Goal: Task Accomplishment & Management: Complete application form

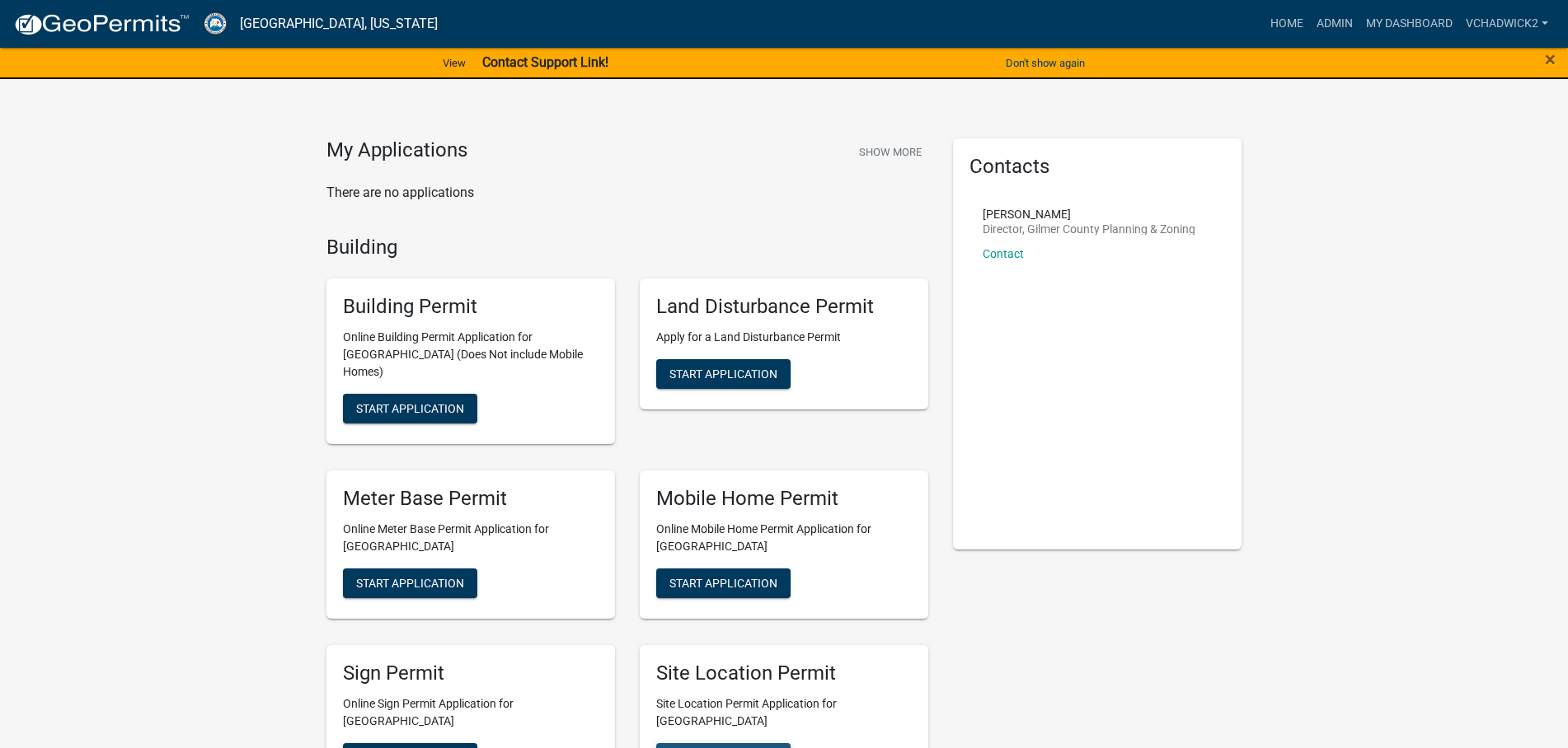
click at [708, 747] on span "Start Application" at bounding box center [723, 757] width 108 height 14
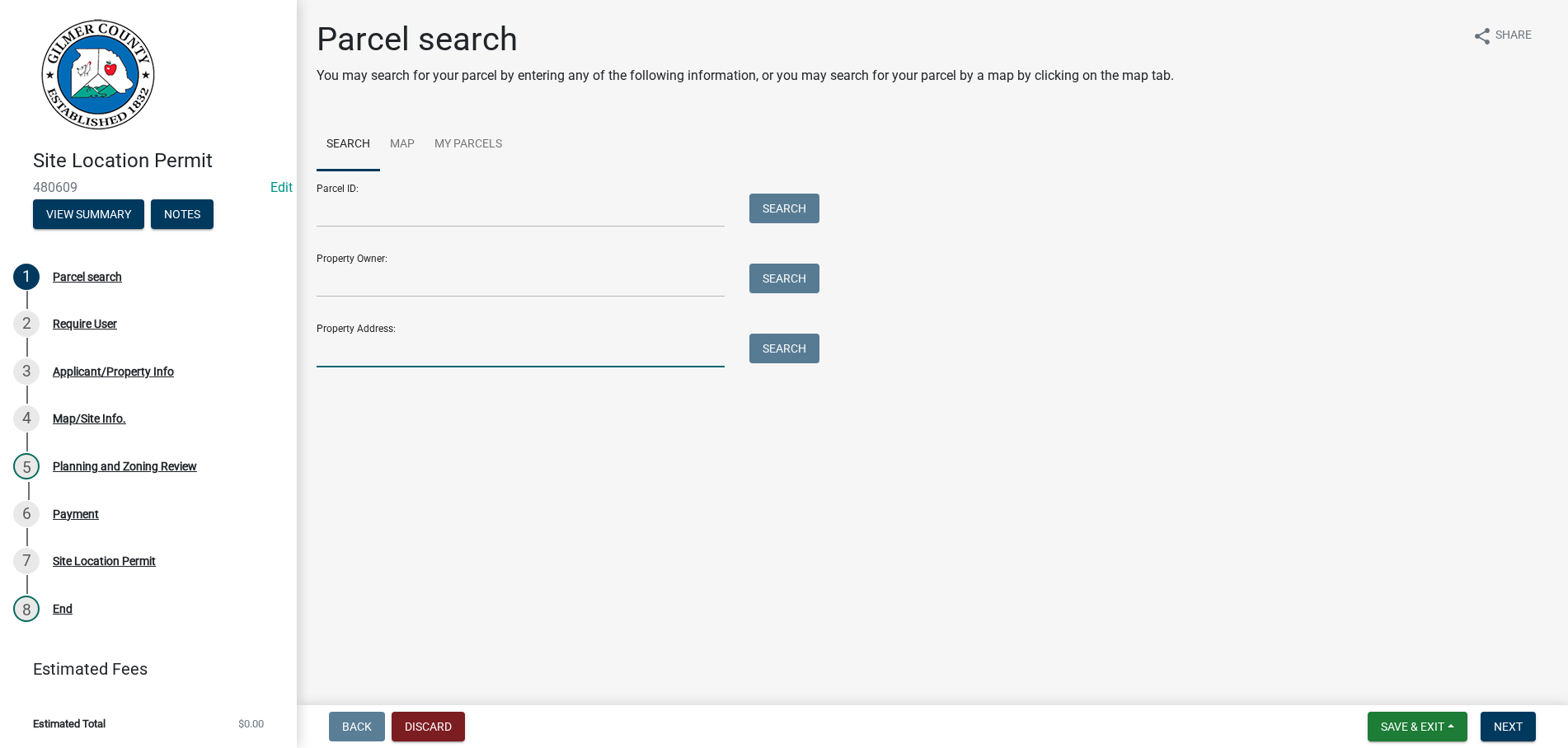
click at [403, 336] on input "Property Address:" at bounding box center [520, 351] width 408 height 34
type input "580 PLEASANT"
click at [749, 334] on button "Search" at bounding box center [784, 348] width 70 height 30
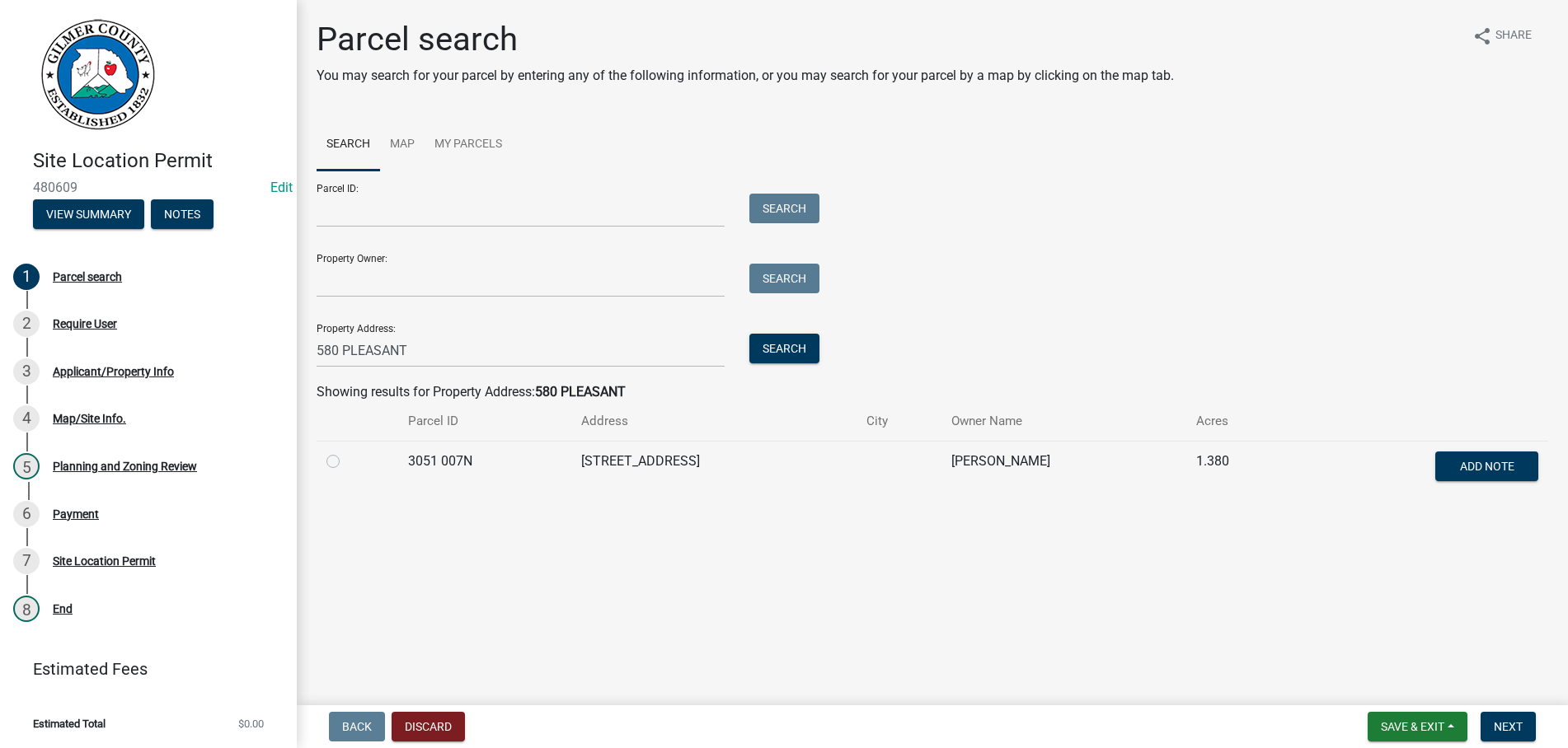
click at [346, 451] on label at bounding box center [346, 451] width 0 height 0
click at [346, 462] on 007N "radio" at bounding box center [351, 456] width 11 height 11
radio 007N "true"
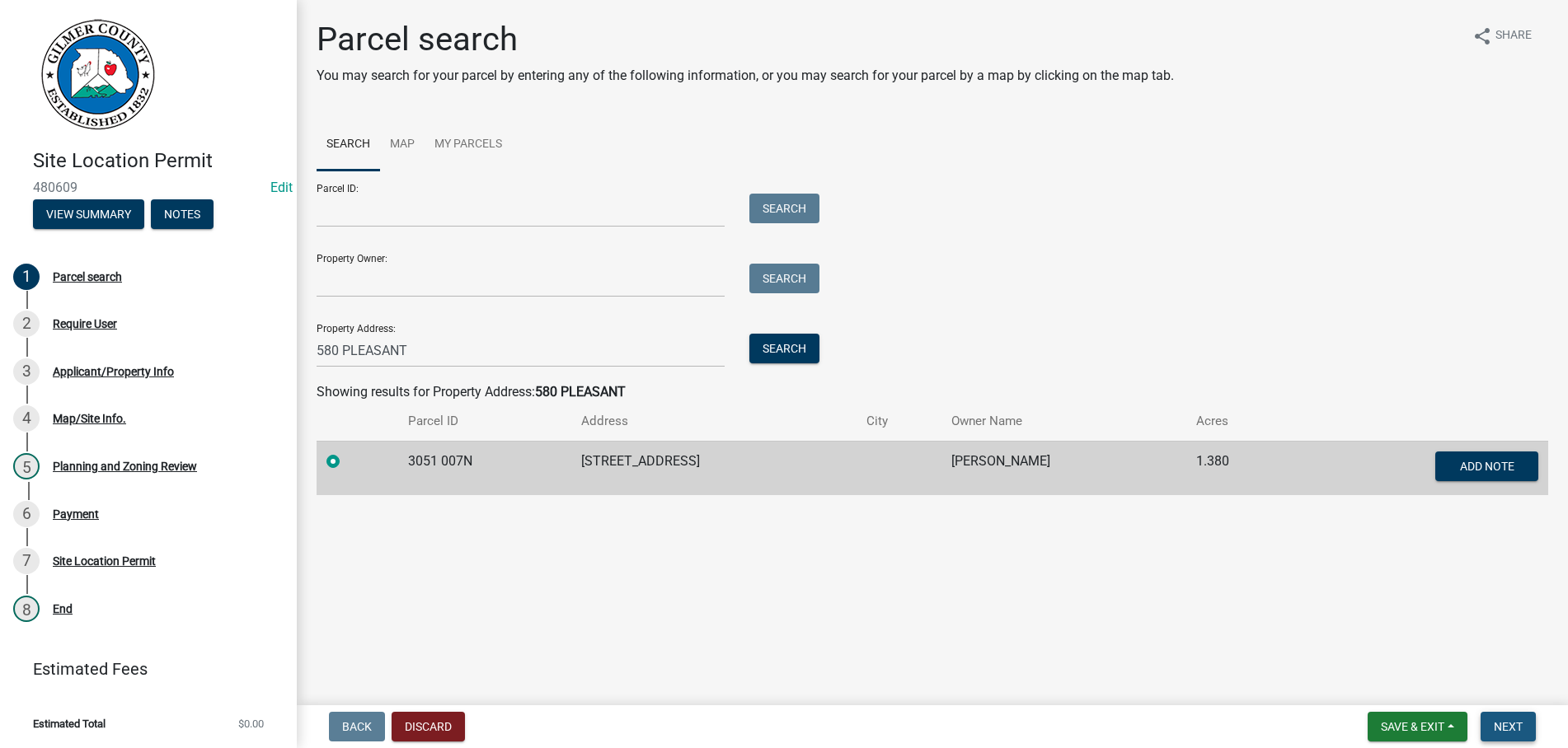
click at [1497, 718] on button "Next" at bounding box center [1508, 726] width 55 height 30
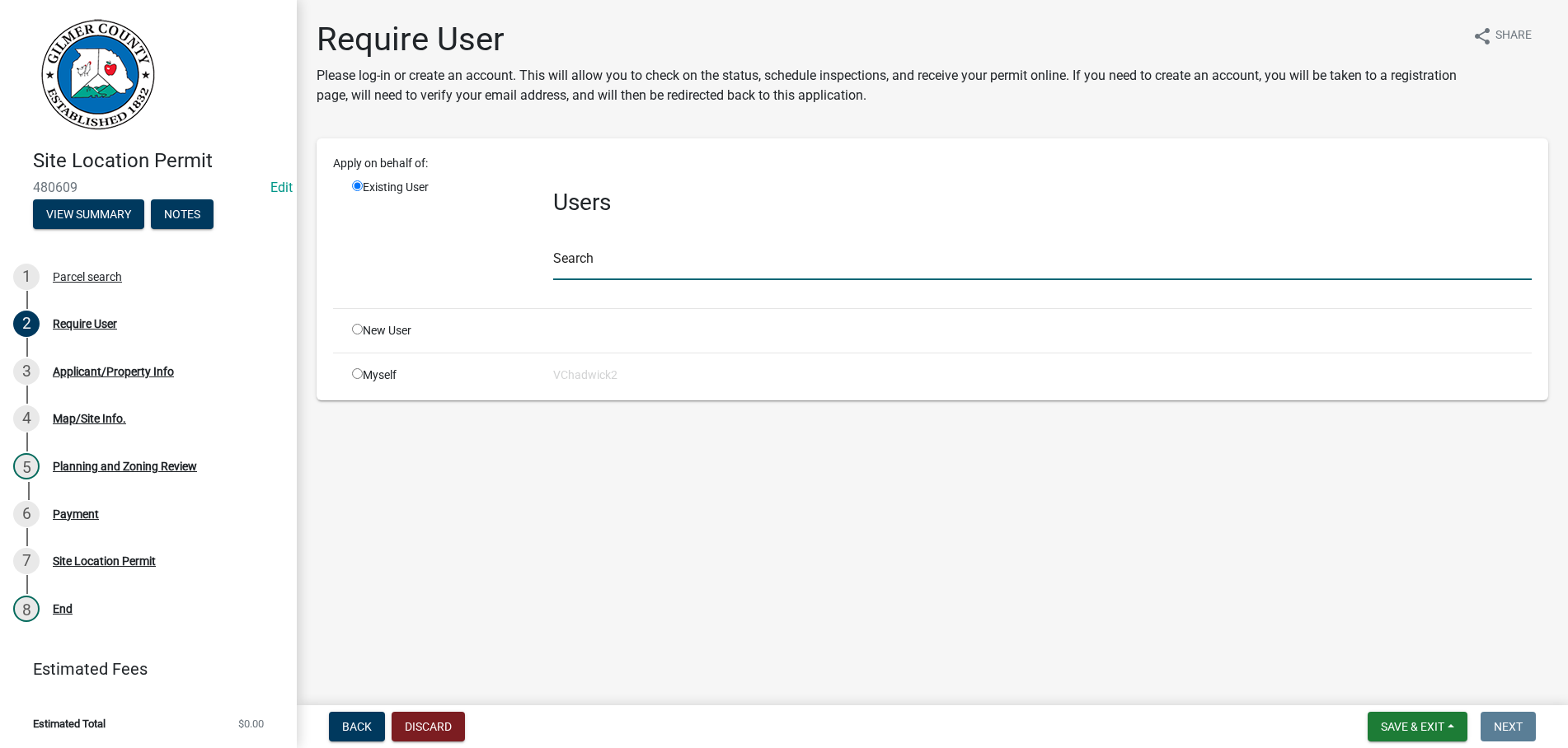
click at [698, 252] on input "text" at bounding box center [1042, 264] width 979 height 34
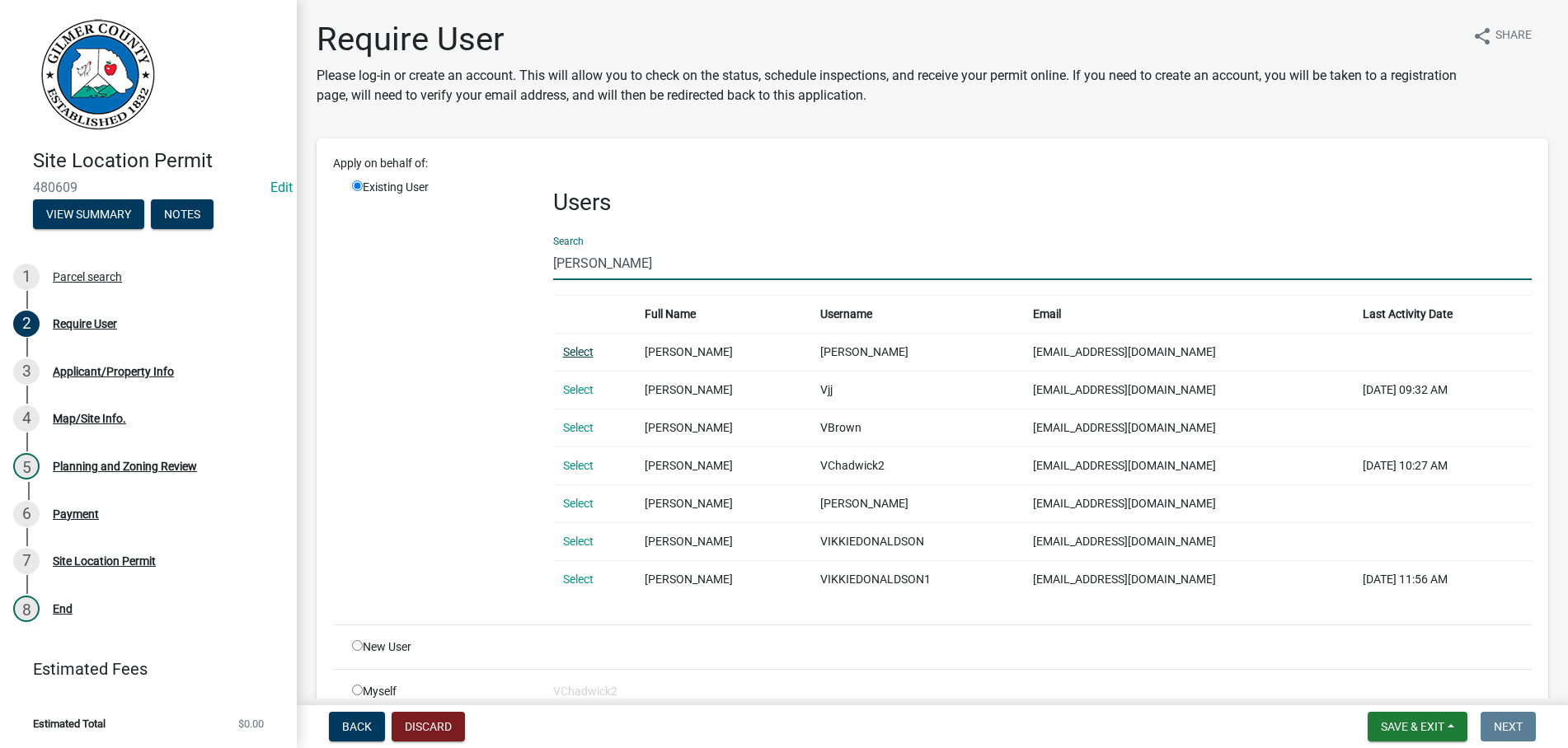
type input "[PERSON_NAME]"
click at [567, 351] on link "Select" at bounding box center [578, 352] width 31 height 14
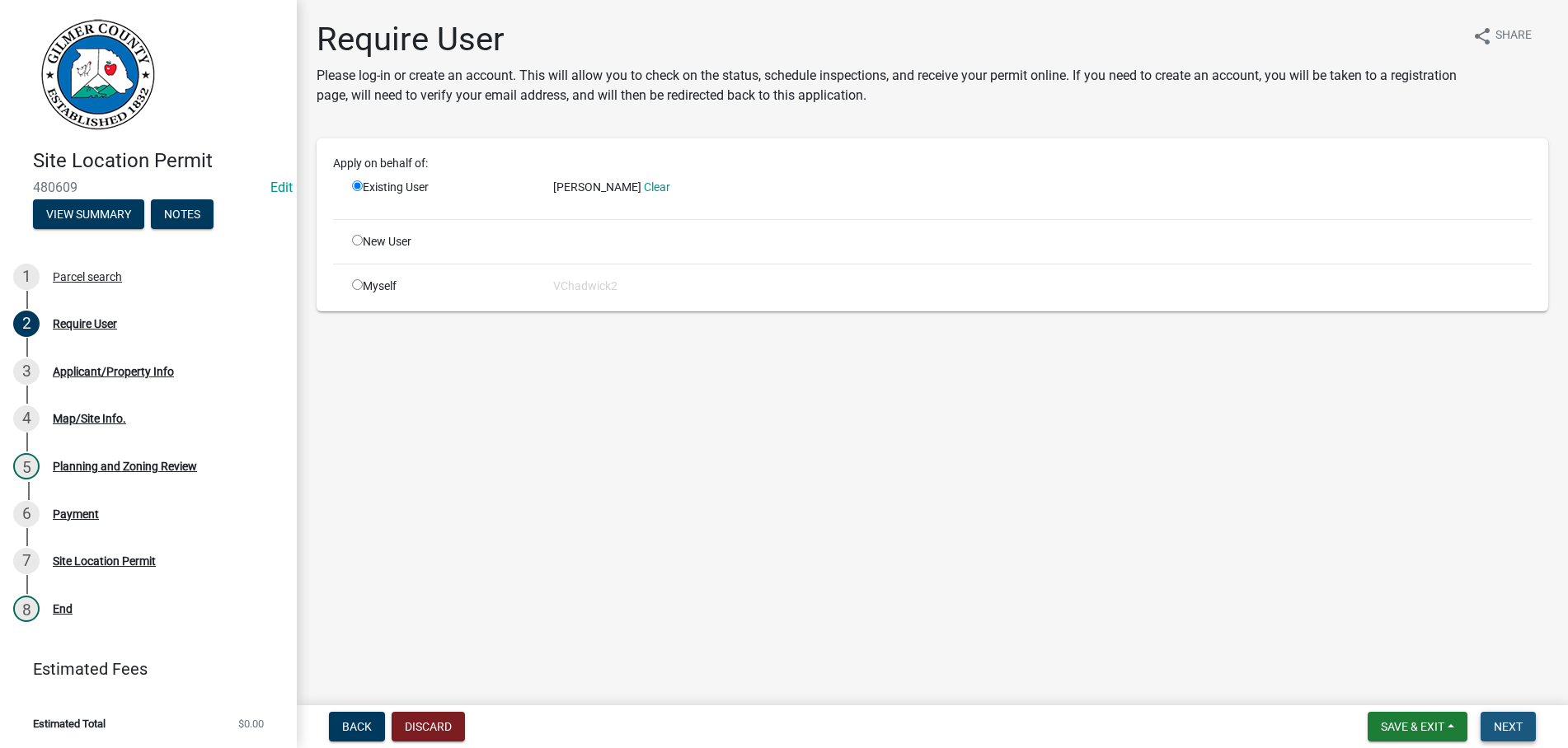
click at [1514, 720] on span "Next" at bounding box center [1508, 727] width 29 height 14
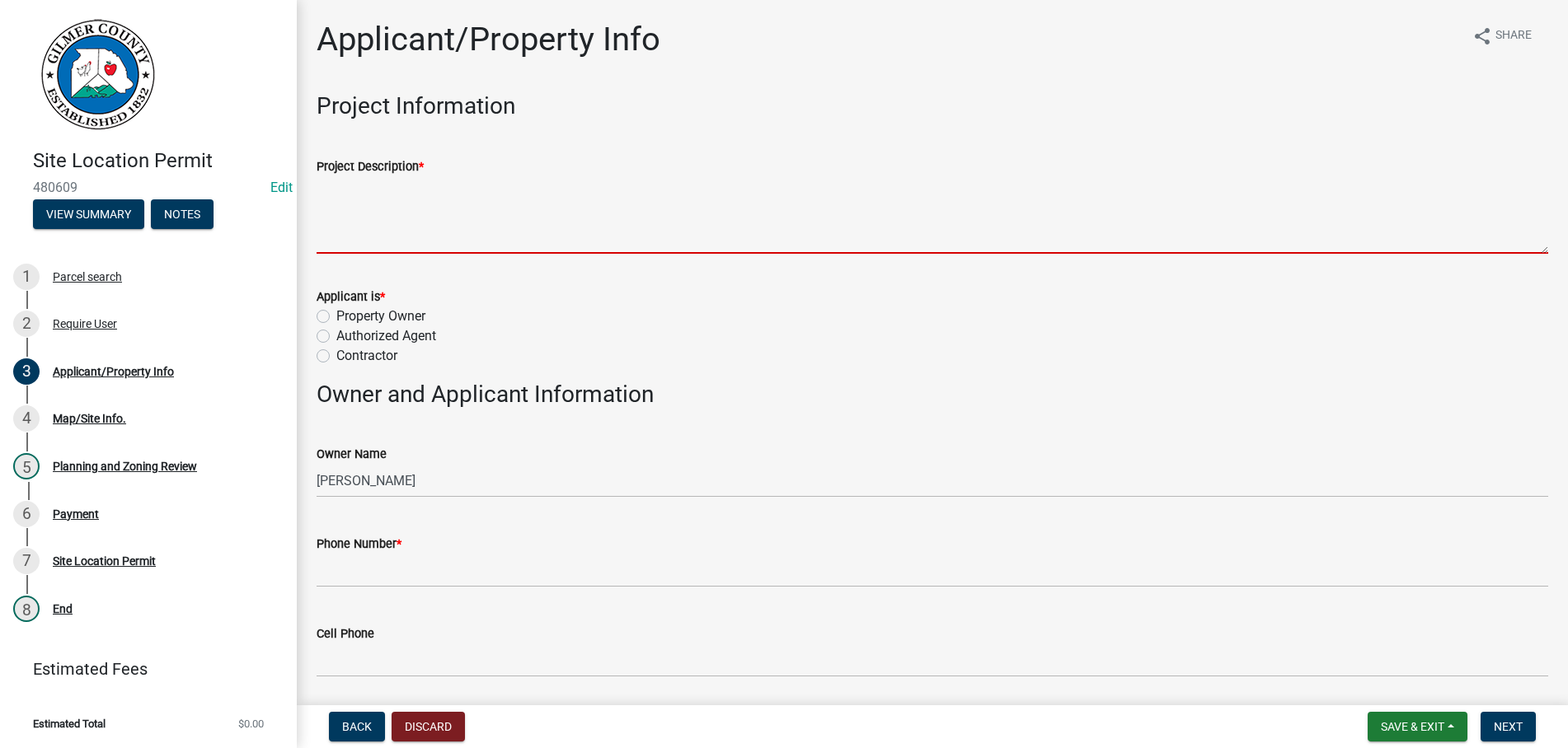
click at [502, 233] on textarea "Project Description *" at bounding box center [932, 214] width 1231 height 77
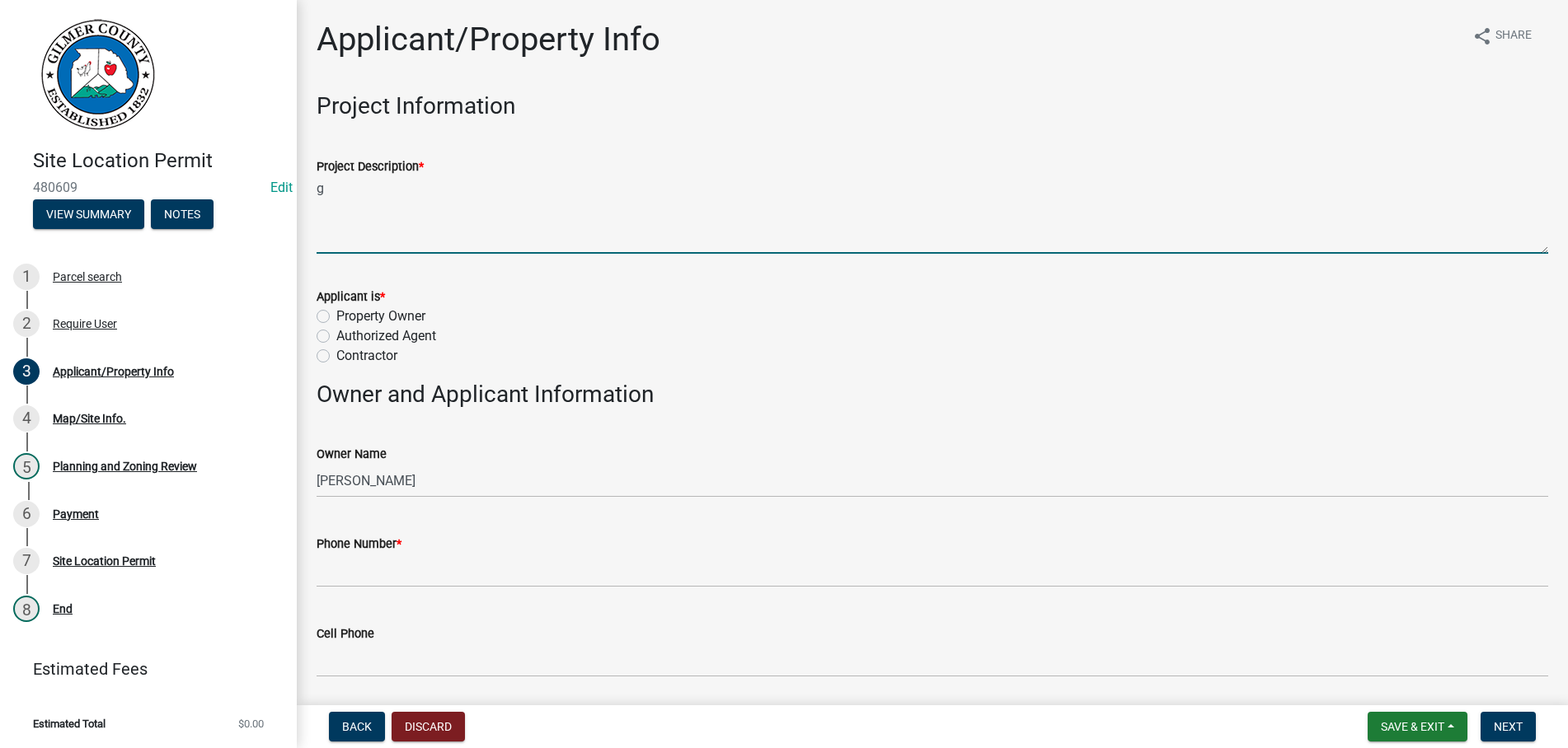
type textarea "g"
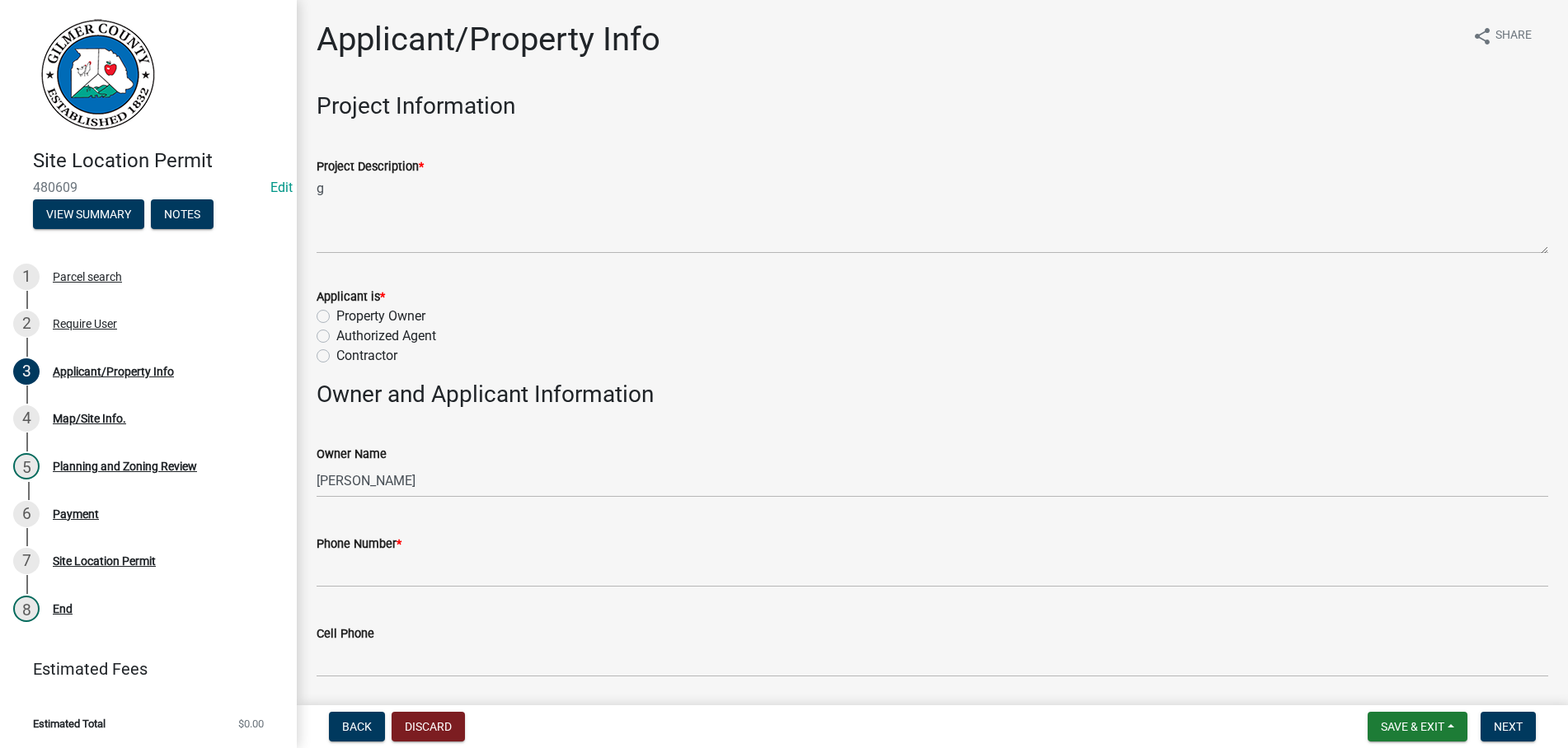
click at [336, 315] on label "Property Owner" at bounding box center [380, 316] width 89 height 20
click at [336, 315] on input "Property Owner" at bounding box center [341, 312] width 11 height 11
radio input "true"
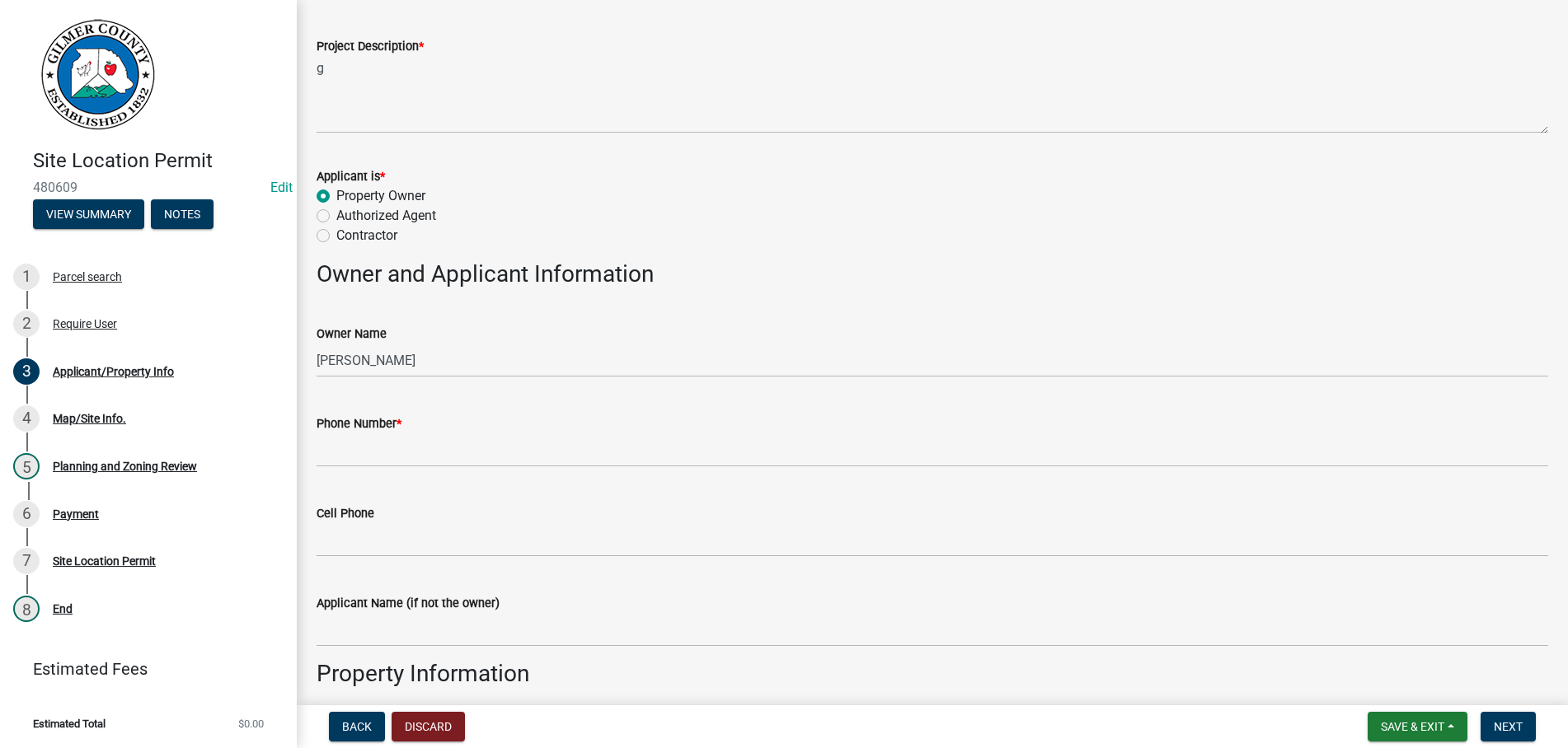
scroll to position [188, 0]
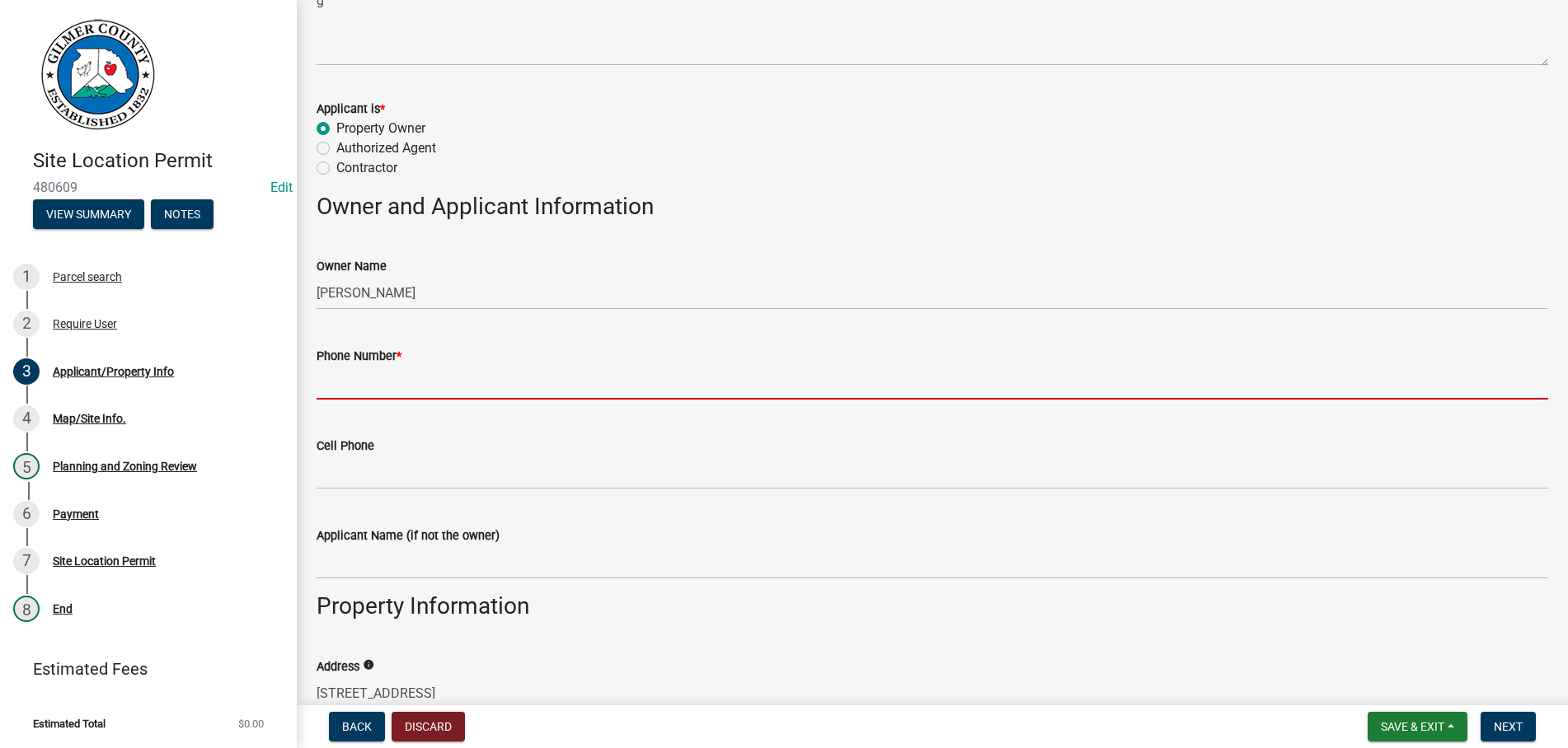
click at [410, 380] on input "Phone Number *" at bounding box center [932, 382] width 1231 height 34
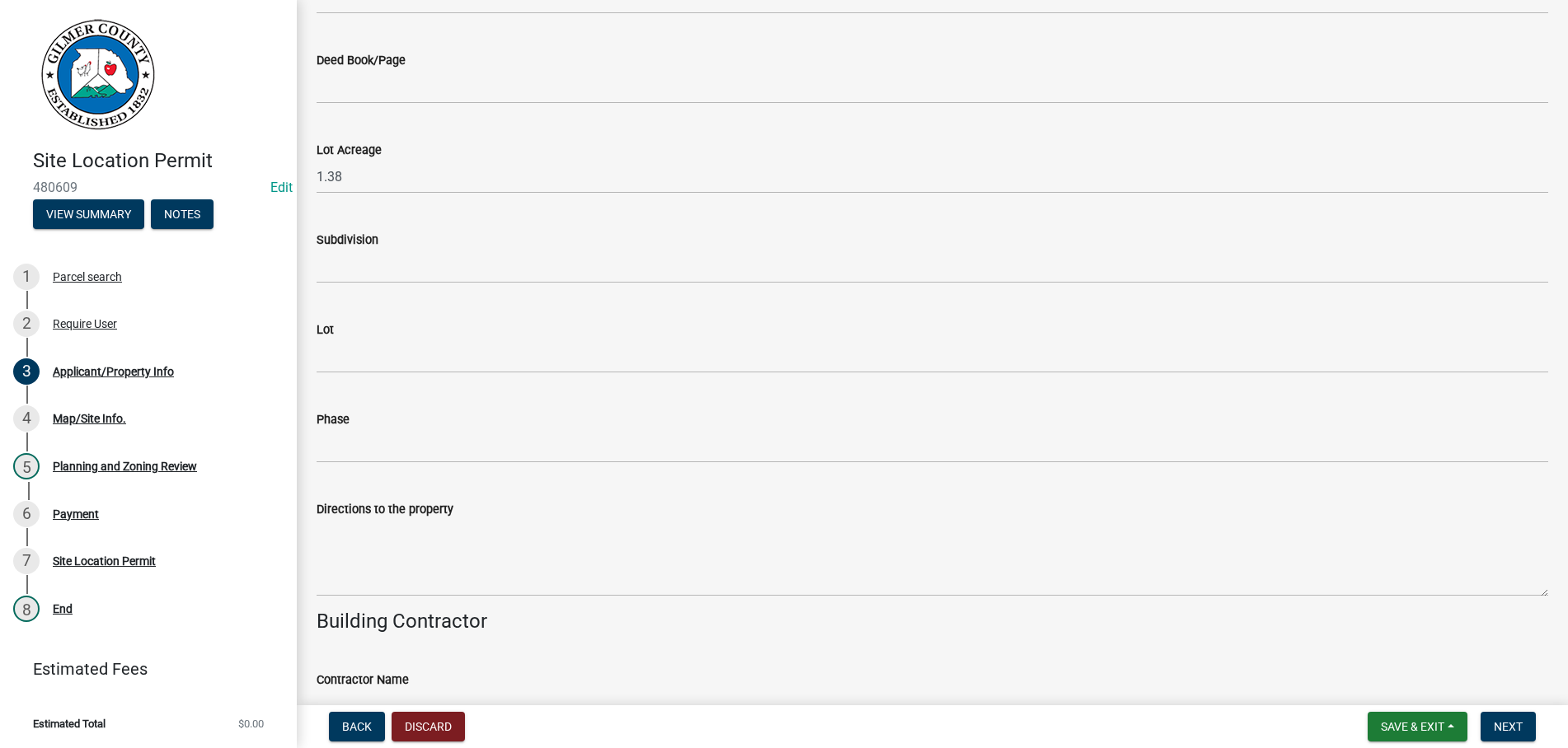
scroll to position [1525, 0]
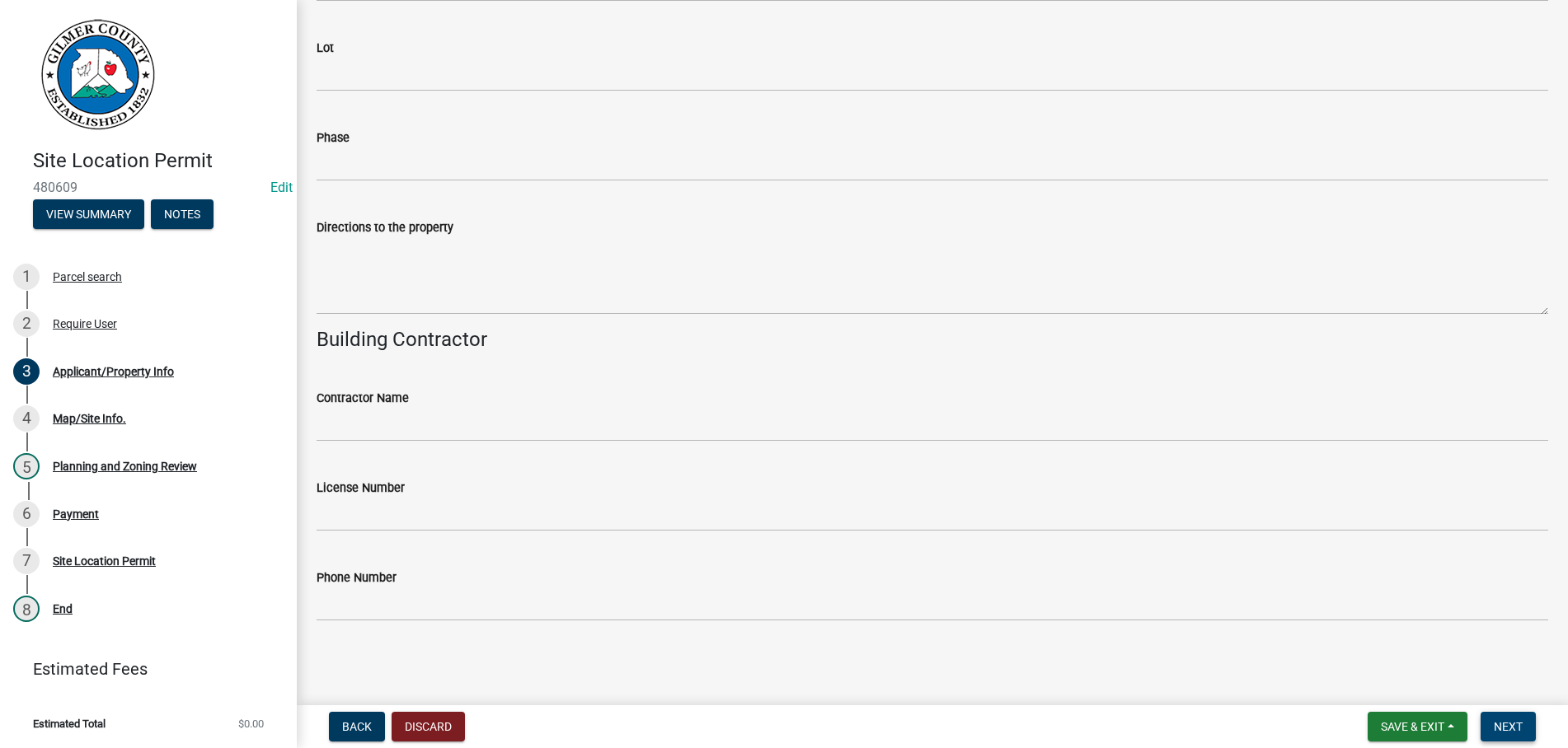
type input "123-123-1111"
click at [1509, 728] on span "Next" at bounding box center [1508, 727] width 29 height 14
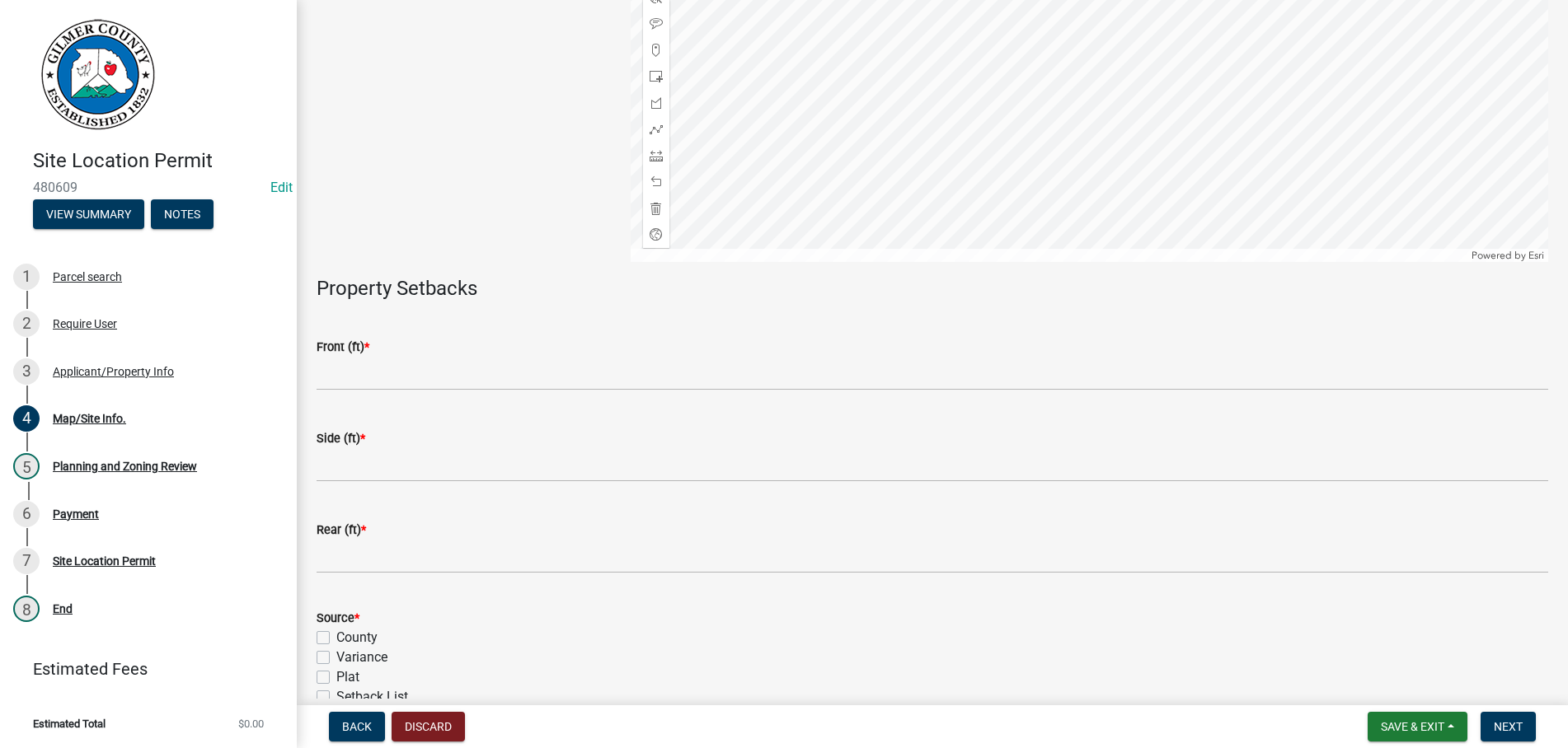
scroll to position [369, 0]
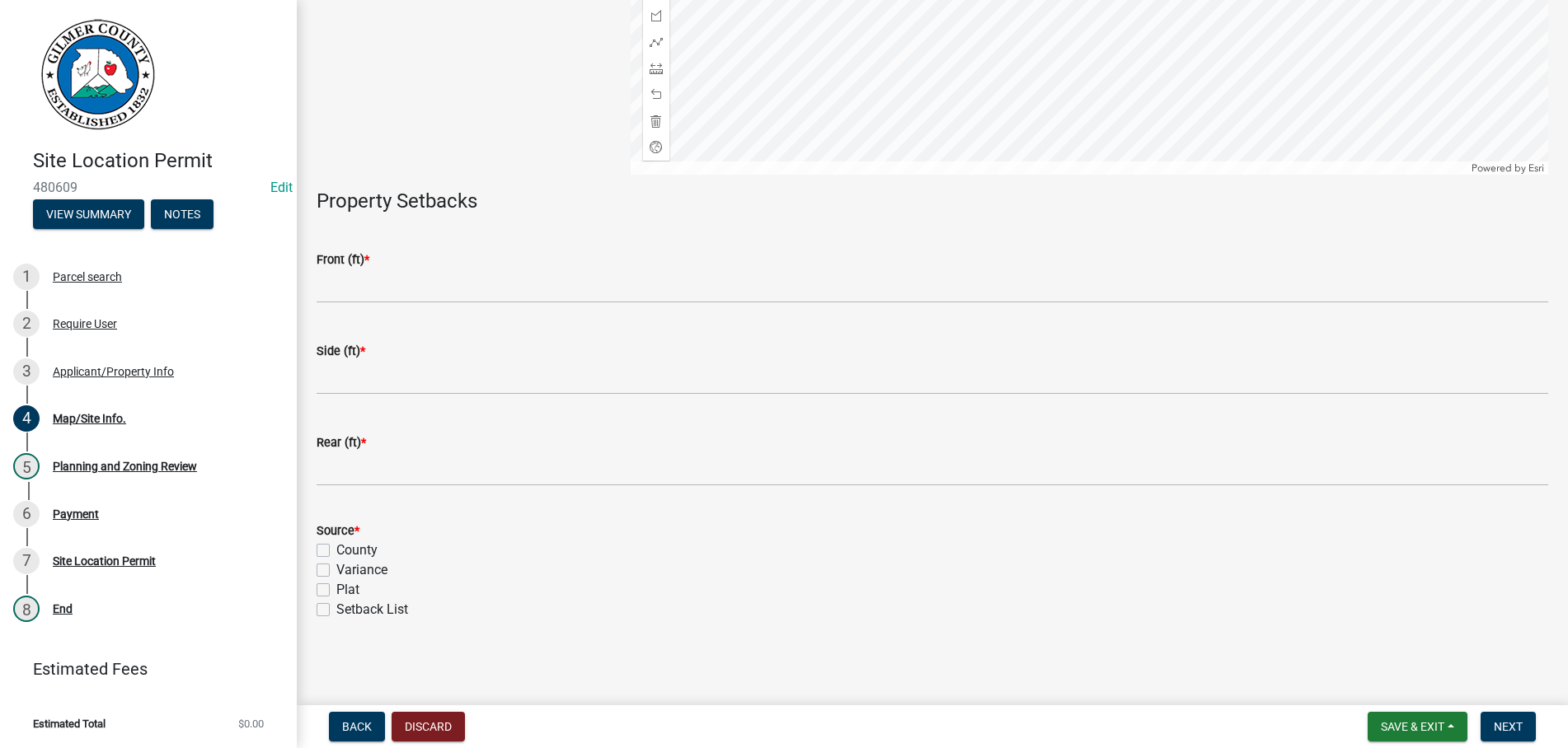
click at [1237, 597] on div "Plat" at bounding box center [932, 589] width 1231 height 20
click at [1514, 727] on span "Next" at bounding box center [1508, 727] width 29 height 14
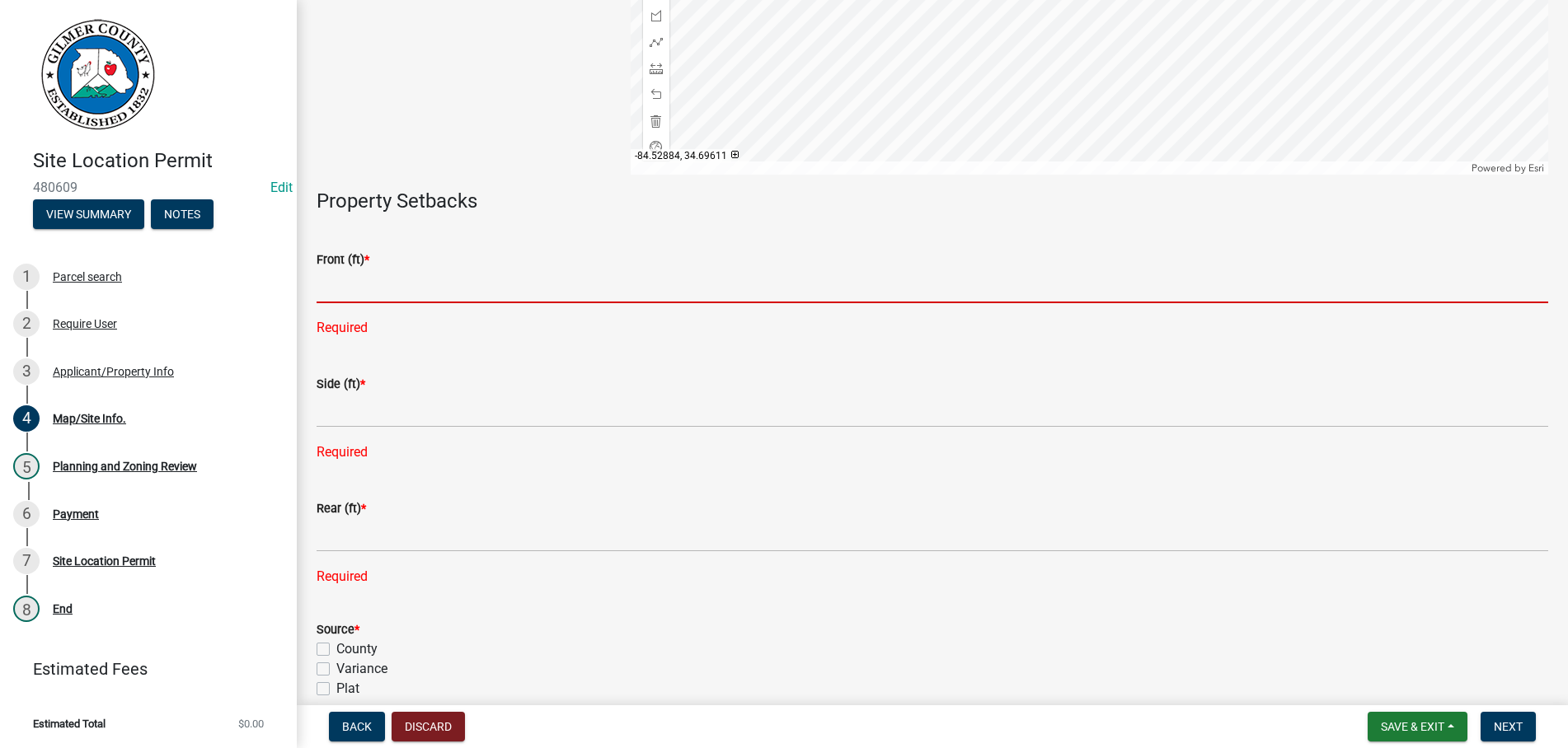
click at [430, 281] on input "text" at bounding box center [932, 286] width 1231 height 34
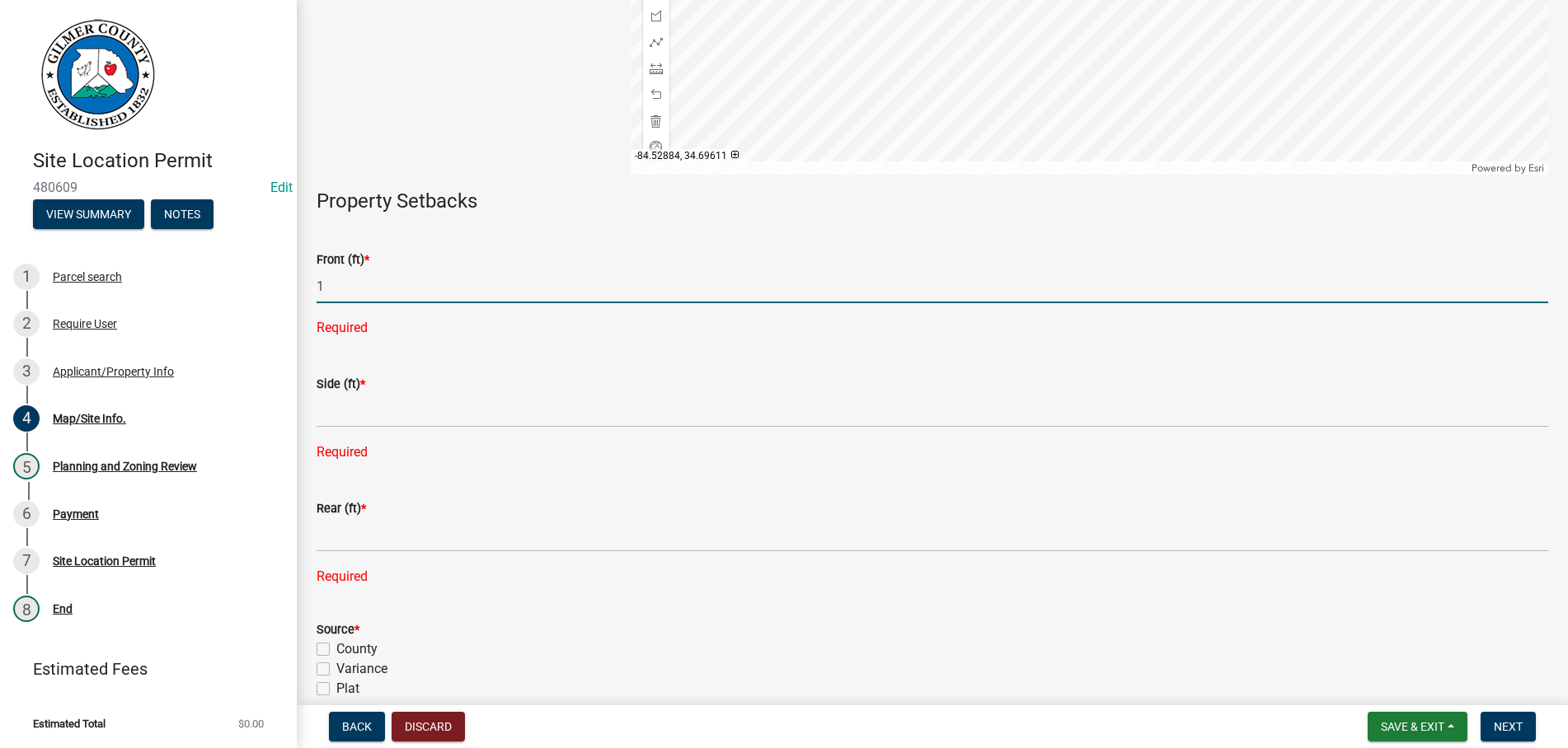
type input "1"
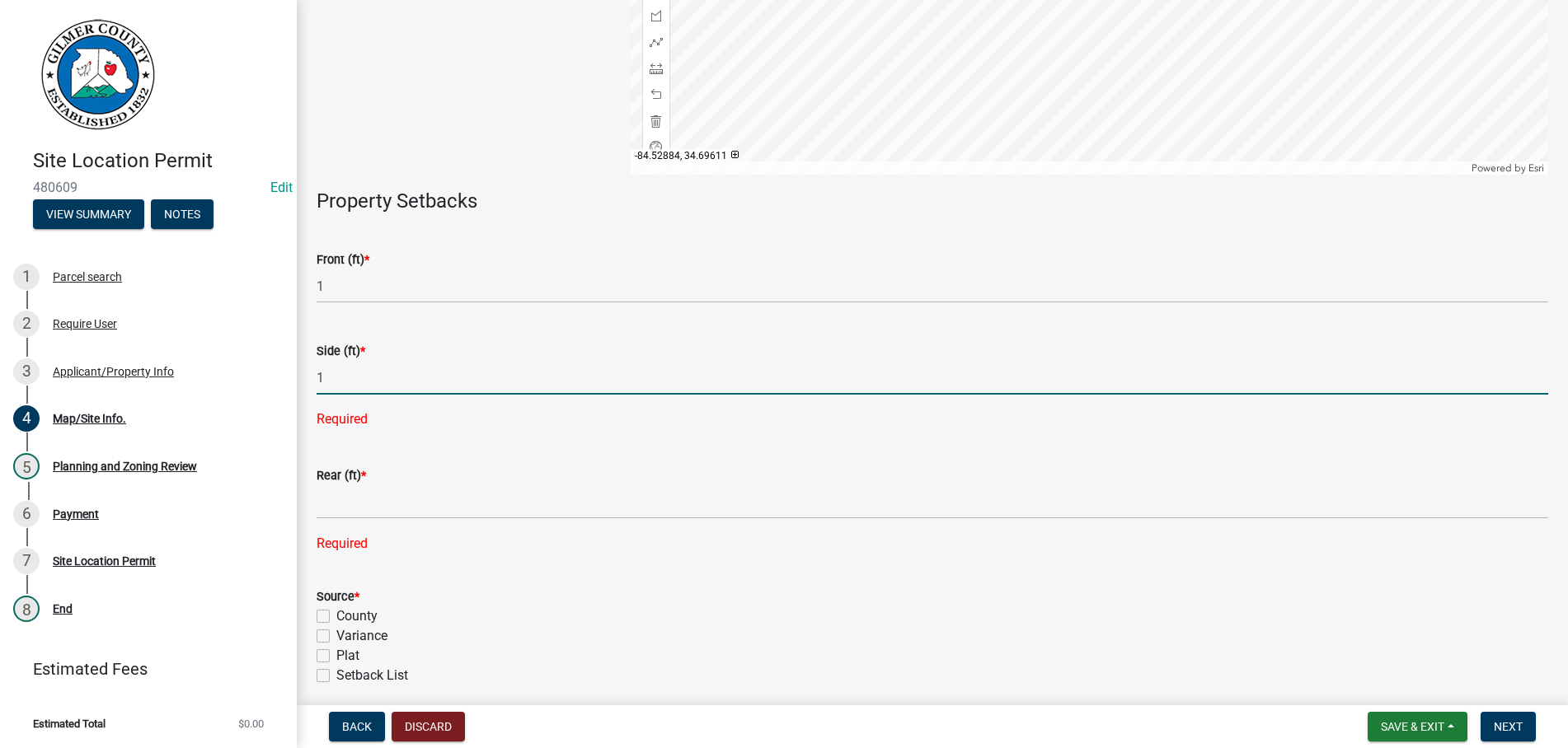
type input "1"
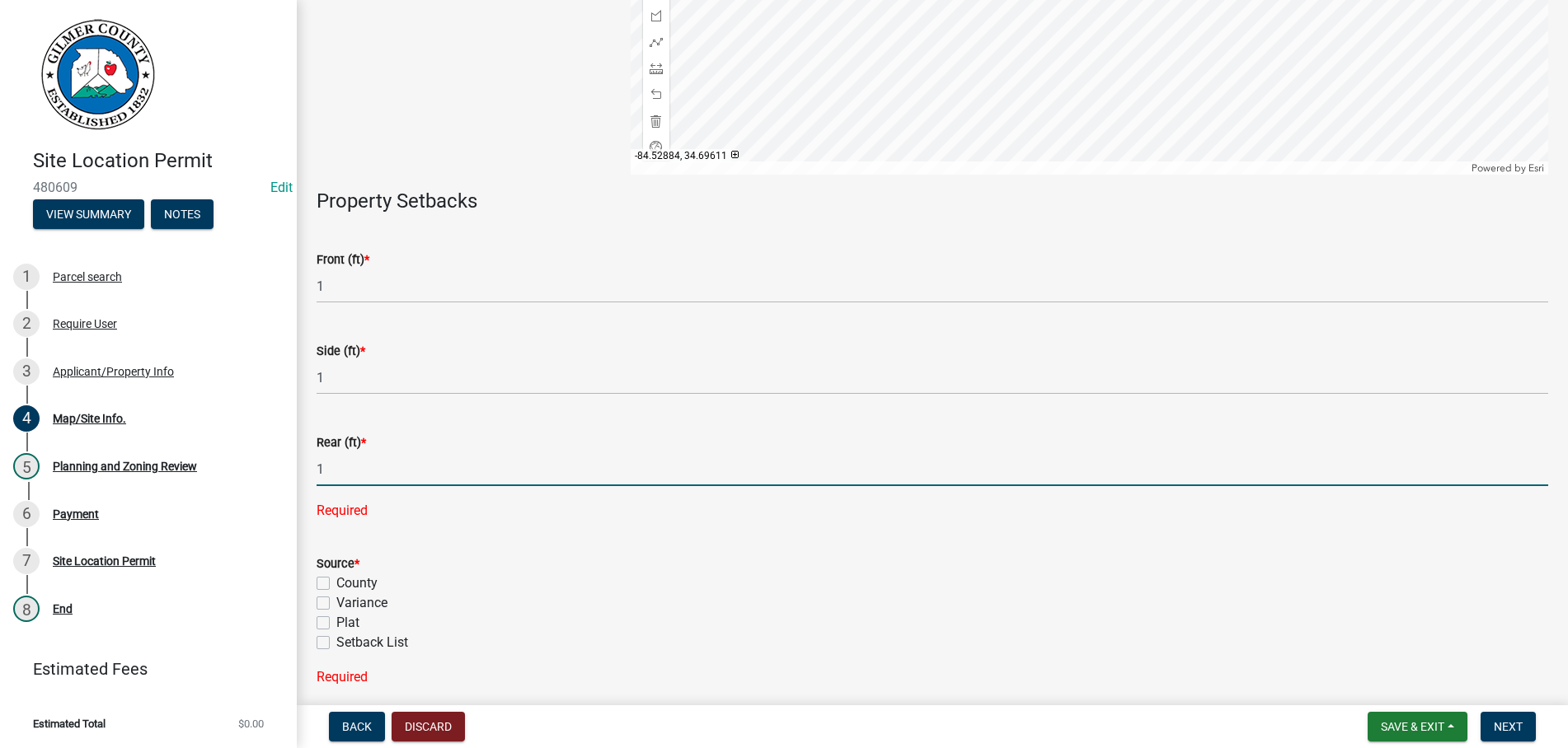
type input "1"
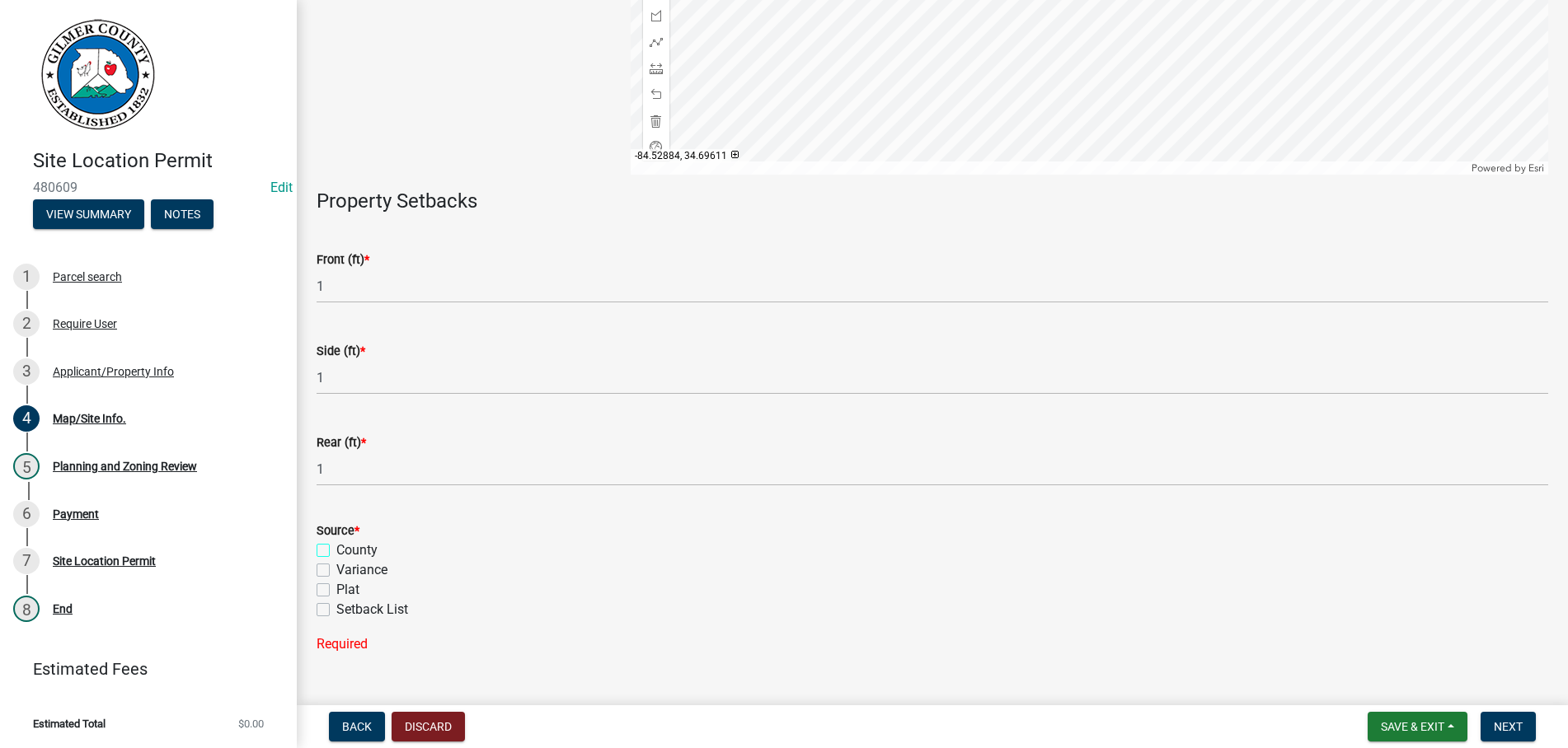
click at [336, 541] on input "County" at bounding box center [341, 546] width 11 height 11
checkbox input "true"
checkbox input "false"
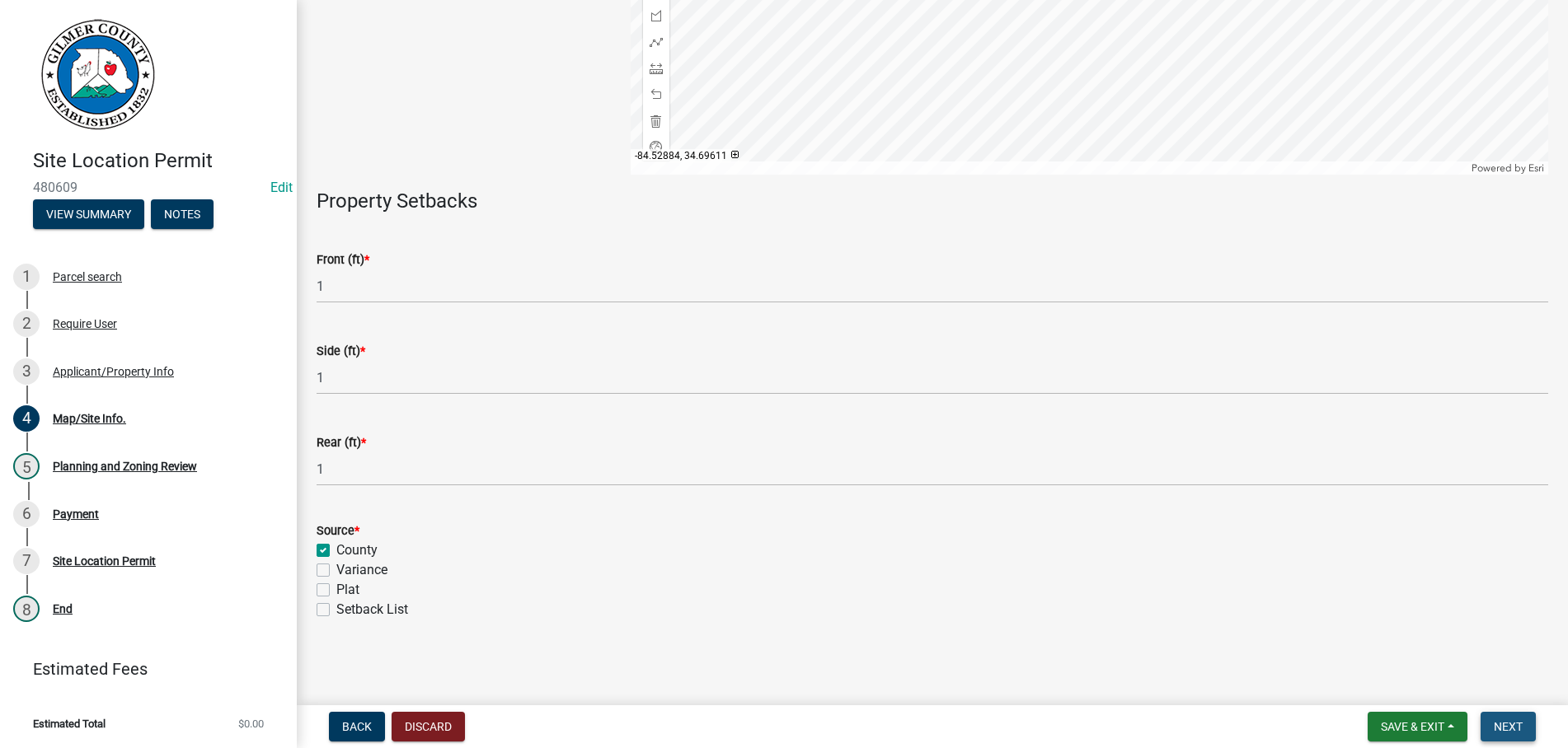
click at [1494, 736] on button "Next" at bounding box center [1508, 726] width 55 height 30
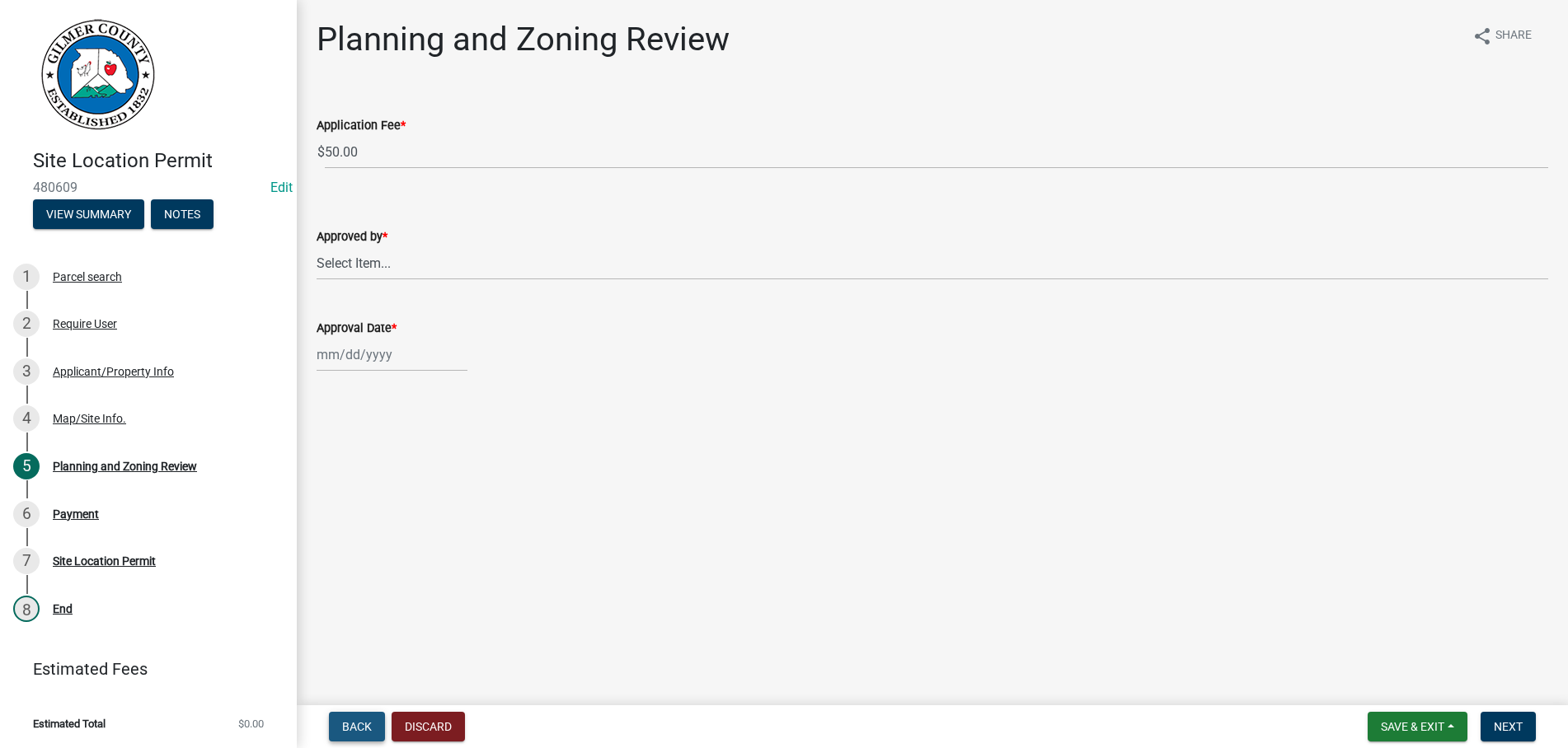
click at [340, 727] on button "Back" at bounding box center [357, 726] width 56 height 30
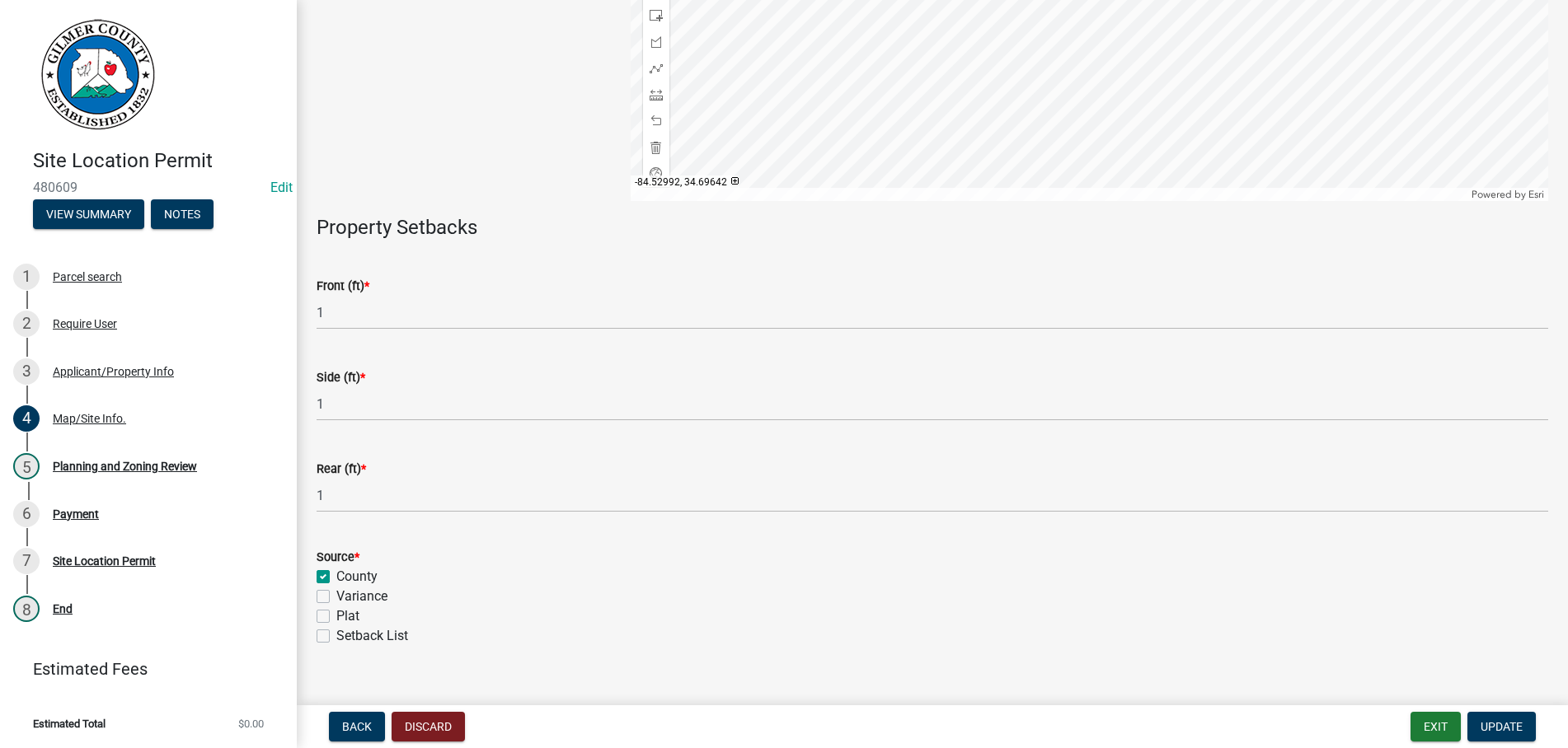
scroll to position [369, 0]
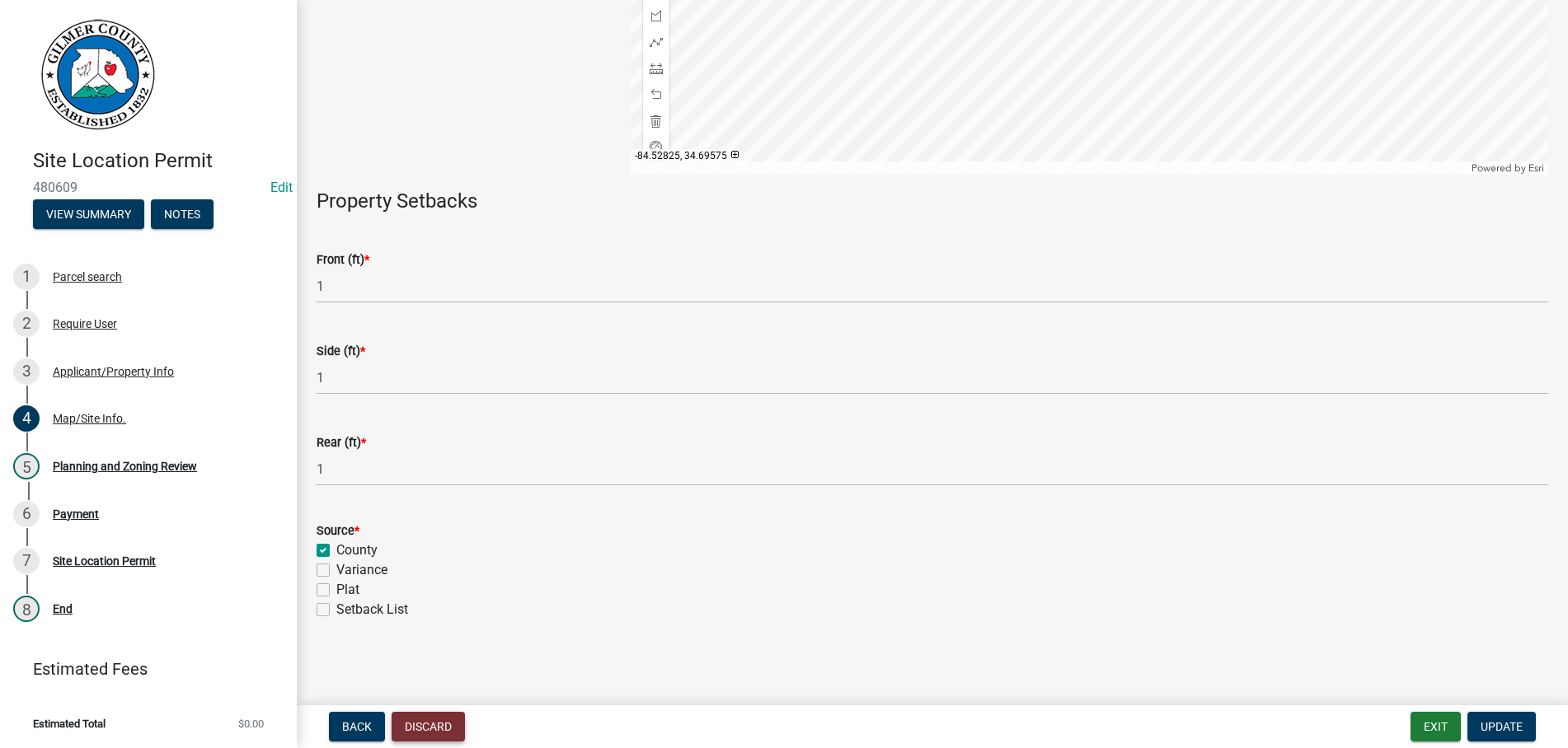
click at [429, 719] on button "Discard" at bounding box center [428, 726] width 73 height 30
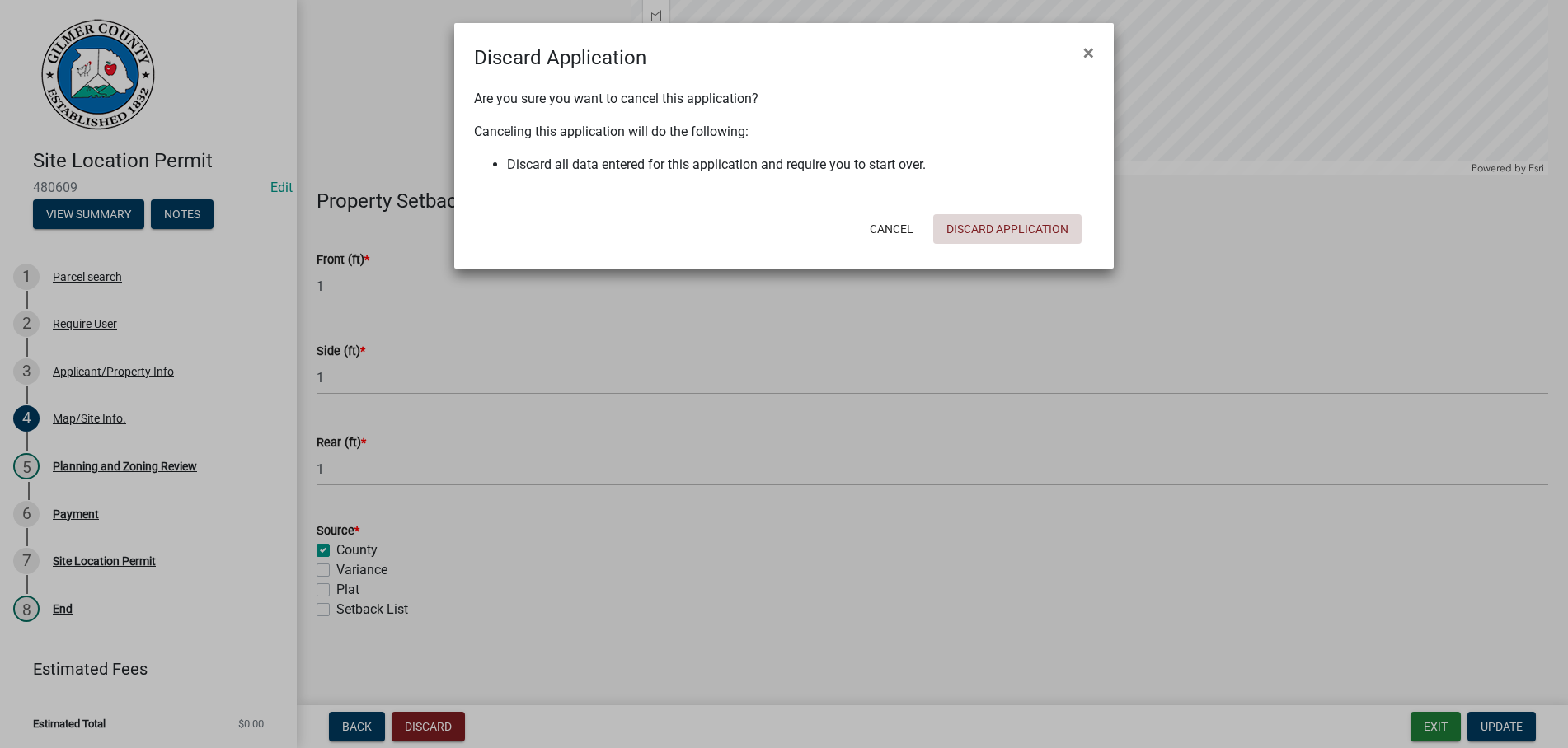
click at [998, 225] on button "Discard Application" at bounding box center [1007, 229] width 148 height 30
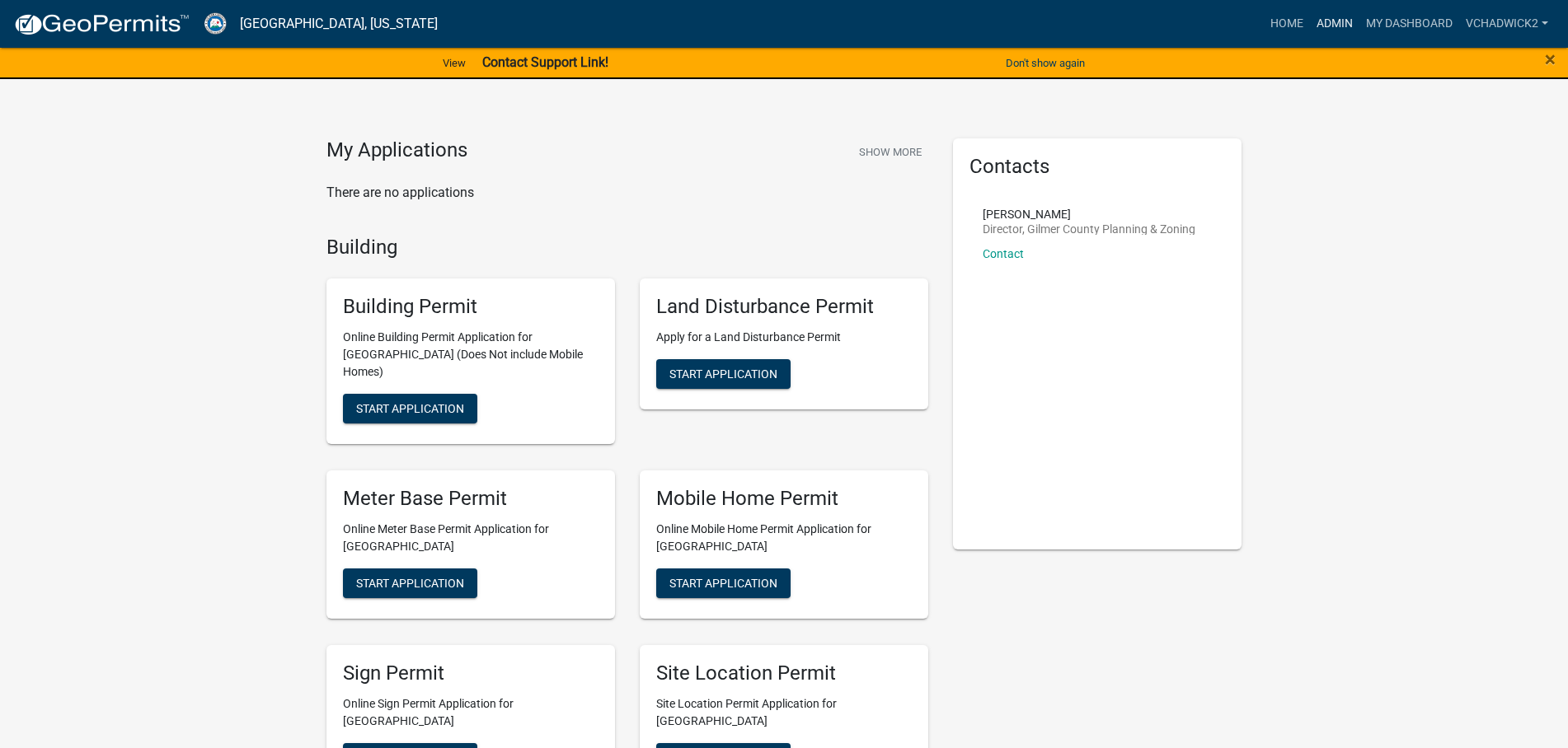
click at [1337, 15] on link "Admin" at bounding box center [1334, 24] width 49 height 31
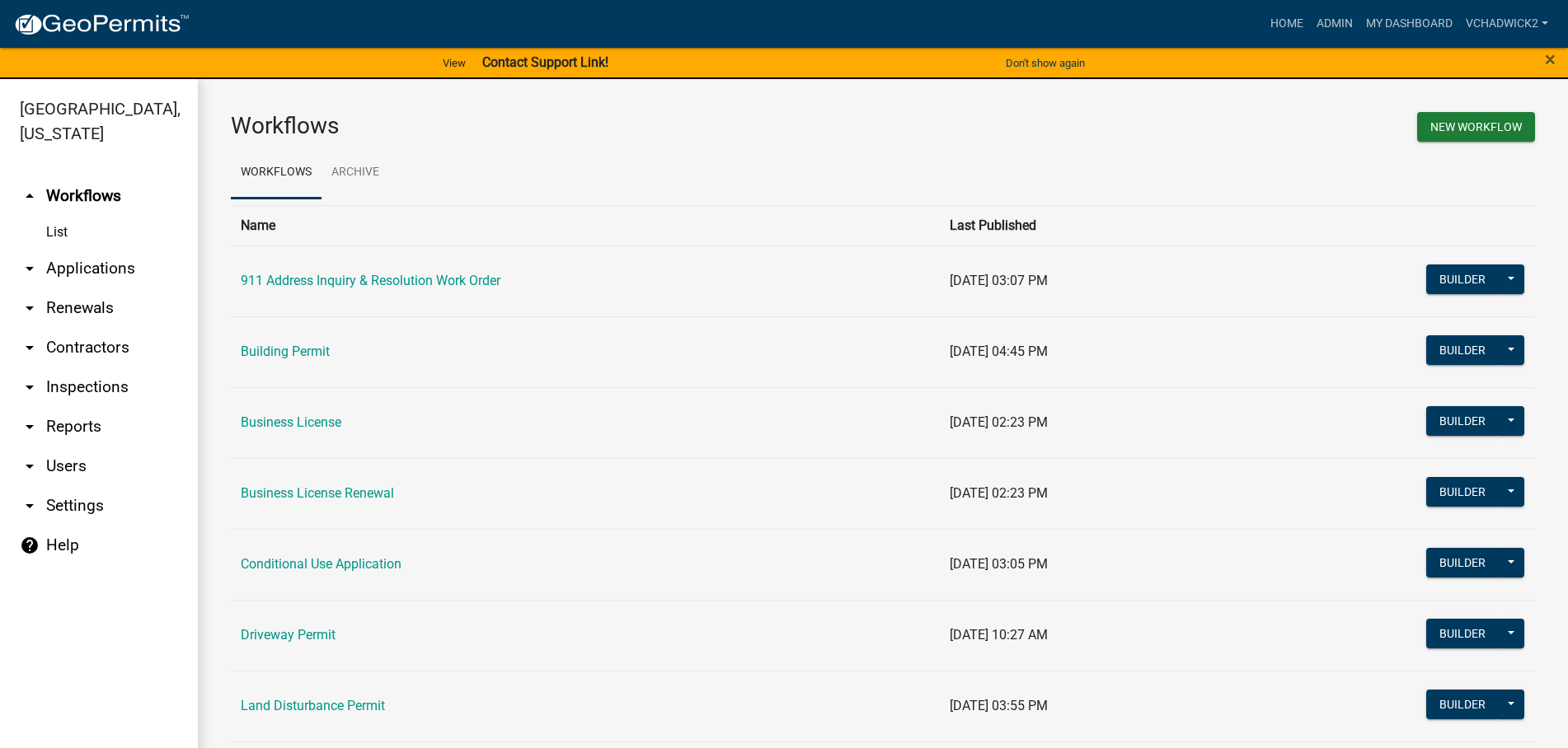
click at [895, 28] on div "Home Admin My Dashboard VChadwick2 Admin Account Logout" at bounding box center [878, 24] width 1352 height 31
click at [1276, 27] on link "Home" at bounding box center [1287, 24] width 46 height 31
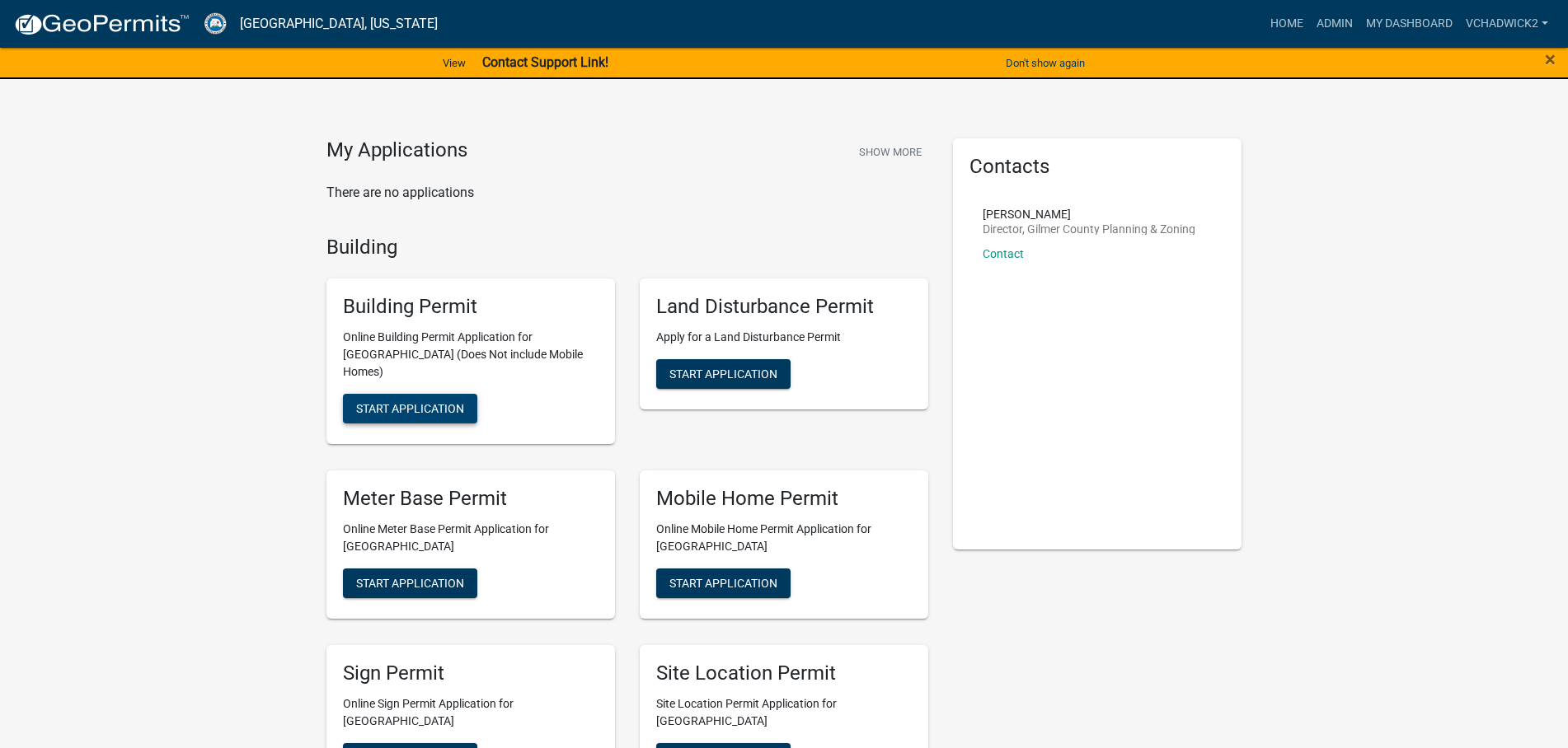
click at [438, 402] on span "Start Application" at bounding box center [410, 409] width 108 height 14
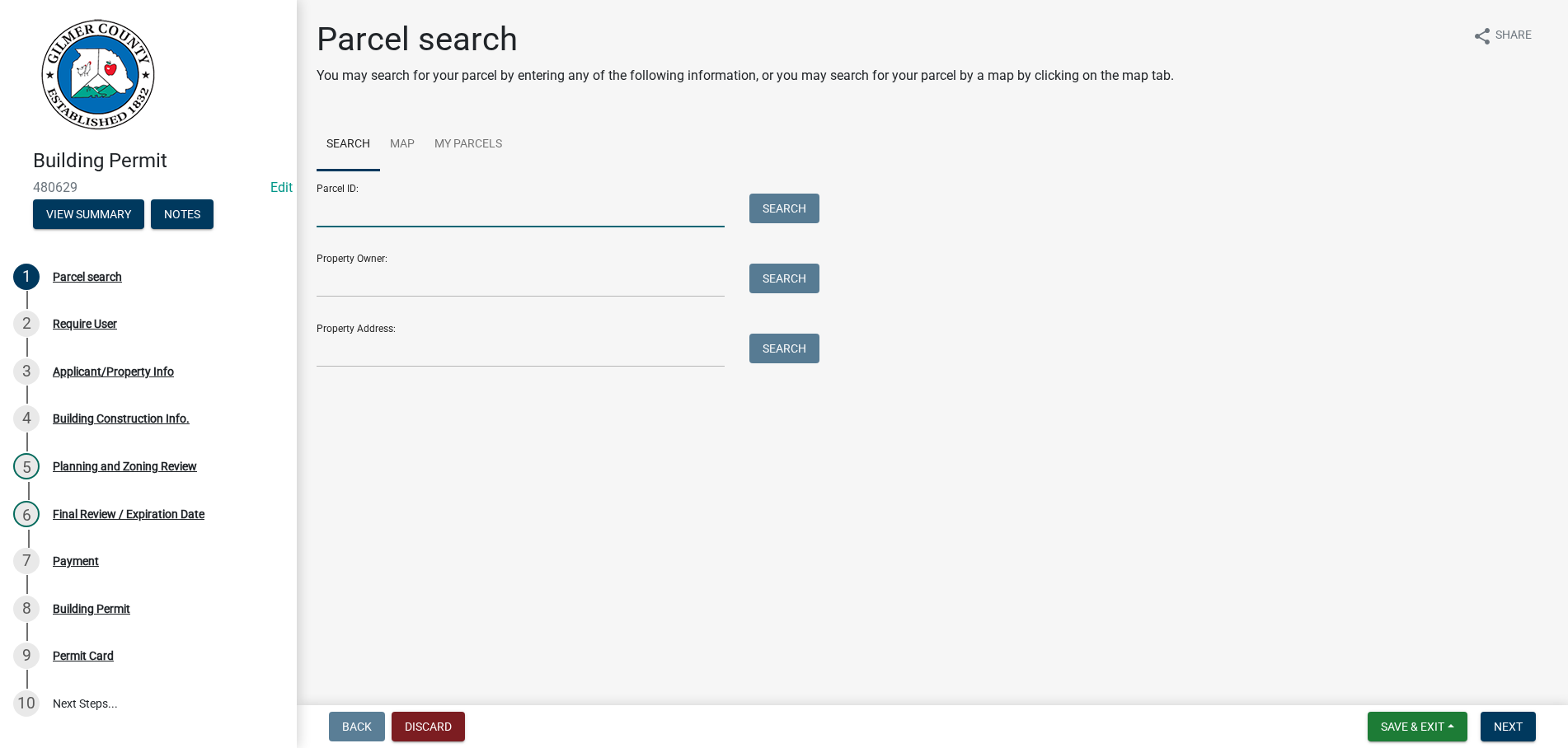
click at [370, 208] on input "Parcel ID:" at bounding box center [520, 211] width 408 height 34
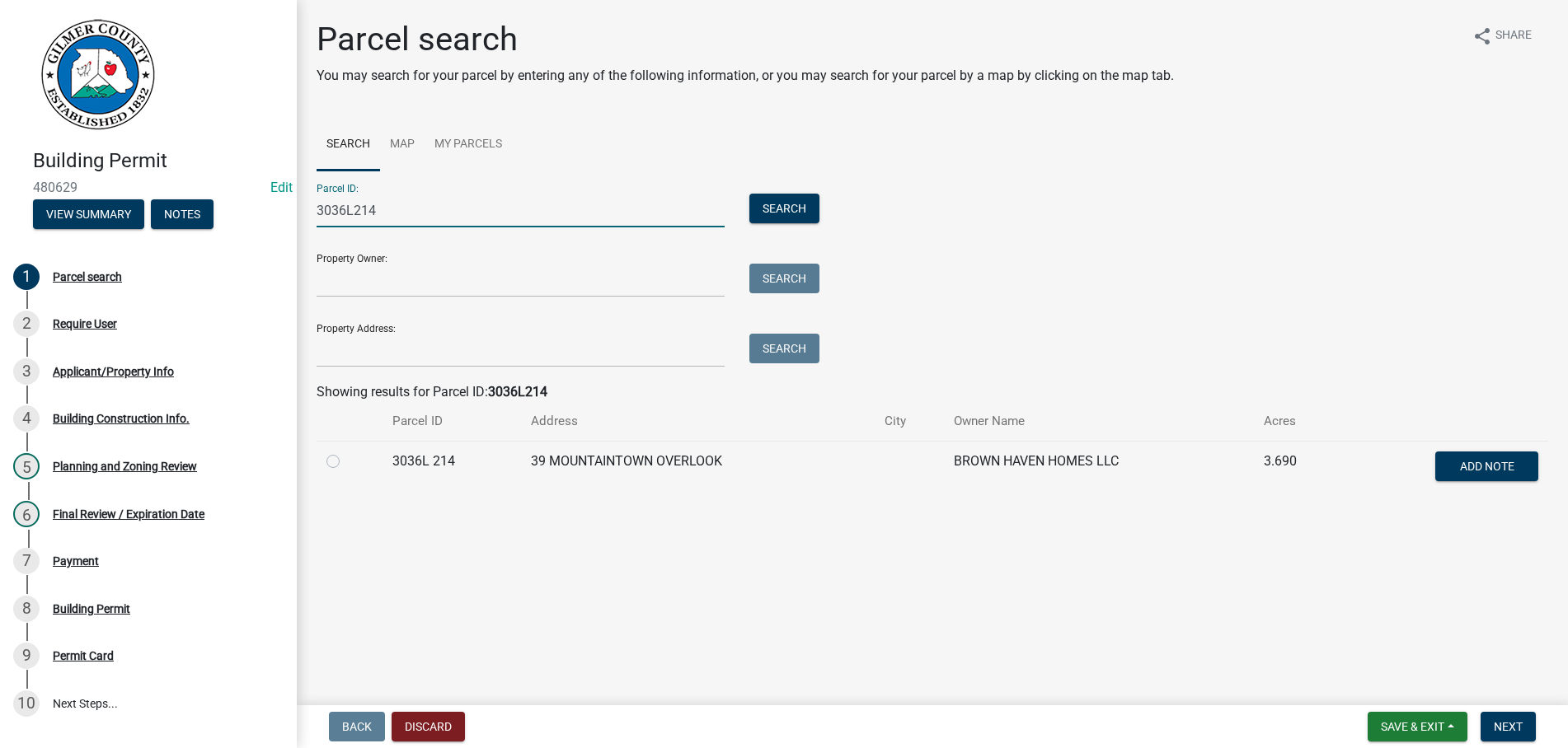
type input "3036L214"
click at [346, 451] on label at bounding box center [346, 451] width 0 height 0
click at [346, 461] on 214 "radio" at bounding box center [351, 456] width 11 height 11
radio 214 "true"
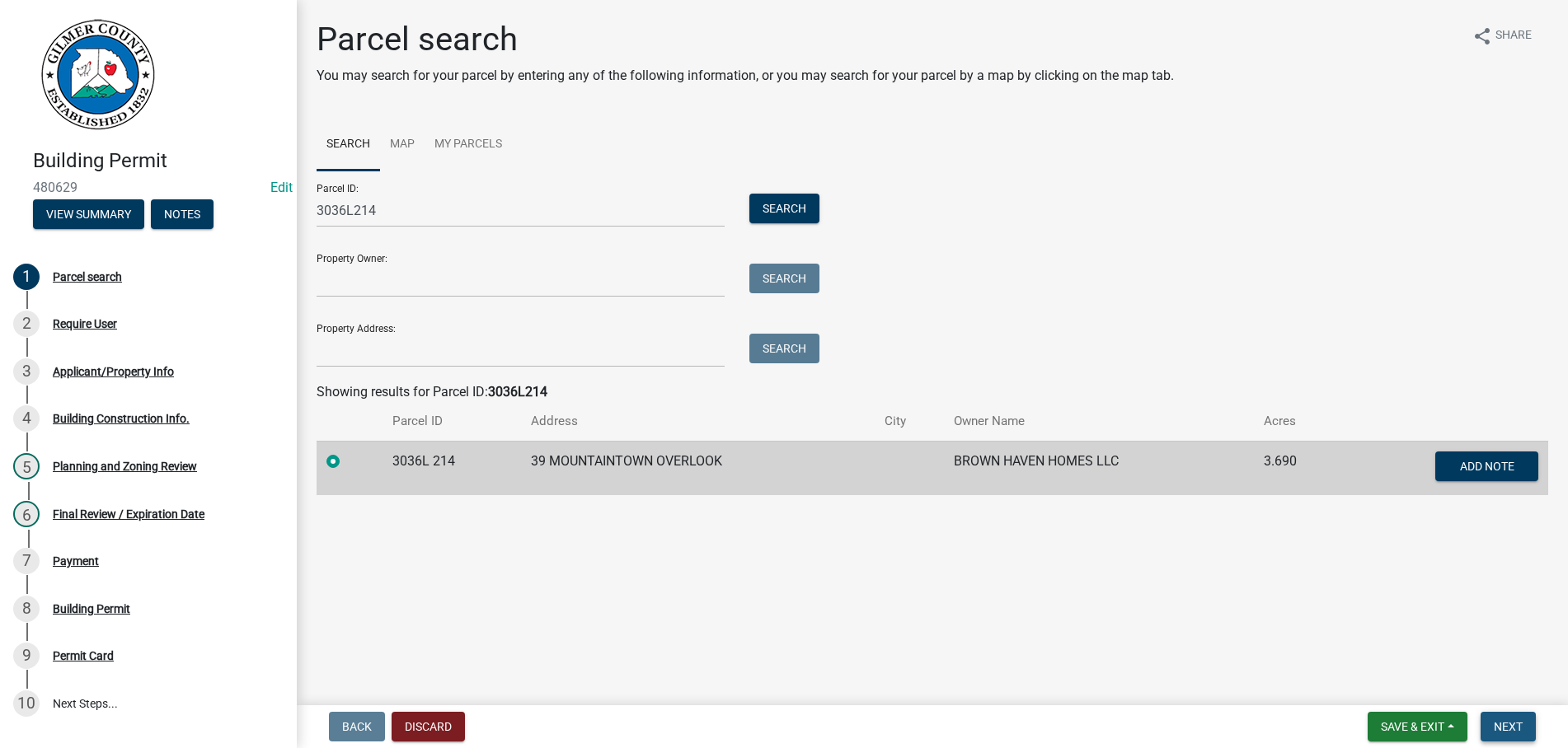
click at [1512, 716] on button "Next" at bounding box center [1508, 726] width 55 height 30
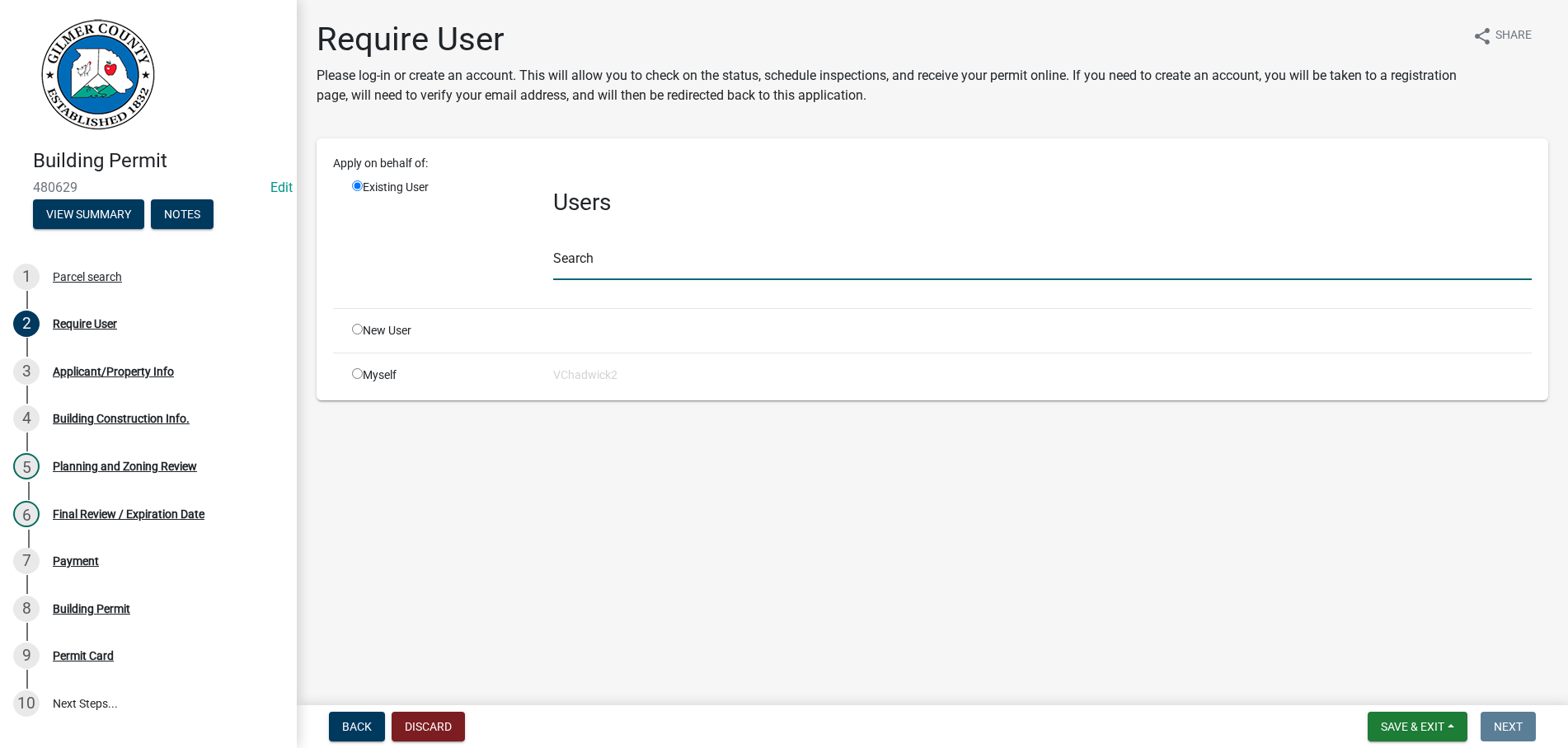
click at [631, 259] on input "text" at bounding box center [1042, 264] width 979 height 34
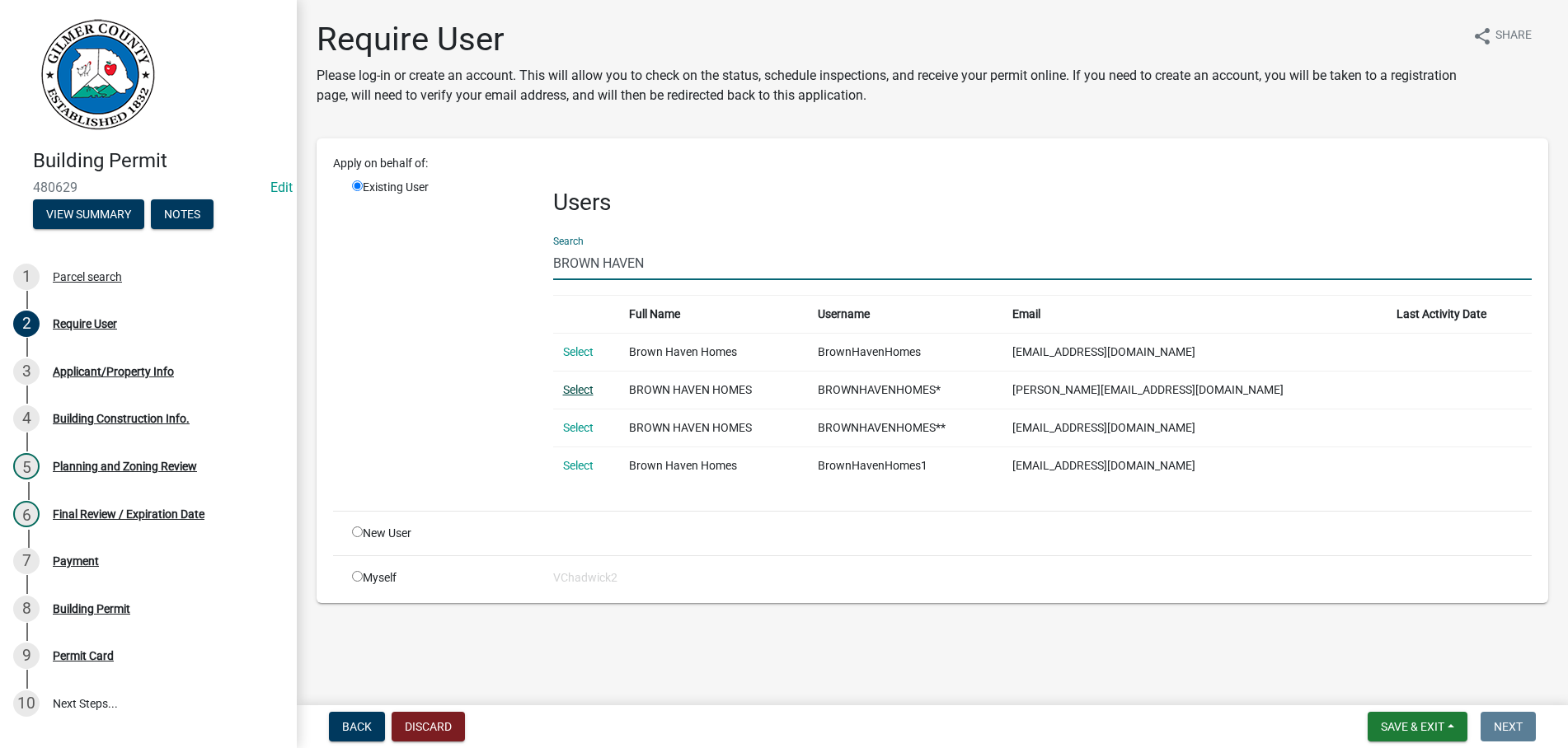
type input "BROWN HAVEN"
click at [577, 387] on link "Select" at bounding box center [578, 390] width 31 height 14
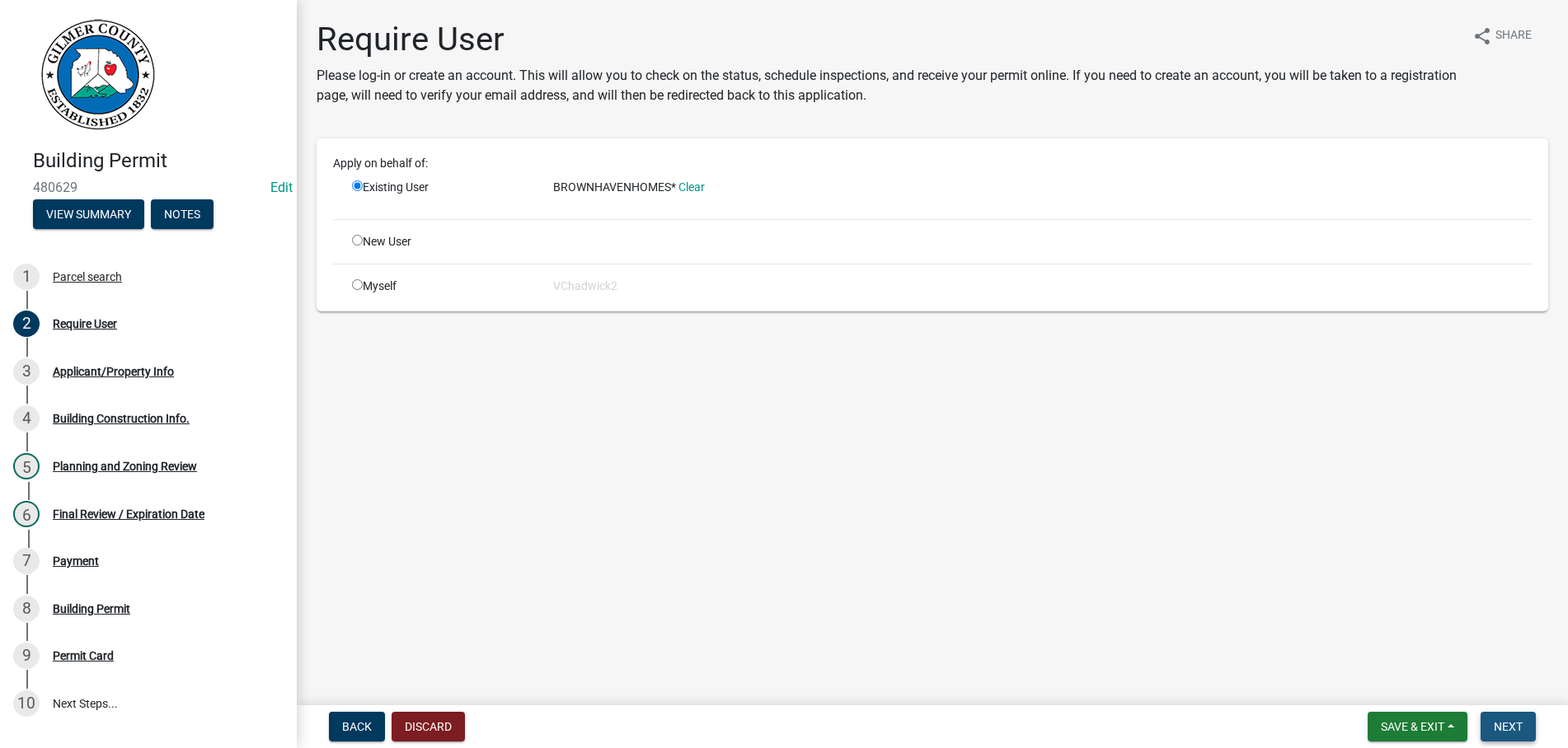
click at [1508, 718] on button "Next" at bounding box center [1508, 726] width 55 height 30
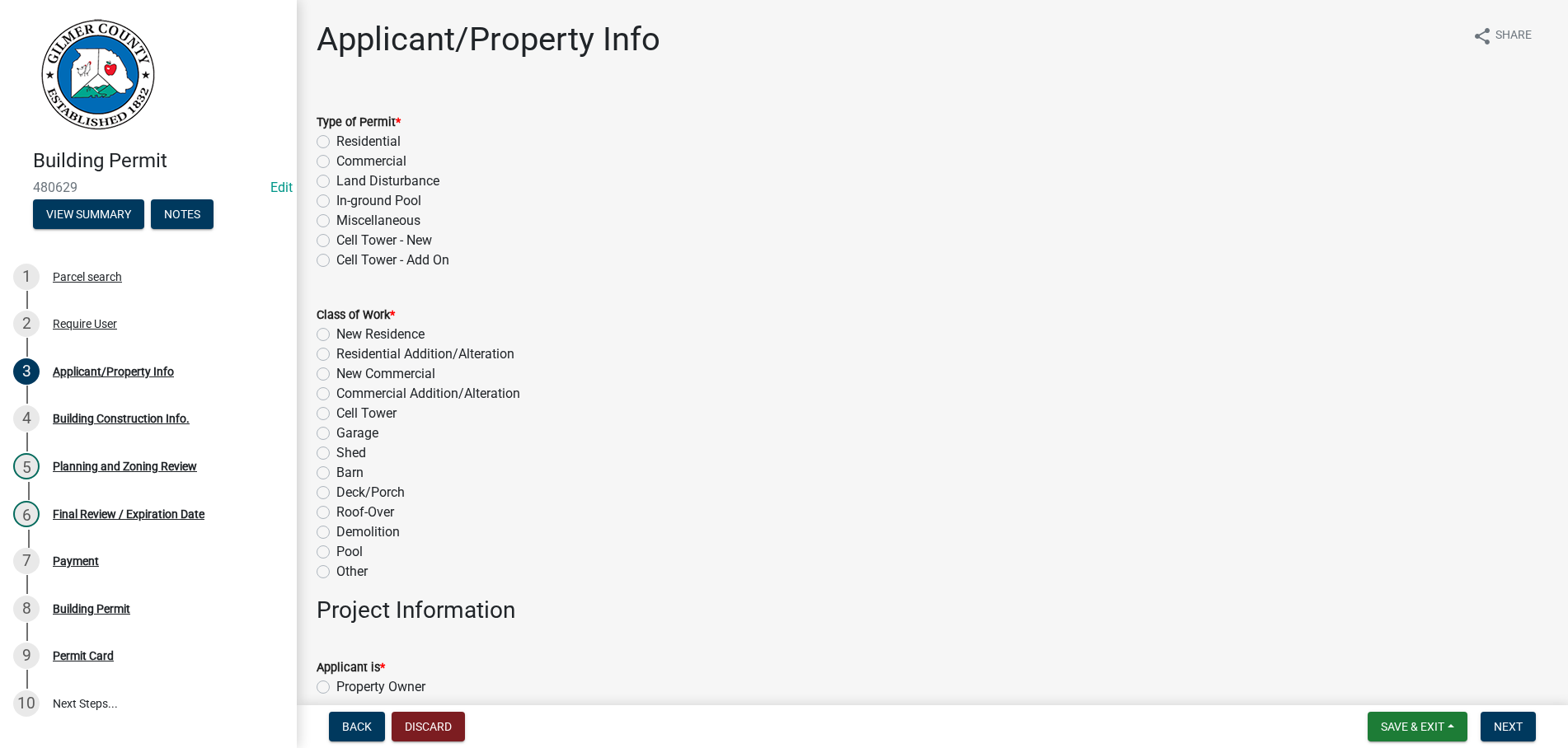
click at [336, 144] on label "Residential" at bounding box center [368, 141] width 65 height 20
click at [336, 143] on input "Residential" at bounding box center [341, 137] width 11 height 11
radio input "true"
click at [336, 493] on label "Deck/Porch" at bounding box center [370, 492] width 68 height 20
click at [336, 493] on input "Deck/Porch" at bounding box center [341, 488] width 11 height 11
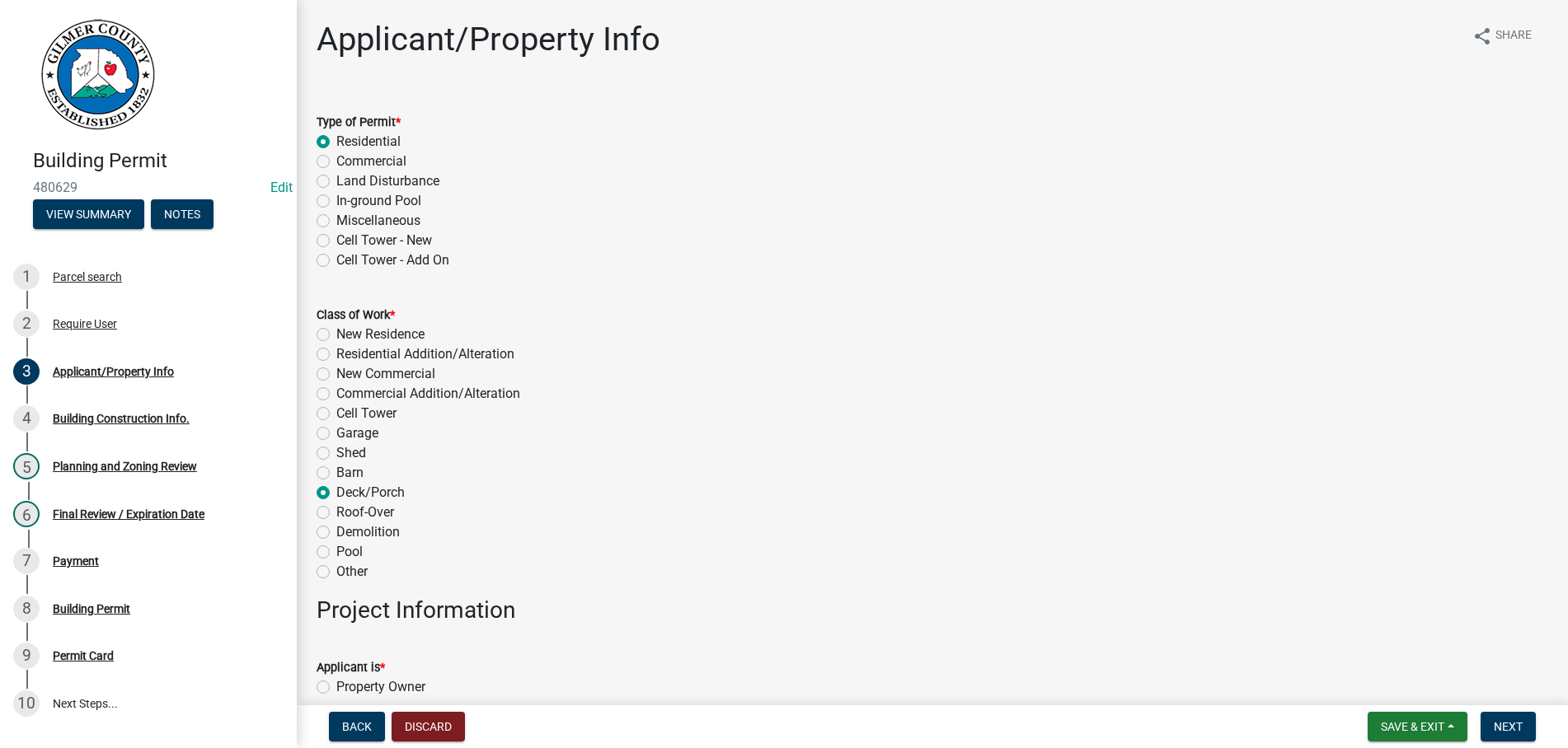
radio input "true"
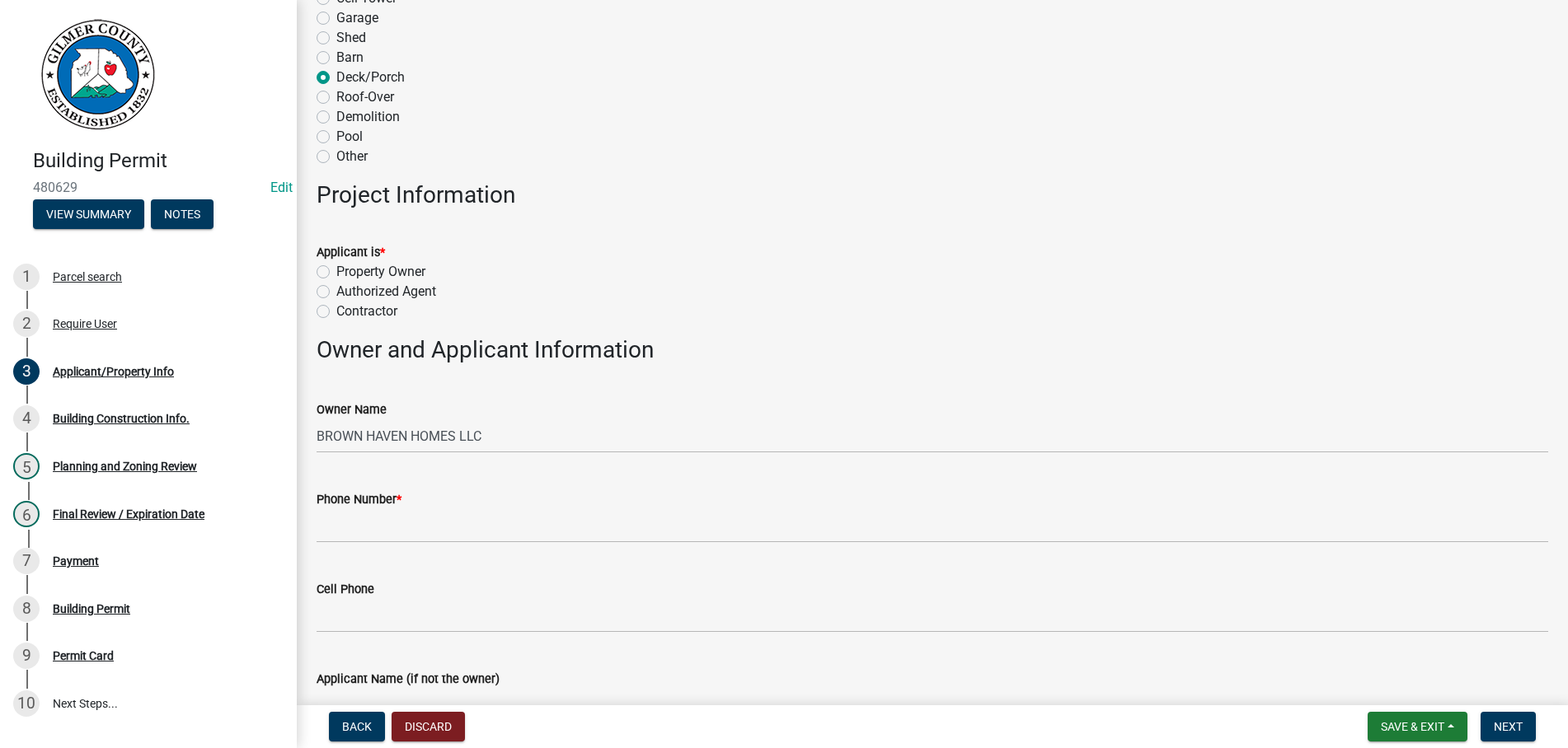
scroll to position [470, 0]
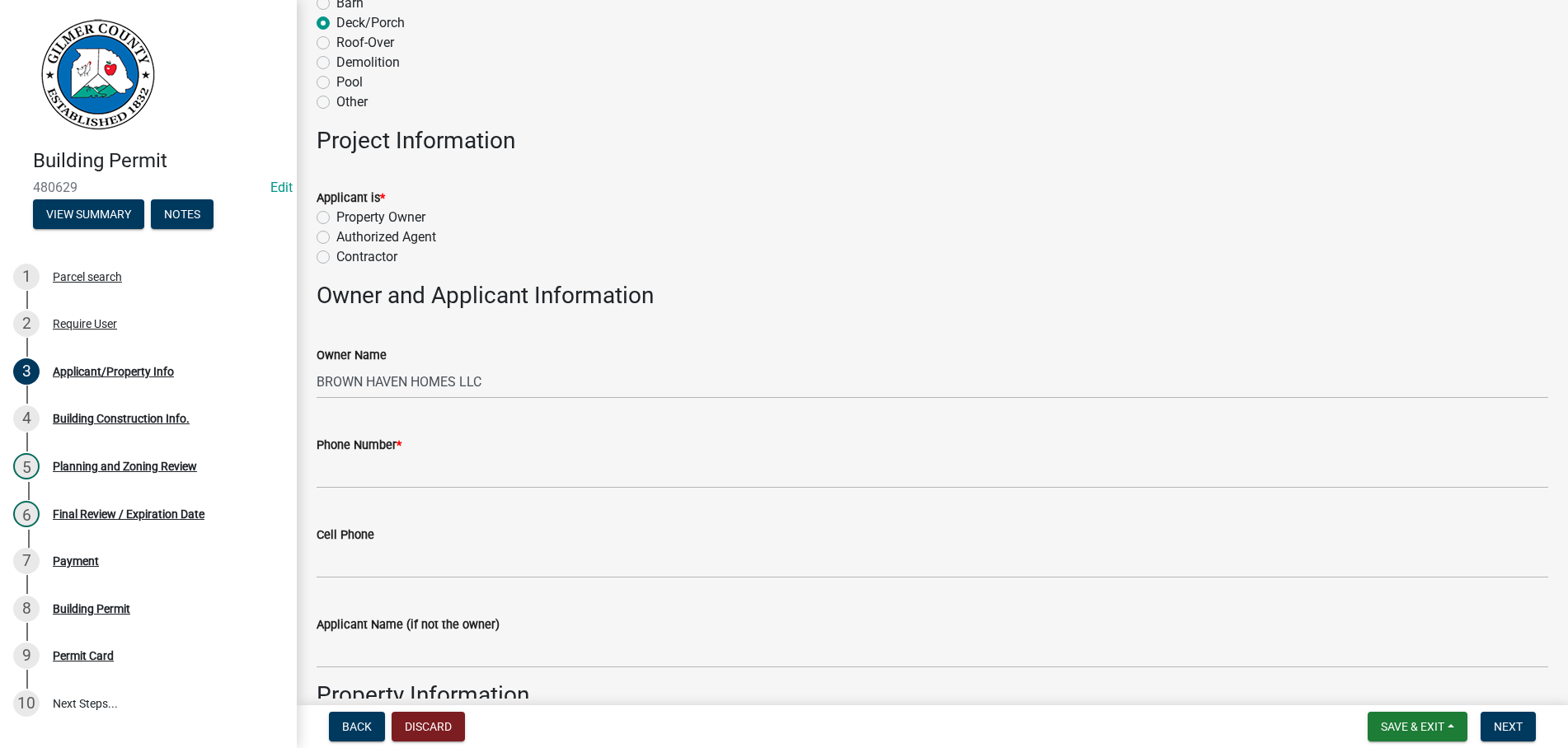
click at [336, 238] on label "Authorized Agent" at bounding box center [385, 237] width 99 height 20
click at [336, 238] on input "Authorized Agent" at bounding box center [341, 233] width 11 height 11
radio input "true"
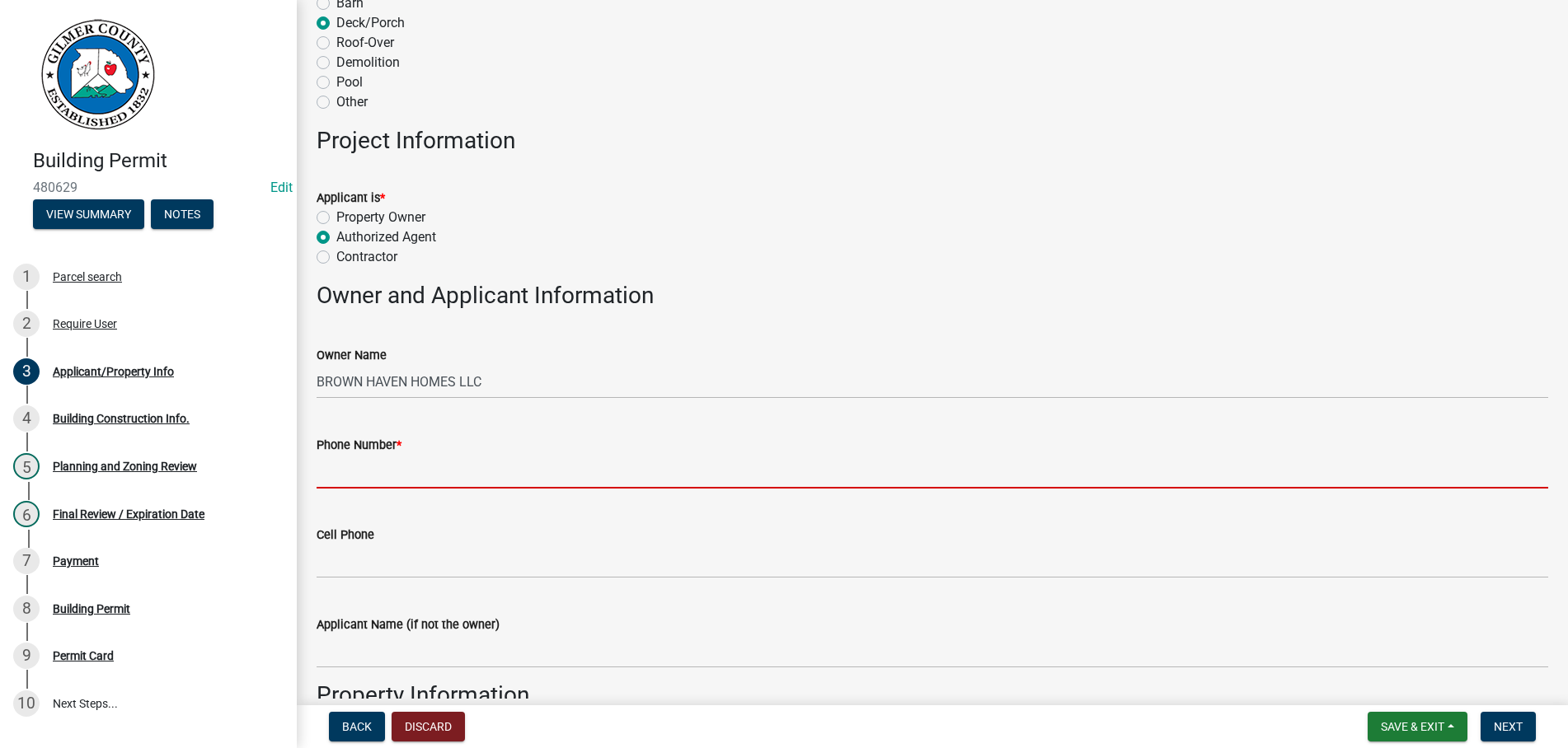
click at [350, 479] on input "Phone Number *" at bounding box center [932, 472] width 1231 height 34
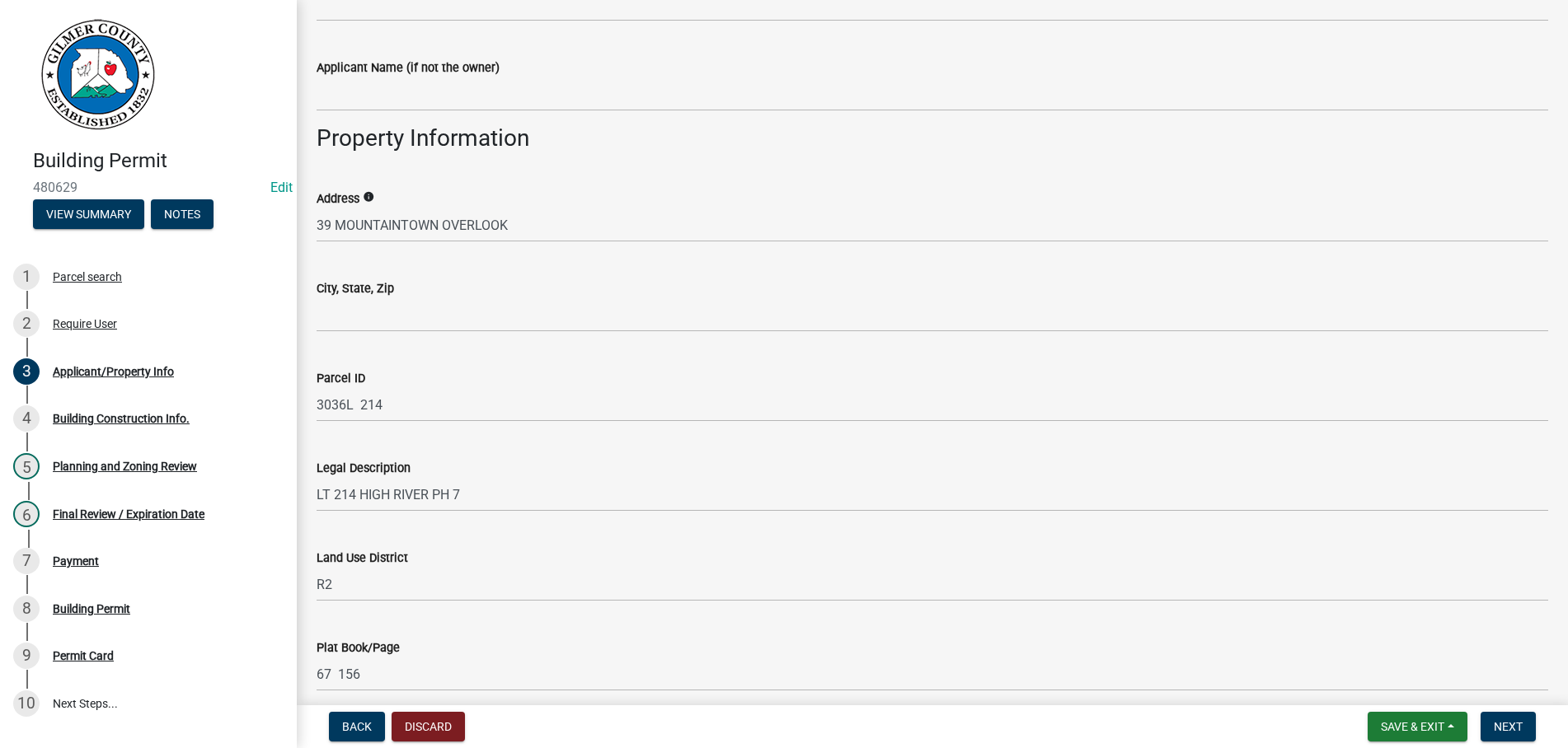
scroll to position [1034, 0]
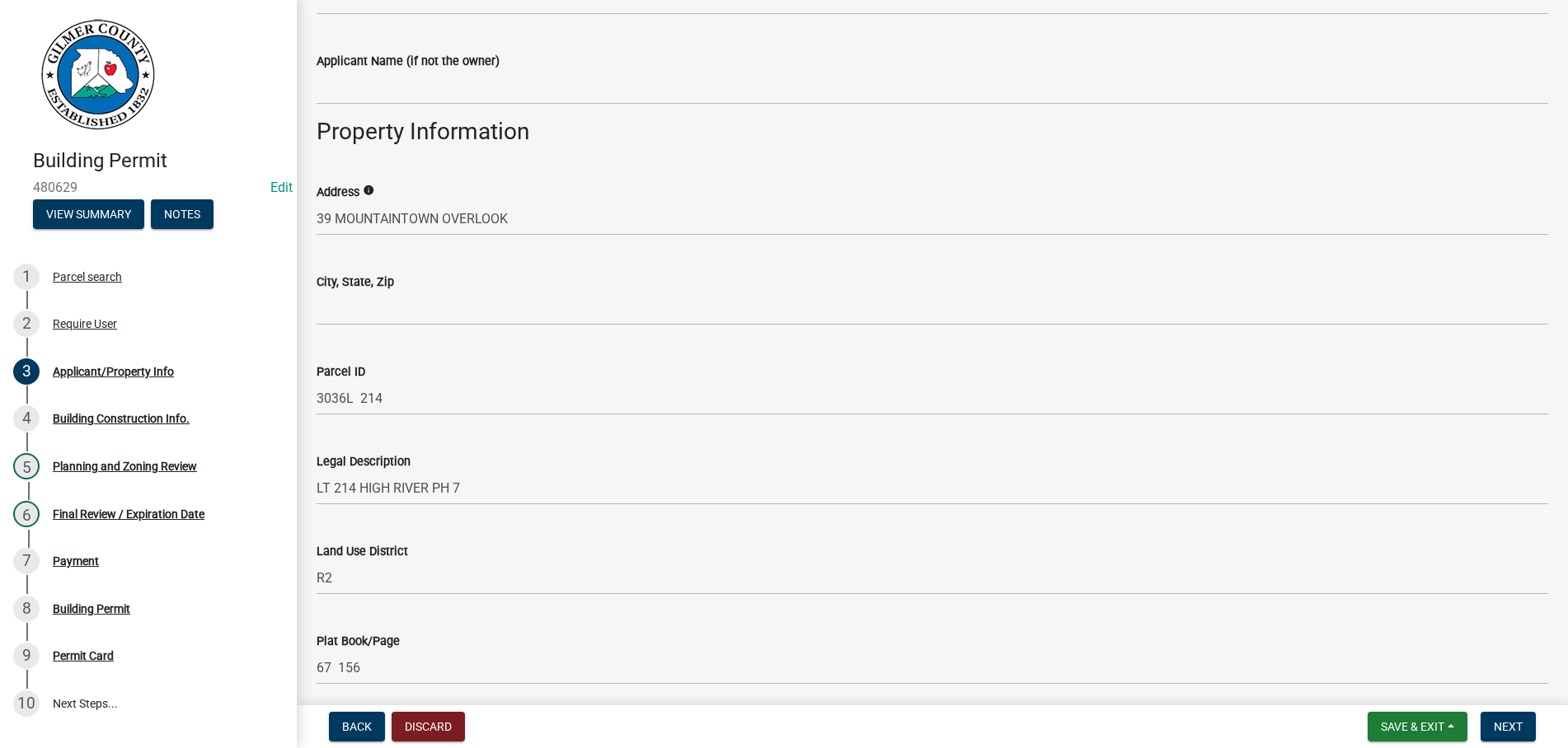
type input "[PHONE_NUMBER]"
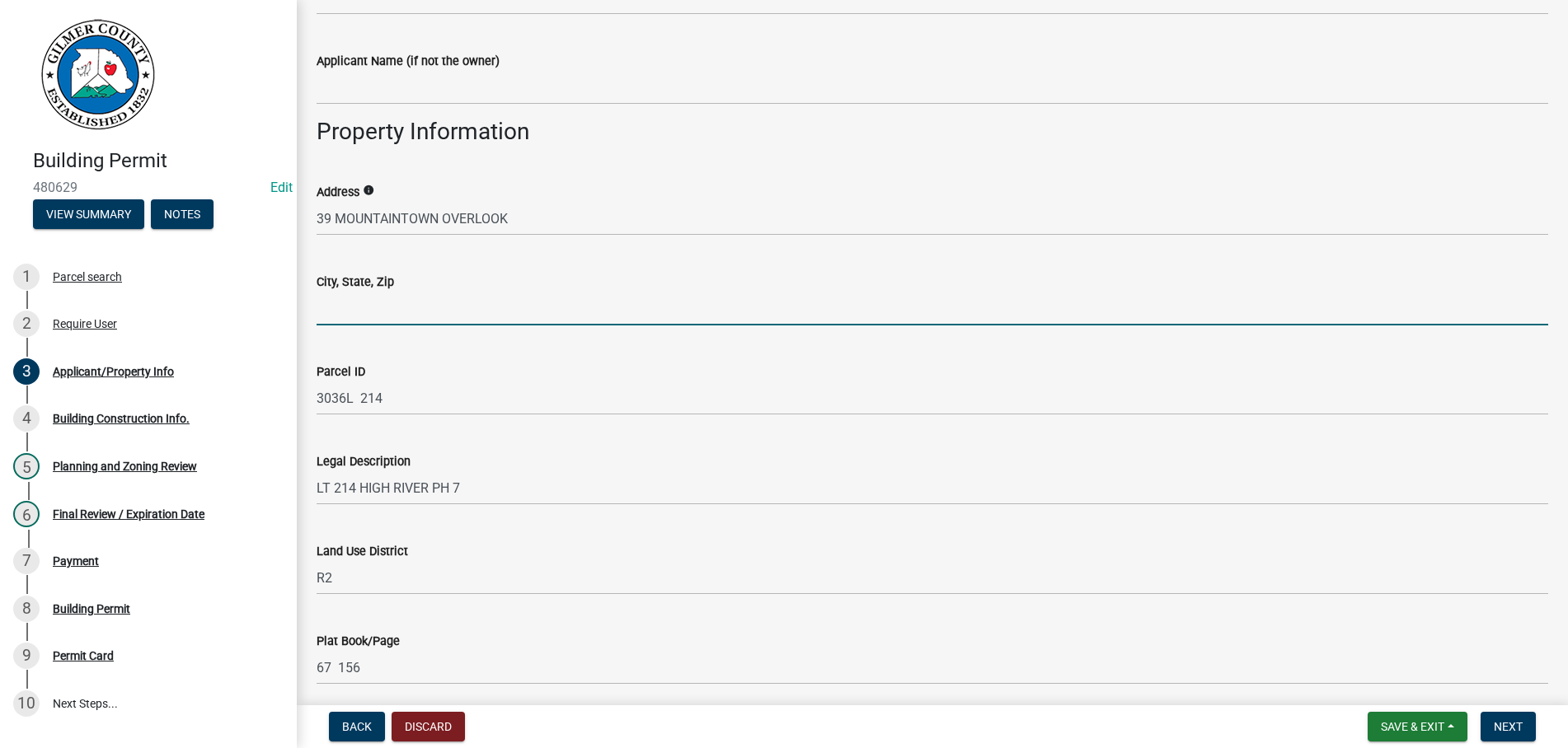
click at [368, 320] on input "City, State, Zip" at bounding box center [932, 309] width 1231 height 34
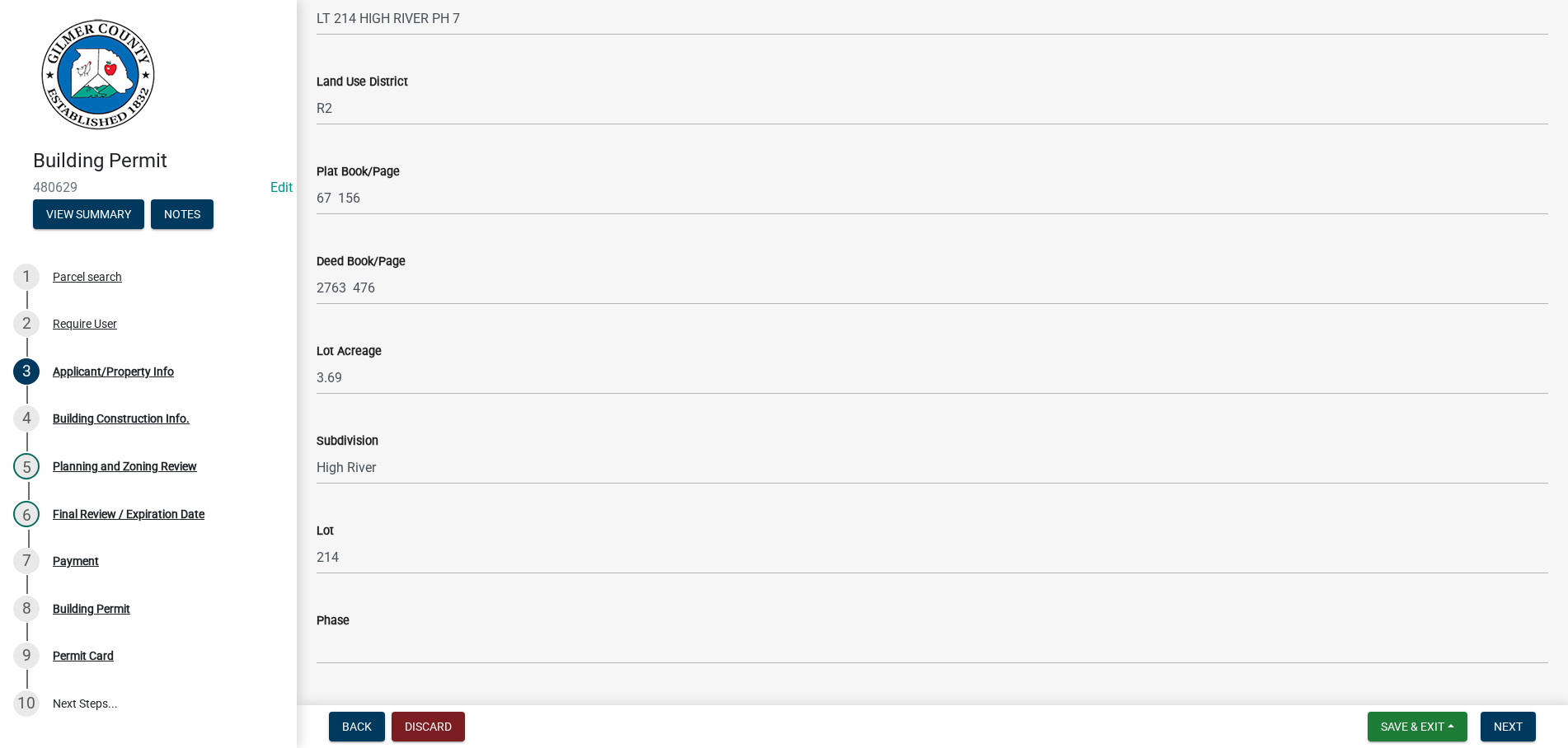
scroll to position [1973, 0]
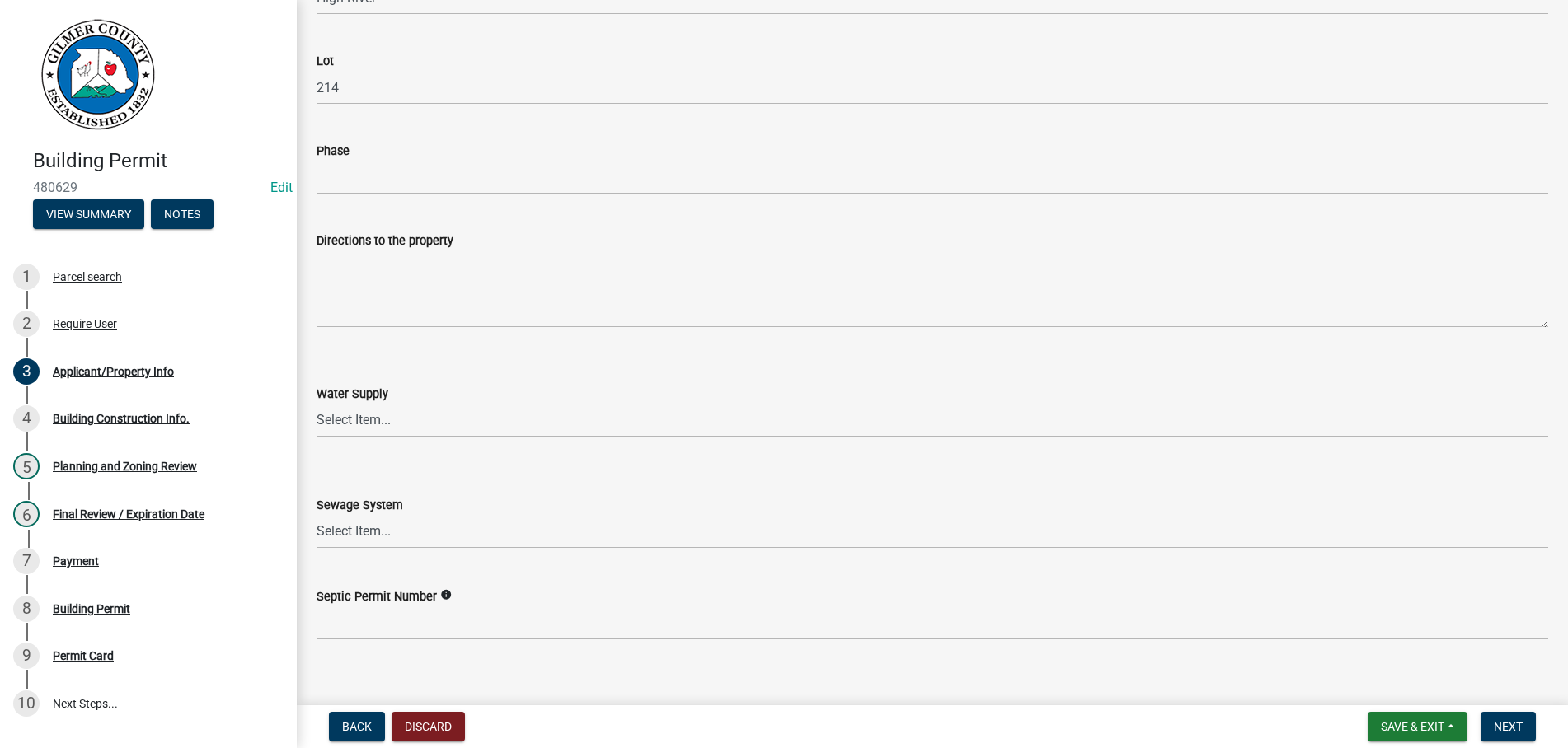
type input "ELLIJAY GA 30540"
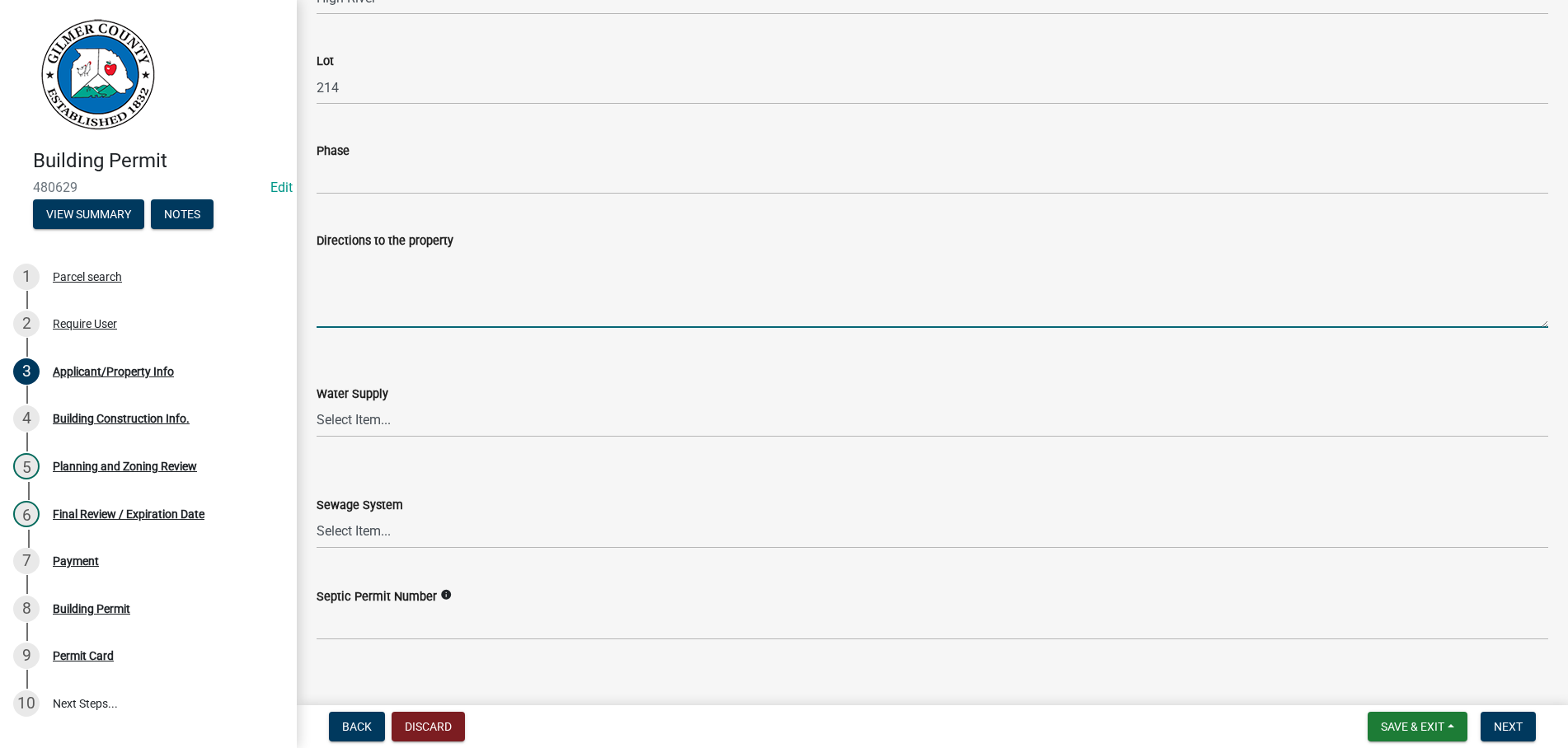
click at [424, 281] on textarea "Directions to the property" at bounding box center [932, 289] width 1231 height 77
paste textarea "282, CROSSRDS CH RD, LT CROSS RDS CH RD, LT AT JFORK, [GEOGRAPHIC_DATA], 1ST LT…"
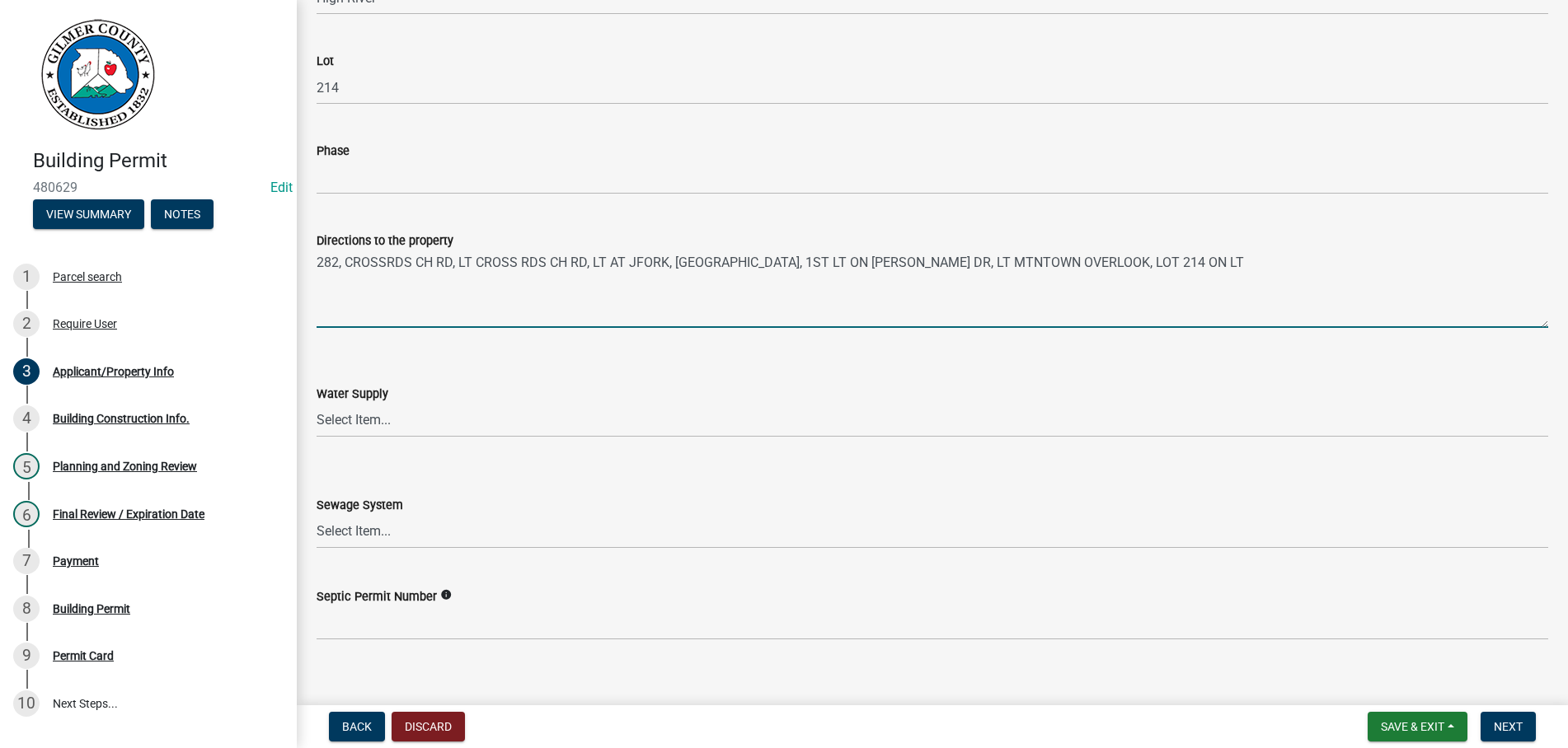
click at [346, 263] on textarea "282, CROSSRDS CH RD, LT CROSS RDS CH RD, LT AT JFORK, [GEOGRAPHIC_DATA], 1ST LT…" at bounding box center [932, 289] width 1231 height 77
click at [689, 259] on textarea "282 - CROSSROADS CH RD - [GEOGRAPHIC_DATA] CH RD - LT AT JFORK, [GEOGRAPHIC_DAT…" at bounding box center [932, 289] width 1231 height 77
click at [585, 257] on textarea "282 - CROSSROADS CH RD - [GEOGRAPHIC_DATA] - LT AT THE FORK, [GEOGRAPHIC_DATA],…" at bounding box center [932, 289] width 1231 height 77
click at [450, 259] on textarea "282 - CROSSROADS CH RD - LT CROSS ROADS CH RD - LT AT THE FORK, [GEOGRAPHIC_DAT…" at bounding box center [932, 289] width 1231 height 77
click at [640, 258] on textarea "282 - [GEOGRAPHIC_DATA] - [GEOGRAPHIC_DATA] CH RD - LT AT THE FORK, [GEOGRAPHIC…" at bounding box center [932, 289] width 1231 height 77
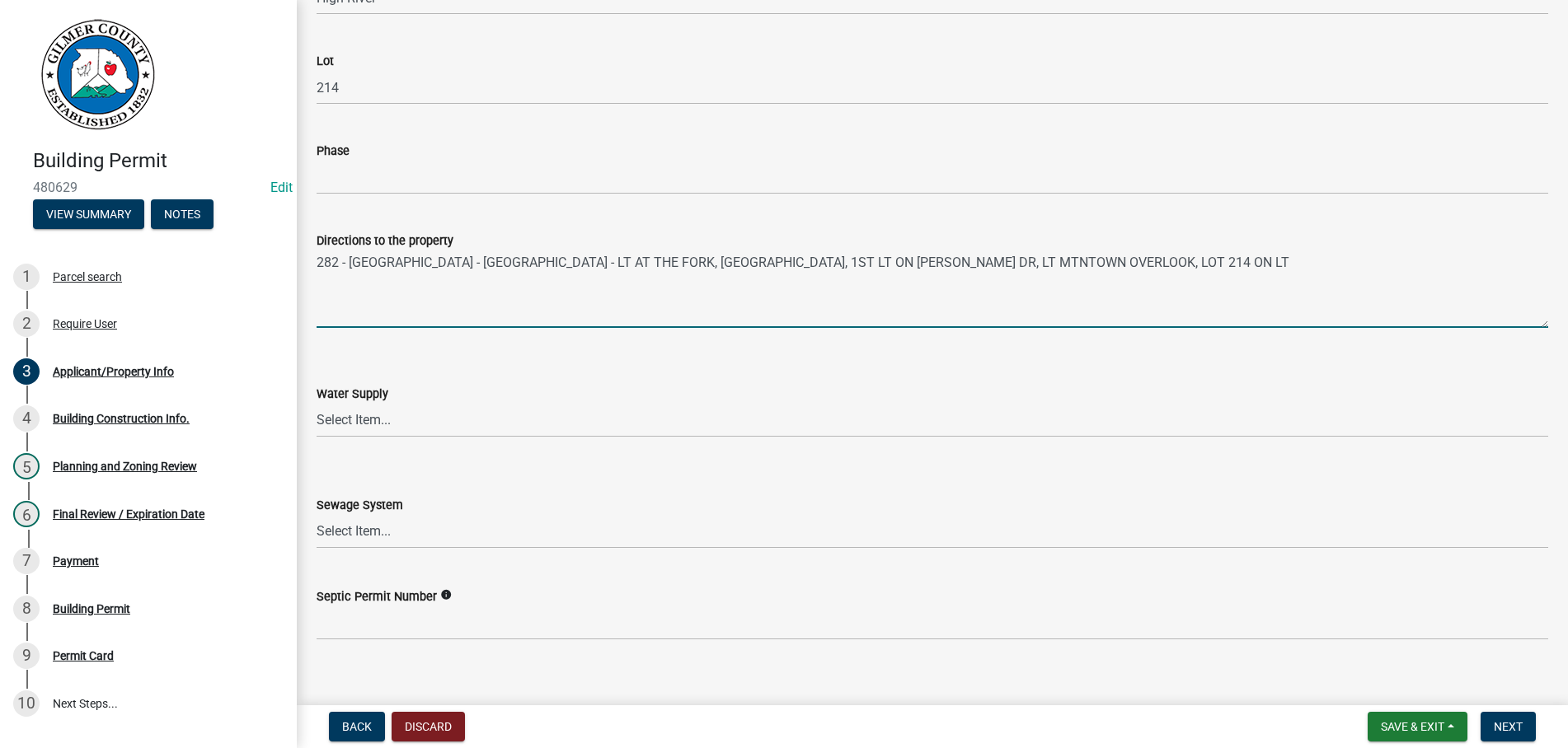
click at [807, 262] on textarea "282 - [GEOGRAPHIC_DATA] - [GEOGRAPHIC_DATA] - LT AT THE FORK, [GEOGRAPHIC_DATA]…" at bounding box center [932, 289] width 1231 height 77
click at [885, 263] on textarea "282 - [GEOGRAPHIC_DATA] - [GEOGRAPHIC_DATA] - LT AT THE [GEOGRAPHIC_DATA], 1ST …" at bounding box center [932, 289] width 1231 height 77
click at [1029, 263] on textarea "282 - [GEOGRAPHIC_DATA] - [GEOGRAPHIC_DATA] - LT AT THE [GEOGRAPHIC_DATA] - 1ST…" at bounding box center [932, 289] width 1231 height 77
click at [1042, 258] on textarea "282 - [GEOGRAPHIC_DATA] - [GEOGRAPHIC_DATA] - LT AT THE [GEOGRAPHIC_DATA] - 1ST…" at bounding box center [932, 289] width 1231 height 77
click at [895, 258] on textarea "282 - [GEOGRAPHIC_DATA] - [GEOGRAPHIC_DATA] - LT AT THE [GEOGRAPHIC_DATA] - 1ST…" at bounding box center [932, 289] width 1231 height 77
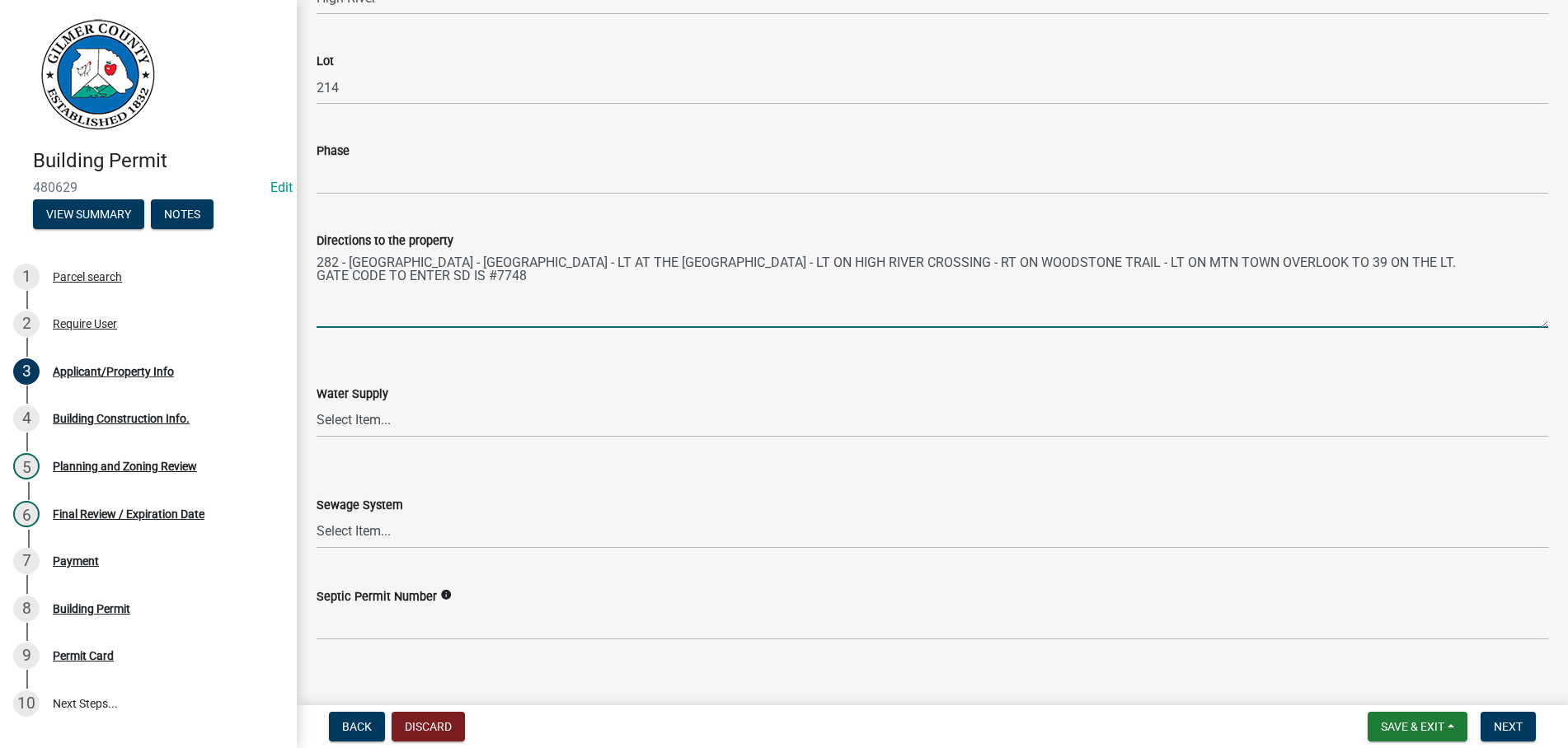
type textarea "282 - [GEOGRAPHIC_DATA] - [GEOGRAPHIC_DATA] - LT AT THE [GEOGRAPHIC_DATA] - LT …"
click at [316, 515] on select "Select Item... Septic Community Public" at bounding box center [932, 532] width 1231 height 34
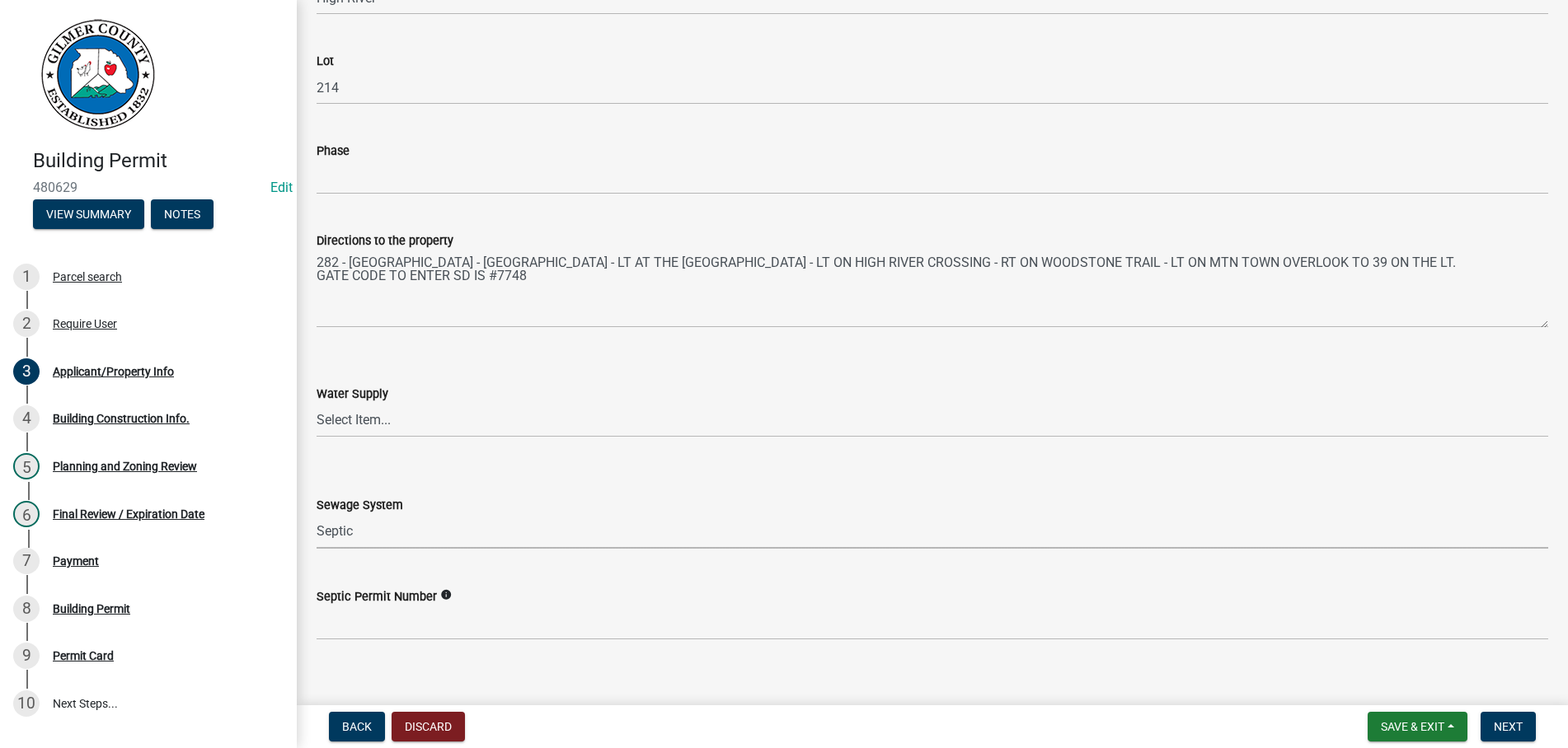
click option "Septic" at bounding box center [0, 0] width 0 height 0
select select "92a37e23-3b7d-408e-b3c7-0afbe39b0942"
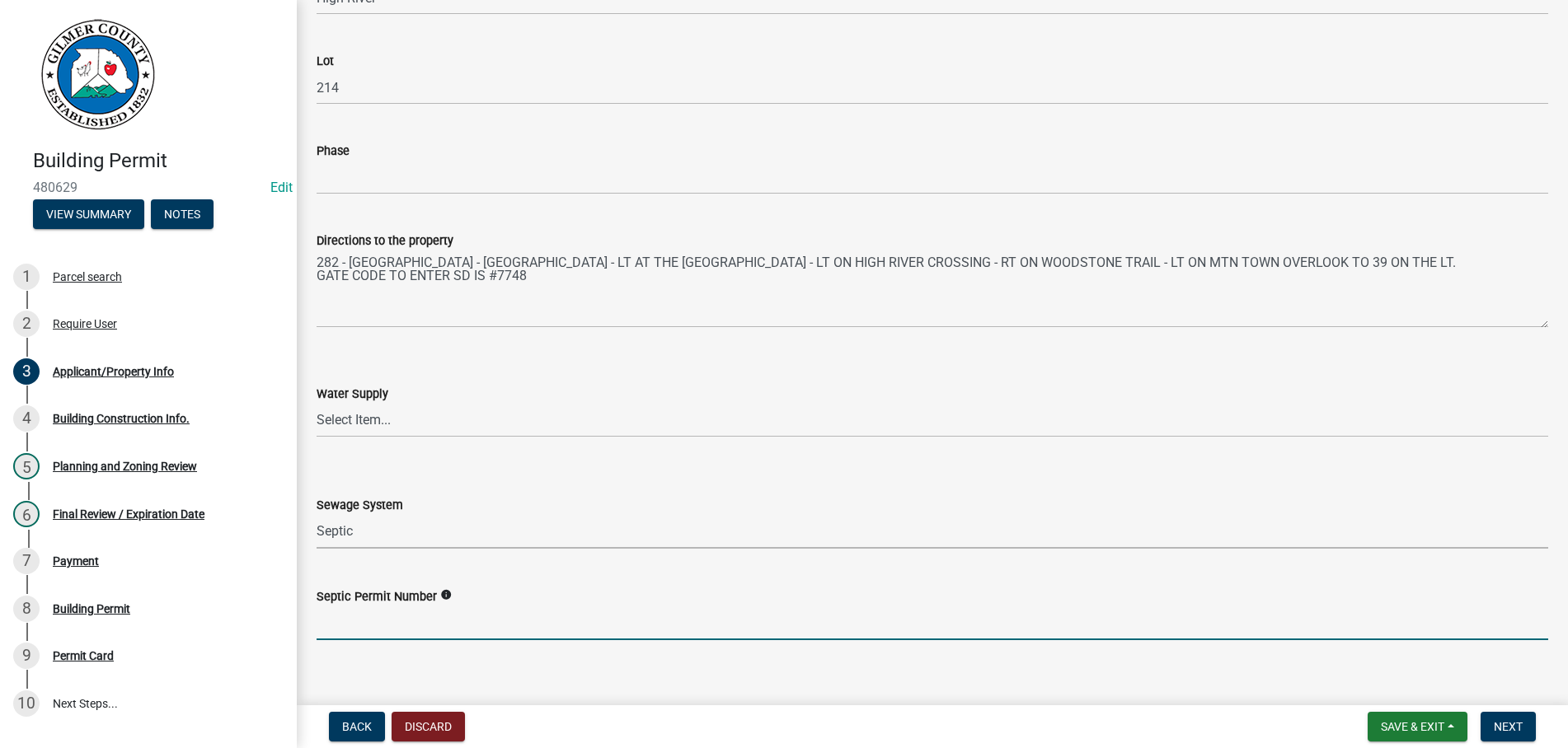
click at [373, 615] on input "Septic Permit Number" at bounding box center [932, 623] width 1231 height 34
type input "04201"
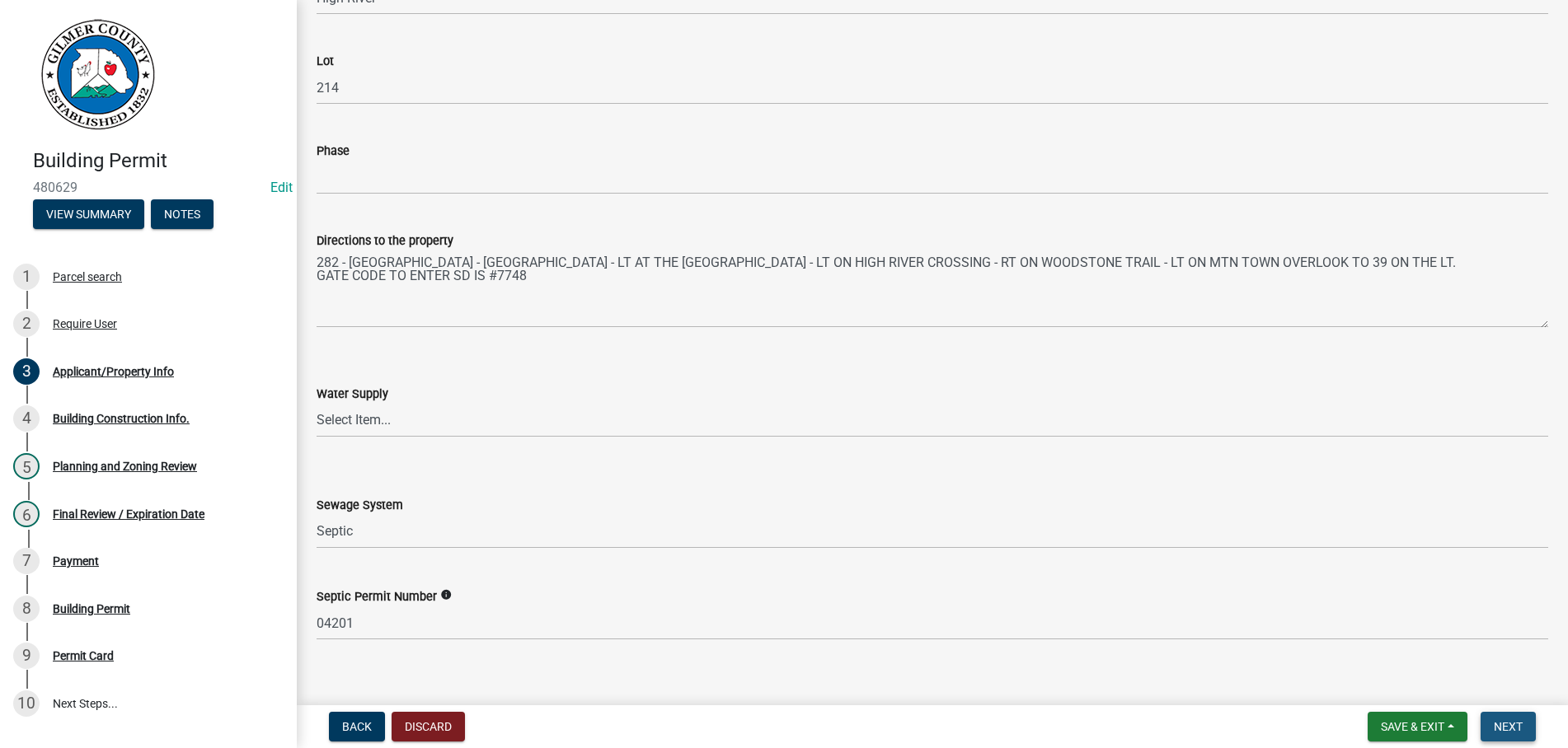
click at [1519, 718] on button "Next" at bounding box center [1508, 726] width 55 height 30
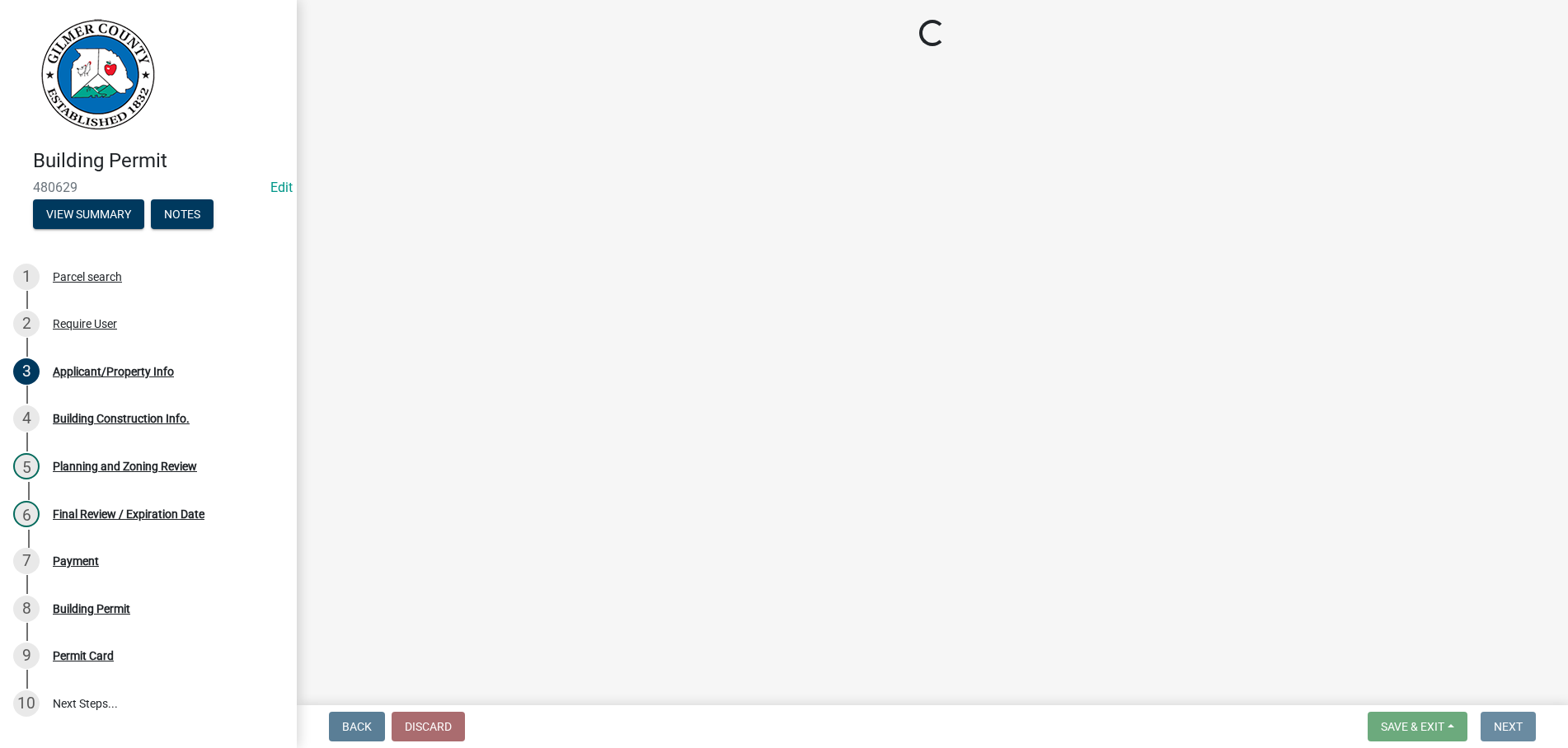
scroll to position [0, 0]
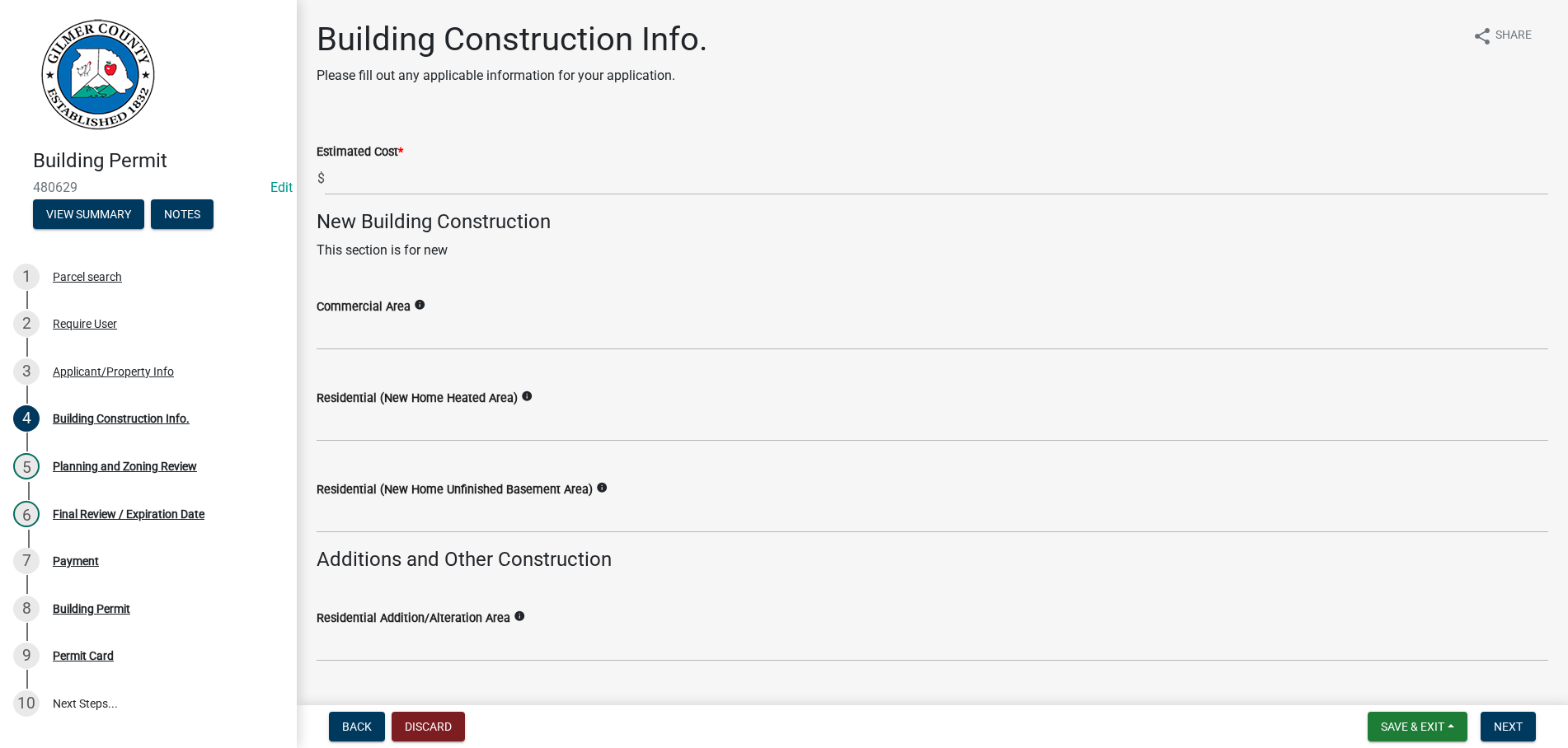
click at [415, 159] on div "Estimated Cost *" at bounding box center [932, 151] width 1231 height 20
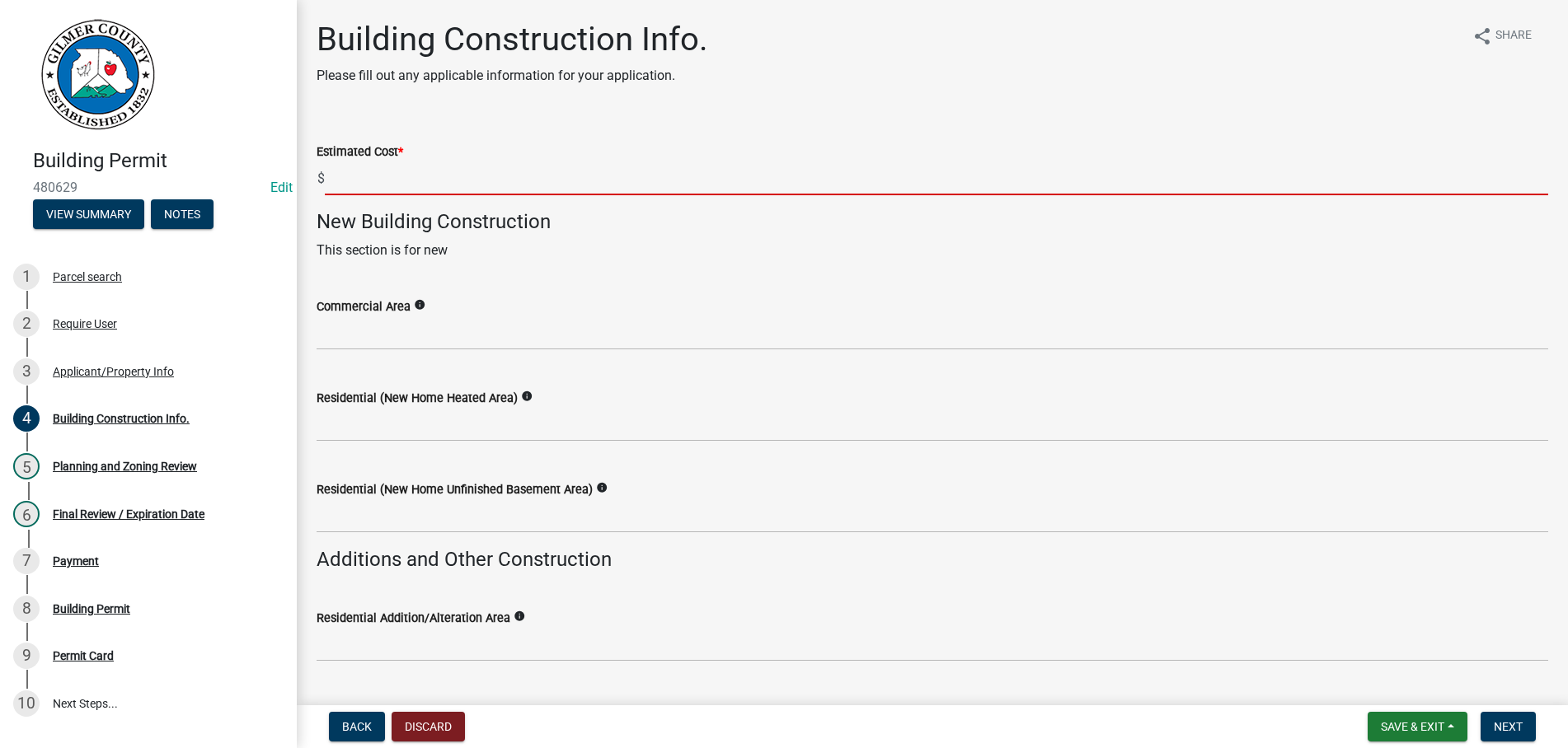
click at [395, 193] on input "text" at bounding box center [936, 178] width 1223 height 34
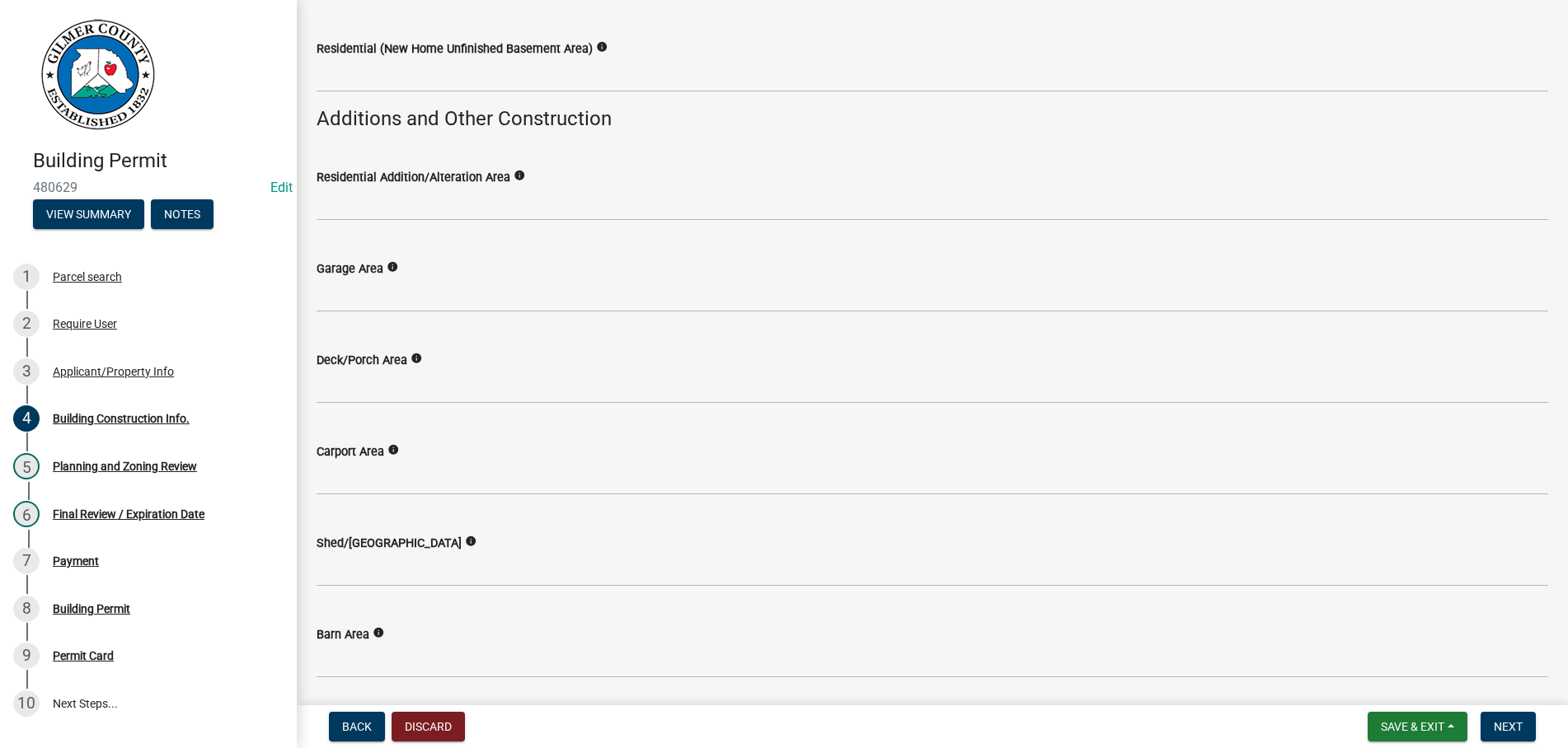
scroll to position [470, 0]
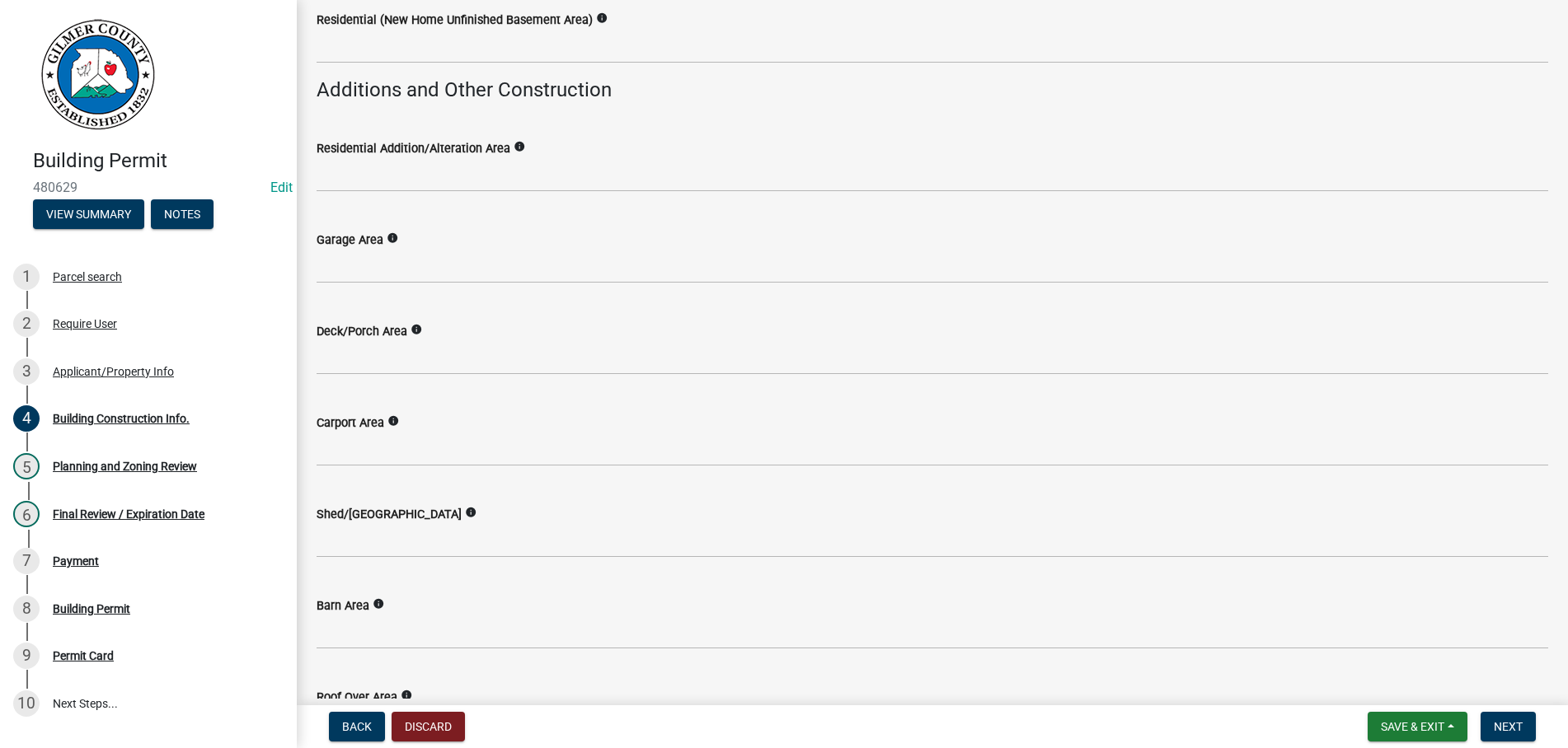
type input "5000"
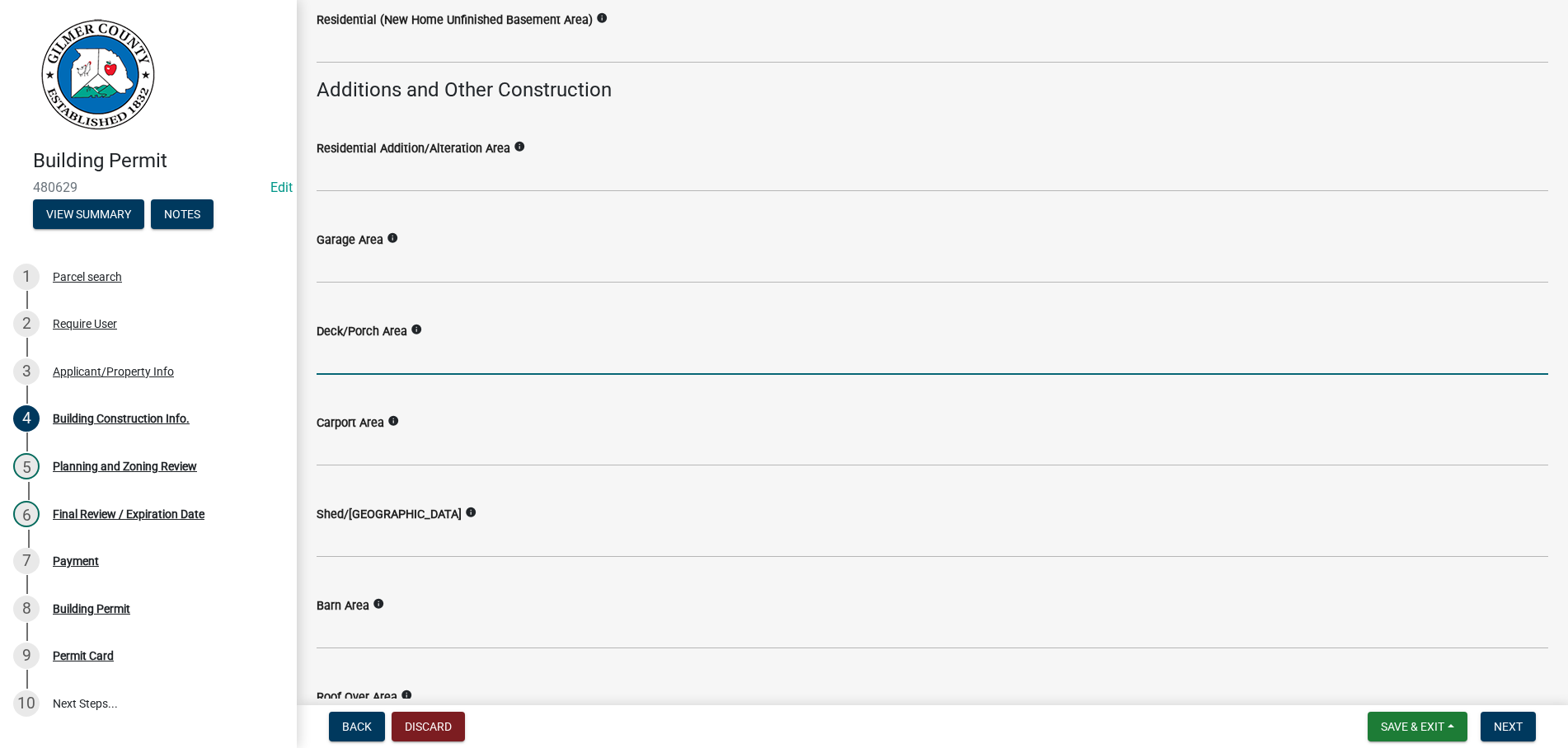
click at [355, 352] on input "text" at bounding box center [932, 358] width 1231 height 34
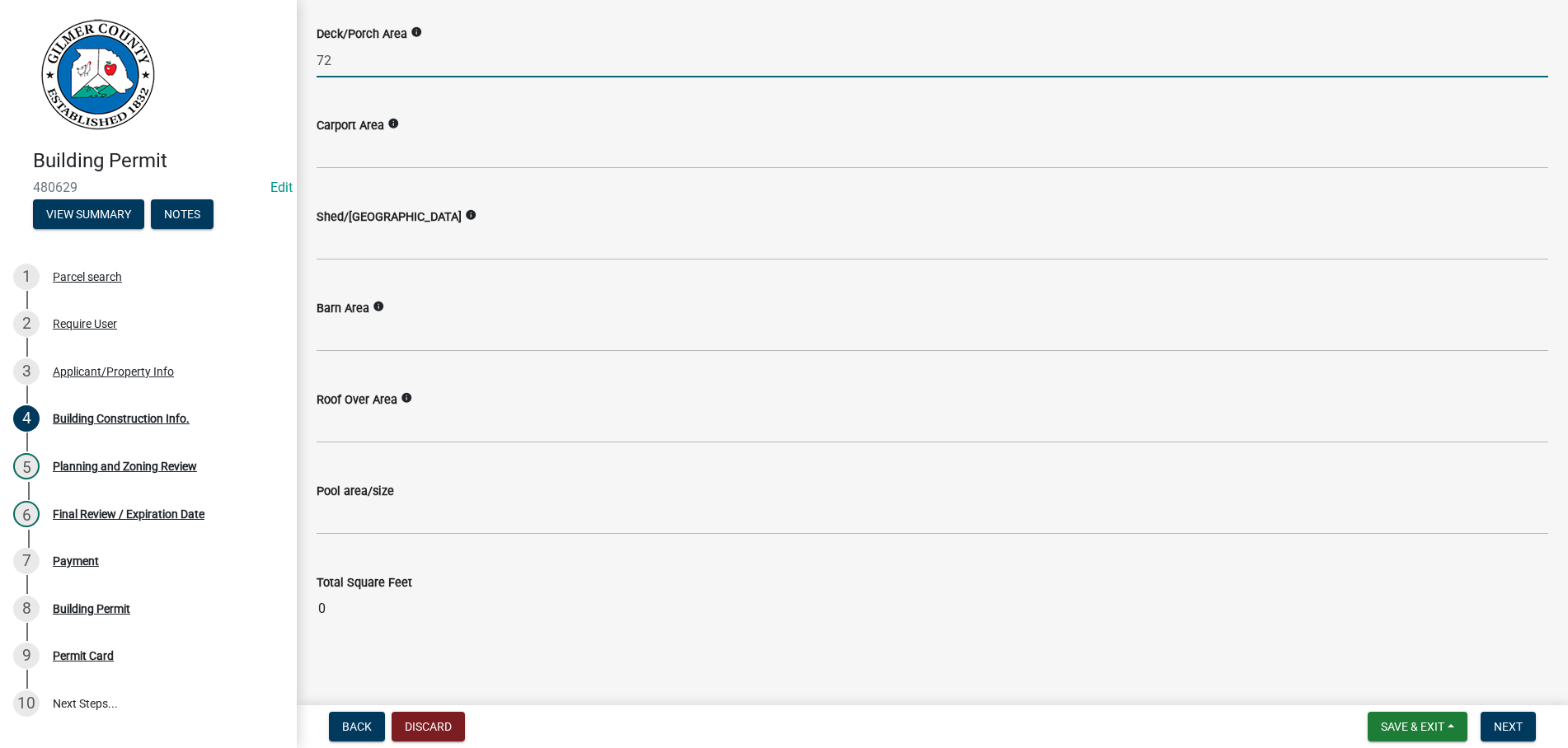
scroll to position [773, 0]
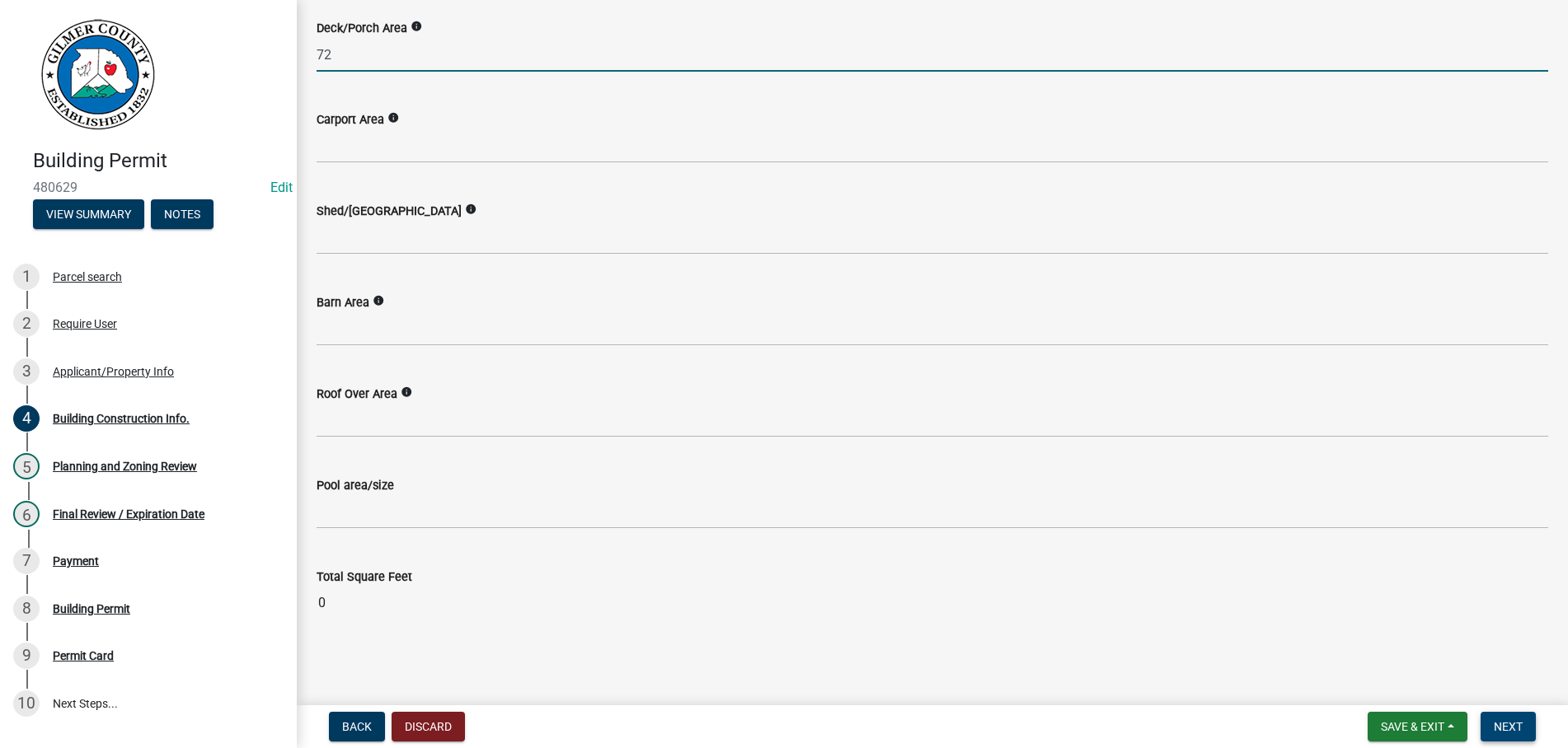
type input "72"
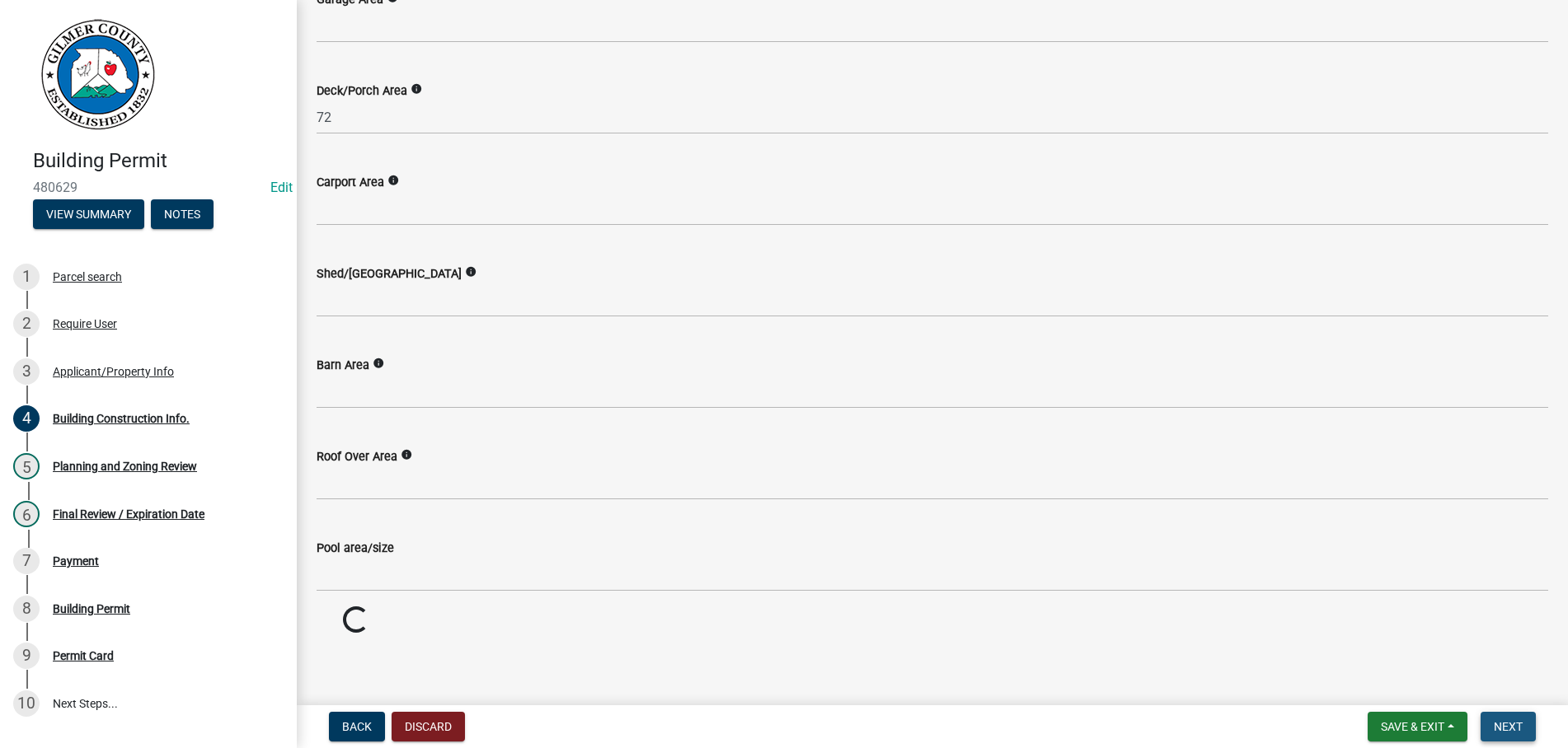
click at [1501, 718] on button "Next" at bounding box center [1508, 726] width 55 height 30
click at [1483, 710] on nav "Back Discard Save & Exit Save Save & Exit Next" at bounding box center [932, 727] width 1271 height 42
click at [1499, 721] on span "Next" at bounding box center [1508, 727] width 29 height 14
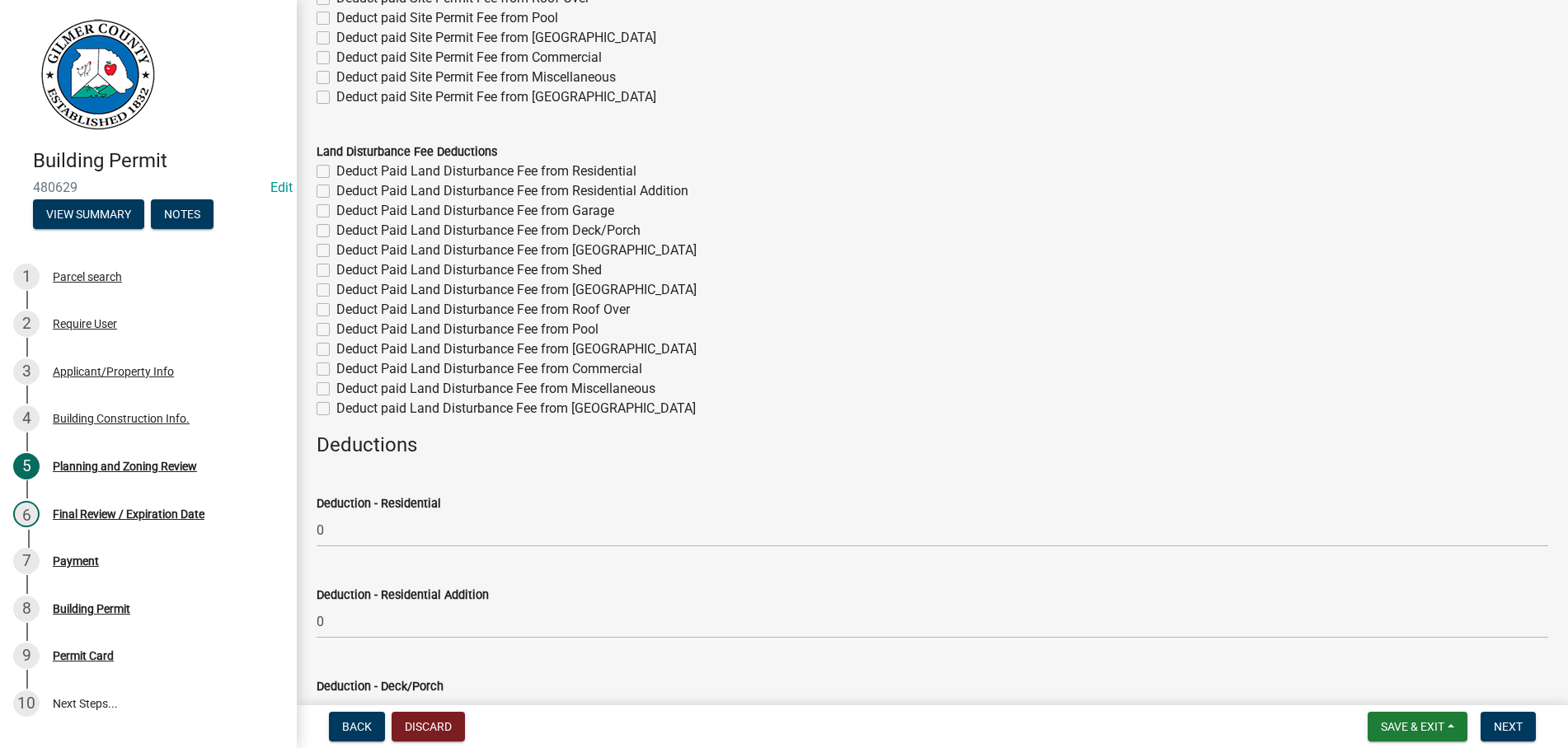
scroll to position [0, 0]
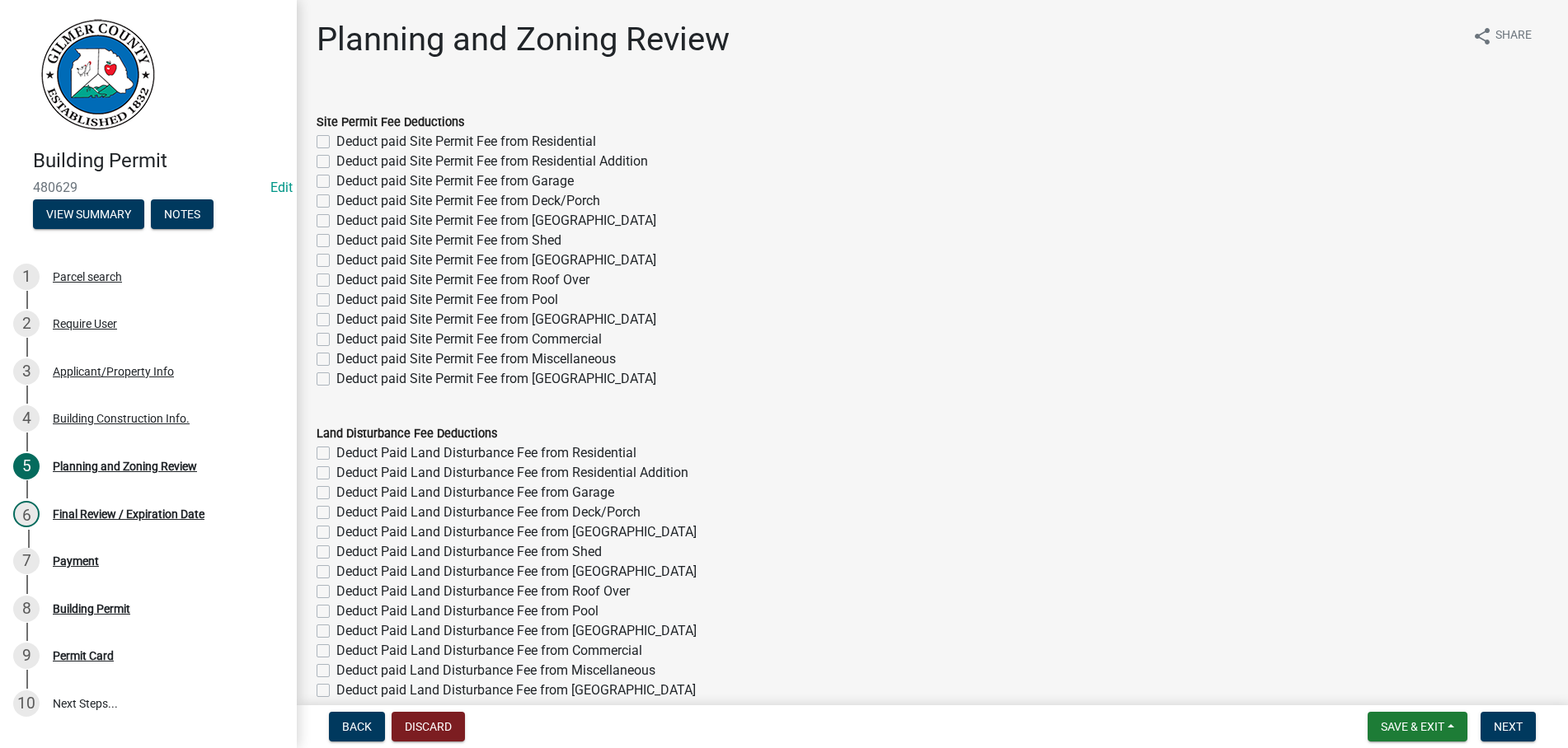
click at [336, 203] on label "Deduct paid Site Permit Fee from Deck/Porch" at bounding box center [468, 201] width 264 height 20
click at [336, 201] on input "Deduct paid Site Permit Fee from Deck/Porch" at bounding box center [341, 196] width 11 height 11
checkbox input "true"
checkbox input "false"
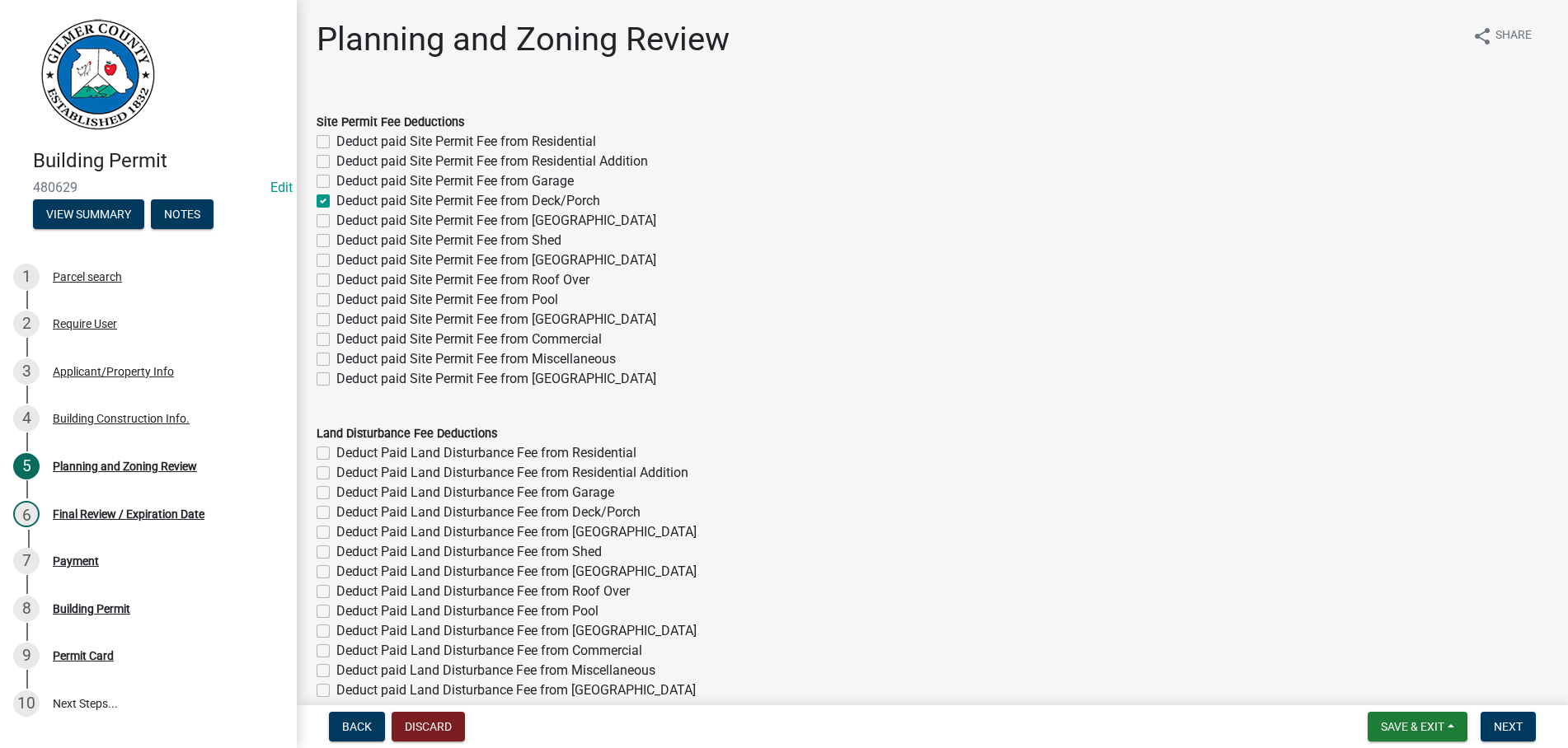
checkbox input "false"
checkbox input "true"
checkbox input "false"
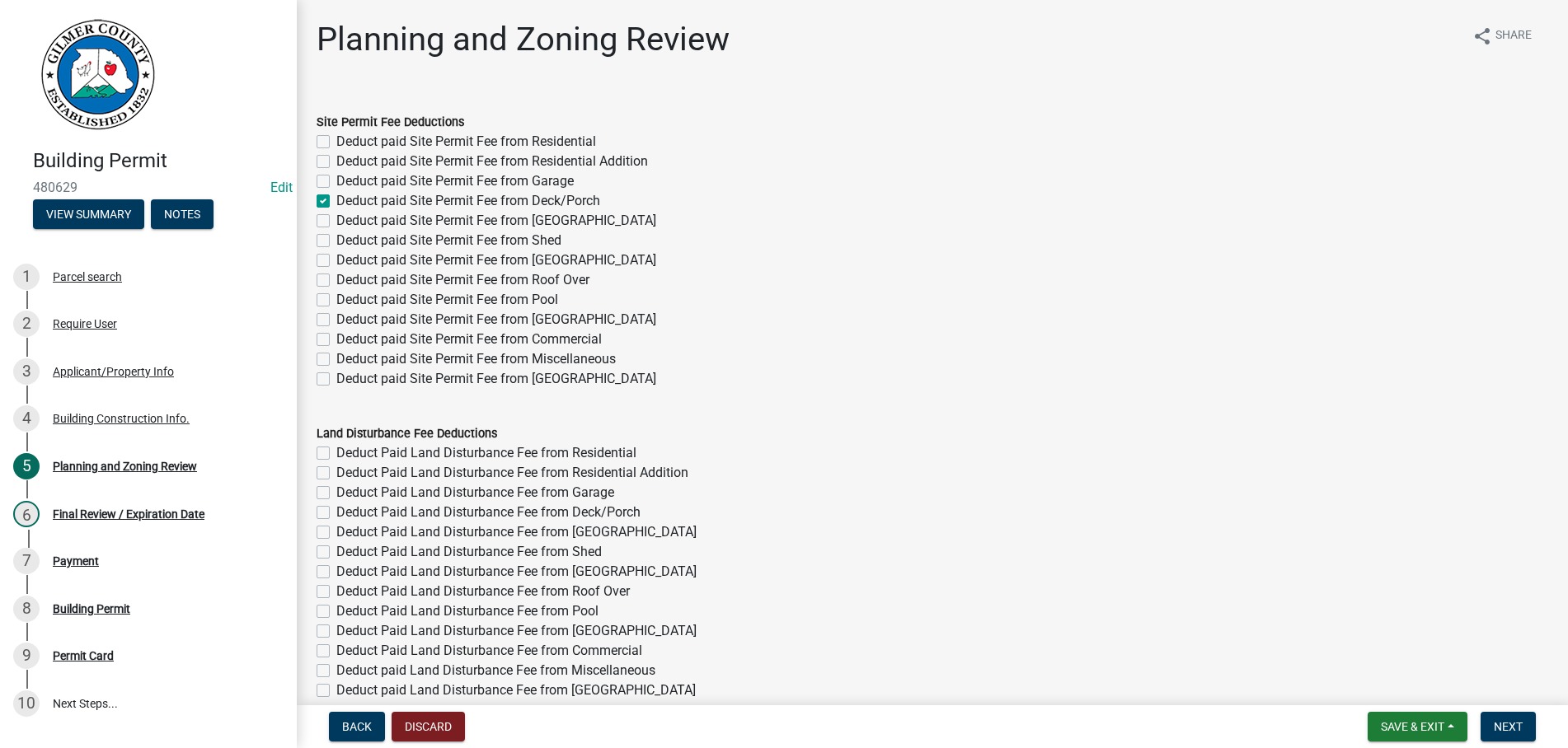
checkbox input "false"
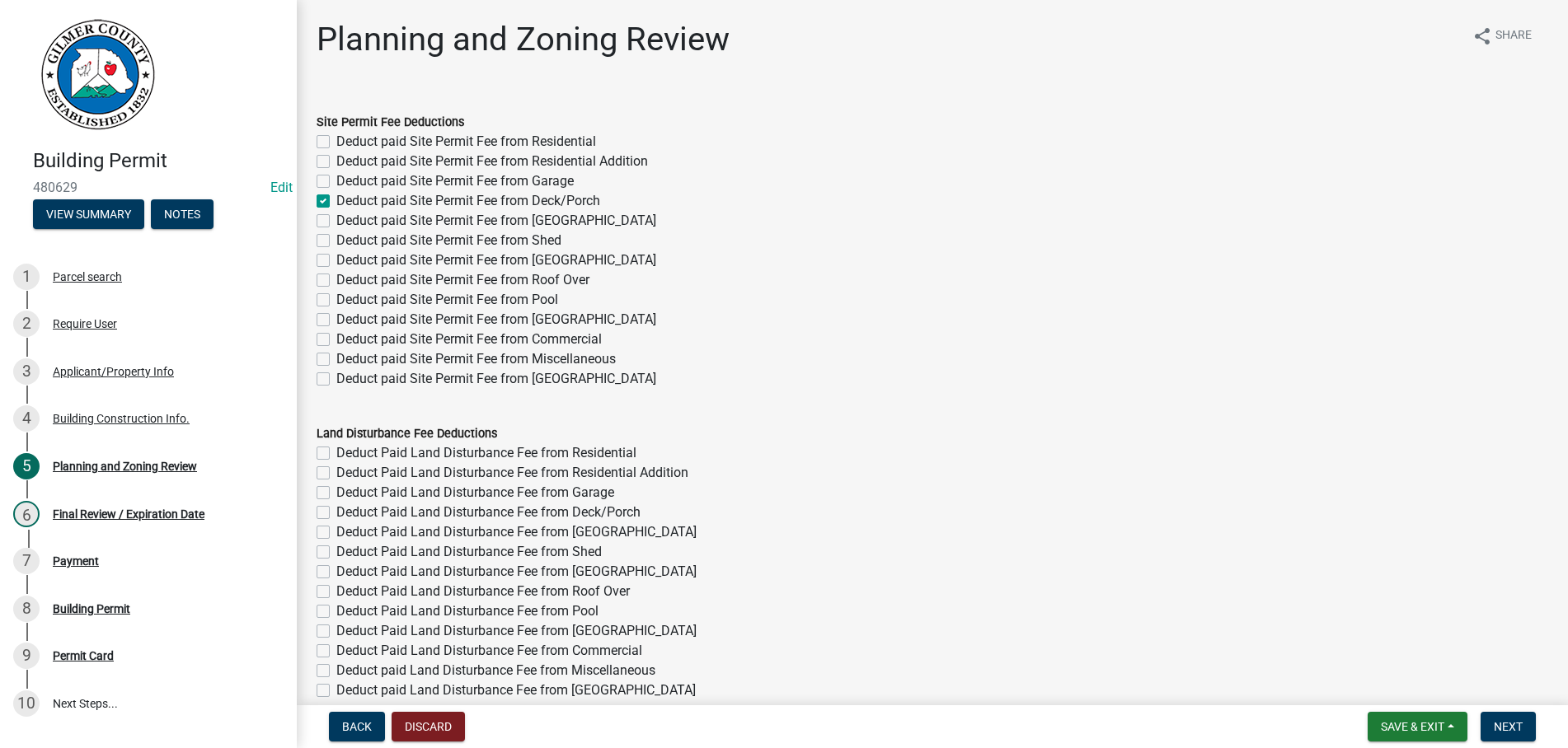
checkbox input "false"
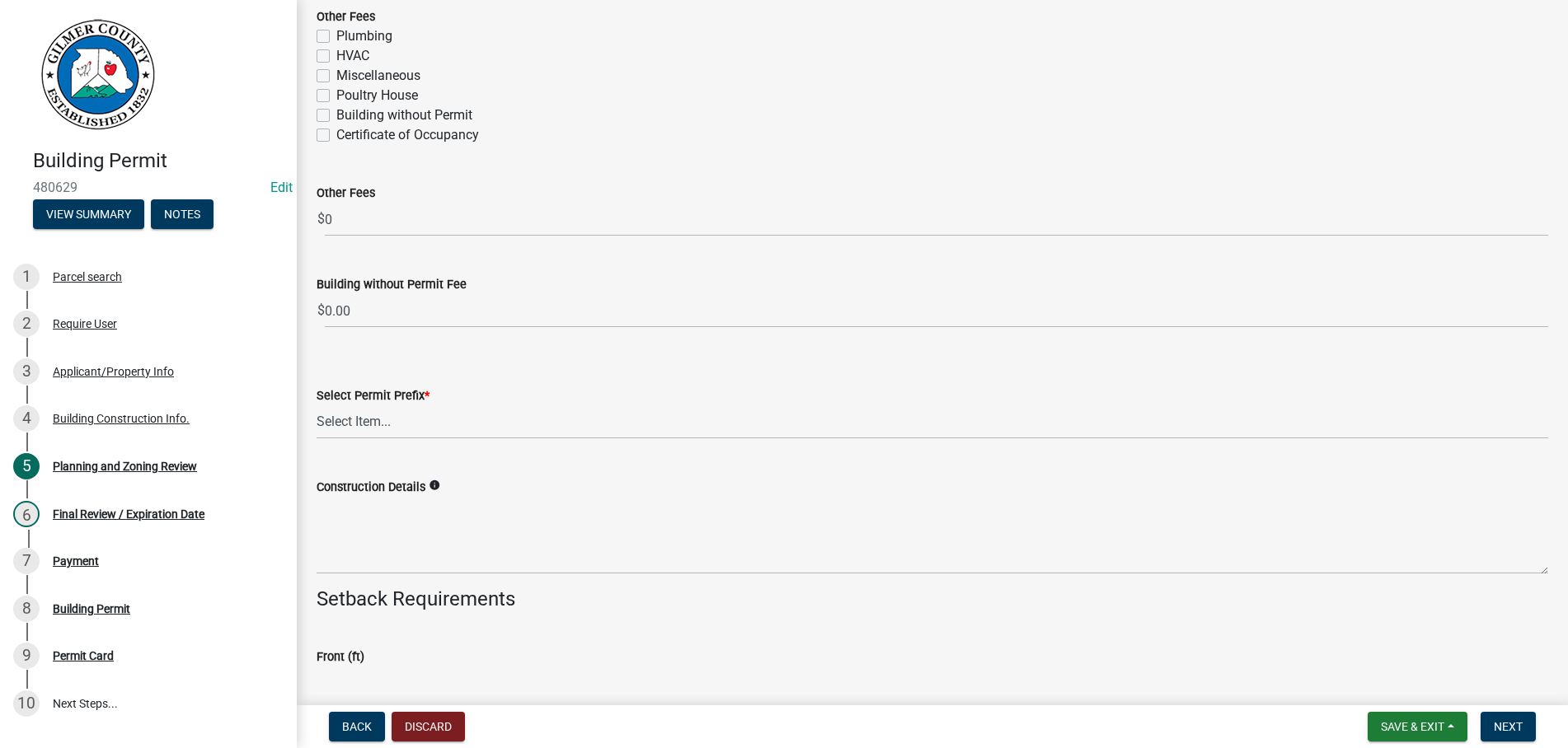
scroll to position [3288, 0]
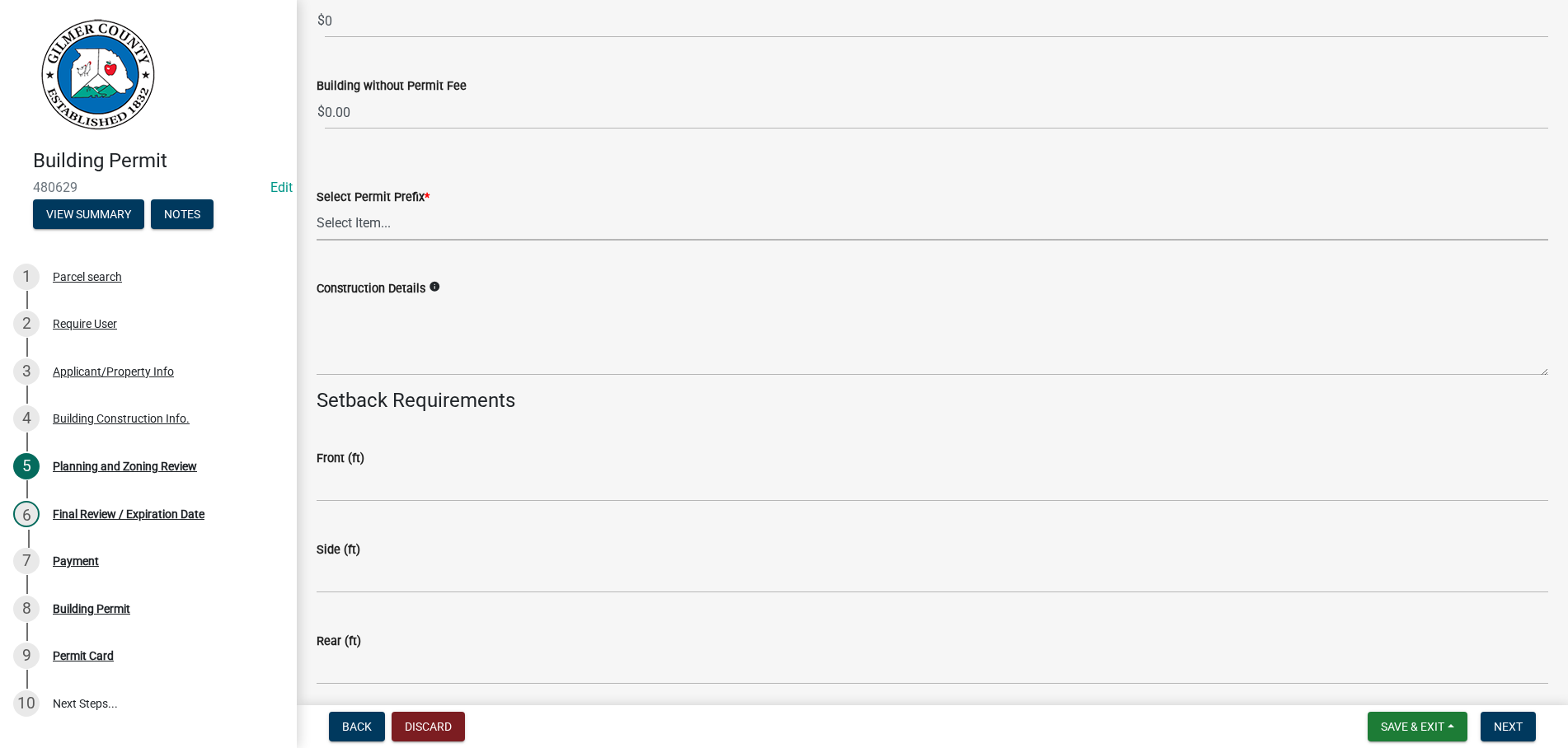
click at [316, 207] on select "Select Item... RES COMM MB LAND POOL MISC CELL TOWER - NEW CELL TOWER - ADD ON" at bounding box center [932, 224] width 1231 height 34
click option "MISC" at bounding box center [0, 0] width 0 height 0
select select "d8142ddf-27f7-42b0-ba1e-04fee764576f"
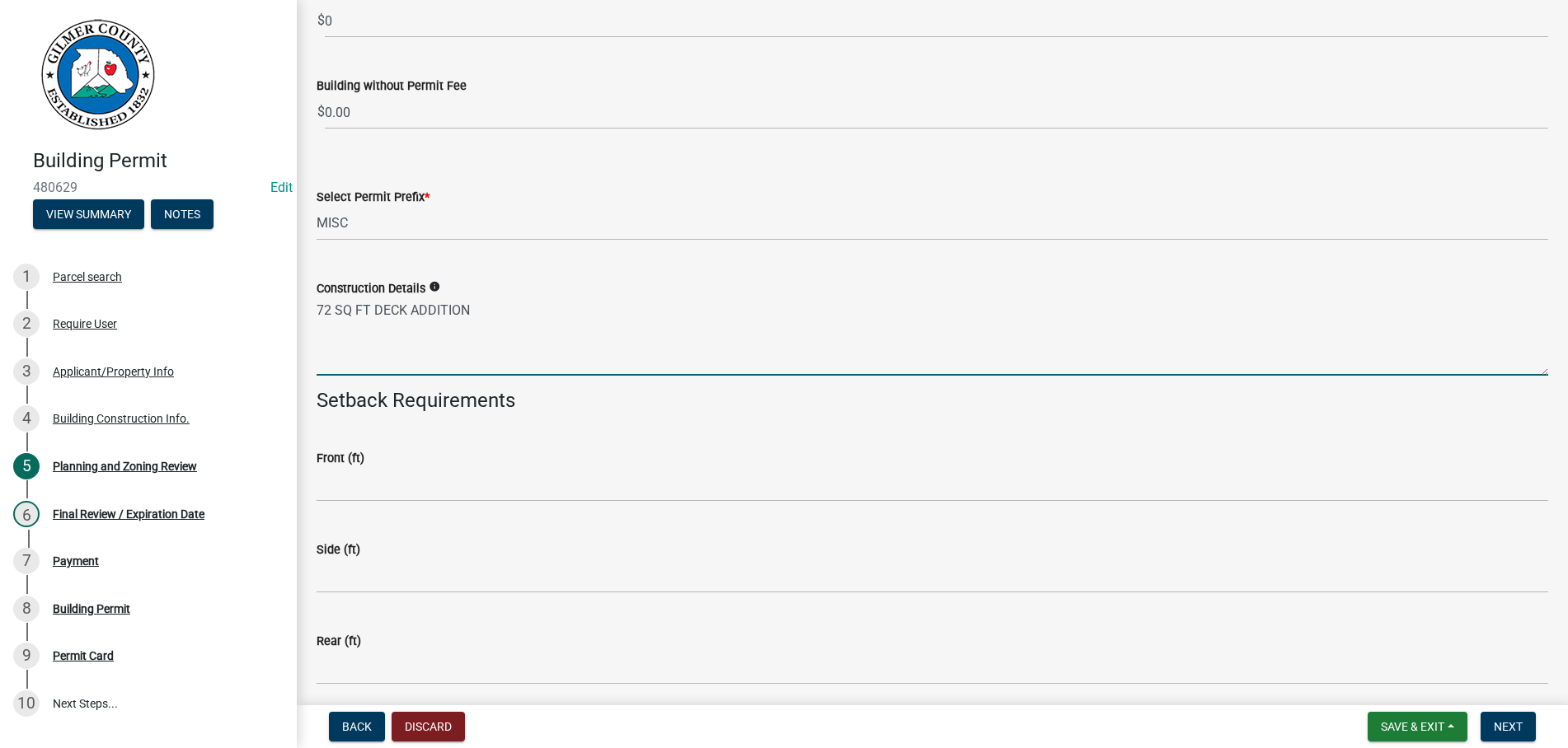
type textarea "72 SQ FT DECK ADDITION"
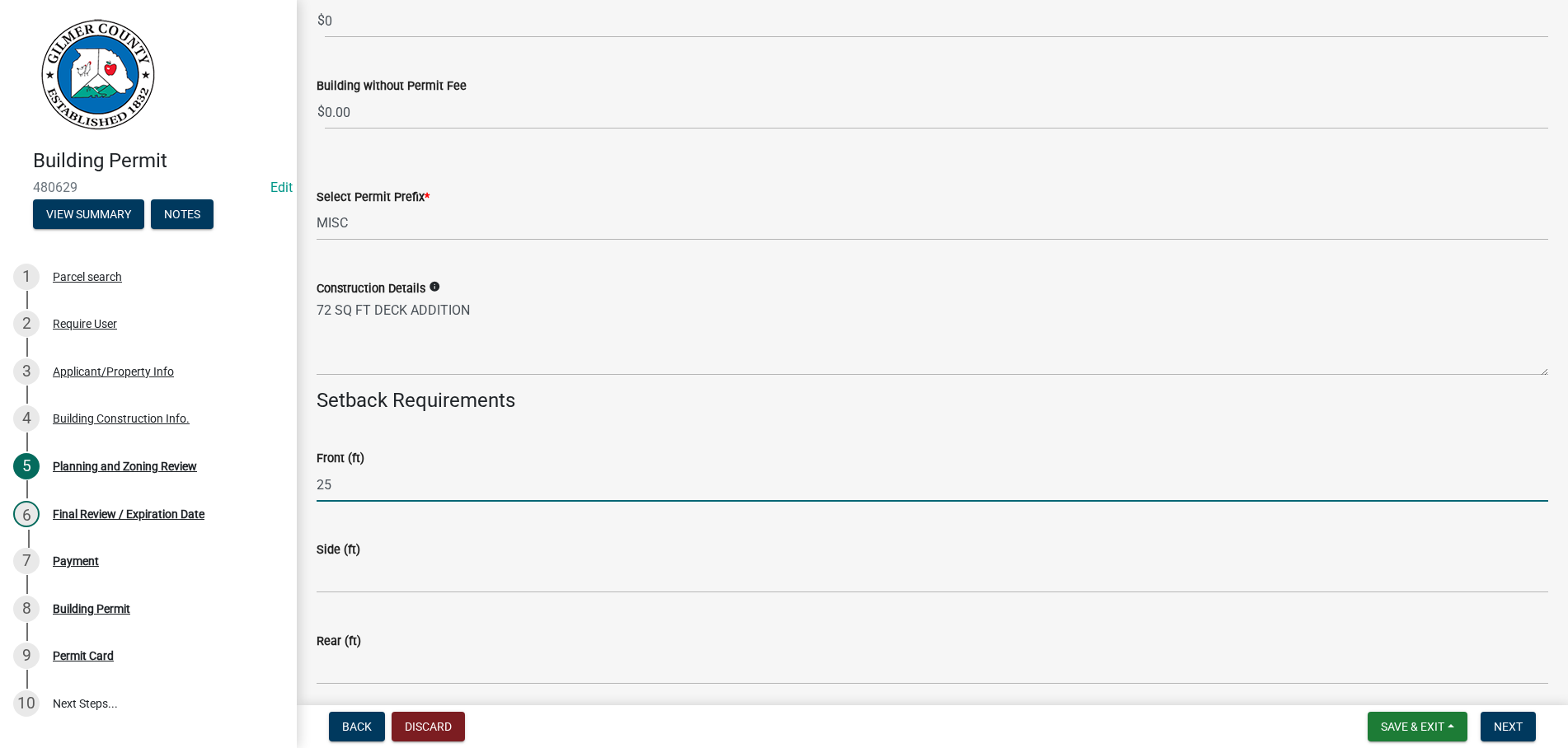
type input "25"
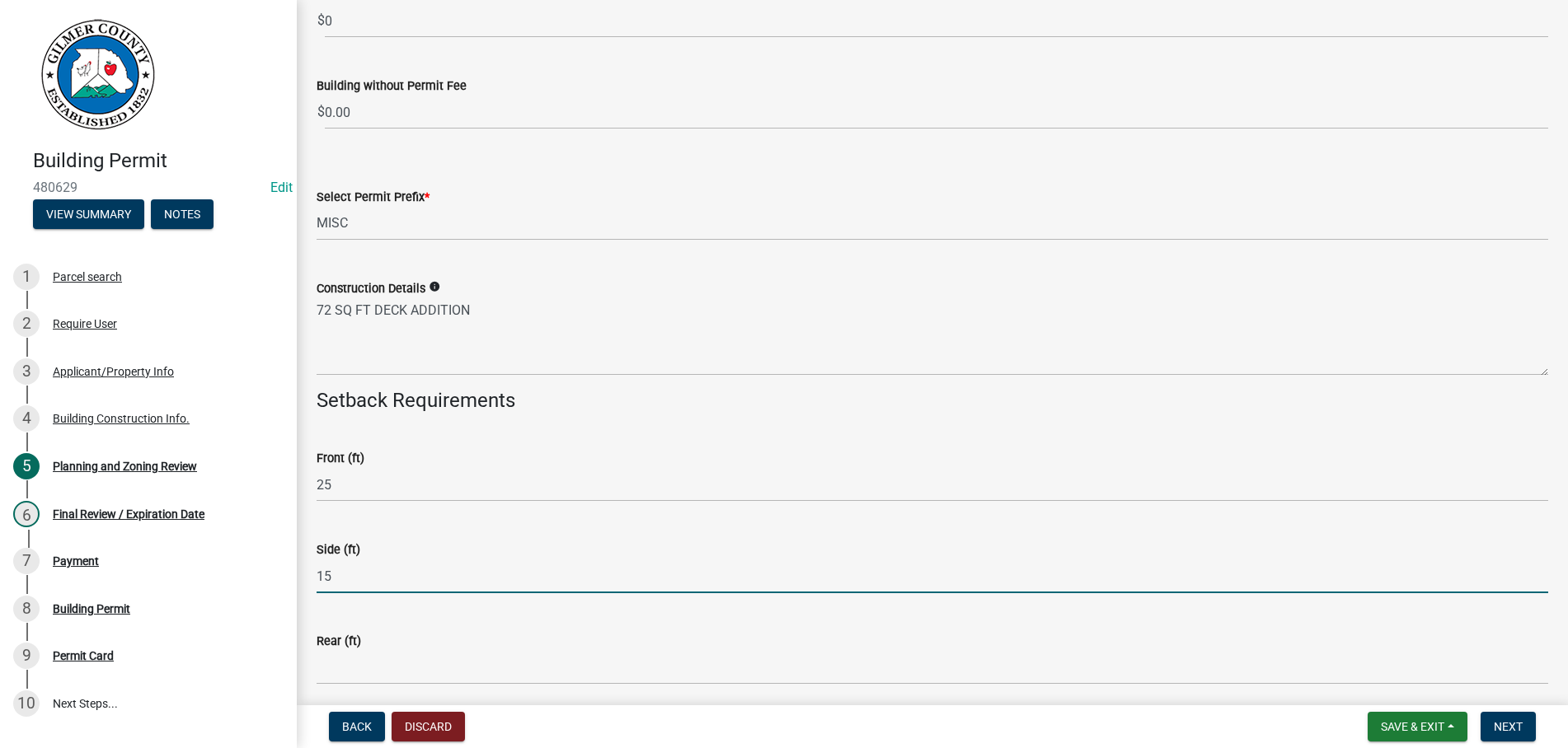
type input "15"
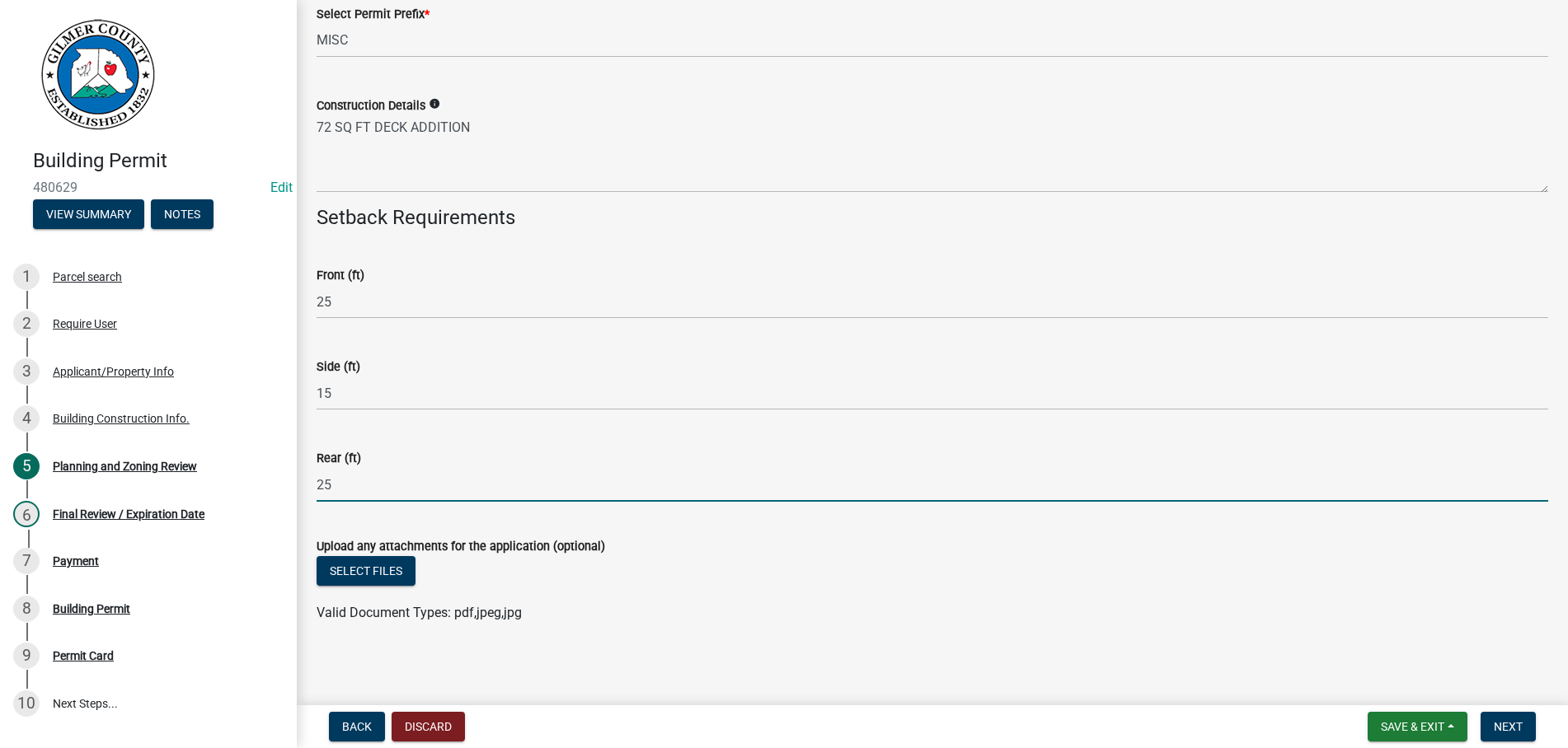
scroll to position [3474, 0]
type input "25"
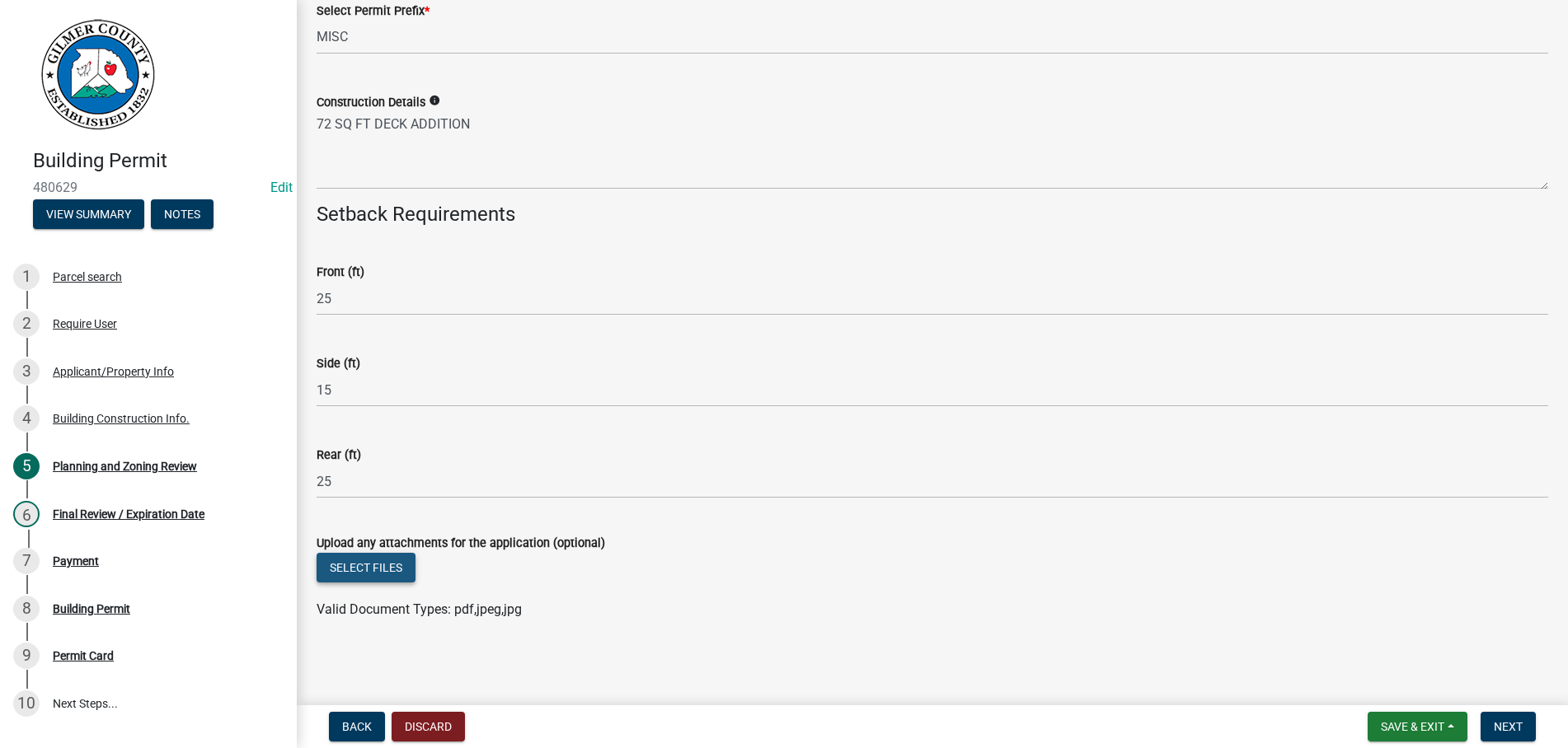
click at [350, 563] on button "Select files" at bounding box center [366, 567] width 99 height 30
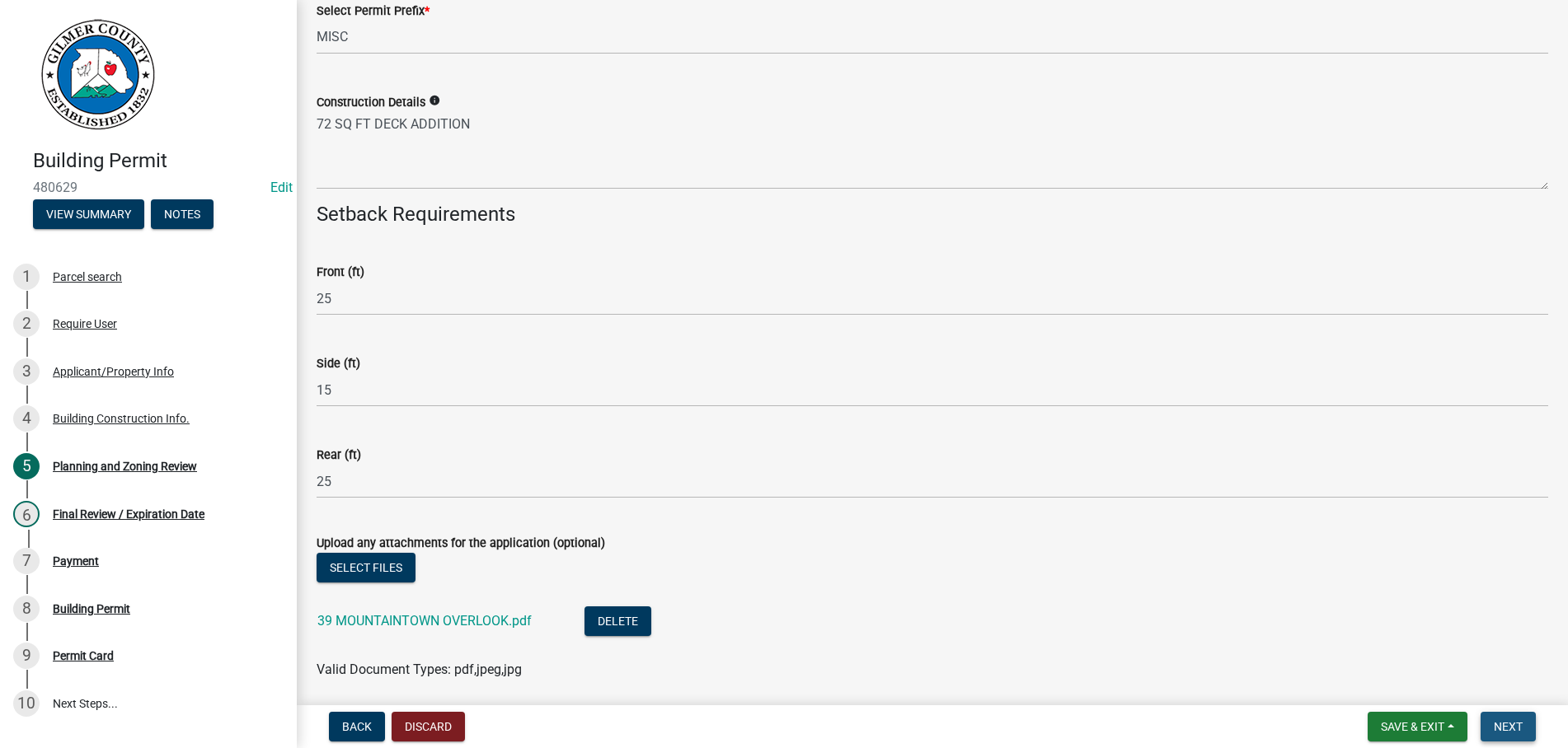
click at [1511, 726] on span "Next" at bounding box center [1508, 727] width 29 height 14
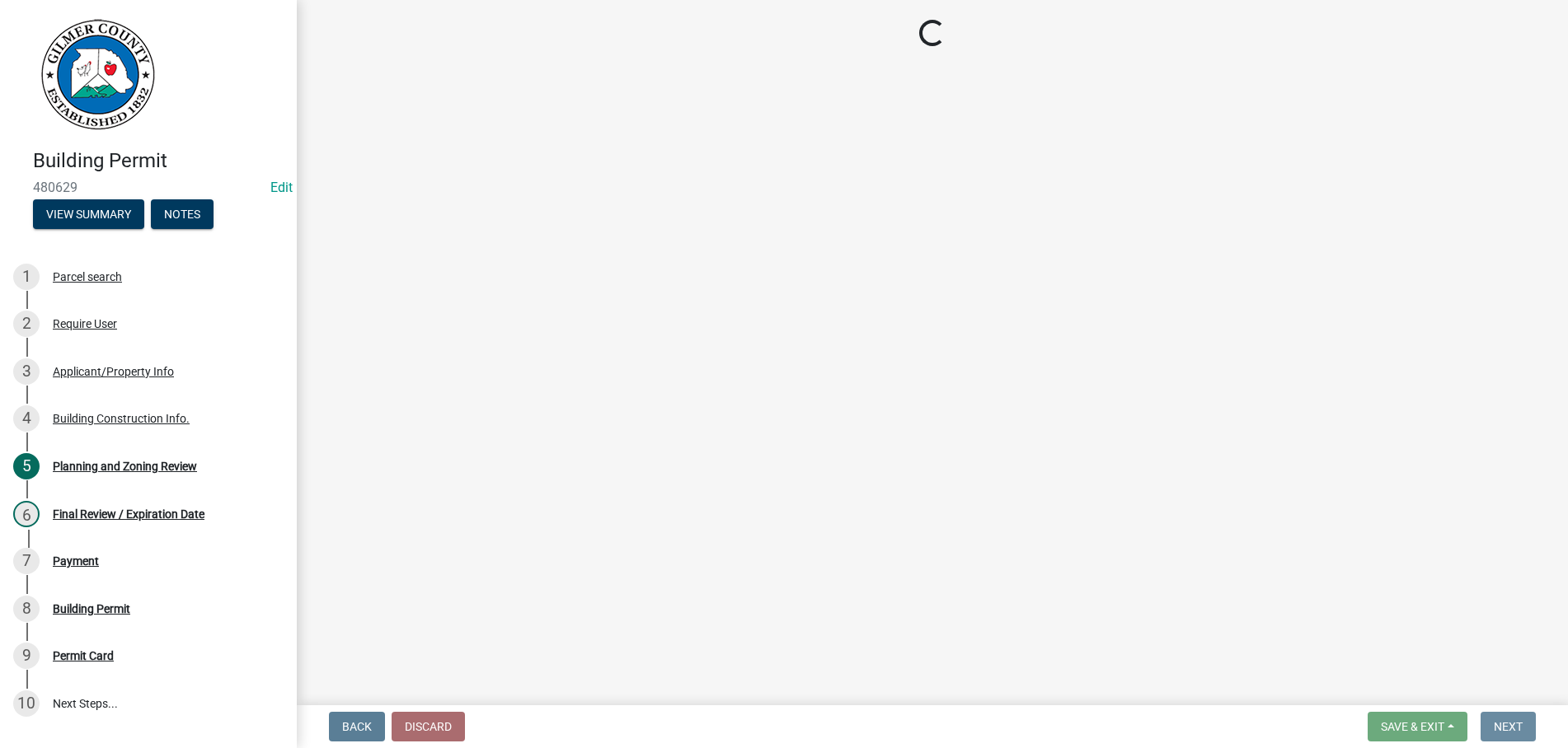
scroll to position [0, 0]
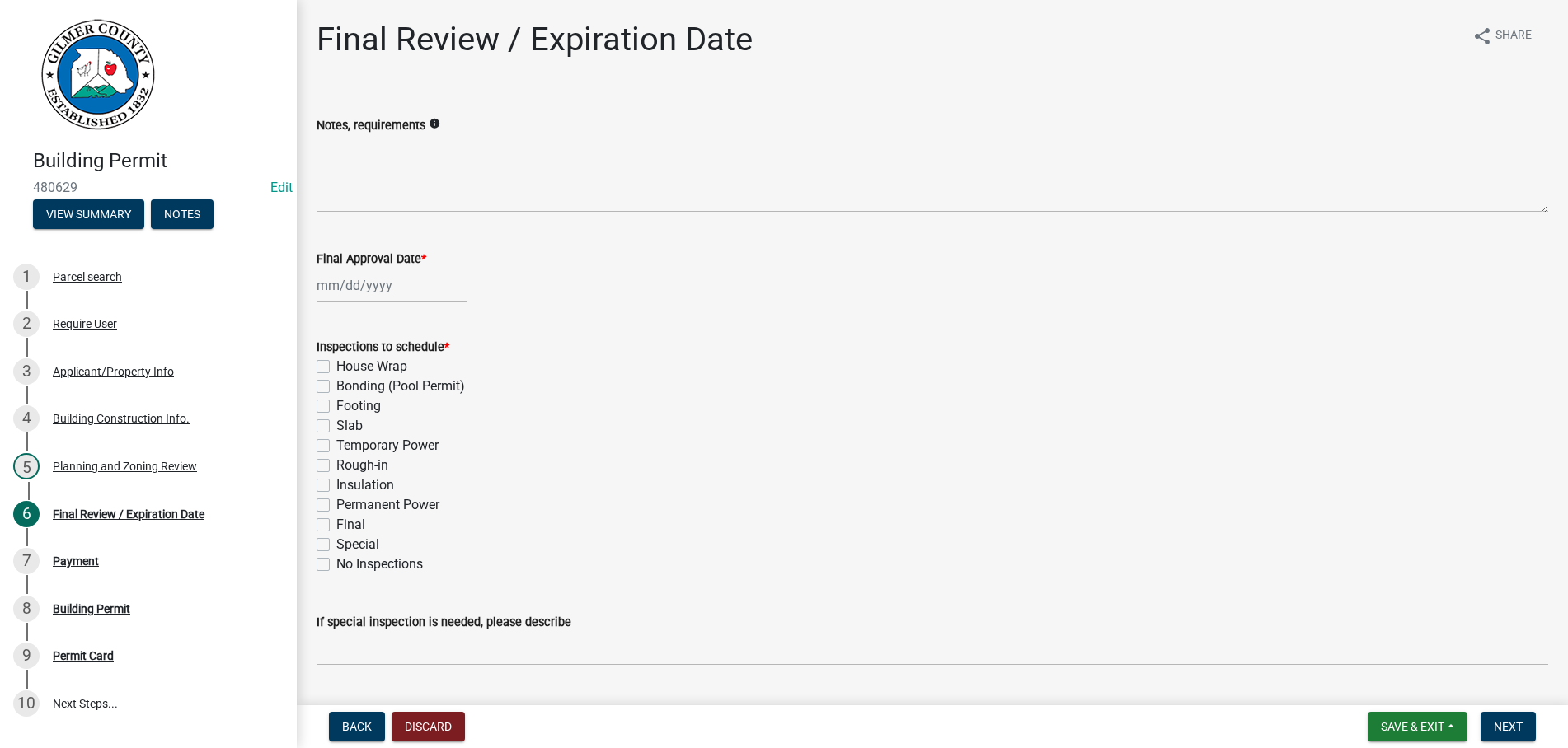
click at [389, 292] on input "Final Approval Date *" at bounding box center [391, 286] width 151 height 34
select select "9"
select select "2025"
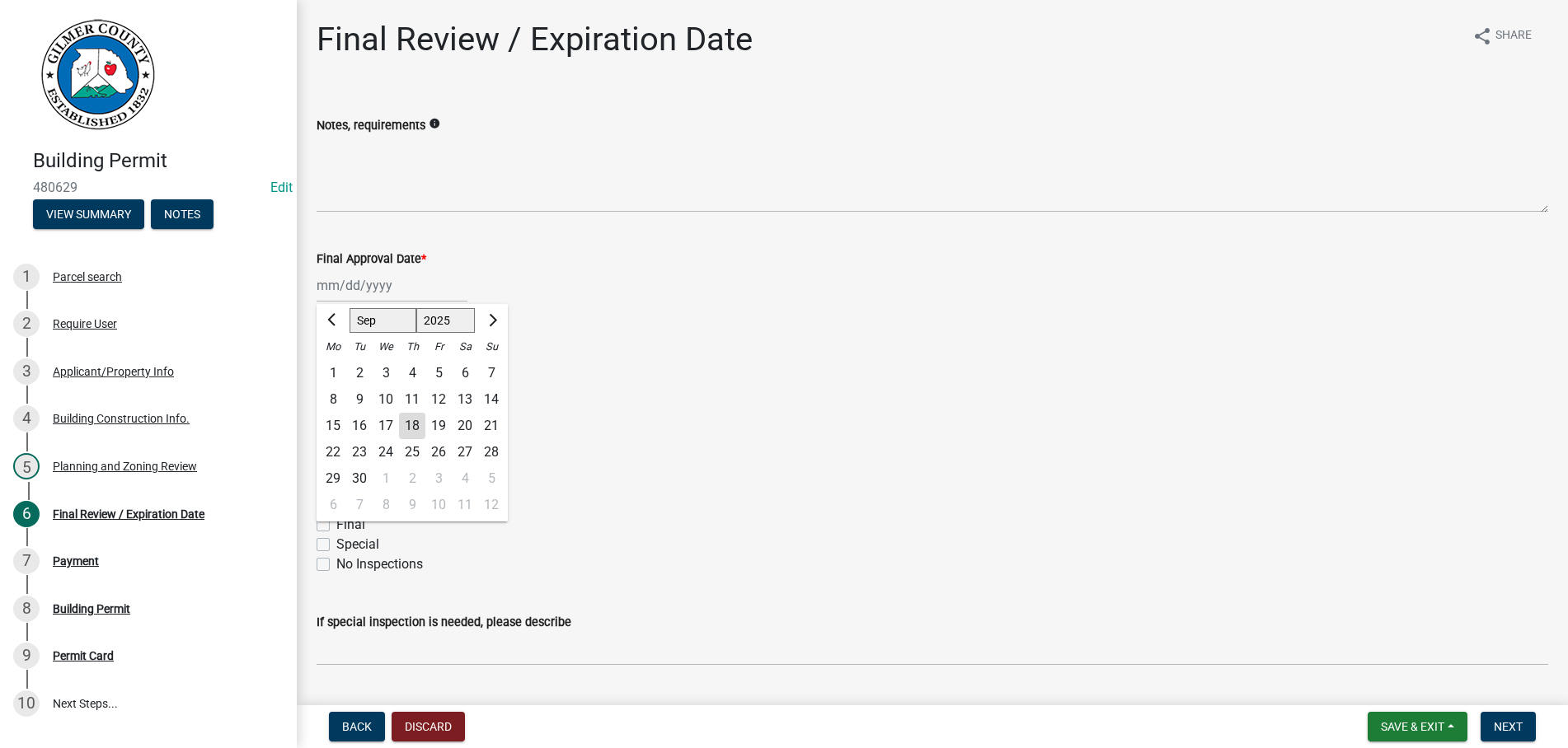
type input "[DATE]"
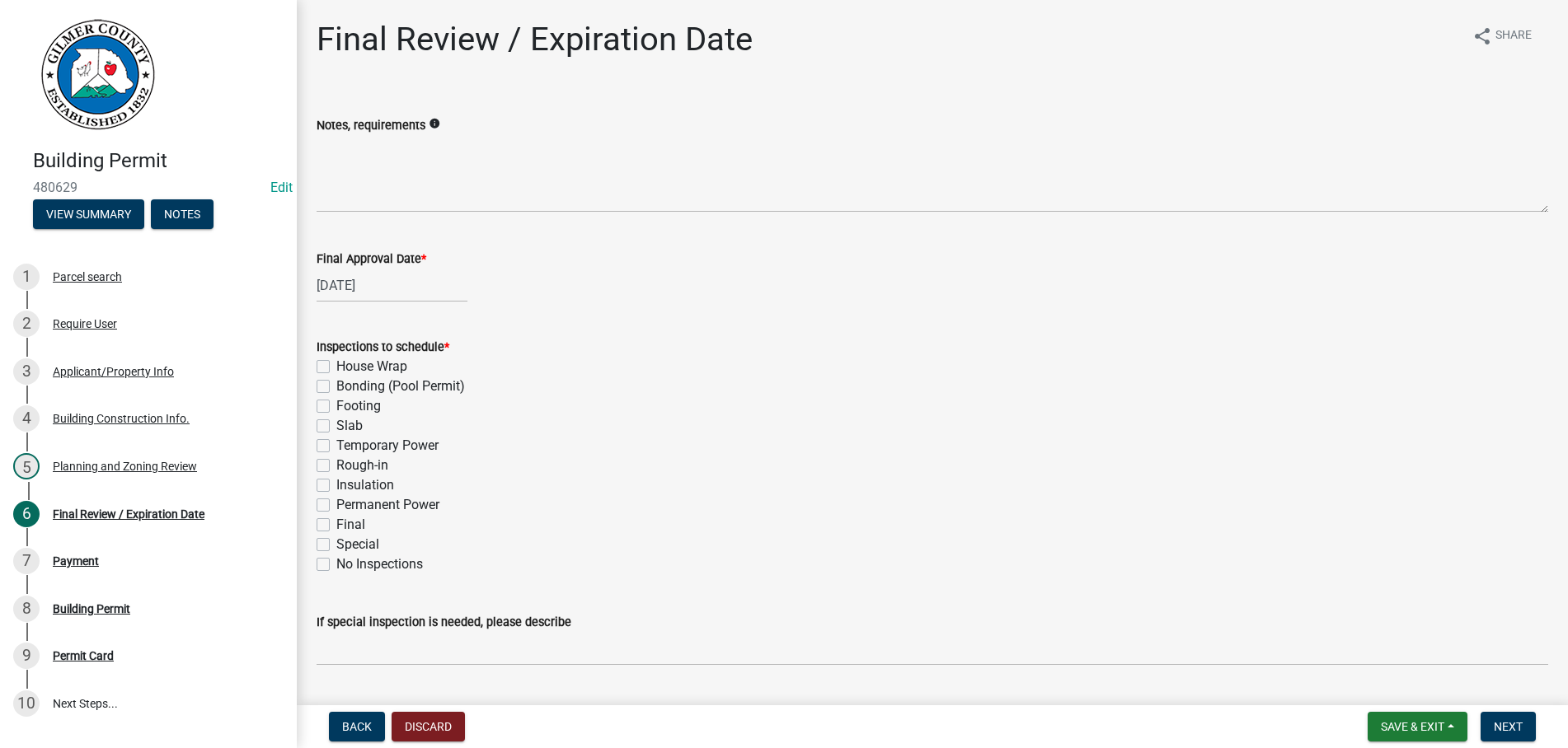
click at [336, 407] on label "Footing" at bounding box center [358, 405] width 44 height 20
click at [336, 407] on input "Footing" at bounding box center [341, 401] width 11 height 11
checkbox input "true"
checkbox input "false"
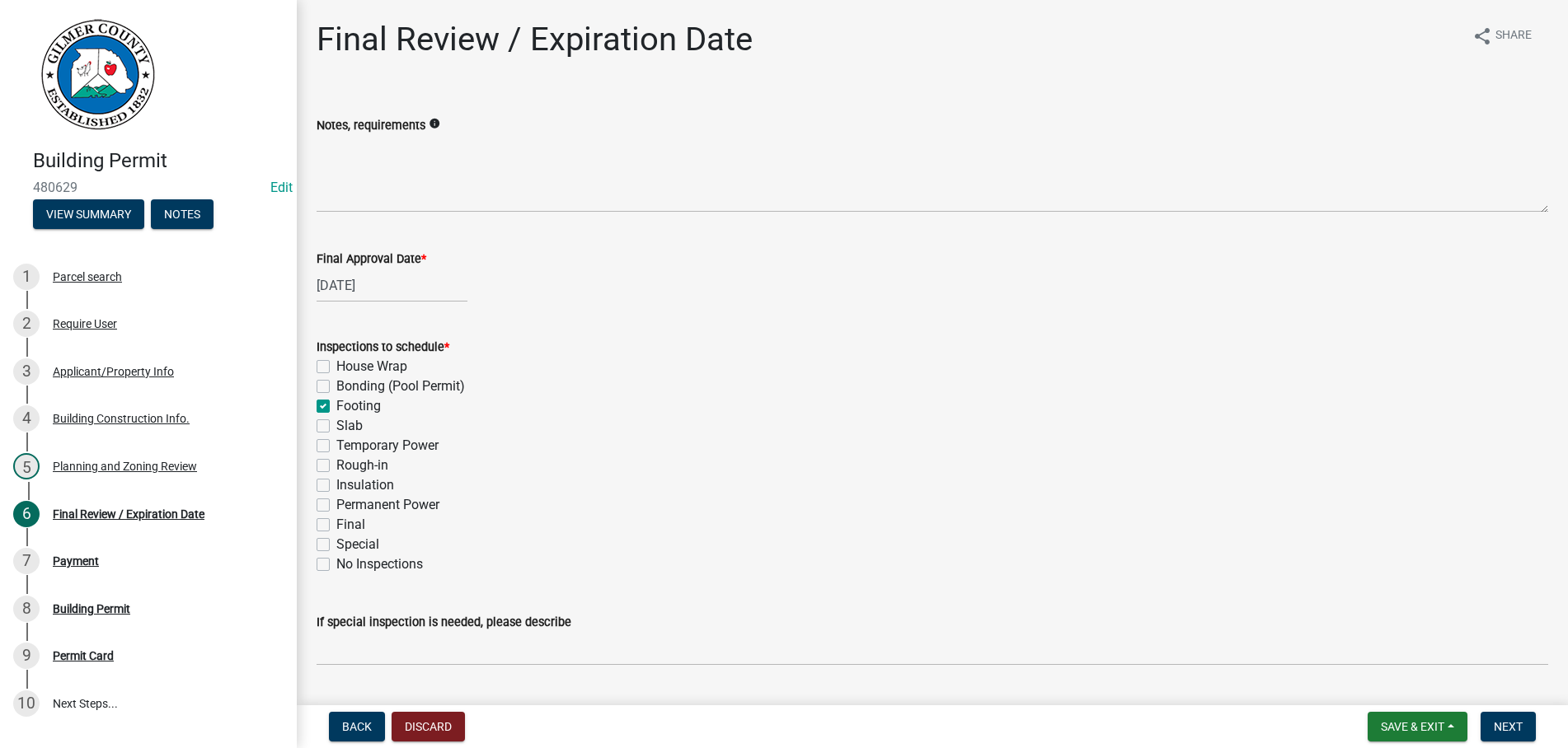
checkbox input "true"
checkbox input "false"
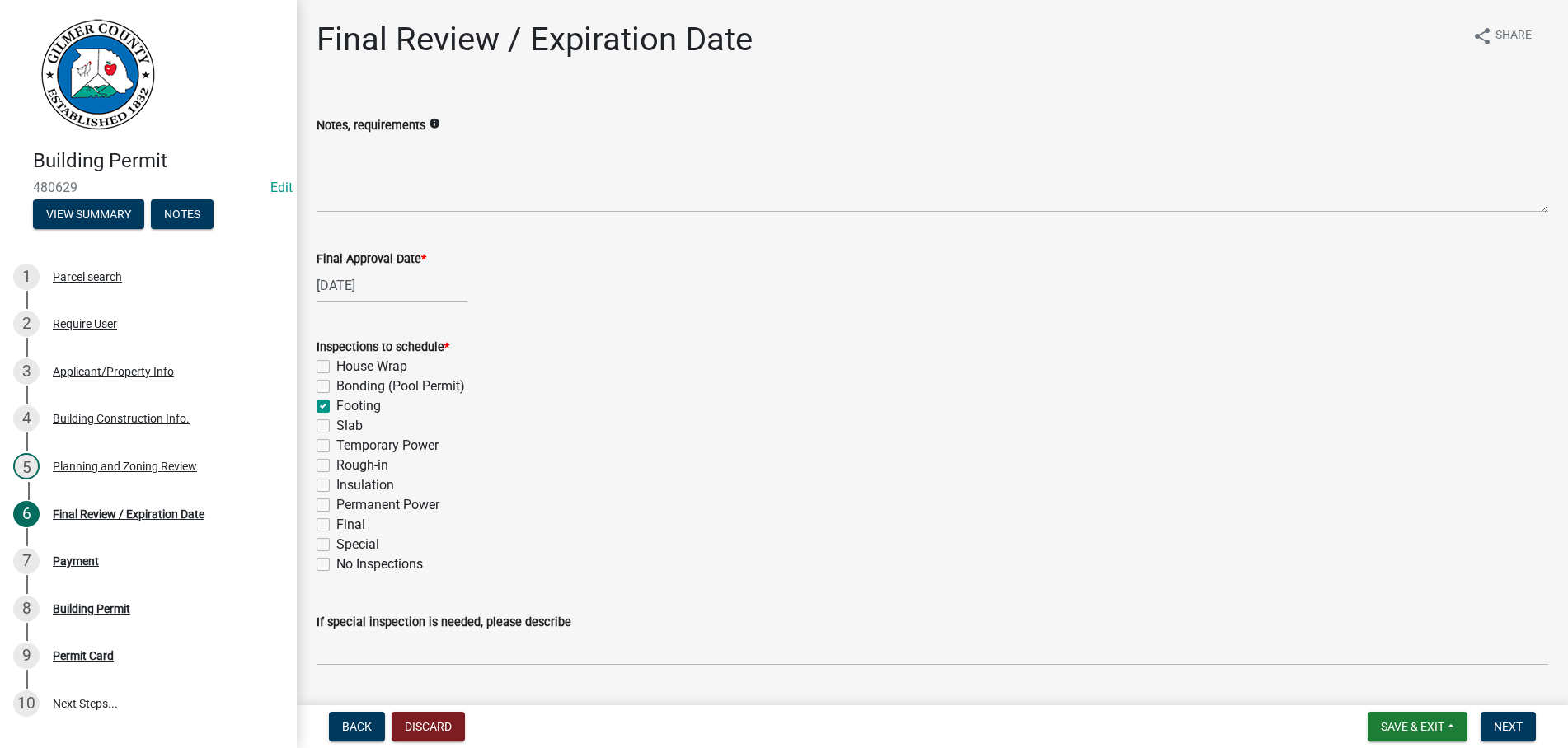
checkbox input "false"
click at [336, 525] on label "Final" at bounding box center [350, 524] width 29 height 20
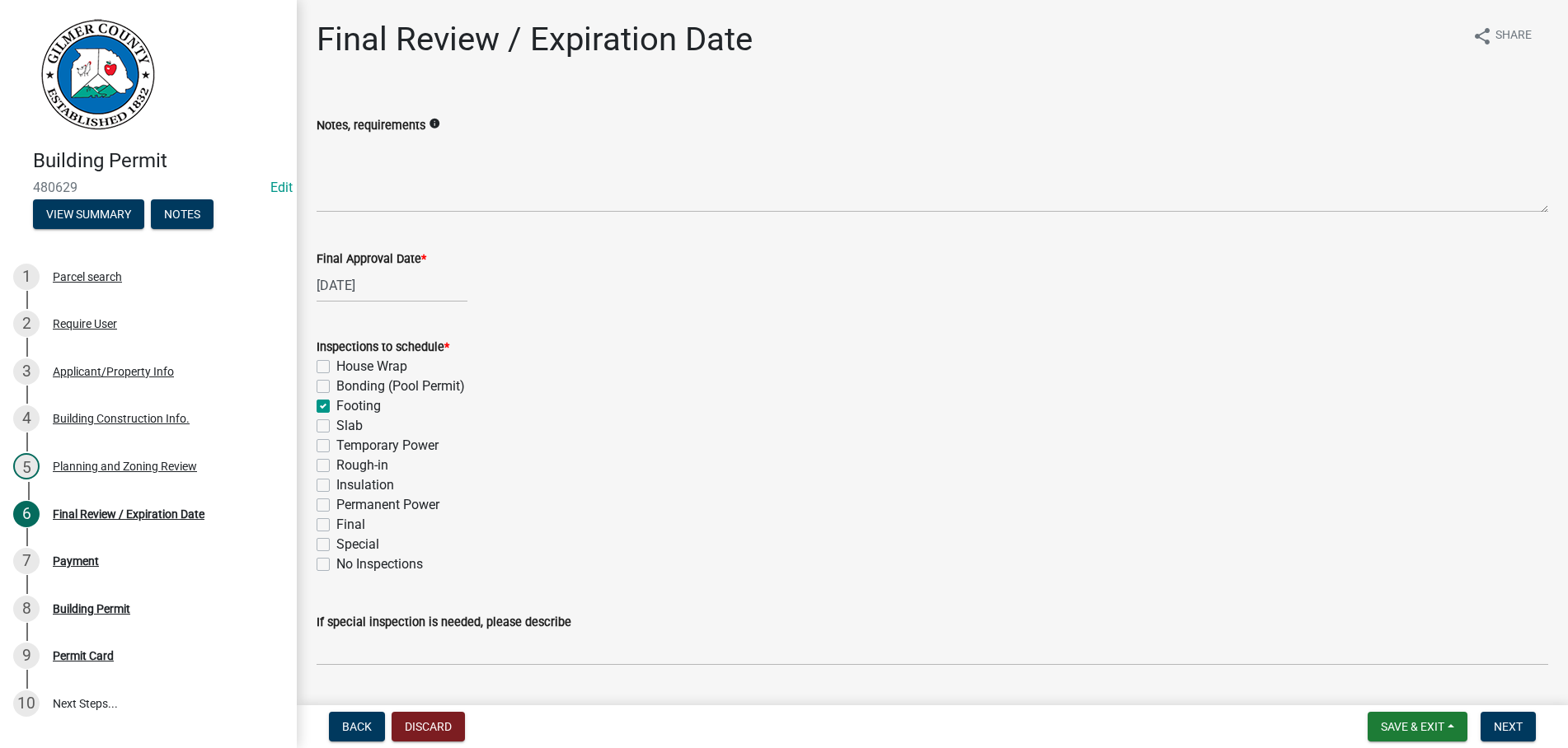
click at [336, 525] on input "Final" at bounding box center [341, 520] width 11 height 11
checkbox input "true"
checkbox input "false"
checkbox input "true"
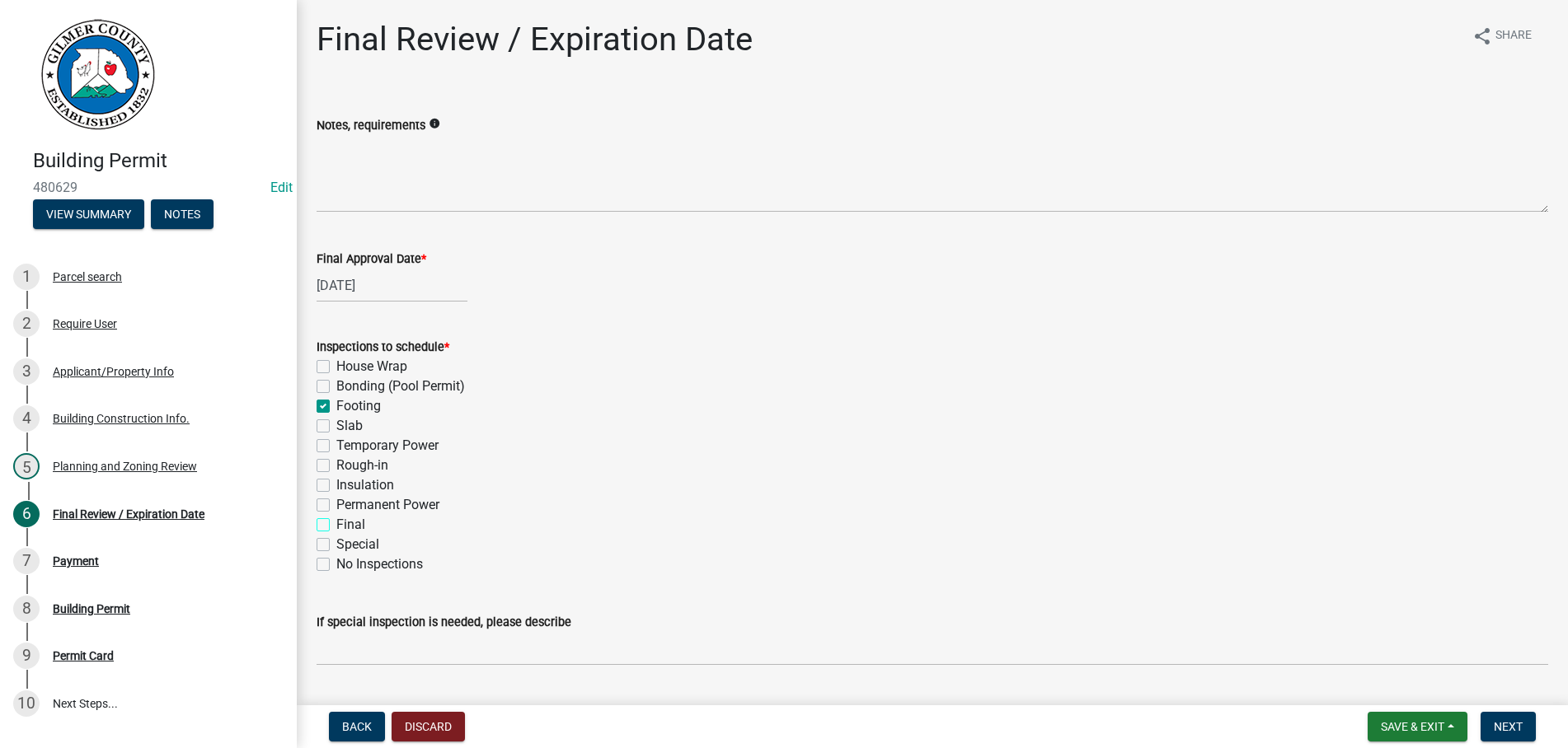
checkbox input "false"
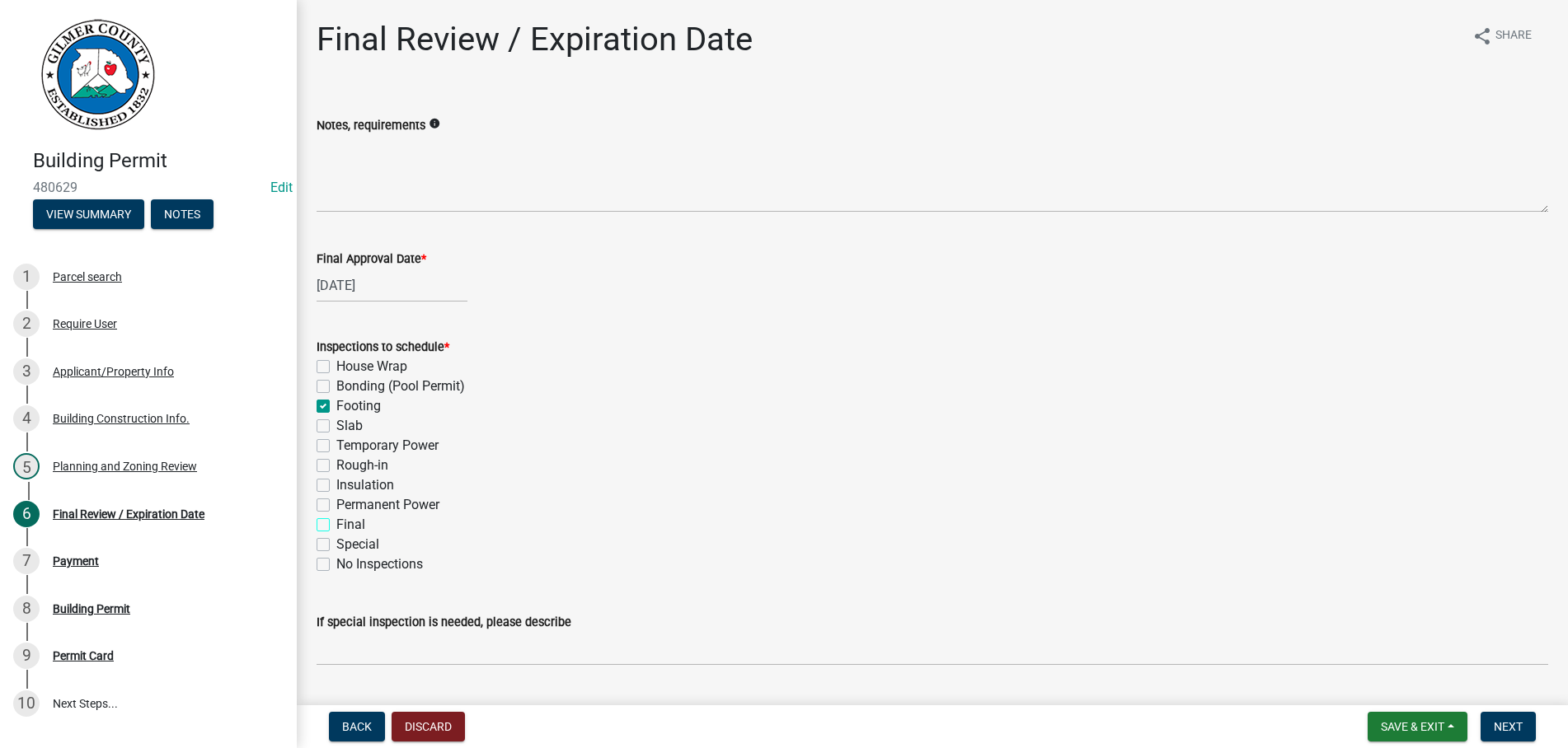
checkbox input "true"
checkbox input "false"
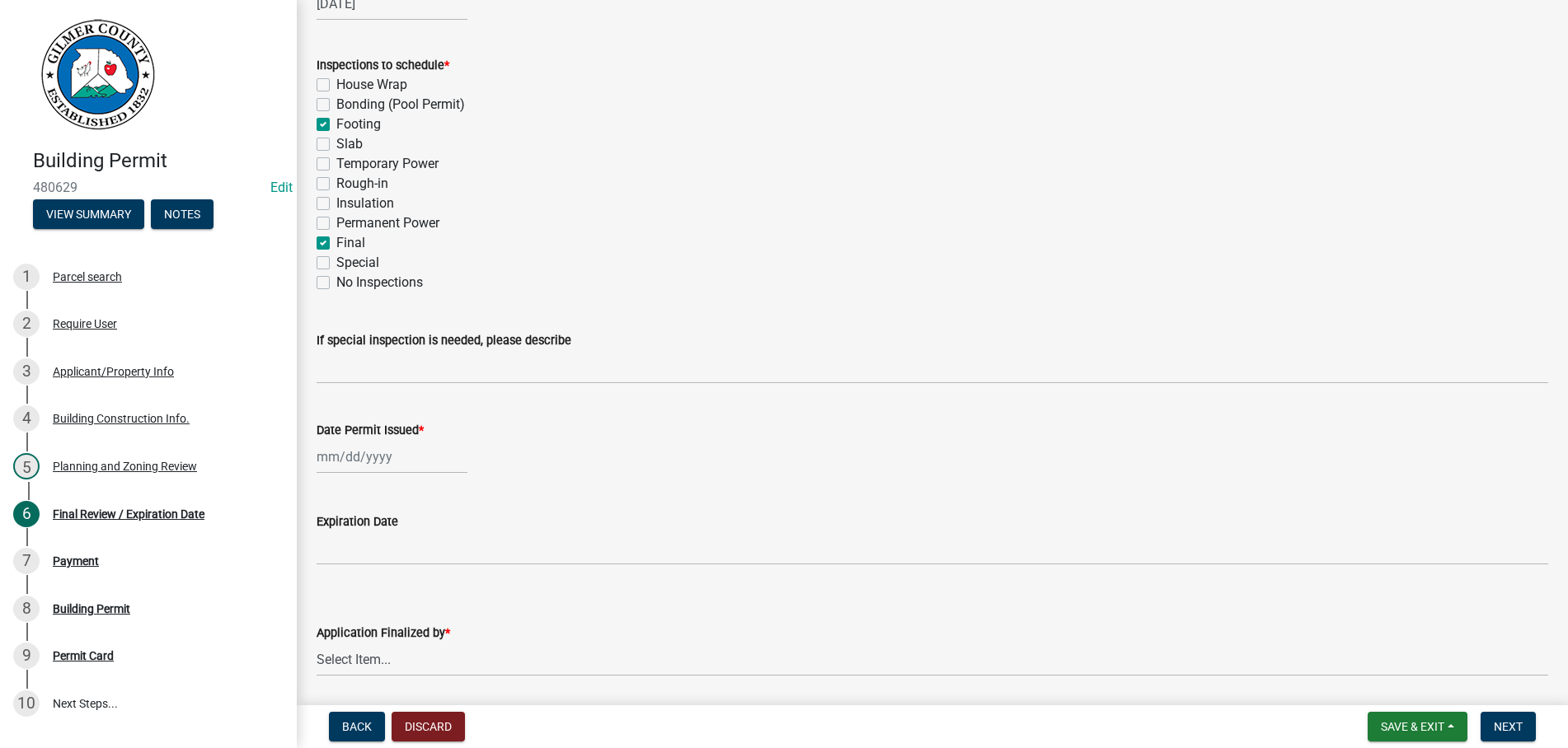
scroll to position [338, 0]
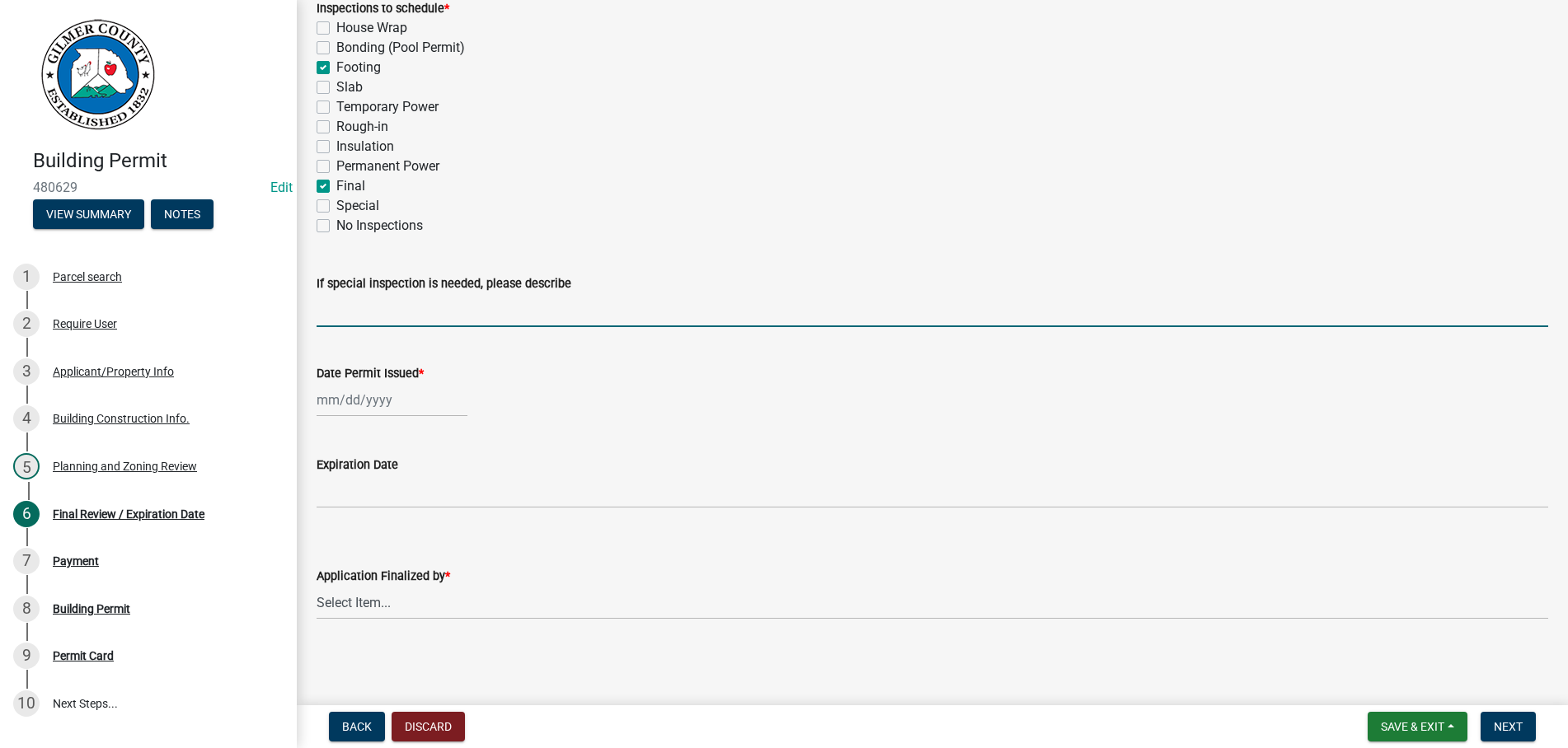
select select "9"
select select "2025"
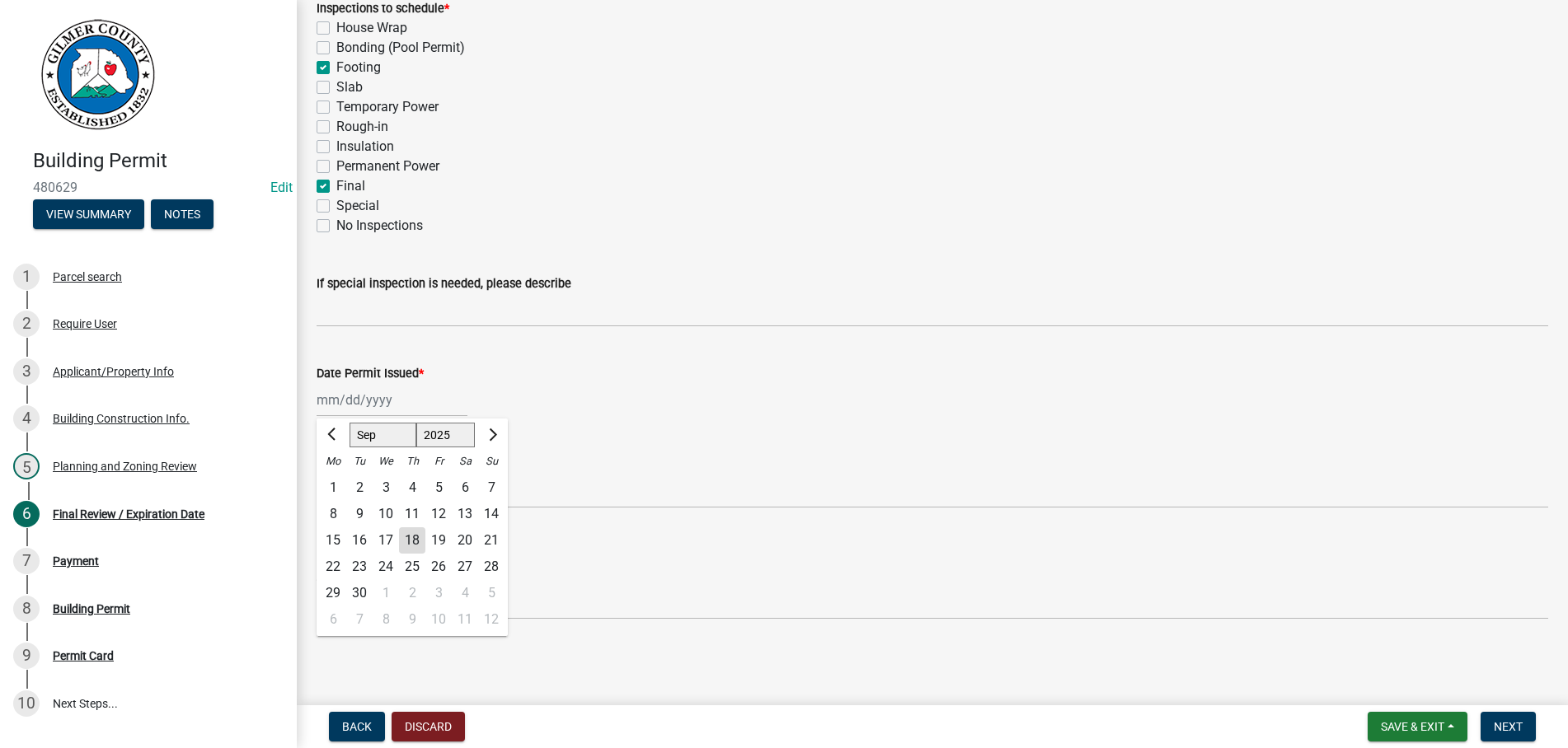
type input "[DATE]"
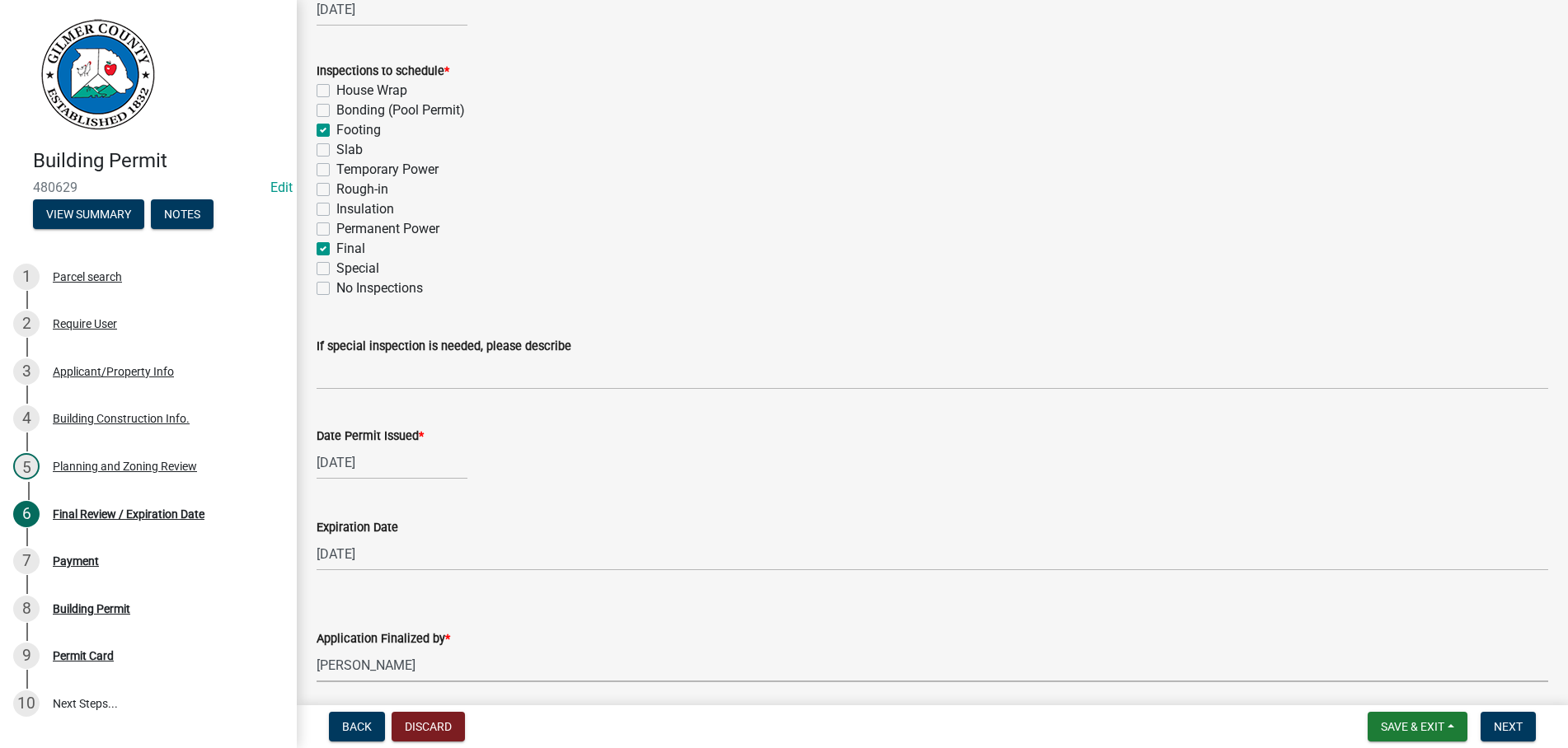
select select "b44f7338-8171-40f4-83dd-b8ba3065c966"
click at [1517, 720] on span "Next" at bounding box center [1508, 727] width 29 height 14
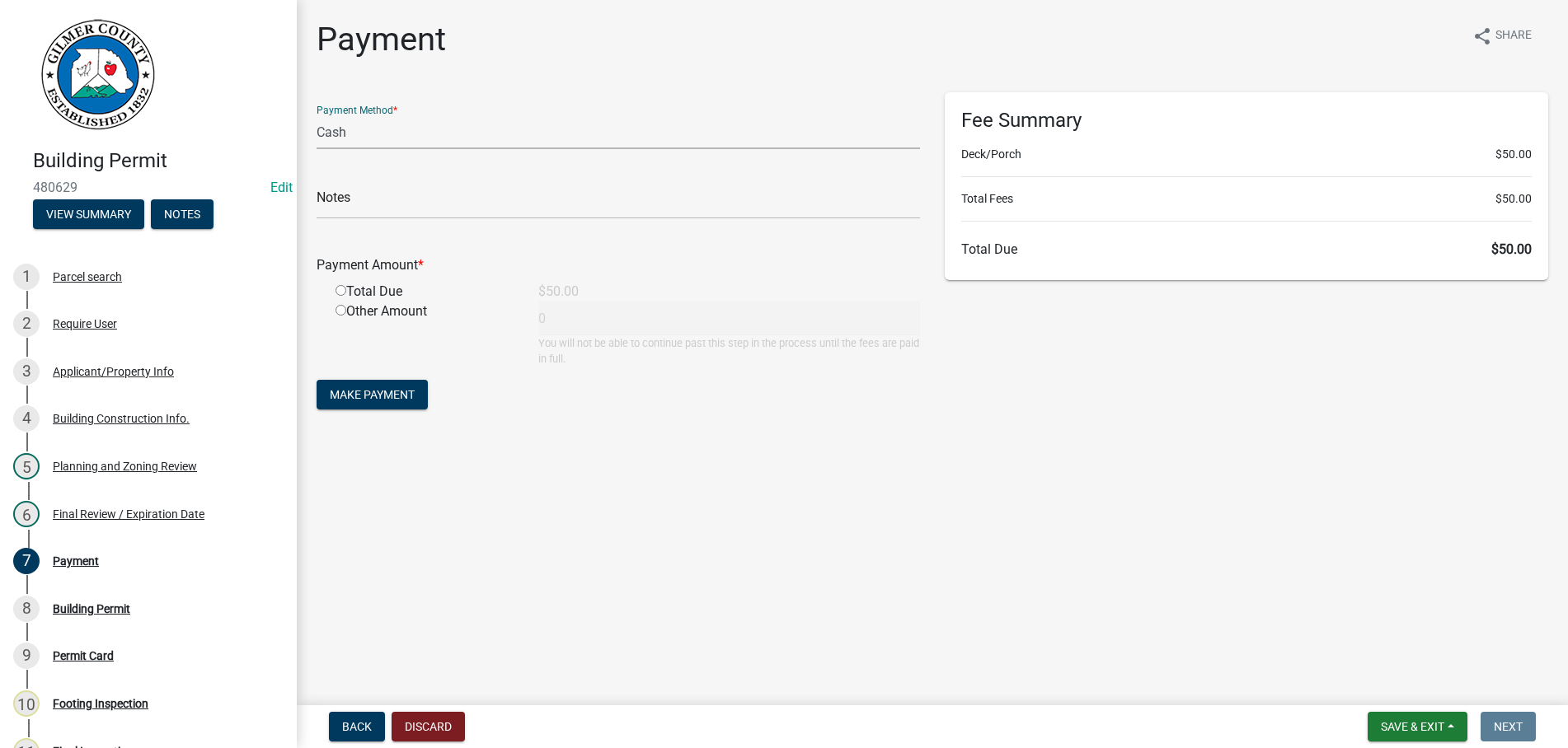
click at [316, 116] on select "Credit Card POS Check Cash" at bounding box center [618, 133] width 604 height 34
select select "1: 0"
click option "Check" at bounding box center [0, 0] width 0 height 0
click at [424, 215] on input "text" at bounding box center [618, 202] width 604 height 34
type input "0437"
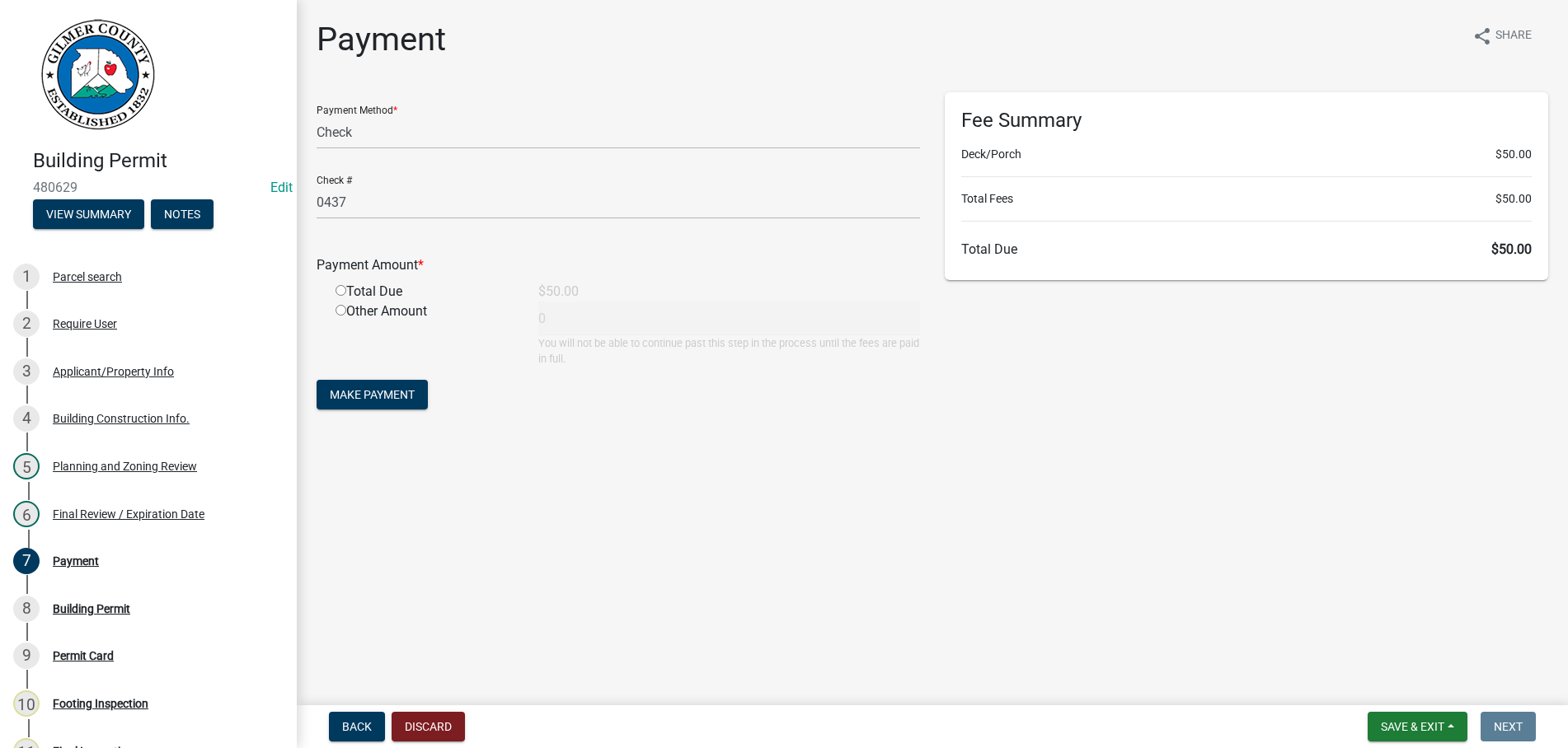
click at [336, 285] on input "radio" at bounding box center [341, 290] width 11 height 11
radio input "true"
type input "50"
click at [316, 380] on button "Make Payment" at bounding box center [372, 394] width 111 height 30
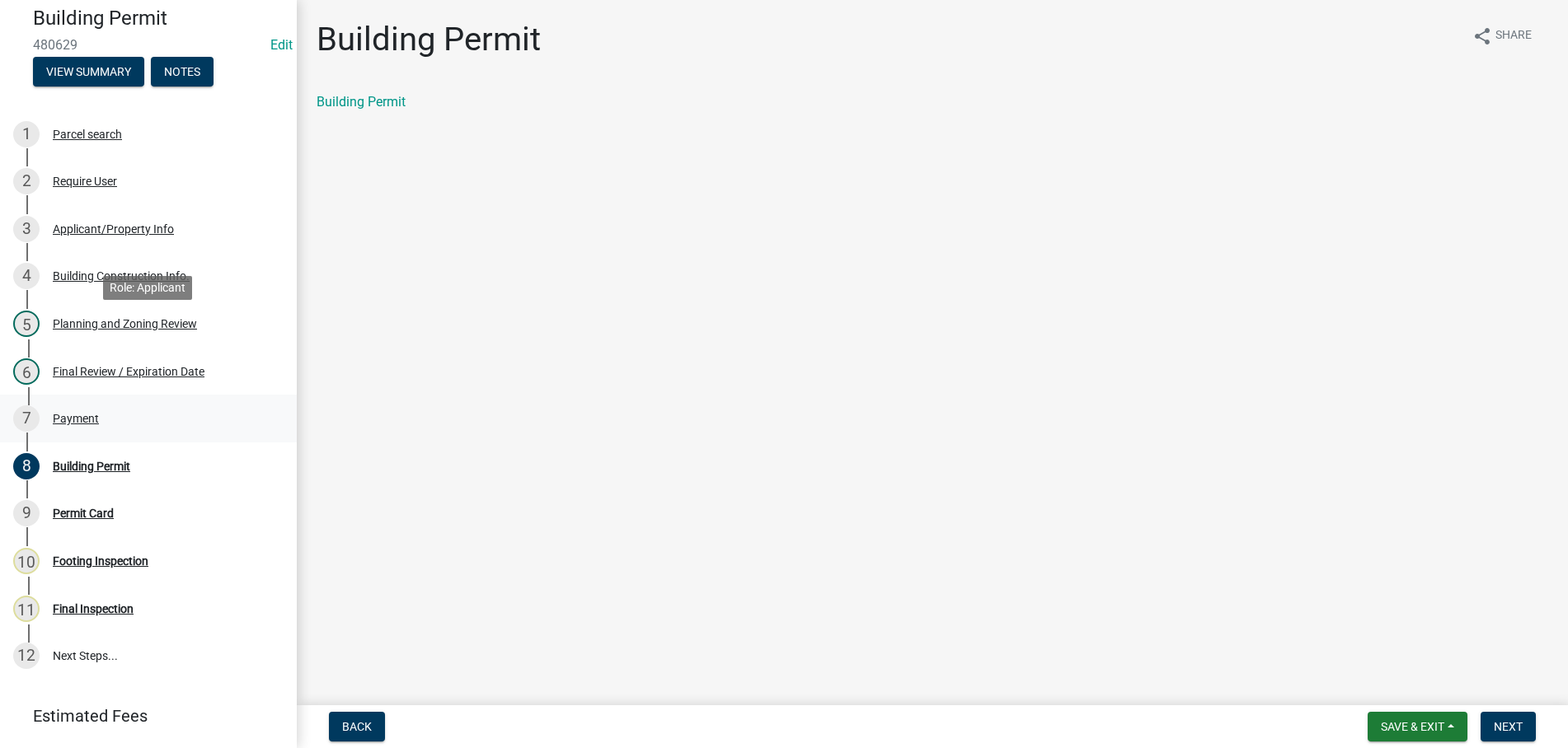
scroll to position [228, 0]
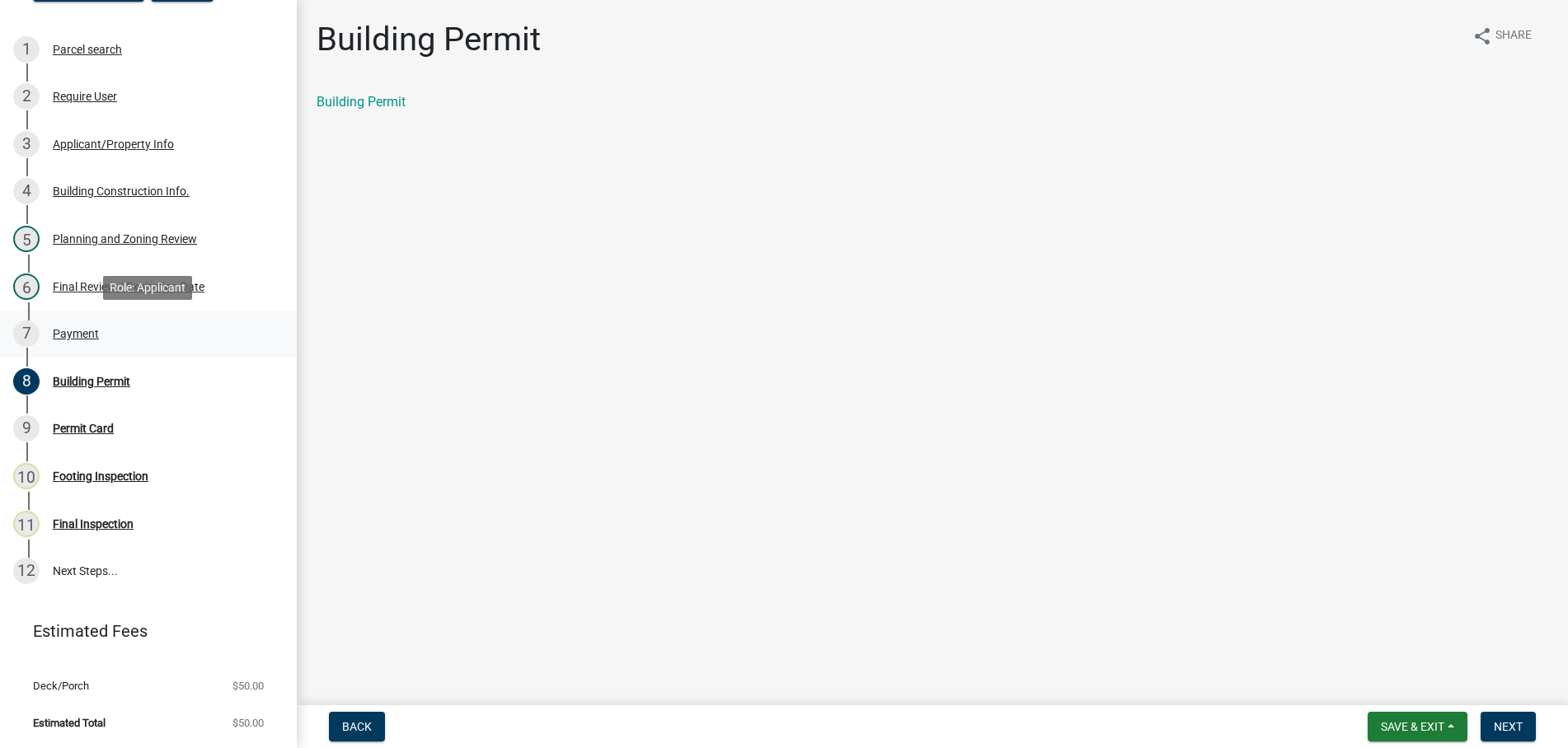
click at [88, 329] on div "Payment" at bounding box center [76, 334] width 46 height 12
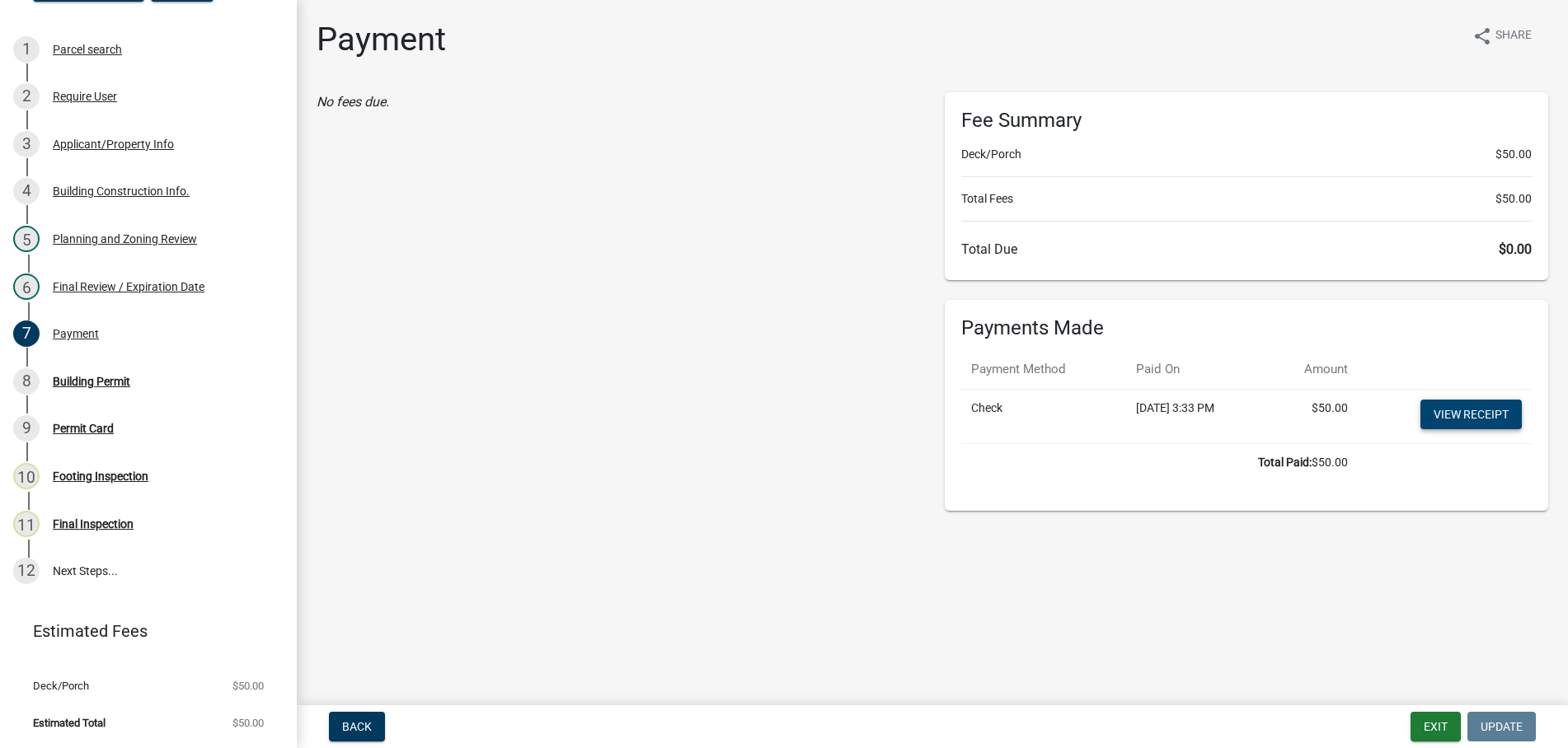
click at [1452, 408] on link "View receipt" at bounding box center [1470, 414] width 101 height 30
click at [80, 383] on div "Building Permit" at bounding box center [91, 382] width 77 height 12
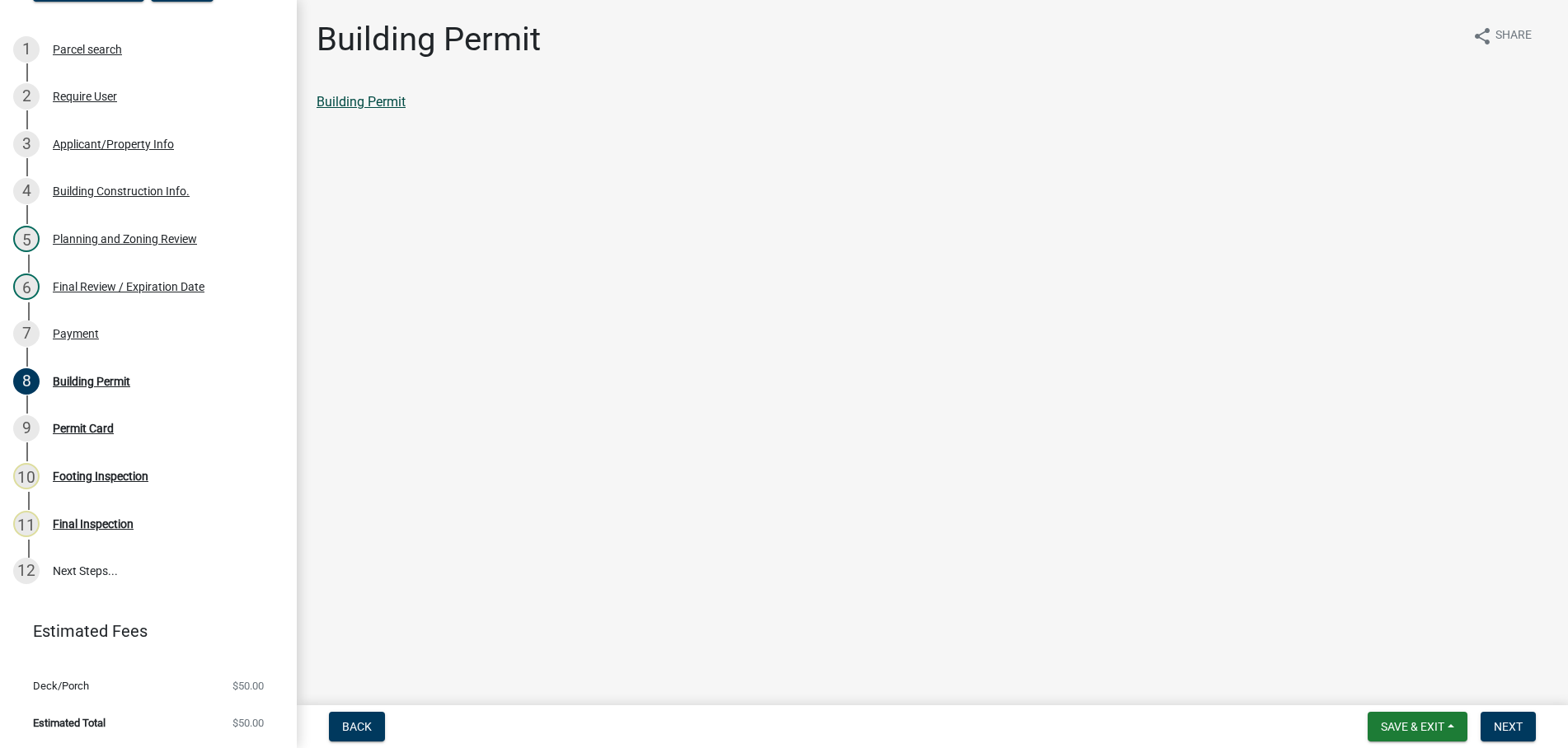
click at [357, 99] on link "Building Permit" at bounding box center [361, 102] width 89 height 15
click at [1487, 715] on button "Next" at bounding box center [1508, 726] width 55 height 30
click at [349, 99] on link "Permit Card" at bounding box center [350, 102] width 68 height 15
click at [1503, 728] on span "Next" at bounding box center [1508, 727] width 29 height 14
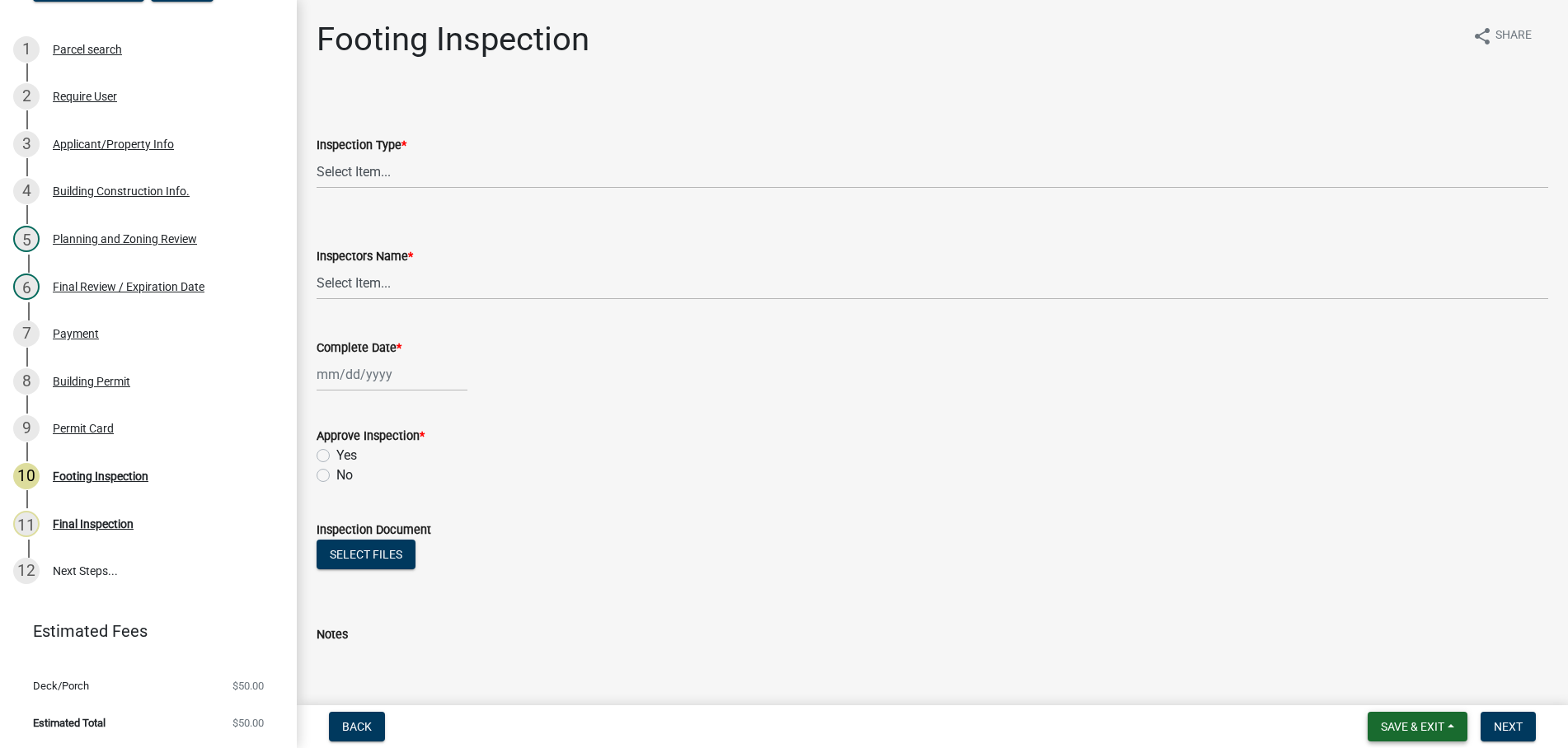
click at [1406, 718] on button "Save & Exit" at bounding box center [1417, 726] width 99 height 30
click at [1395, 680] on button "Save & Exit" at bounding box center [1400, 683] width 132 height 40
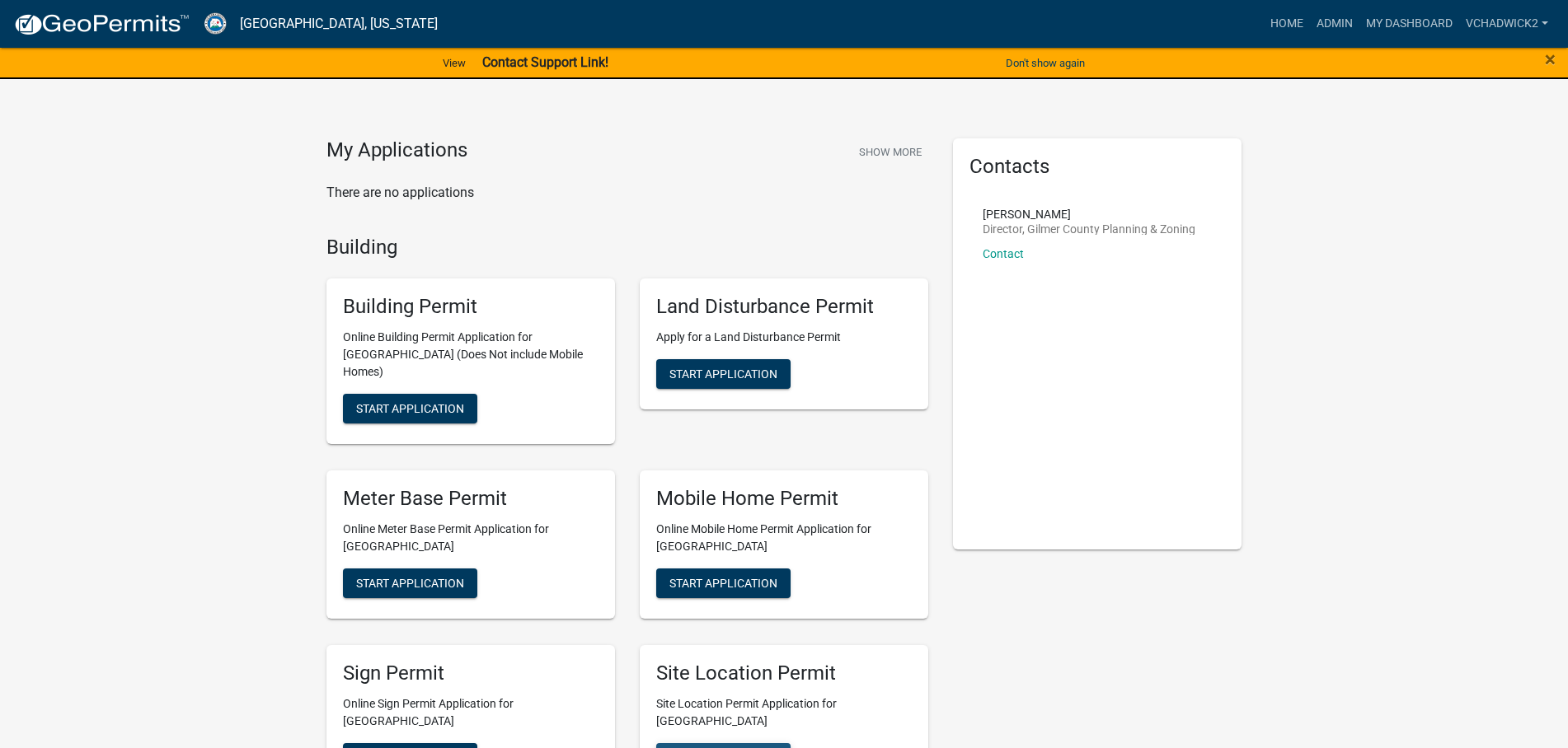
click at [722, 743] on button "Start Application" at bounding box center [724, 757] width 134 height 30
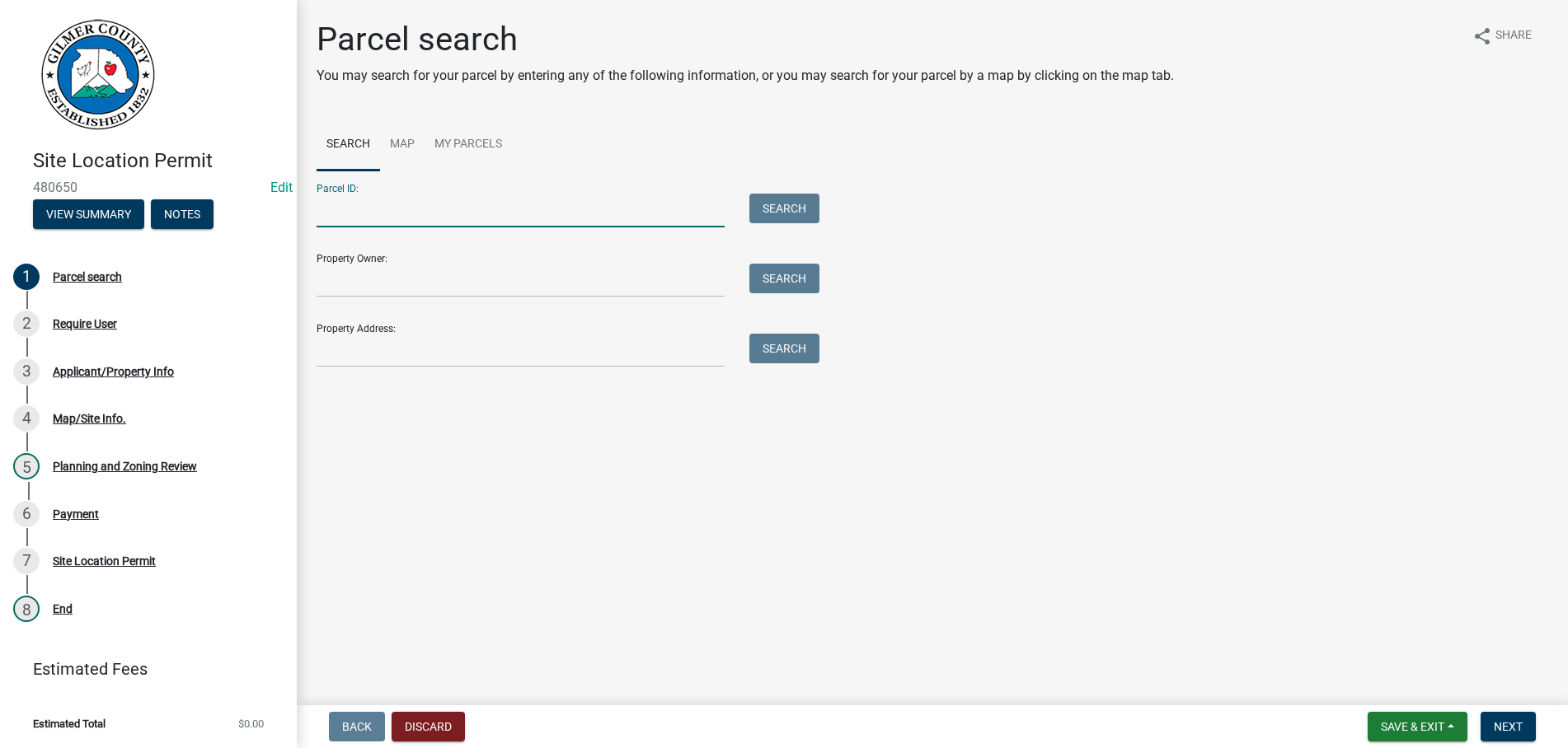
click at [418, 200] on input "Parcel ID:" at bounding box center [520, 211] width 408 height 34
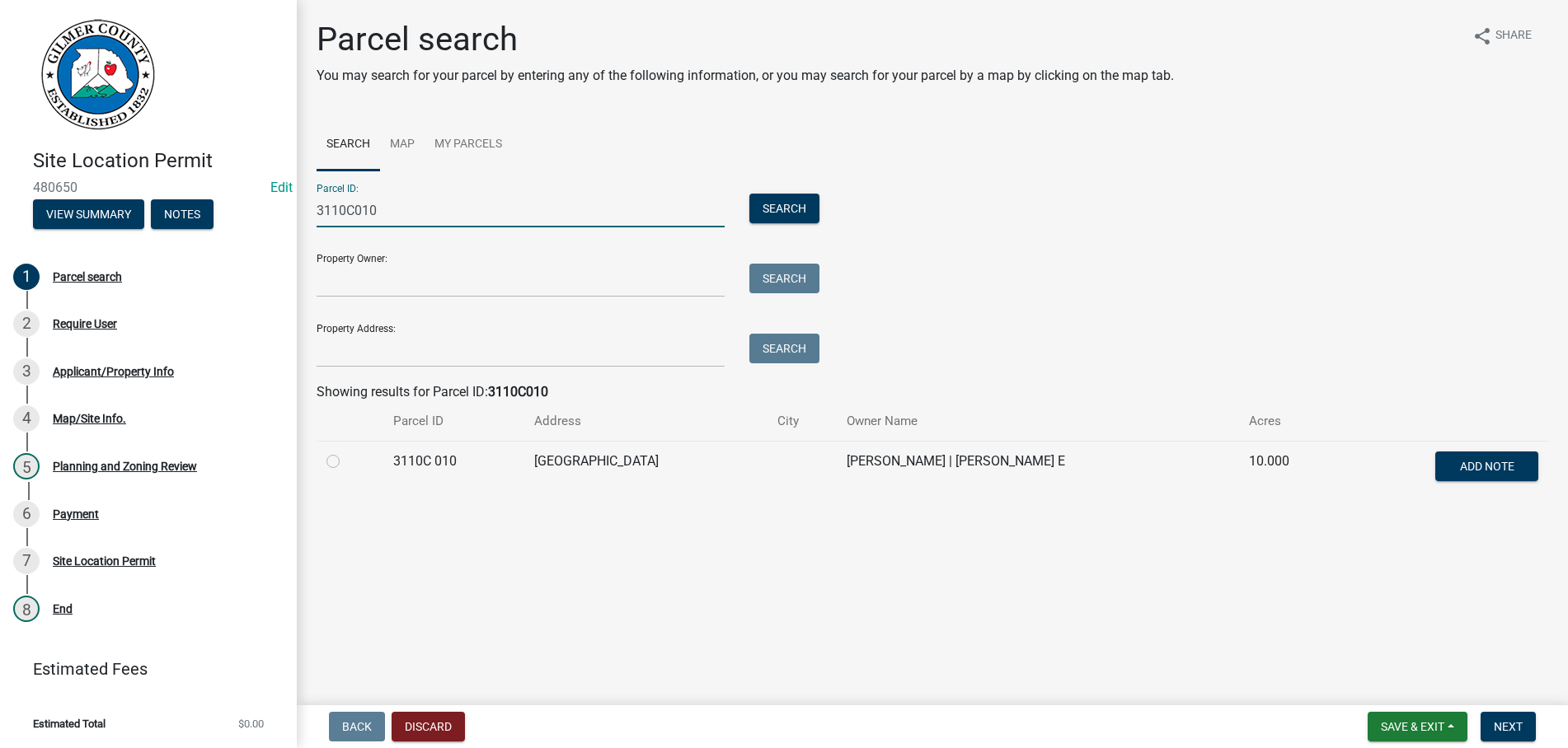
type input "3110C010"
click at [346, 451] on label at bounding box center [346, 451] width 0 height 0
click at [346, 461] on 010 "radio" at bounding box center [351, 456] width 11 height 11
radio 010 "true"
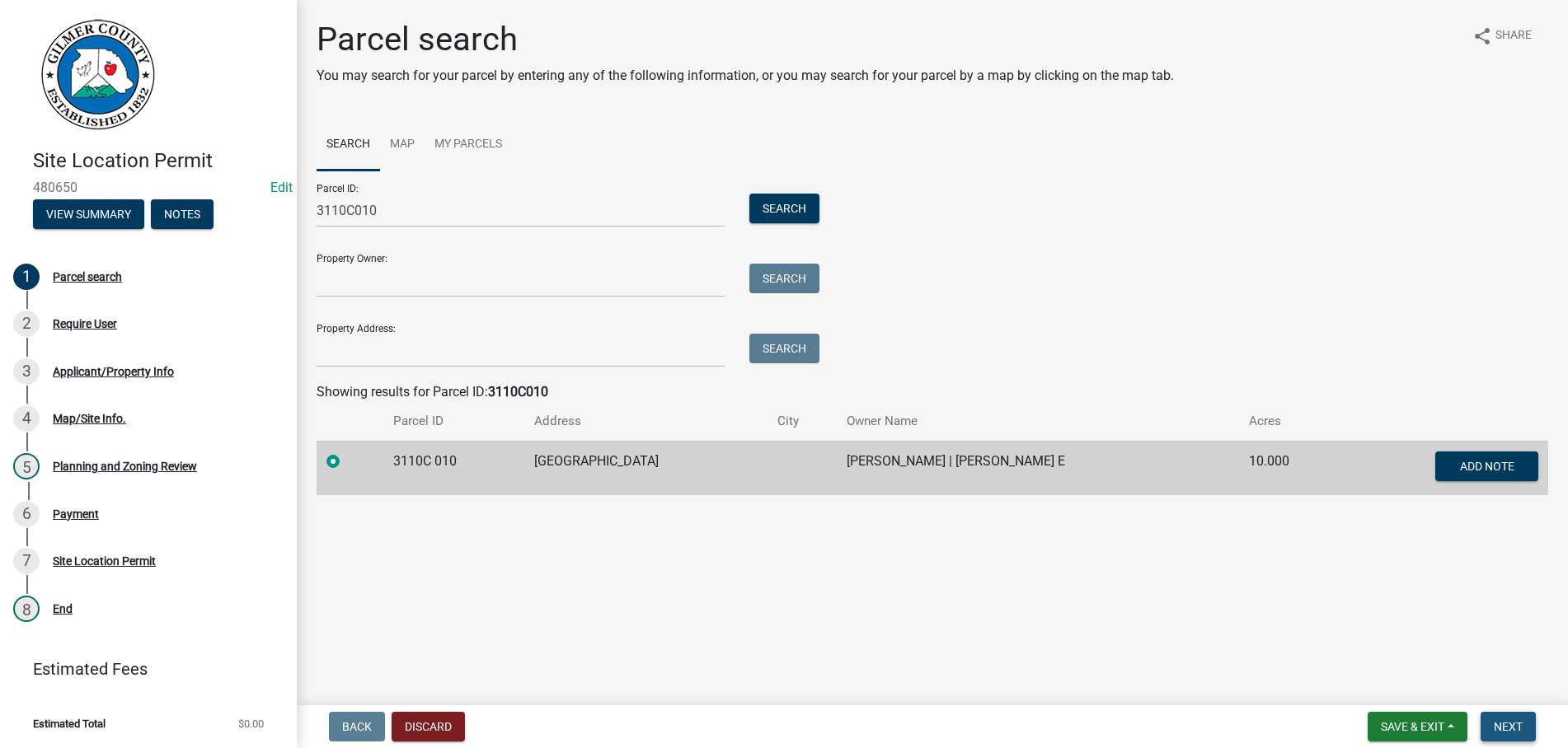
click at [1502, 719] on button "Next" at bounding box center [1508, 726] width 55 height 30
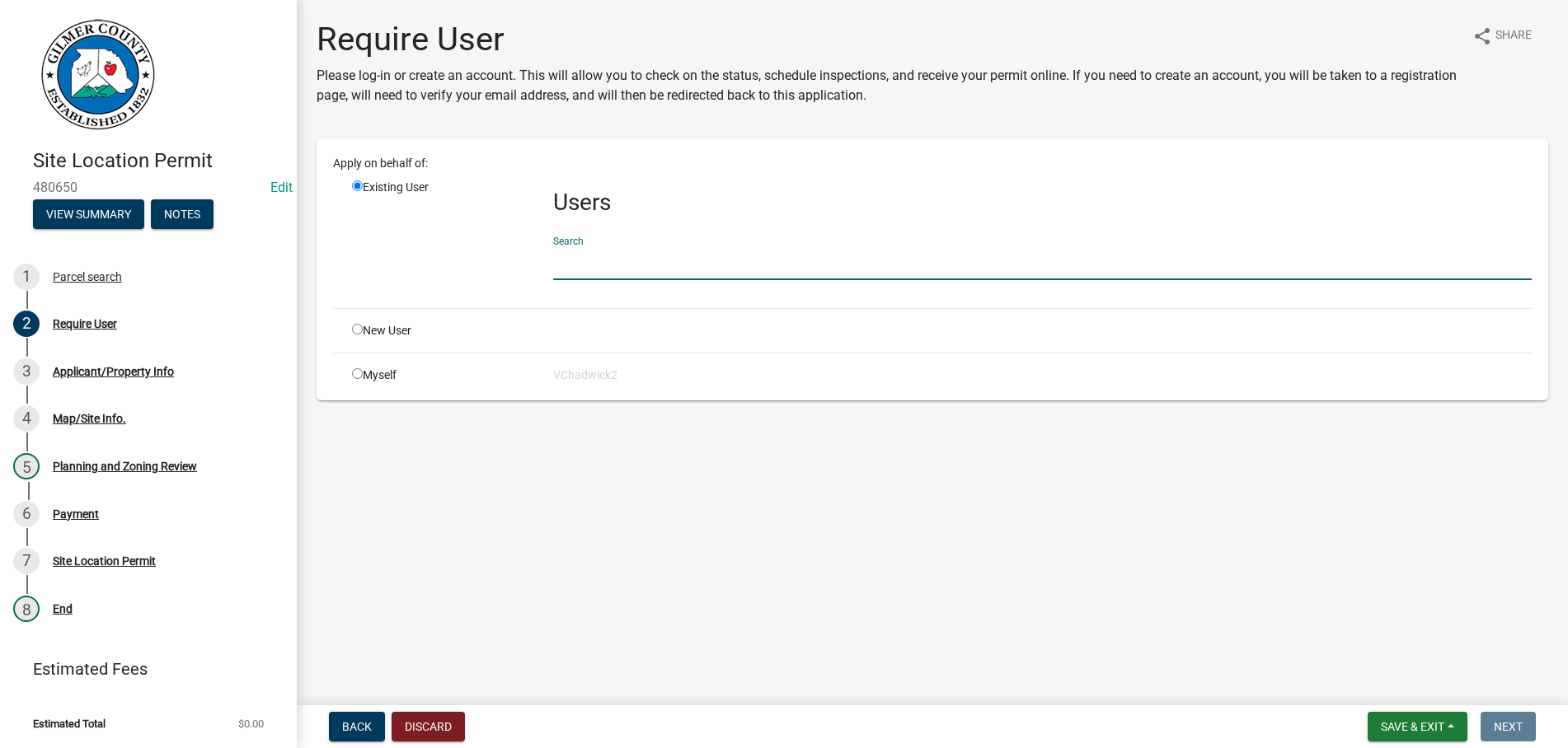
click at [612, 263] on input "text" at bounding box center [1042, 264] width 979 height 34
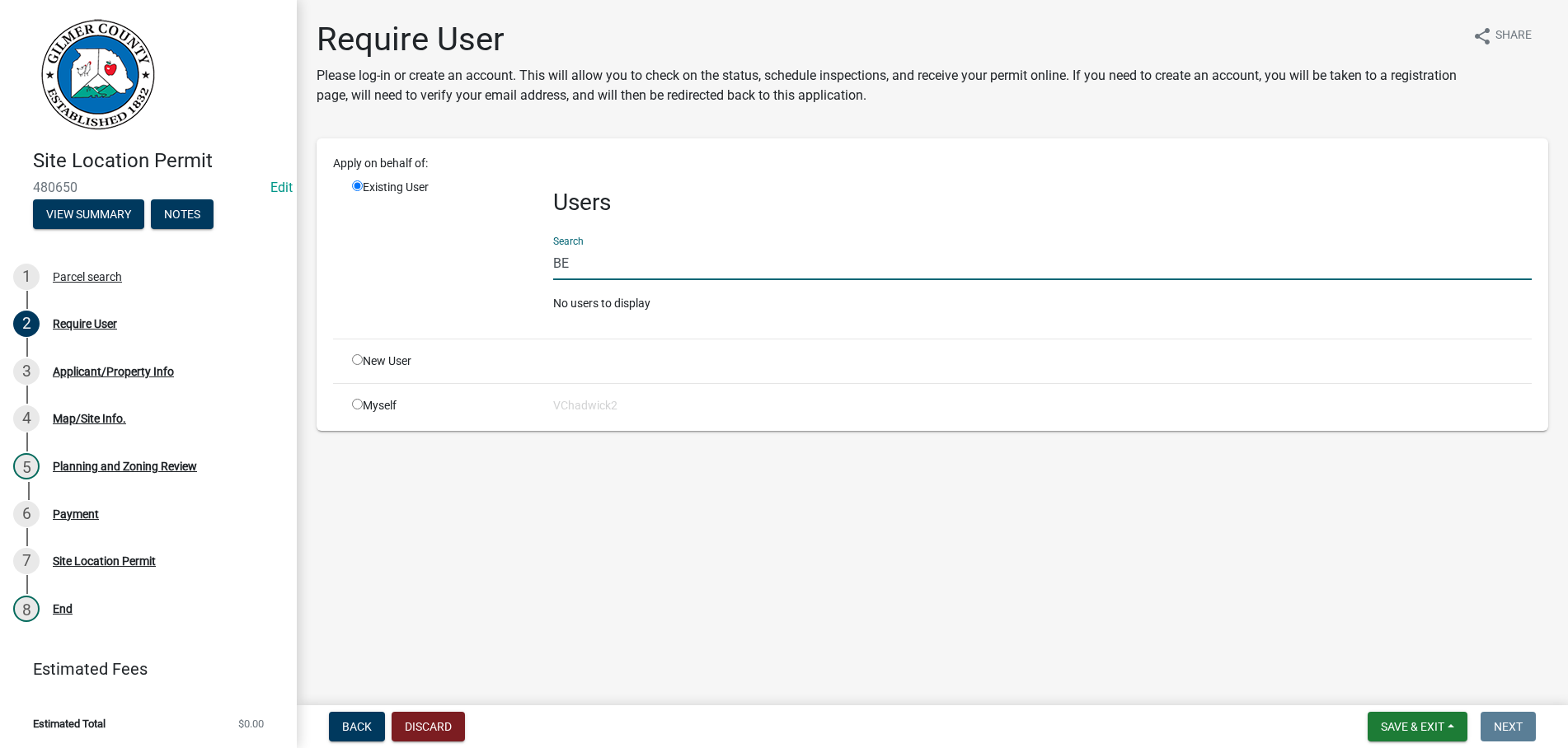
type input "B"
click at [358, 362] on input "radio" at bounding box center [357, 360] width 11 height 11
radio input "true"
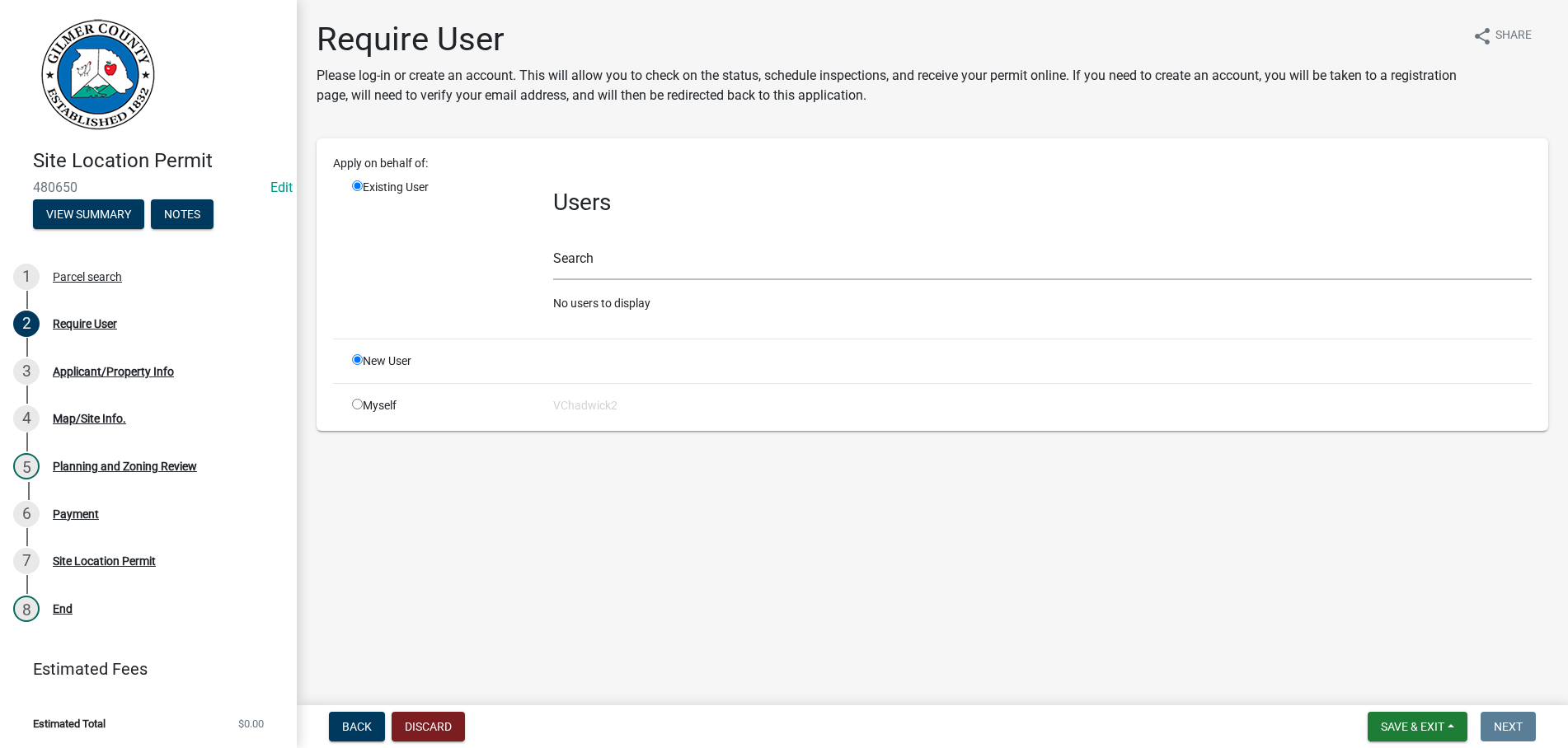
radio input "false"
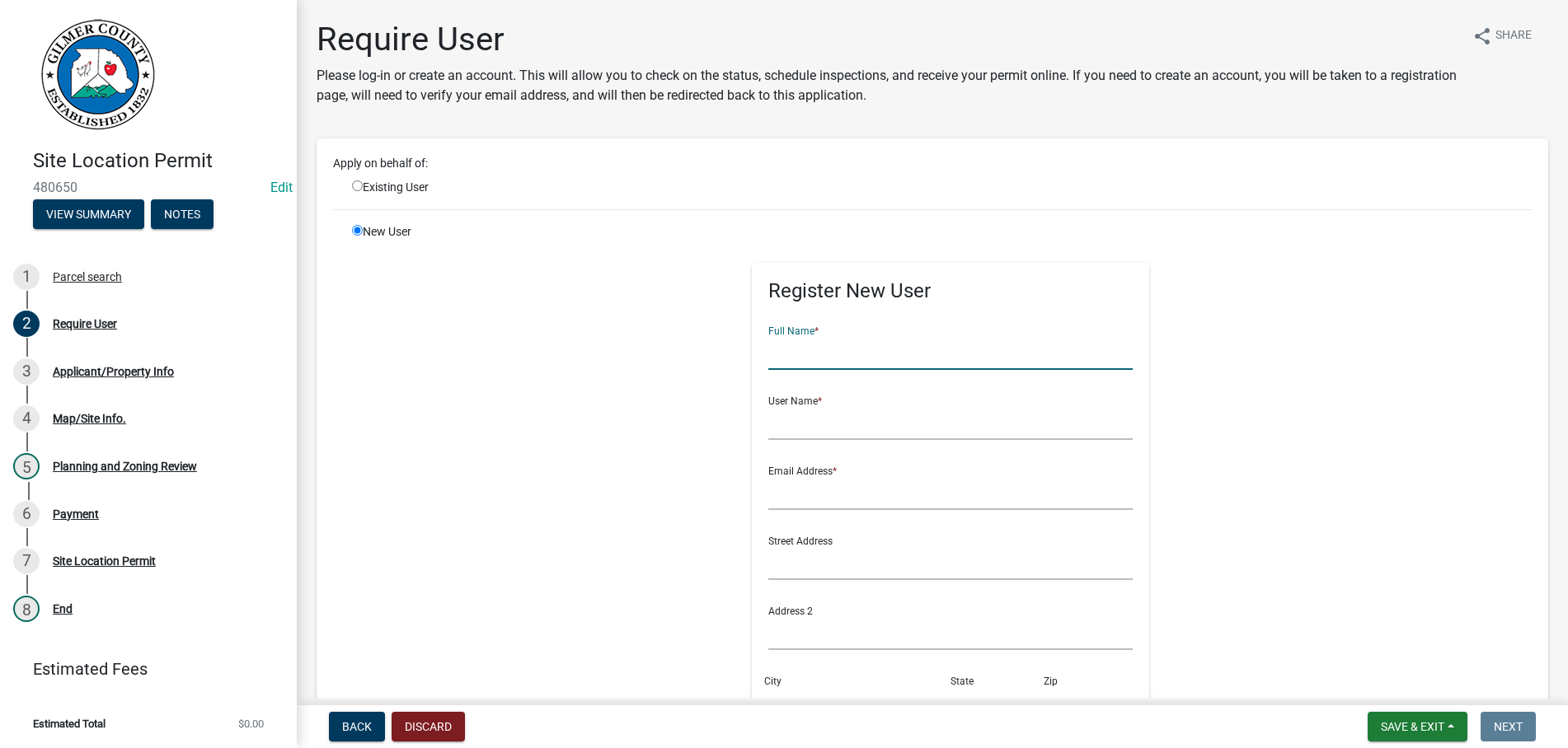
click at [884, 354] on input "text" at bounding box center [950, 353] width 365 height 34
type input "[PERSON_NAME]"
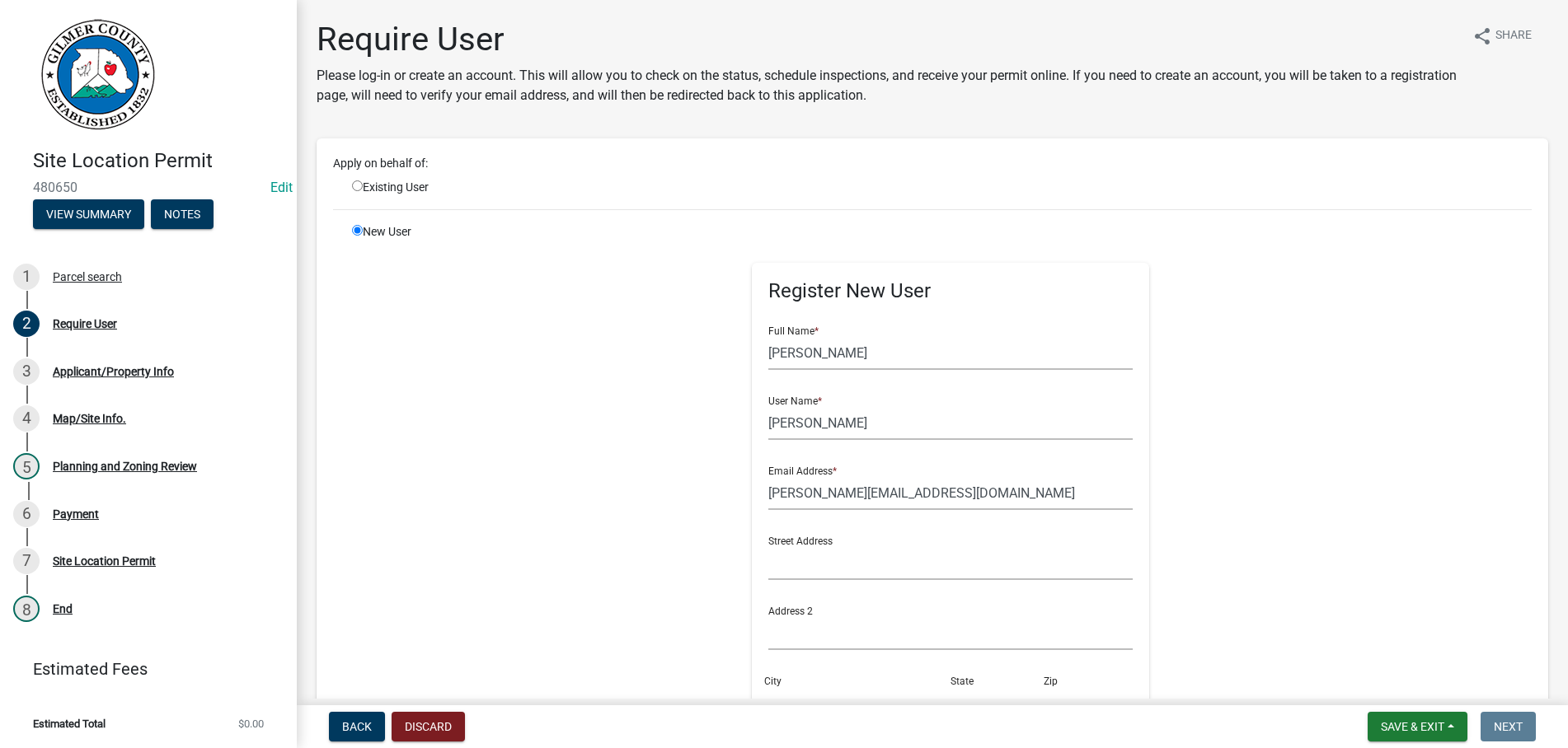
click at [1359, 393] on div "Register New User Full Name * [PERSON_NAME] User Name * [PERSON_NAME] Email Add…" at bounding box center [951, 594] width 845 height 741
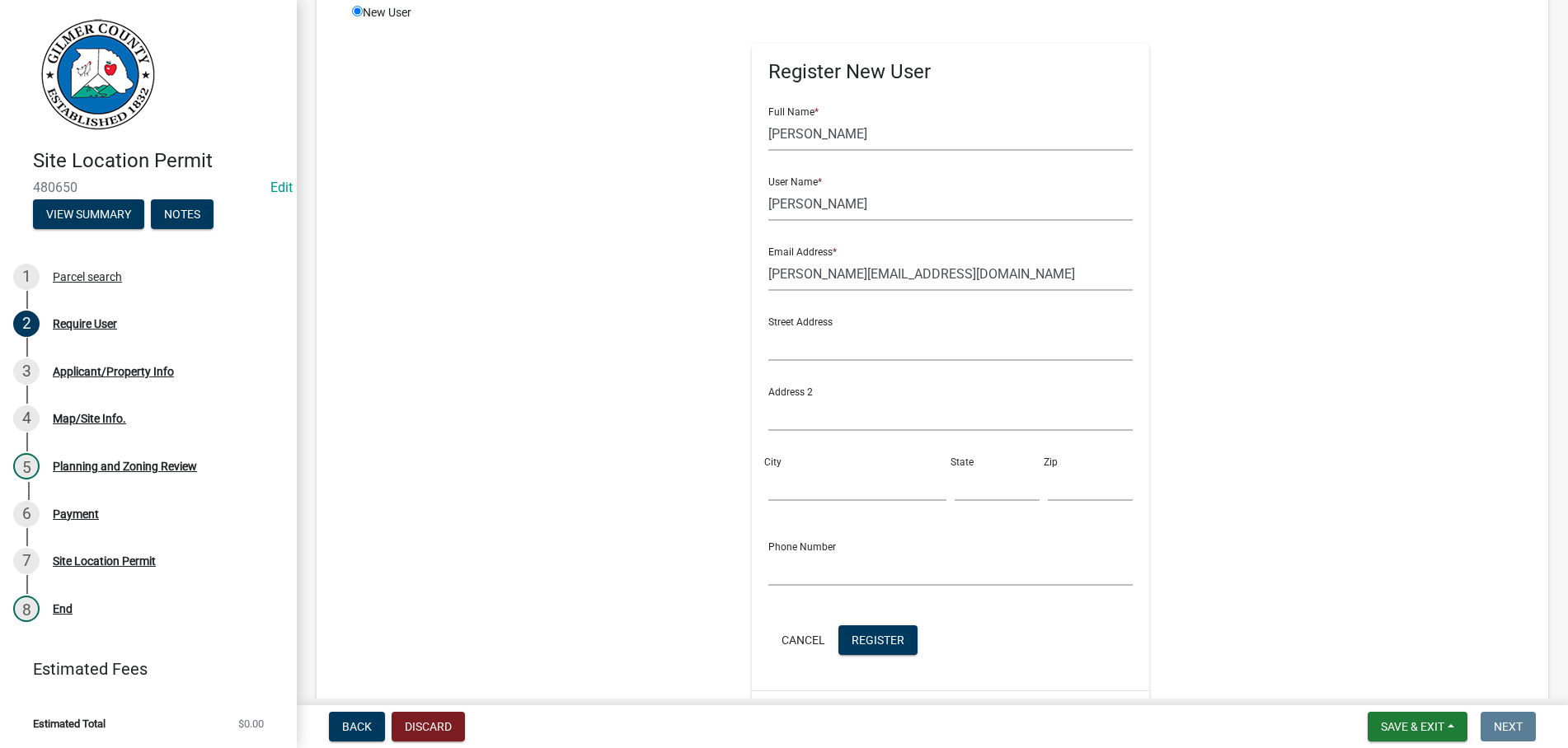
scroll to position [282, 0]
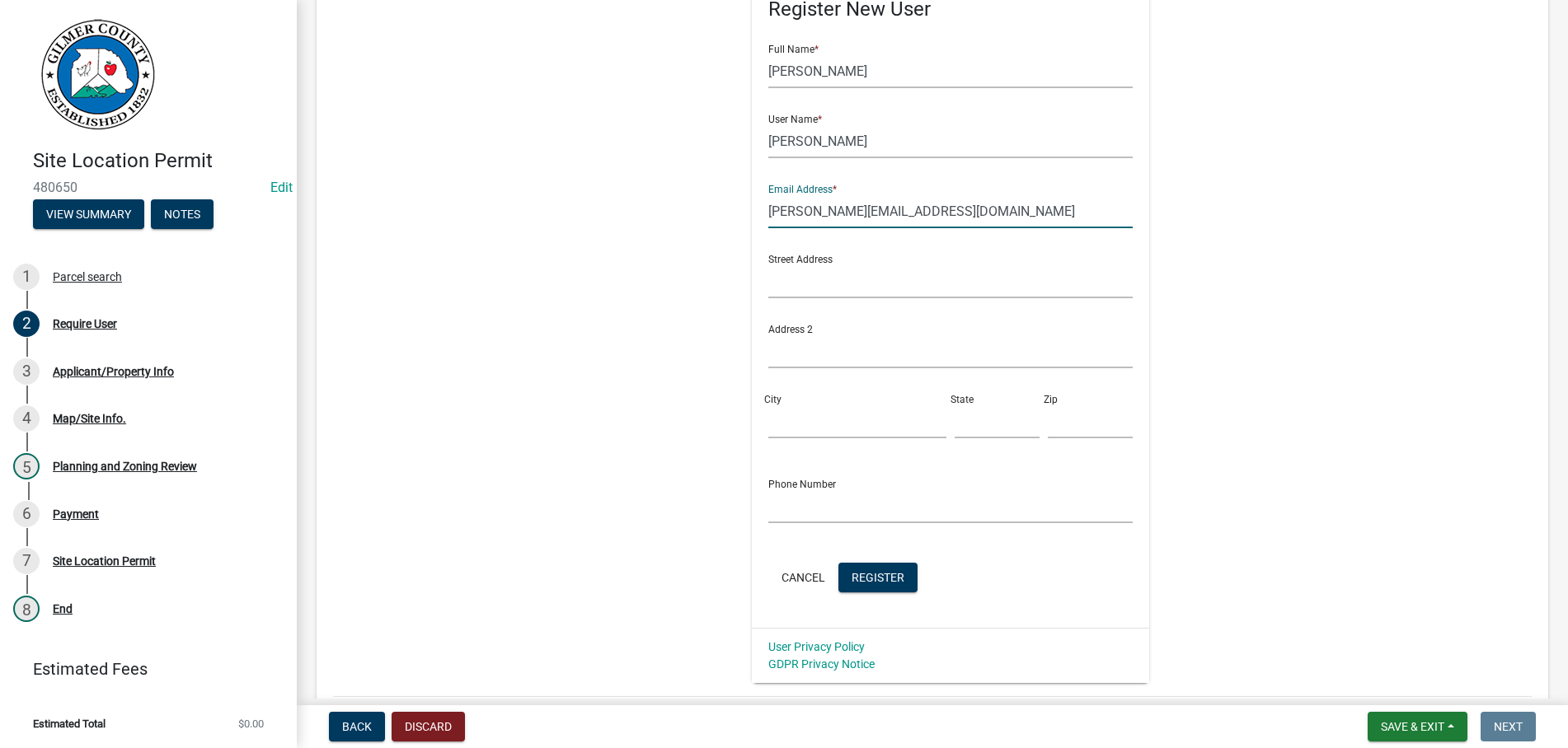
drag, startPoint x: 1003, startPoint y: 213, endPoint x: 536, endPoint y: 213, distance: 467.0
click at [768, 213] on input "[PERSON_NAME][EMAIL_ADDRESS][DOMAIN_NAME]" at bounding box center [950, 212] width 365 height 34
type input "[EMAIL_ADDRESS][DOMAIN_NAME]"
drag, startPoint x: 857, startPoint y: 69, endPoint x: 371, endPoint y: 65, distance: 486.0
click at [768, 65] on input "[PERSON_NAME]" at bounding box center [950, 71] width 365 height 34
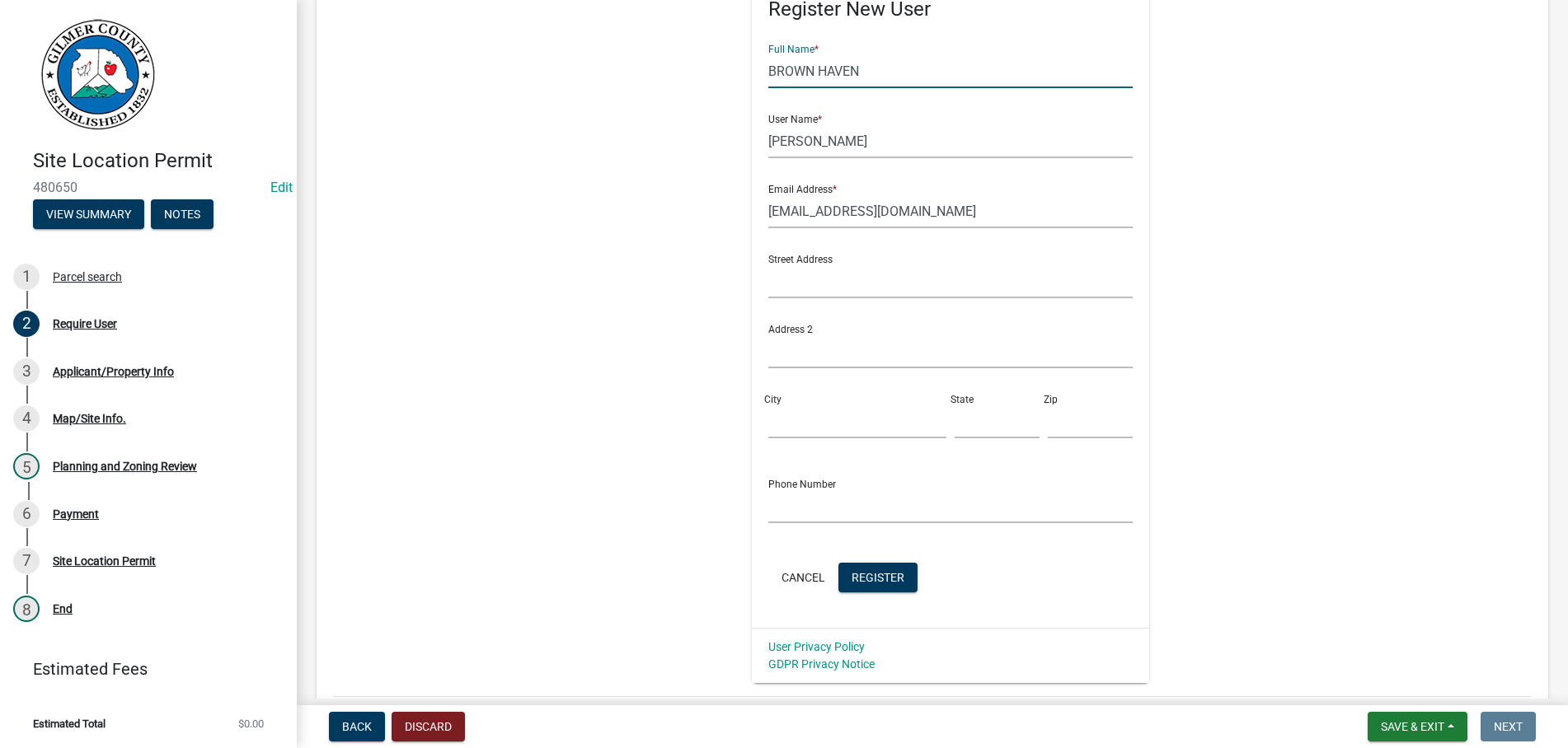
type input "BROWN HAVEN"
click button "Cancel" at bounding box center [803, 577] width 70 height 30
radio input "true"
radio input "false"
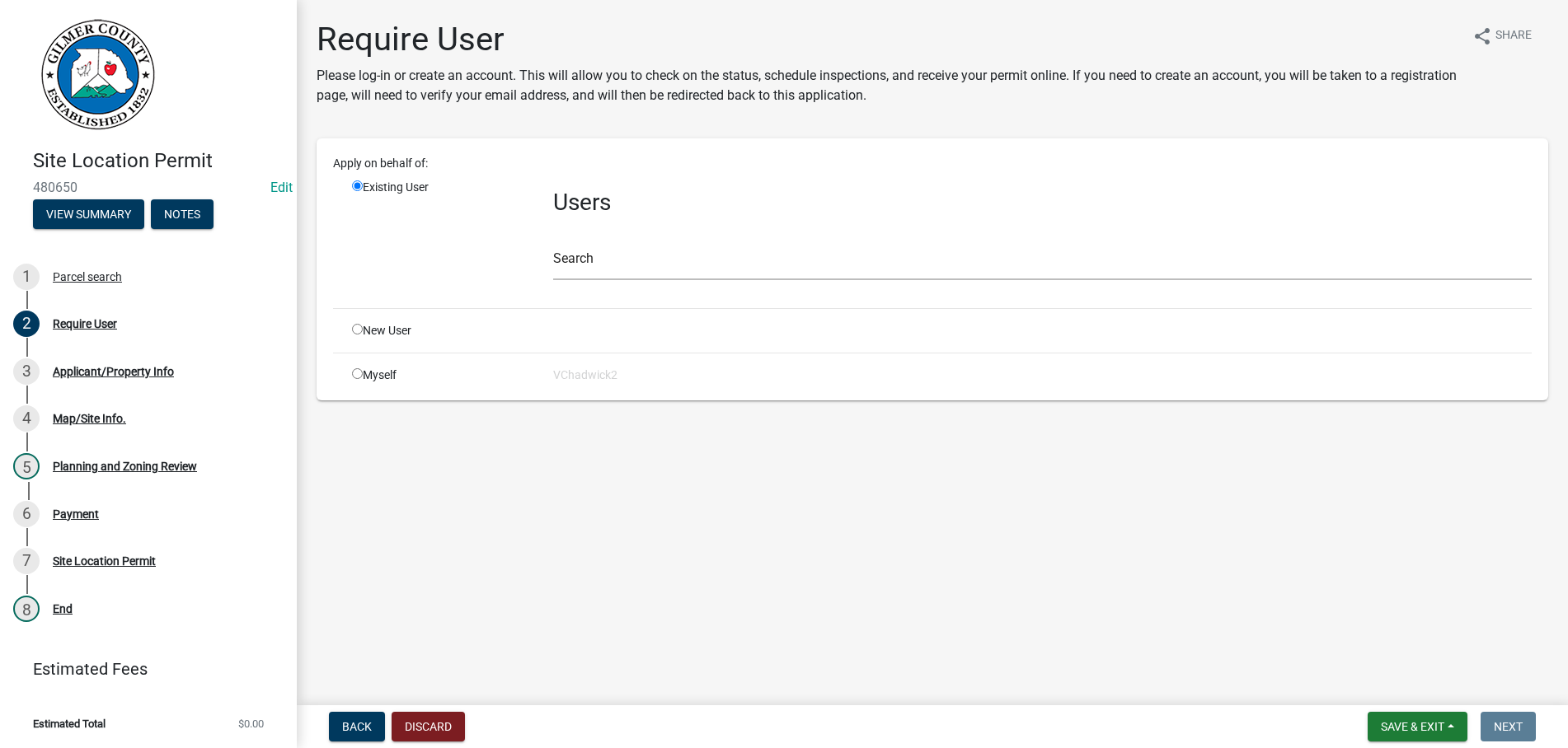
scroll to position [0, 0]
click at [605, 262] on input "text" at bounding box center [1042, 264] width 979 height 34
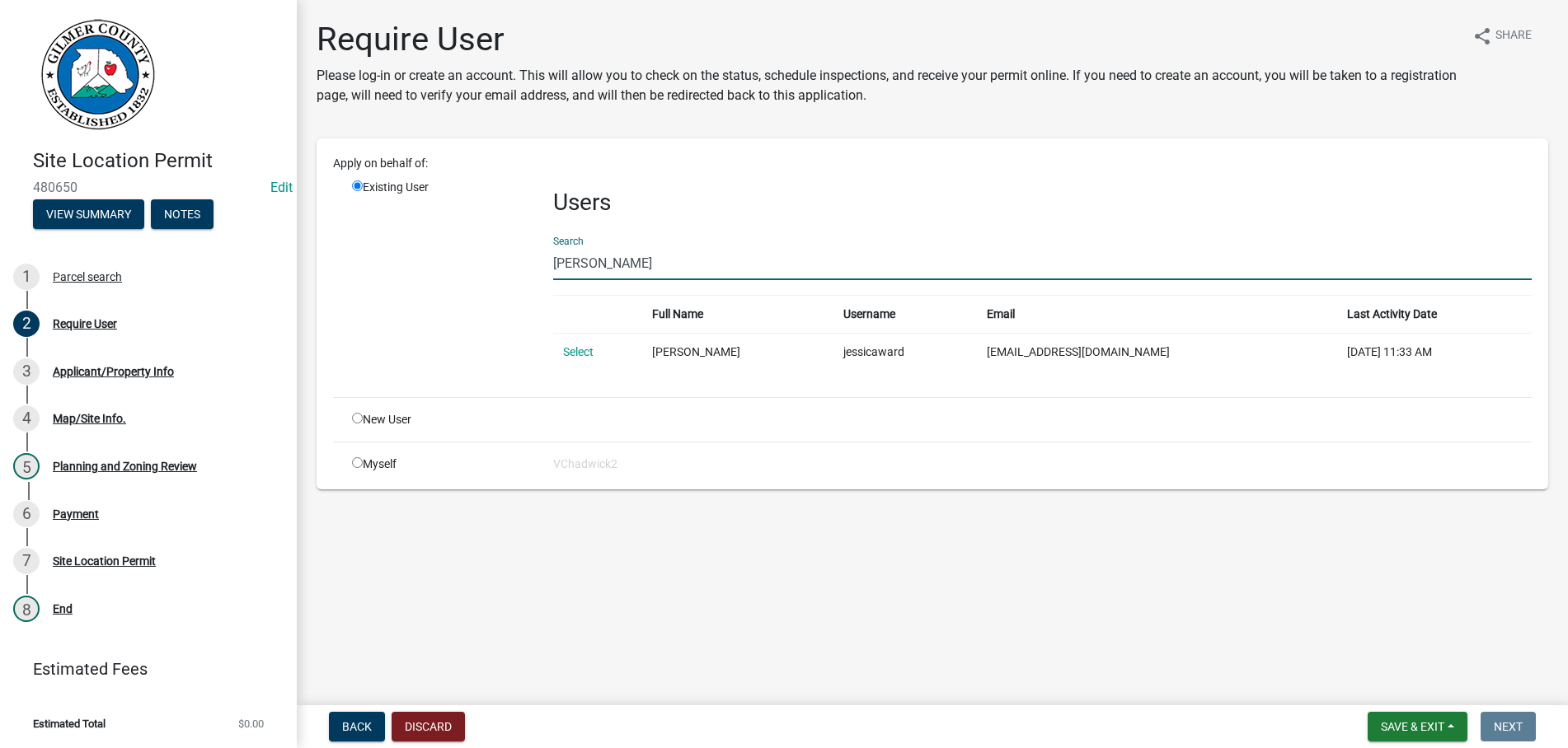
drag, startPoint x: 665, startPoint y: 261, endPoint x: 185, endPoint y: 244, distance: 480.3
click at [553, 246] on input "[PERSON_NAME]" at bounding box center [1042, 264] width 979 height 34
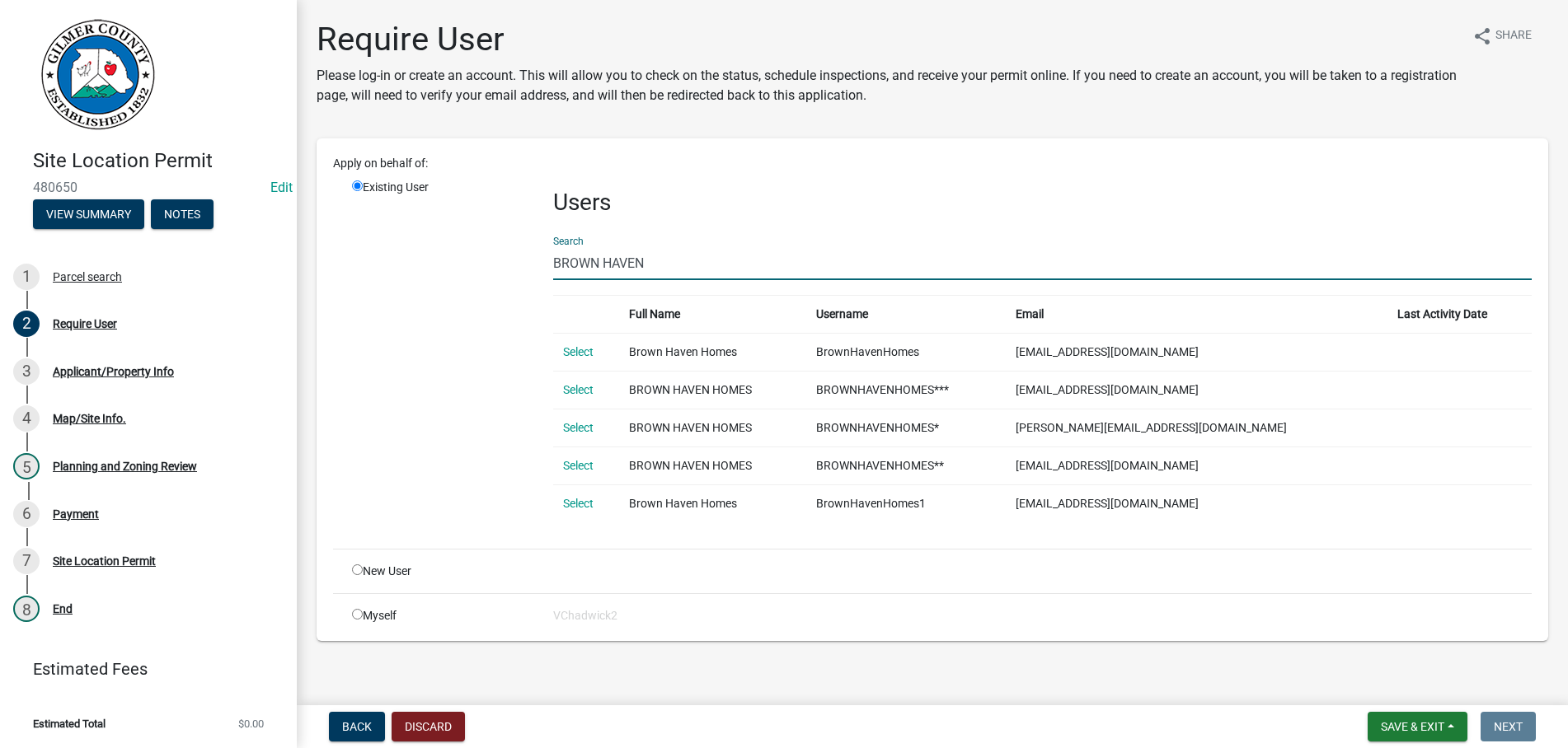
type input "BROWN HAVEN"
click at [583, 343] on td "Select" at bounding box center [586, 352] width 66 height 38
click at [575, 351] on link "Select" at bounding box center [578, 352] width 31 height 14
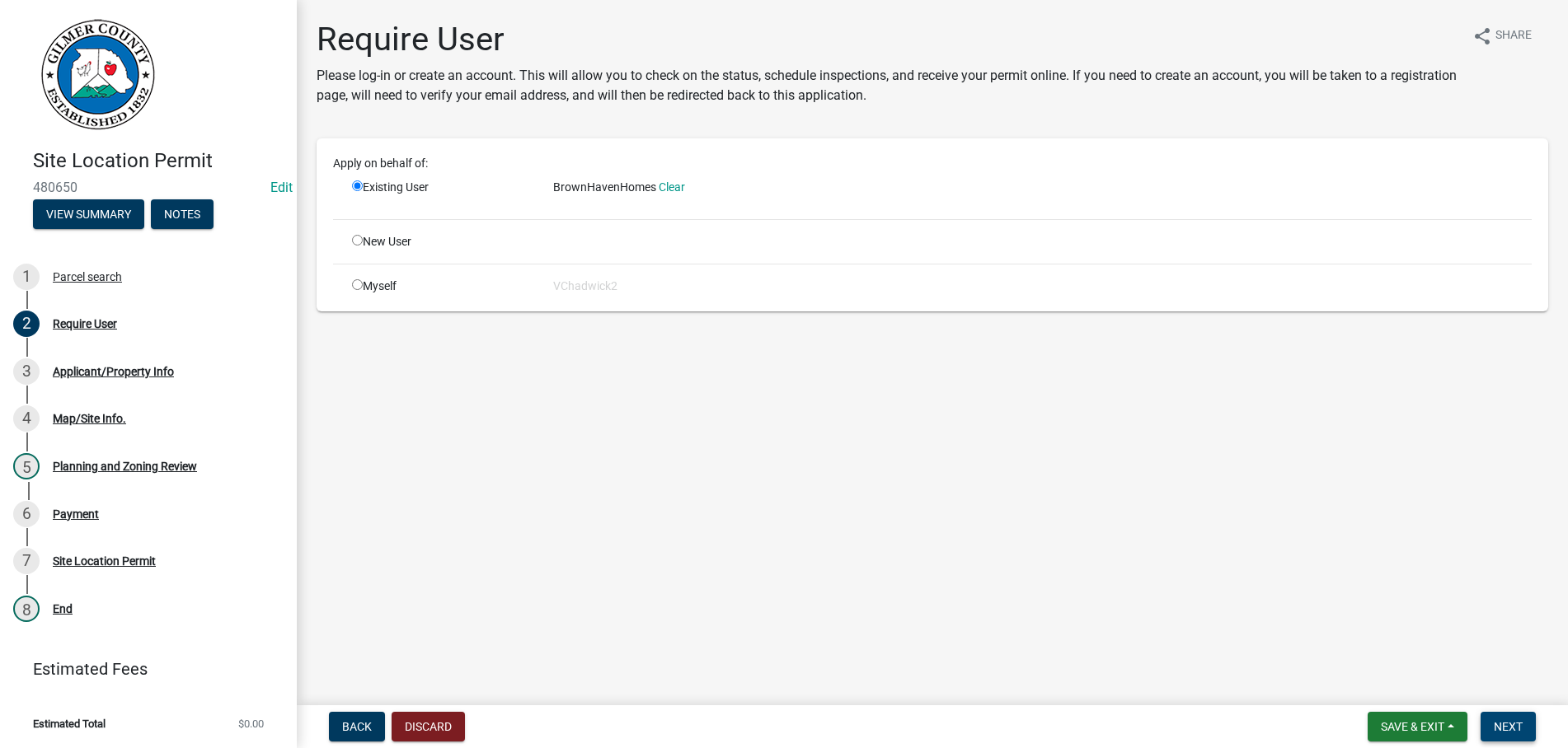
click at [1511, 728] on span "Next" at bounding box center [1508, 727] width 29 height 14
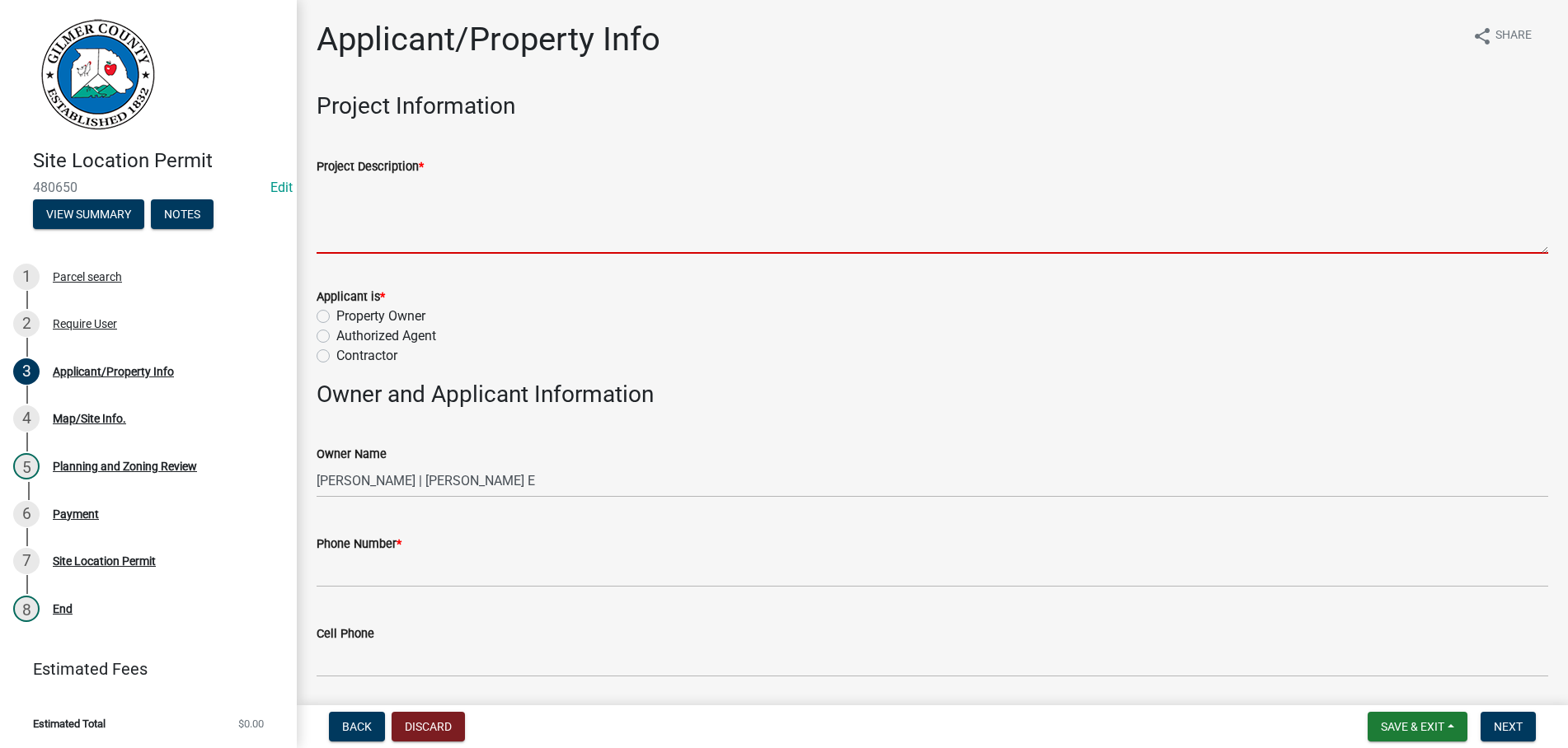
click at [538, 221] on textarea "Project Description *" at bounding box center [932, 214] width 1231 height 77
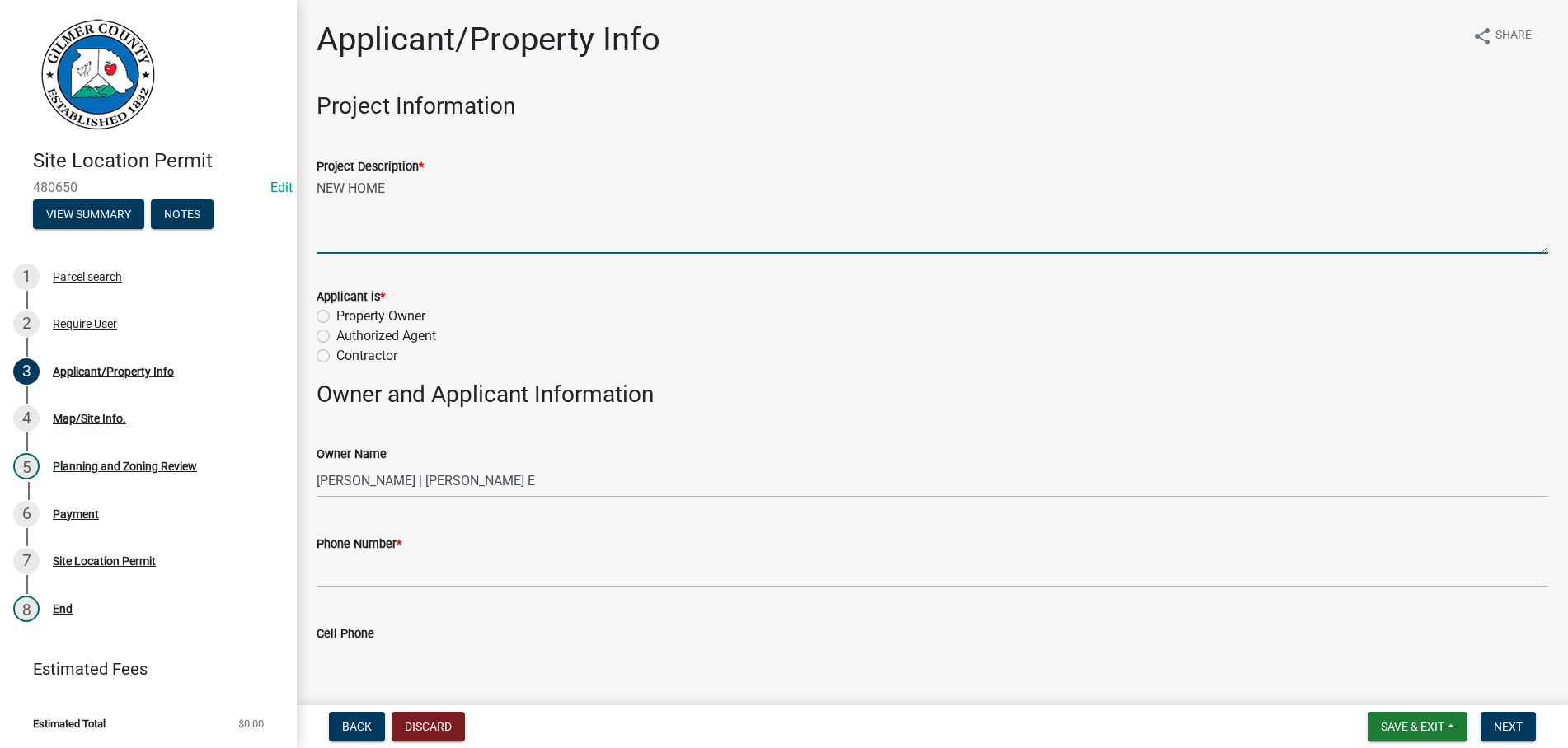
type textarea "NEW HOME"
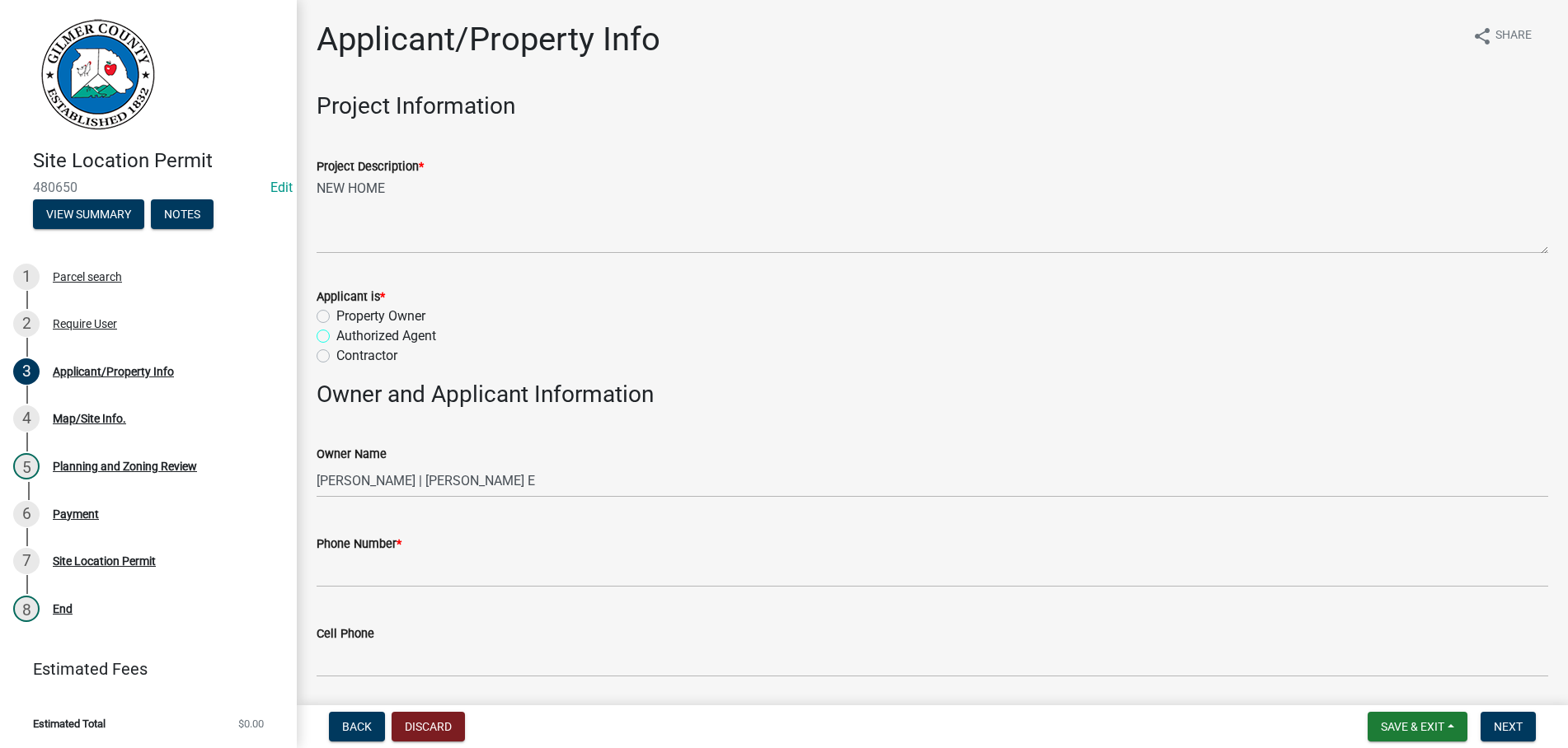
click at [336, 326] on input "Authorized Agent" at bounding box center [341, 332] width 11 height 11
radio input "true"
click at [336, 326] on input "Authorized Agent" at bounding box center [341, 332] width 11 height 11
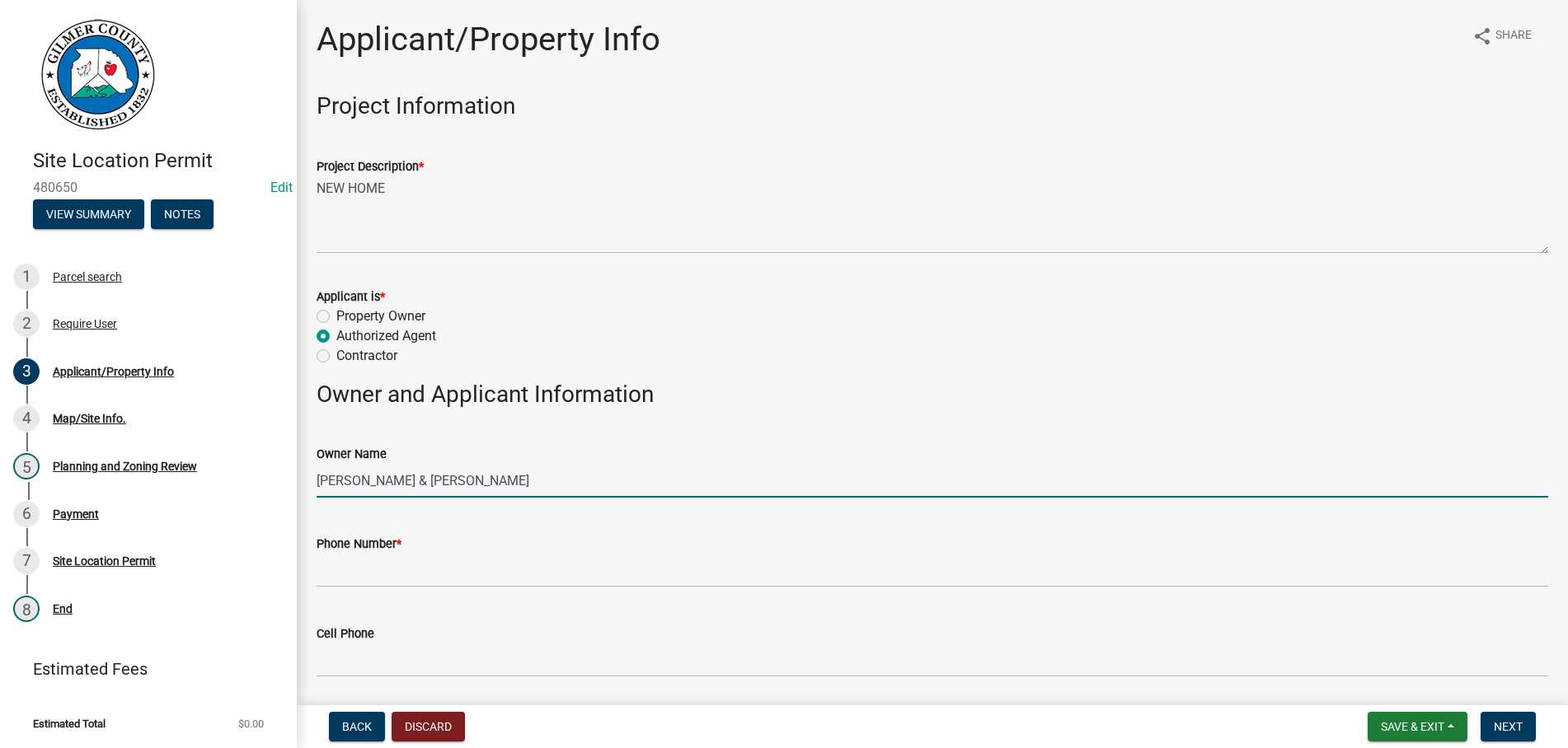
type input "[PERSON_NAME] & [PERSON_NAME]"
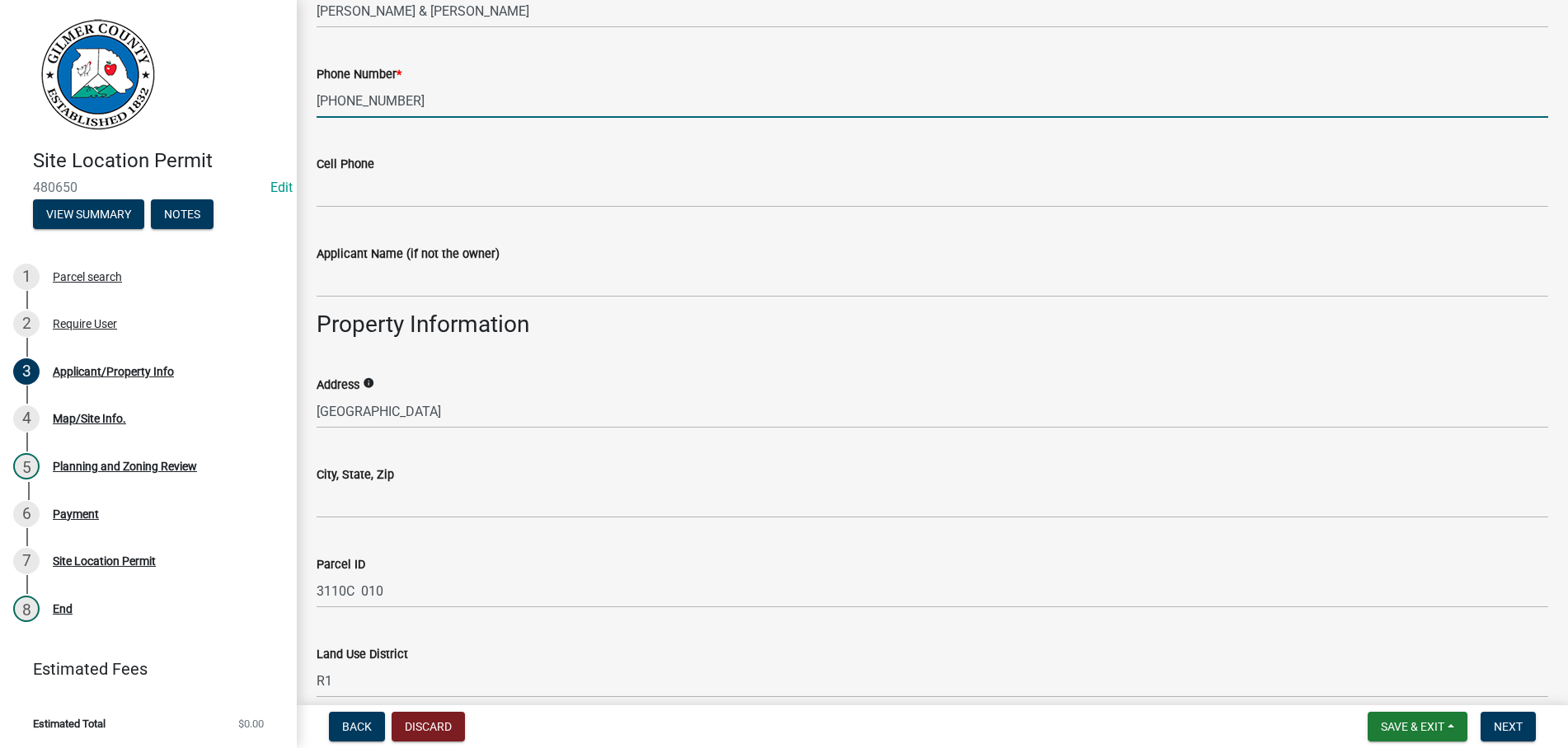
scroll to position [658, 0]
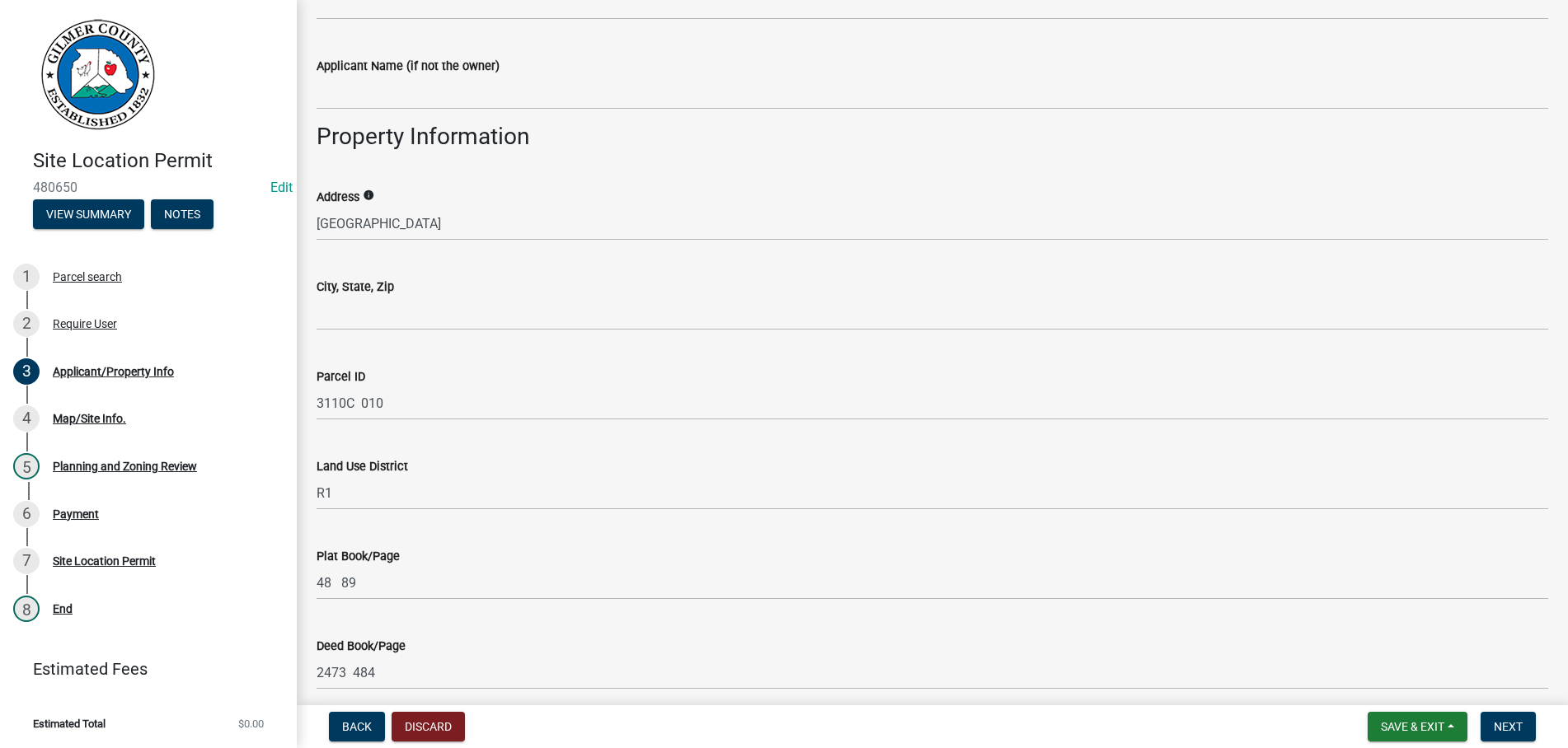
type input "[PHONE_NUMBER]"
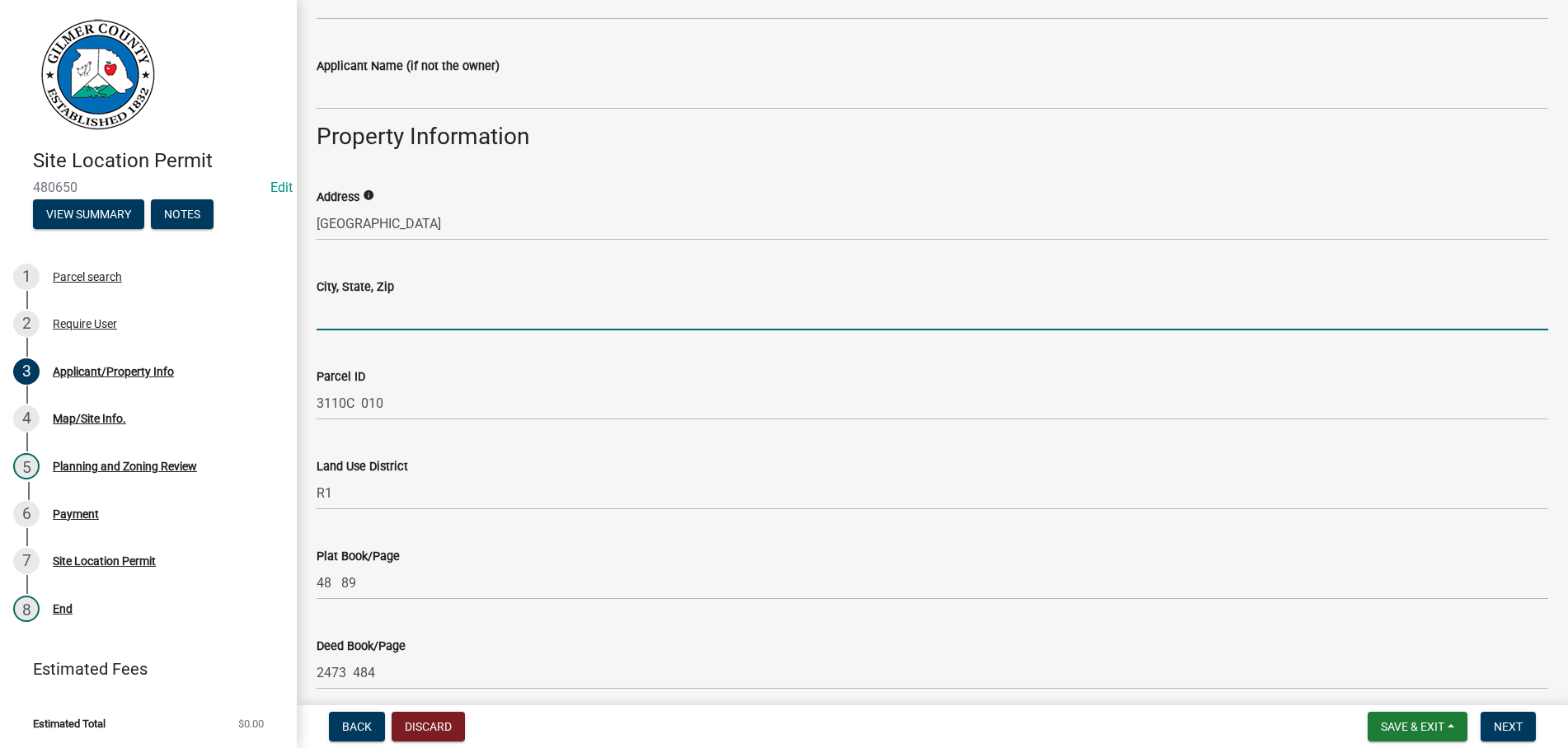
click at [429, 316] on input "City, State, Zip" at bounding box center [932, 314] width 1231 height 34
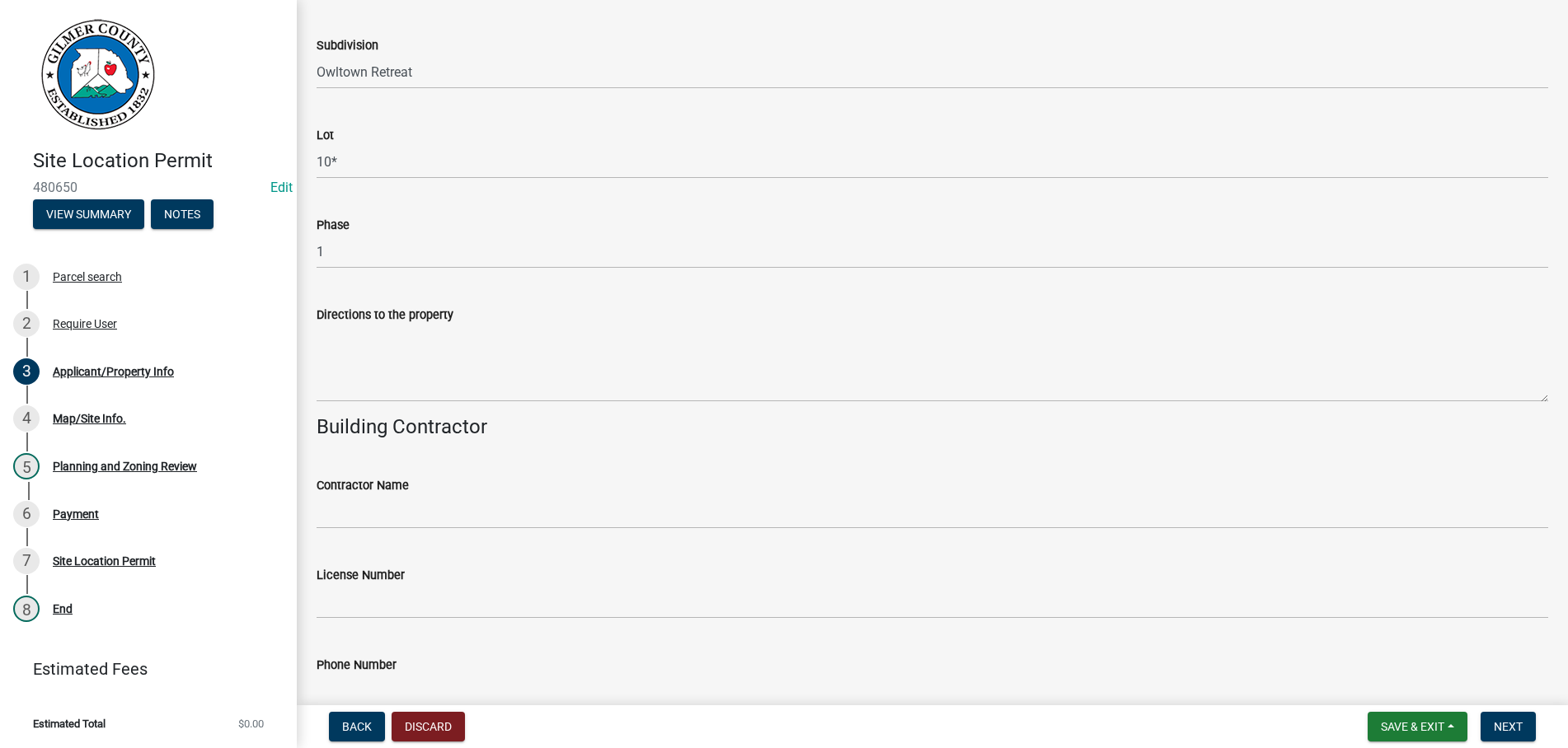
scroll to position [1503, 0]
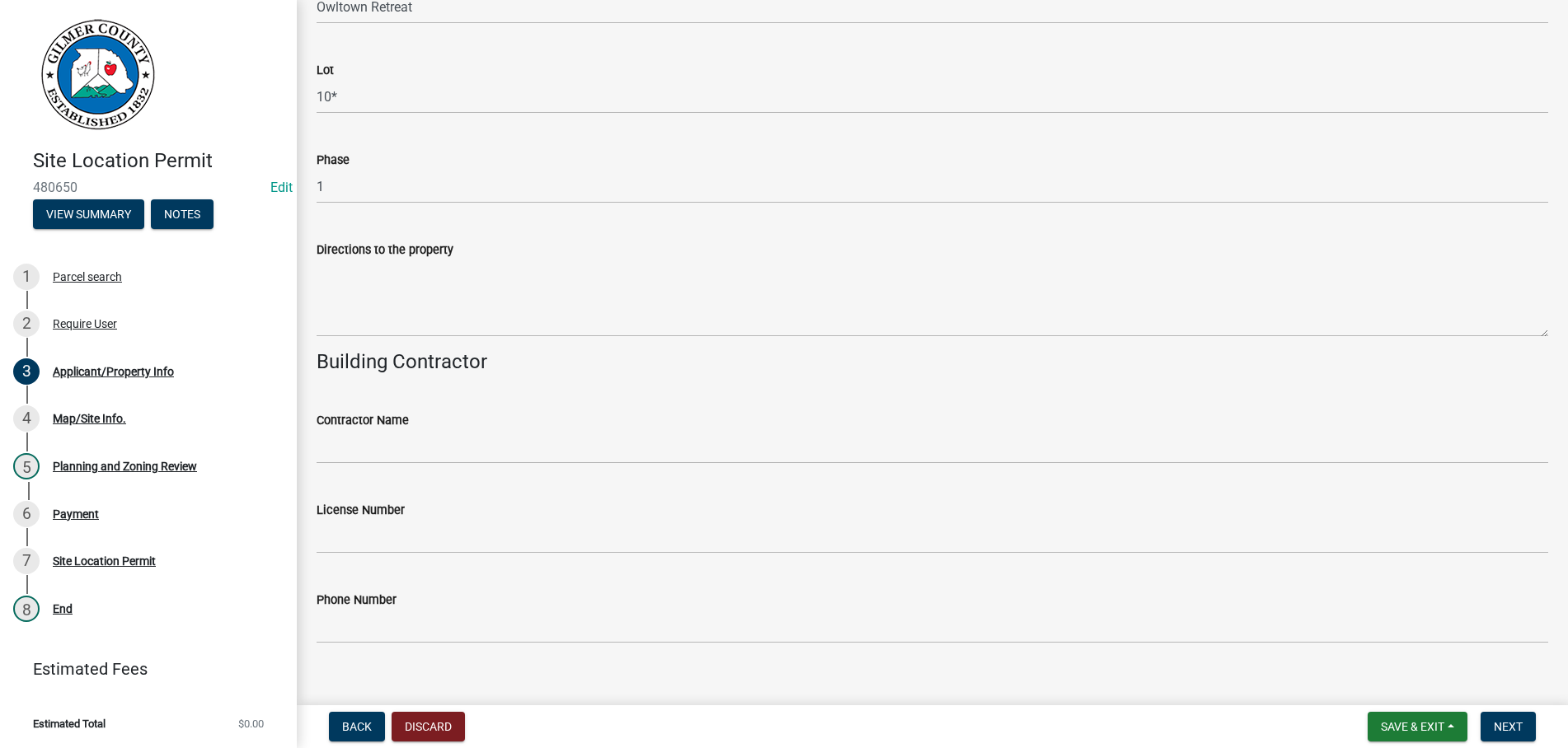
type input "ELLIJAY GA 30540"
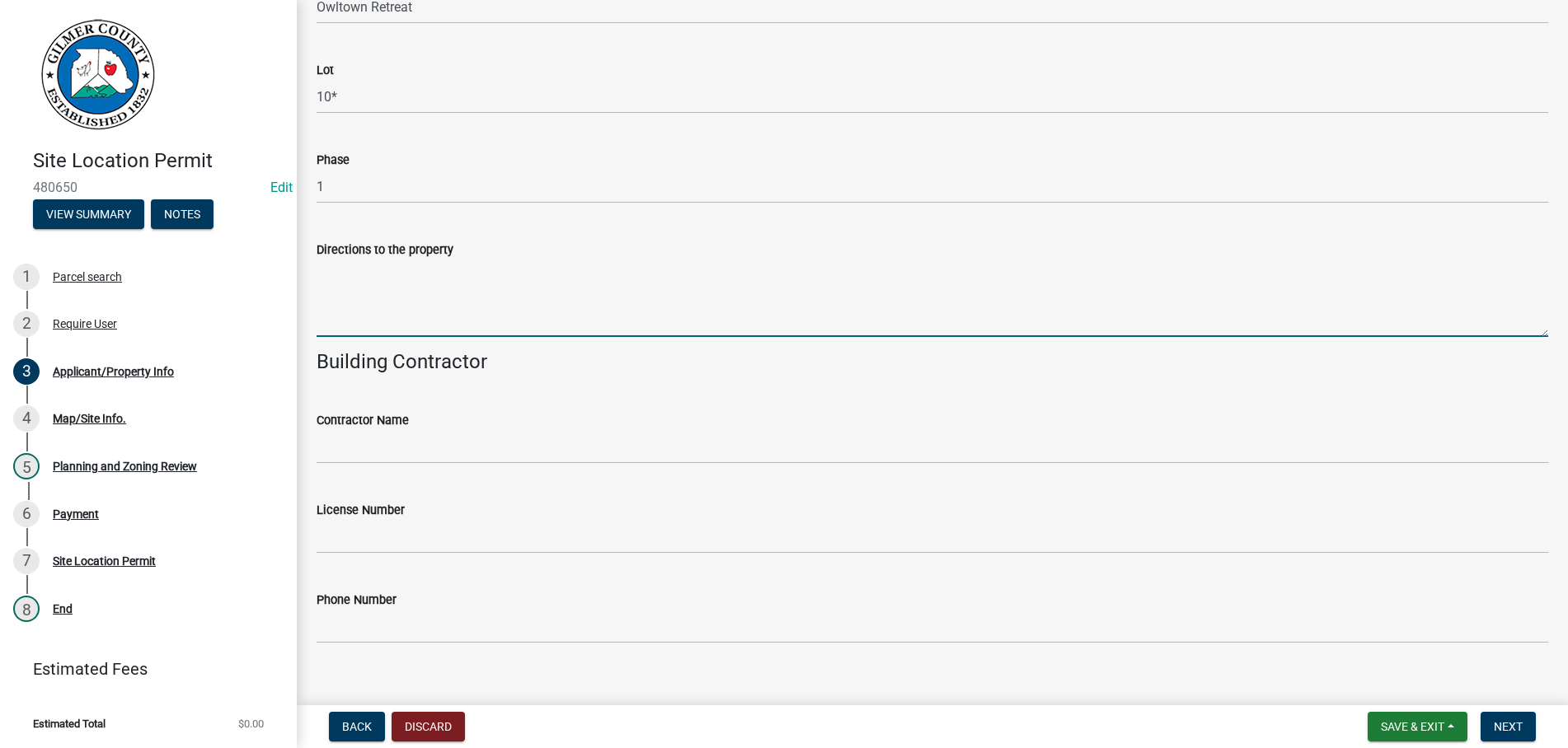
click at [499, 306] on textarea "Directions to the property" at bounding box center [932, 298] width 1231 height 77
type textarea "52 E - LT ON BIG CREEK LT MT. ZION RT OWLTOWN RD LT OWL MTN CV & LOT IS ON THE …"
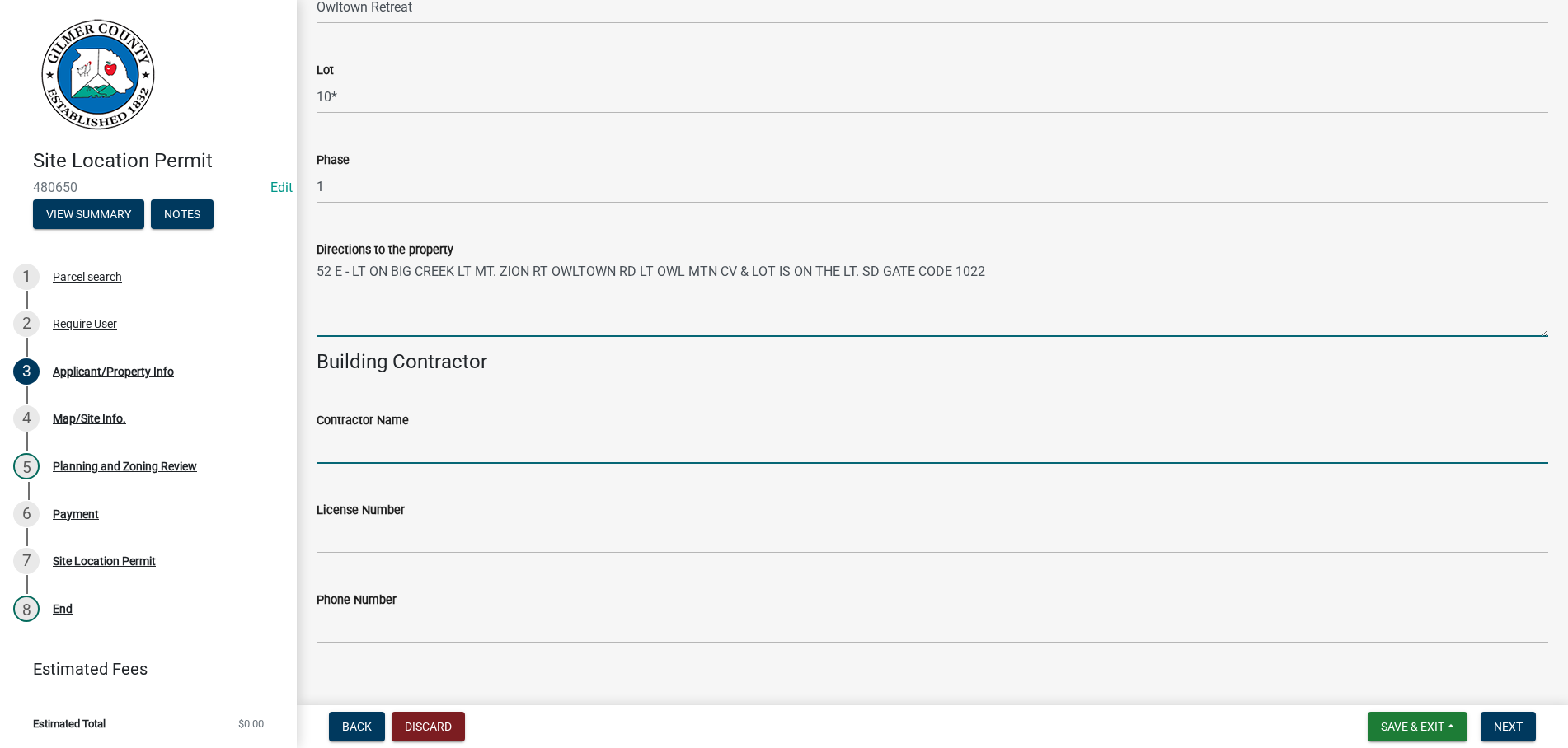
click at [442, 445] on input "Contractor Name" at bounding box center [932, 447] width 1231 height 34
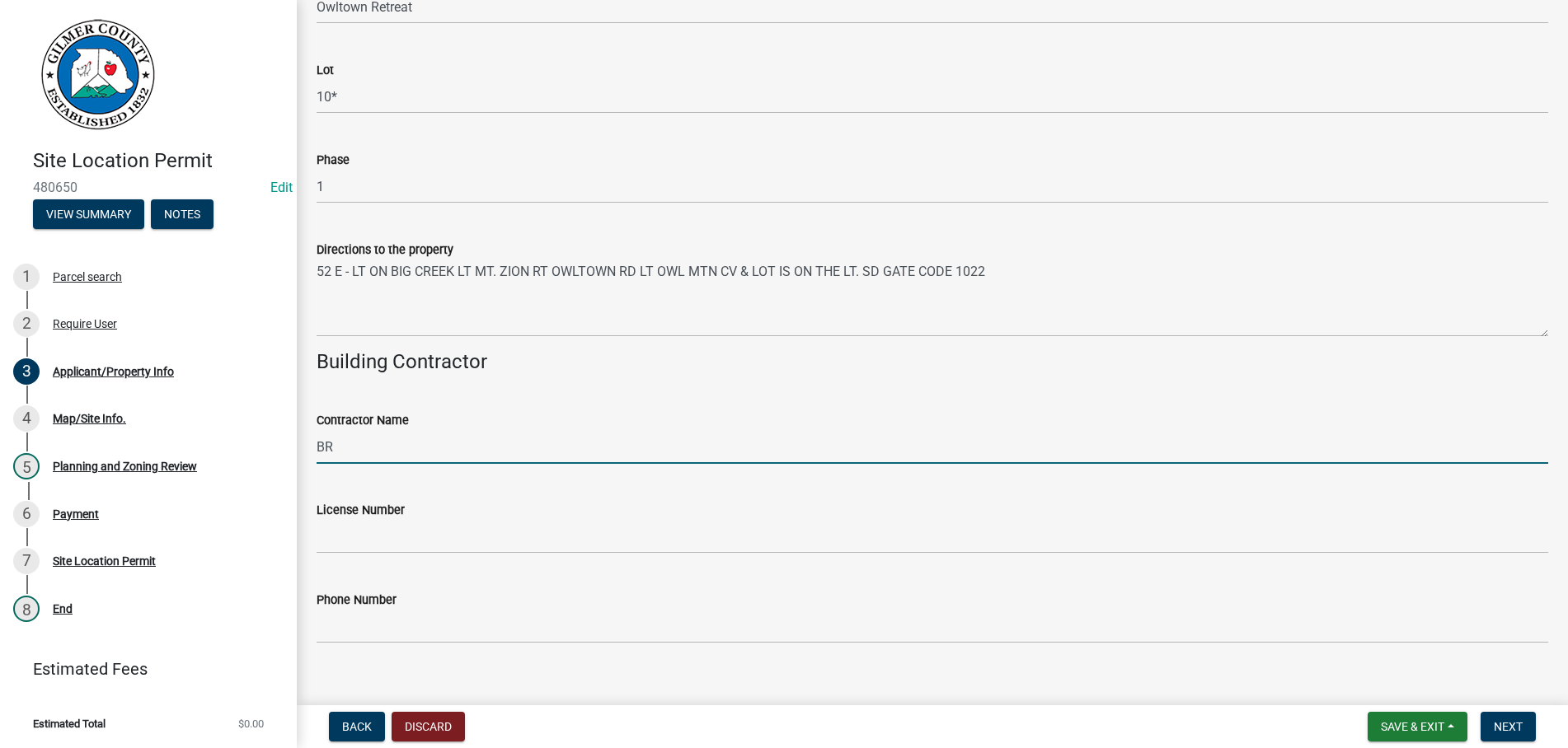
type input "B"
type input "[PERSON_NAME]"
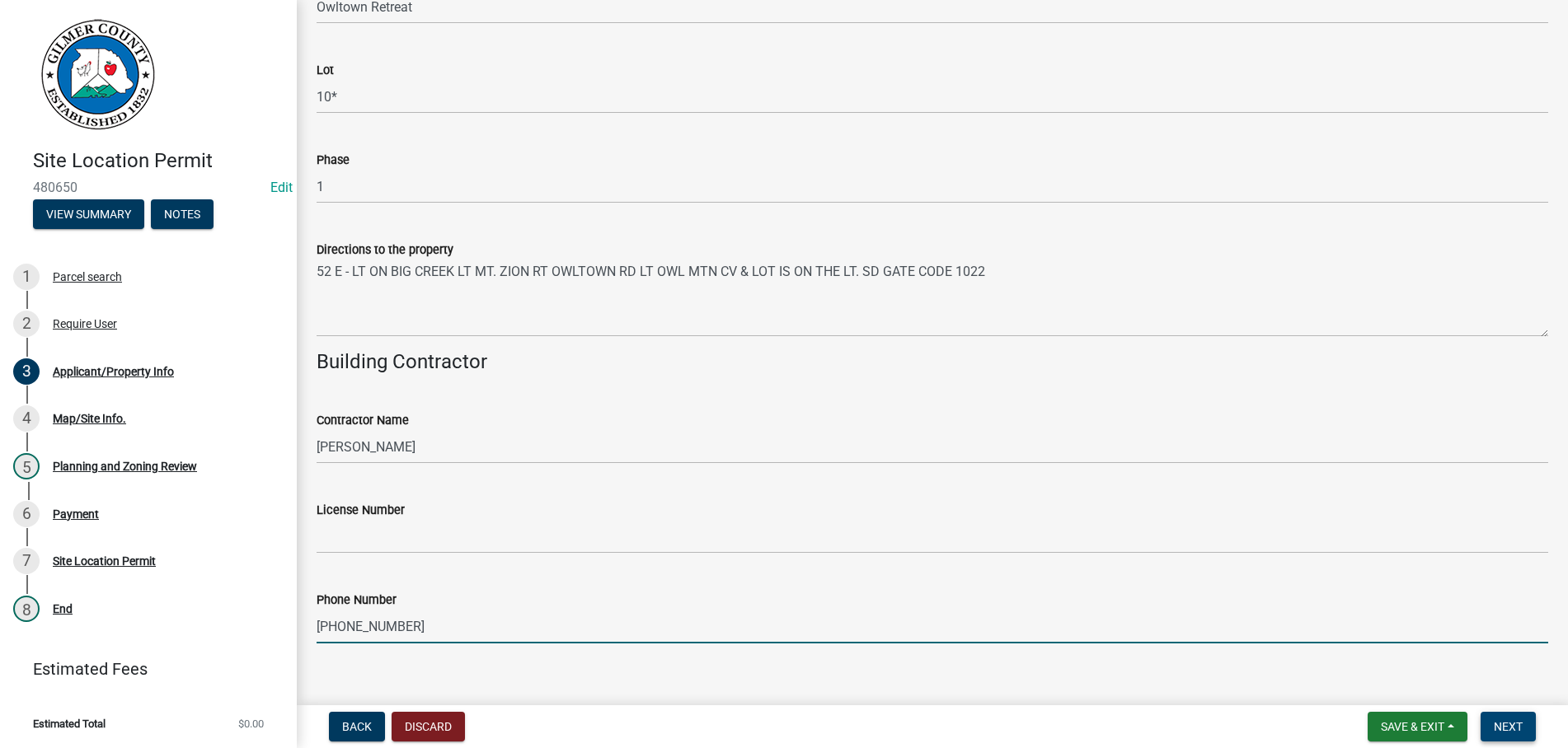
type input "[PHONE_NUMBER]"
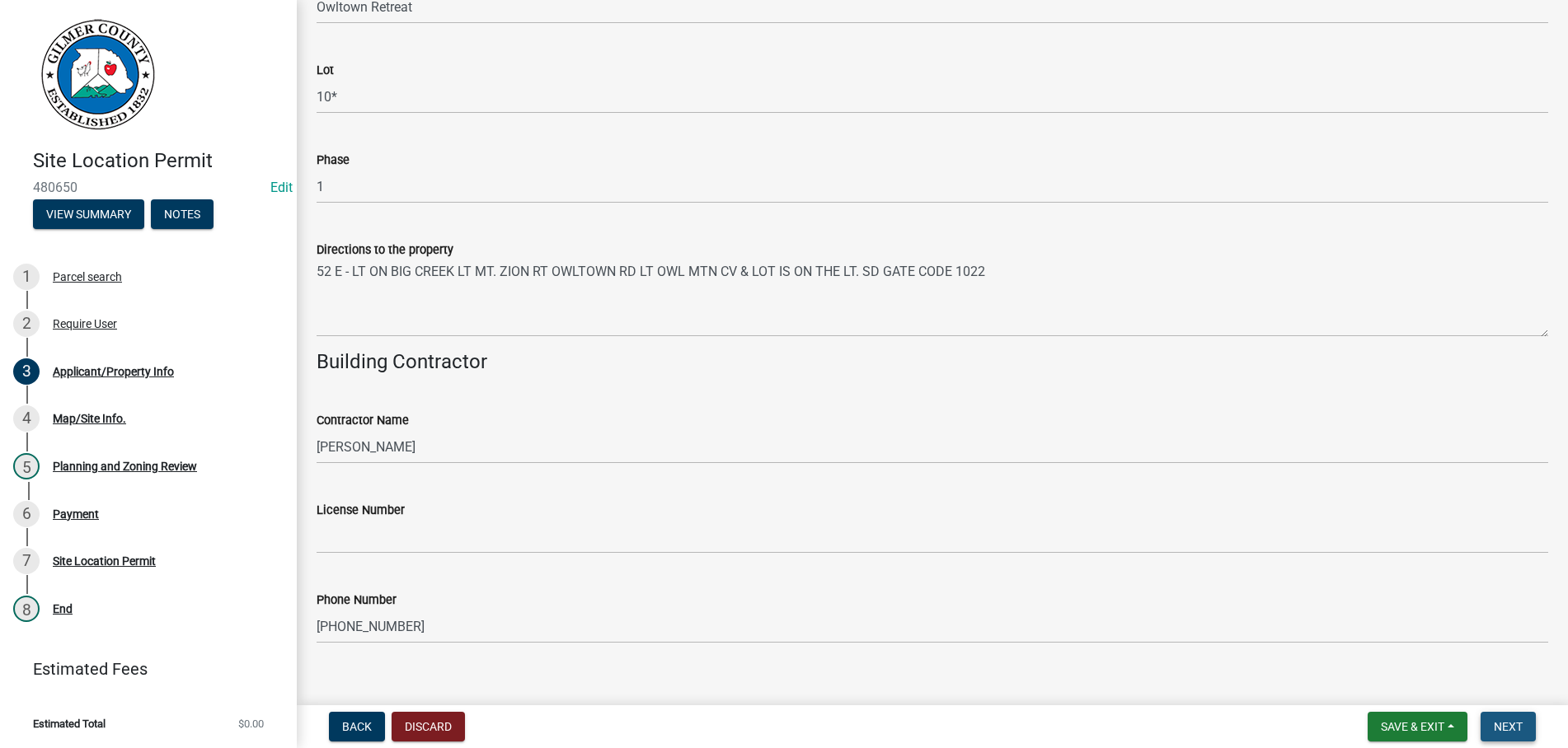
click at [1514, 723] on span "Next" at bounding box center [1508, 727] width 29 height 14
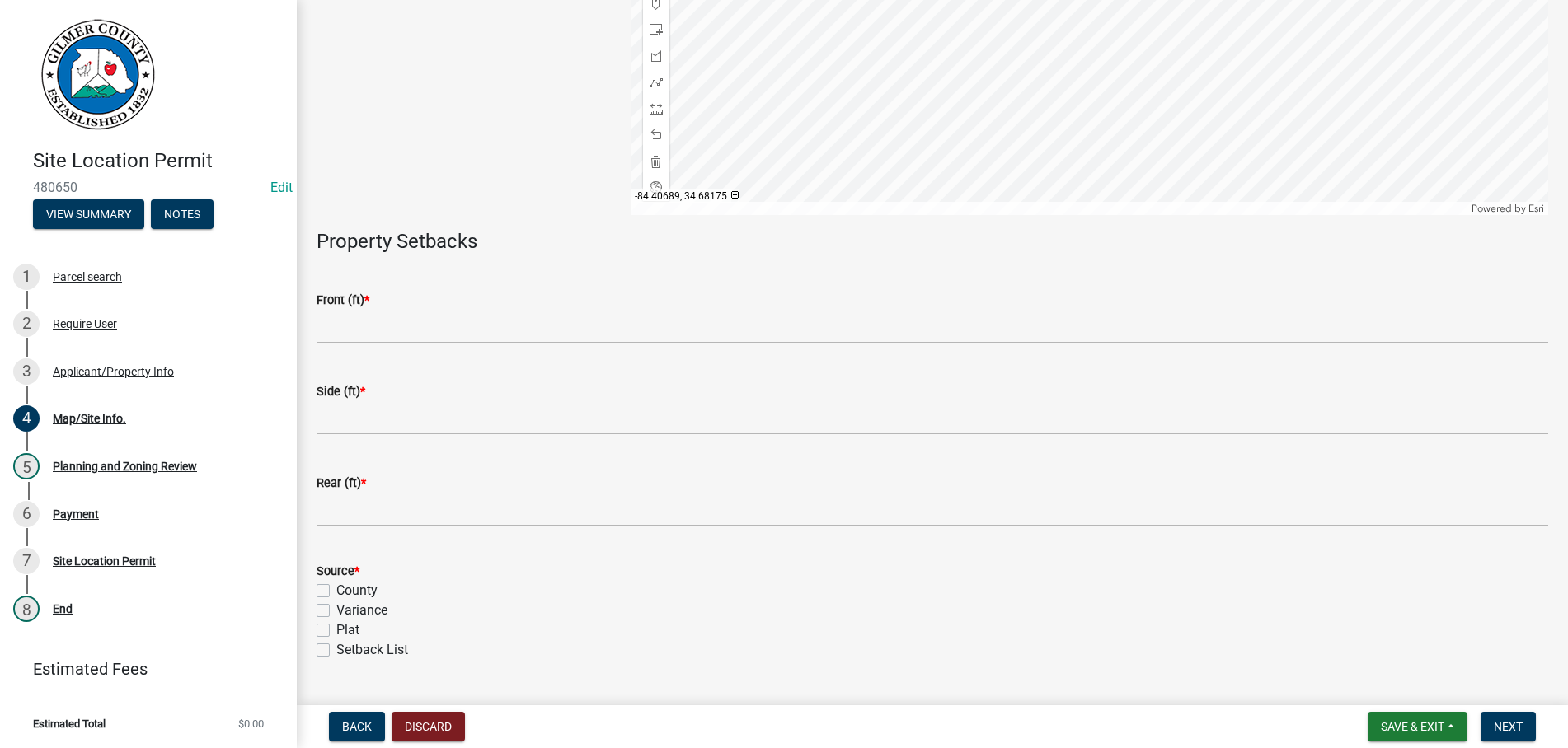
scroll to position [369, 0]
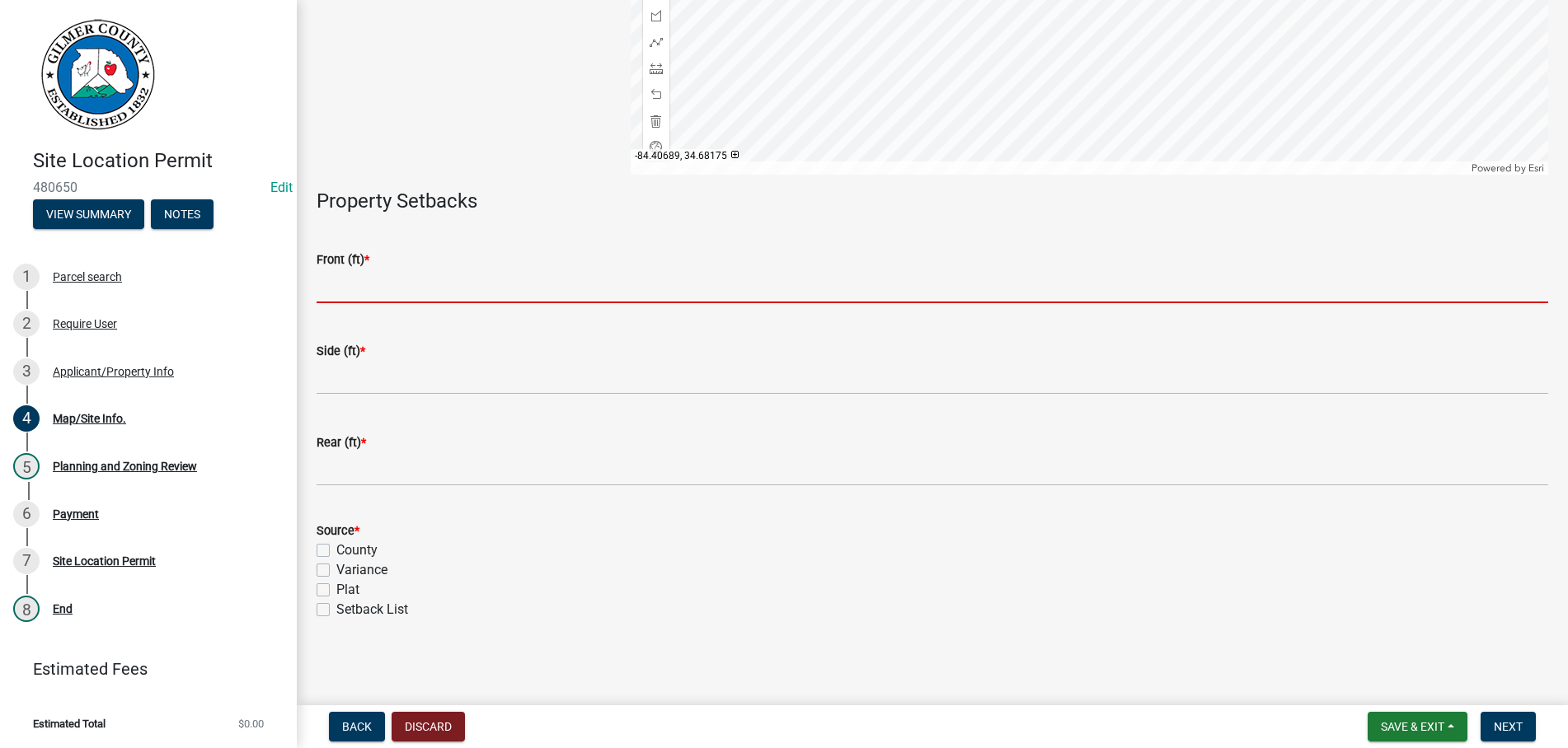
click at [372, 288] on input "text" at bounding box center [932, 286] width 1231 height 34
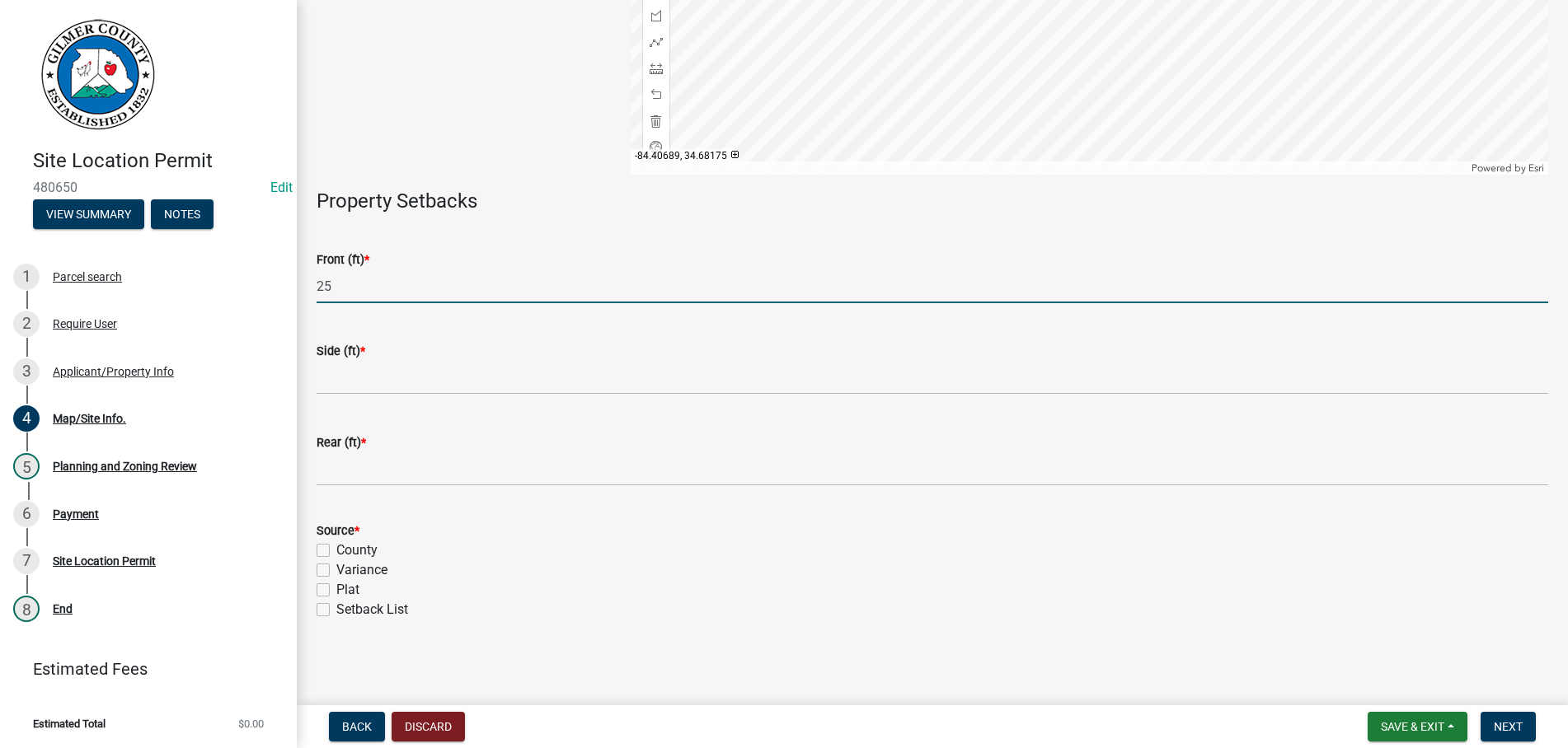
type input "25"
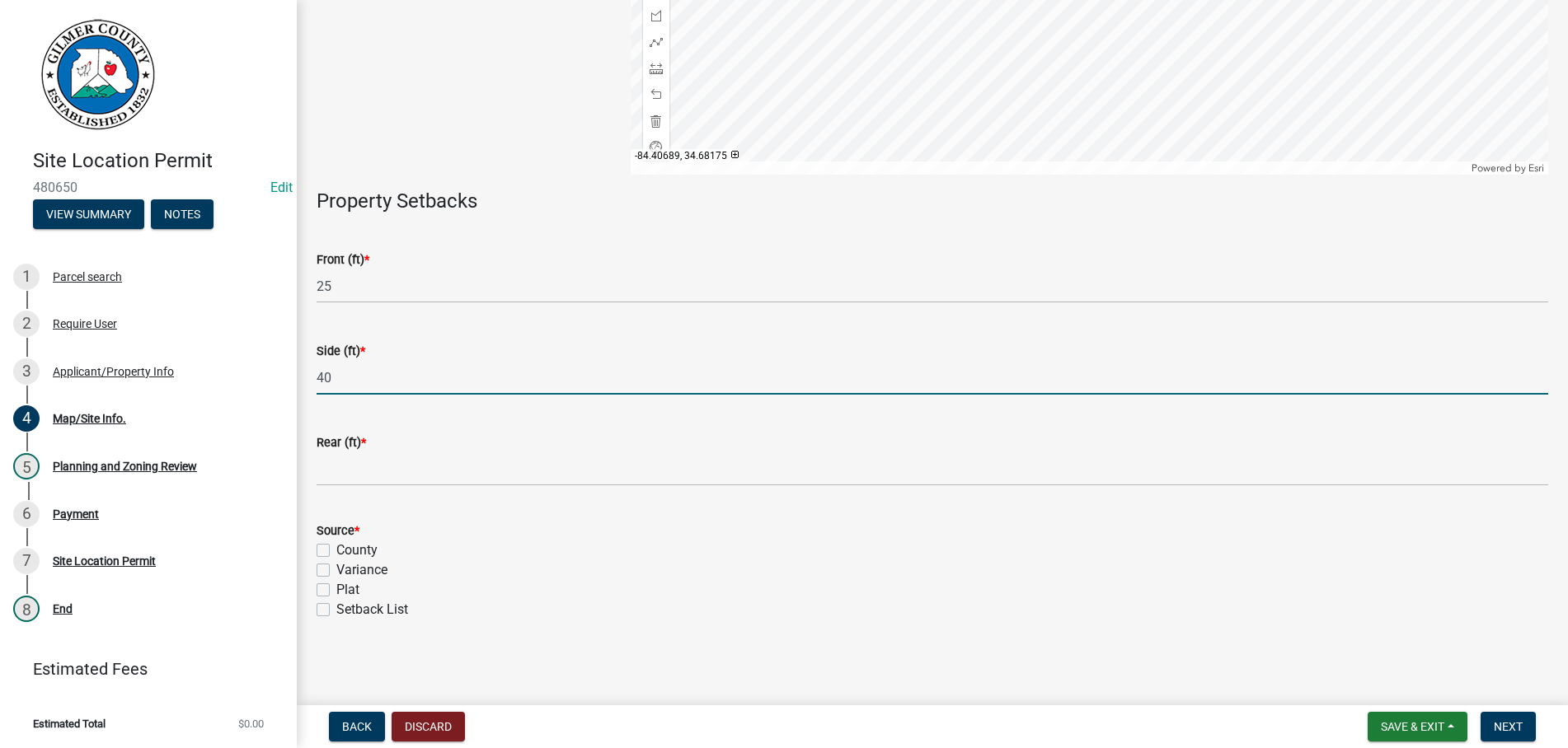
type input "40"
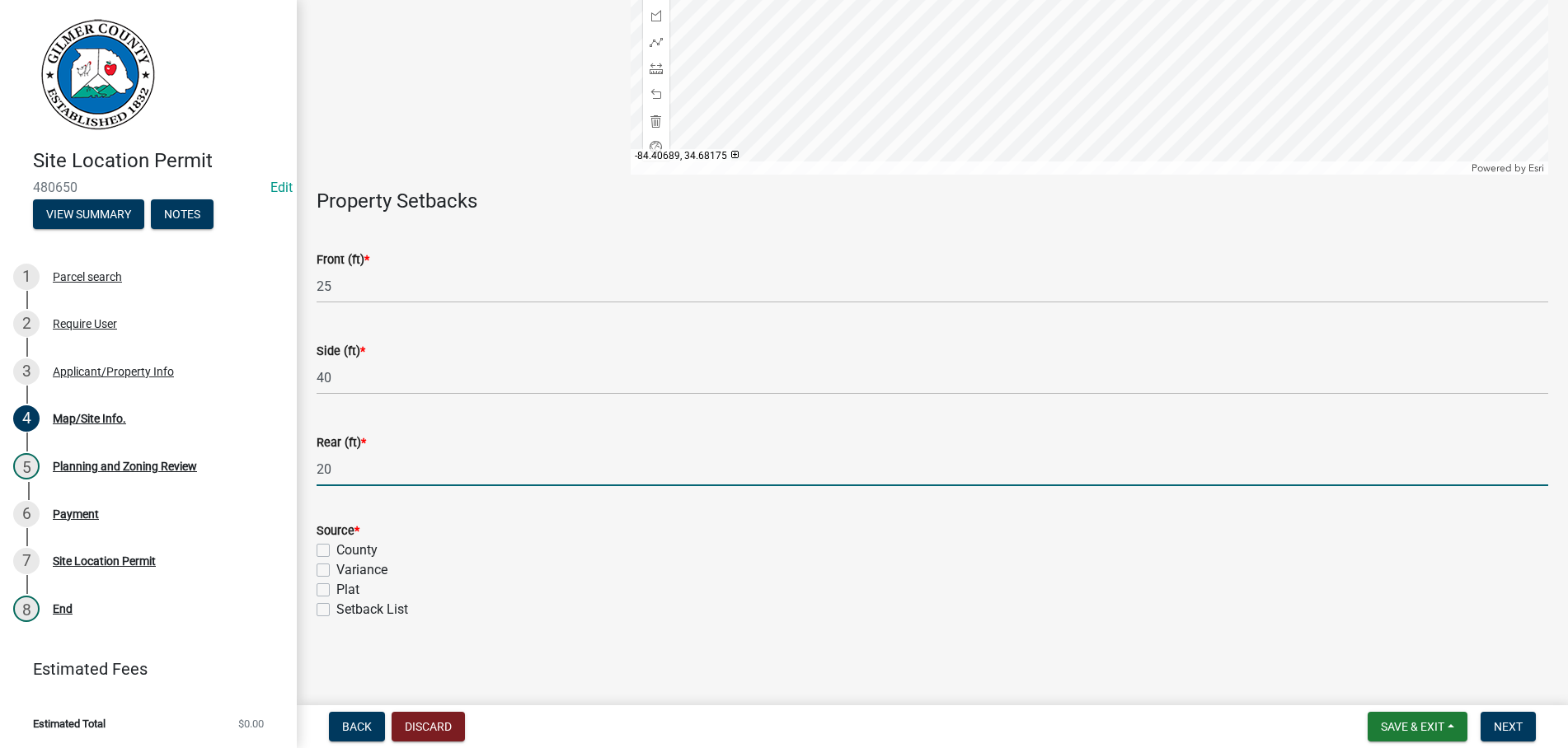
type input "20"
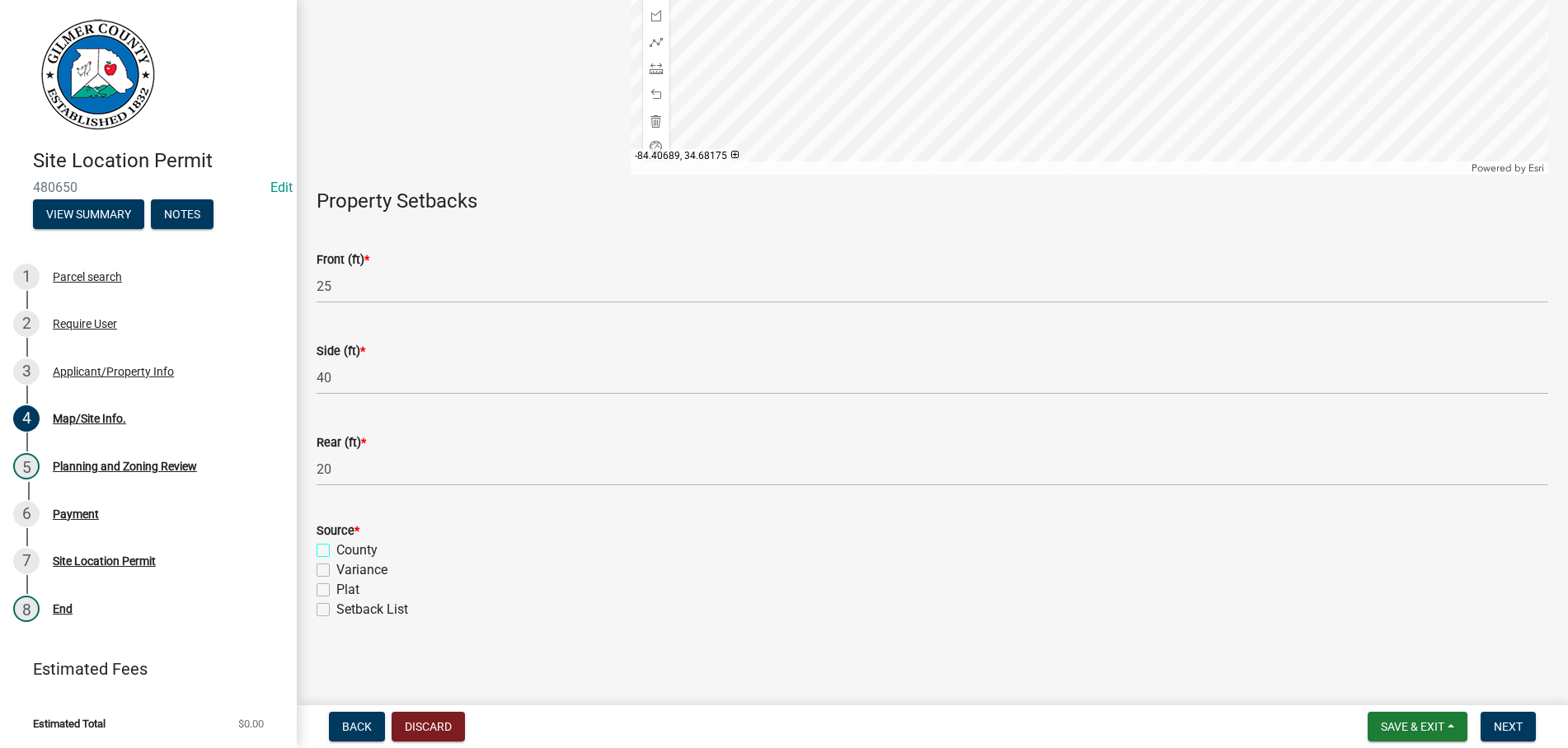
click at [336, 541] on input "County" at bounding box center [341, 546] width 11 height 11
checkbox input "true"
checkbox input "false"
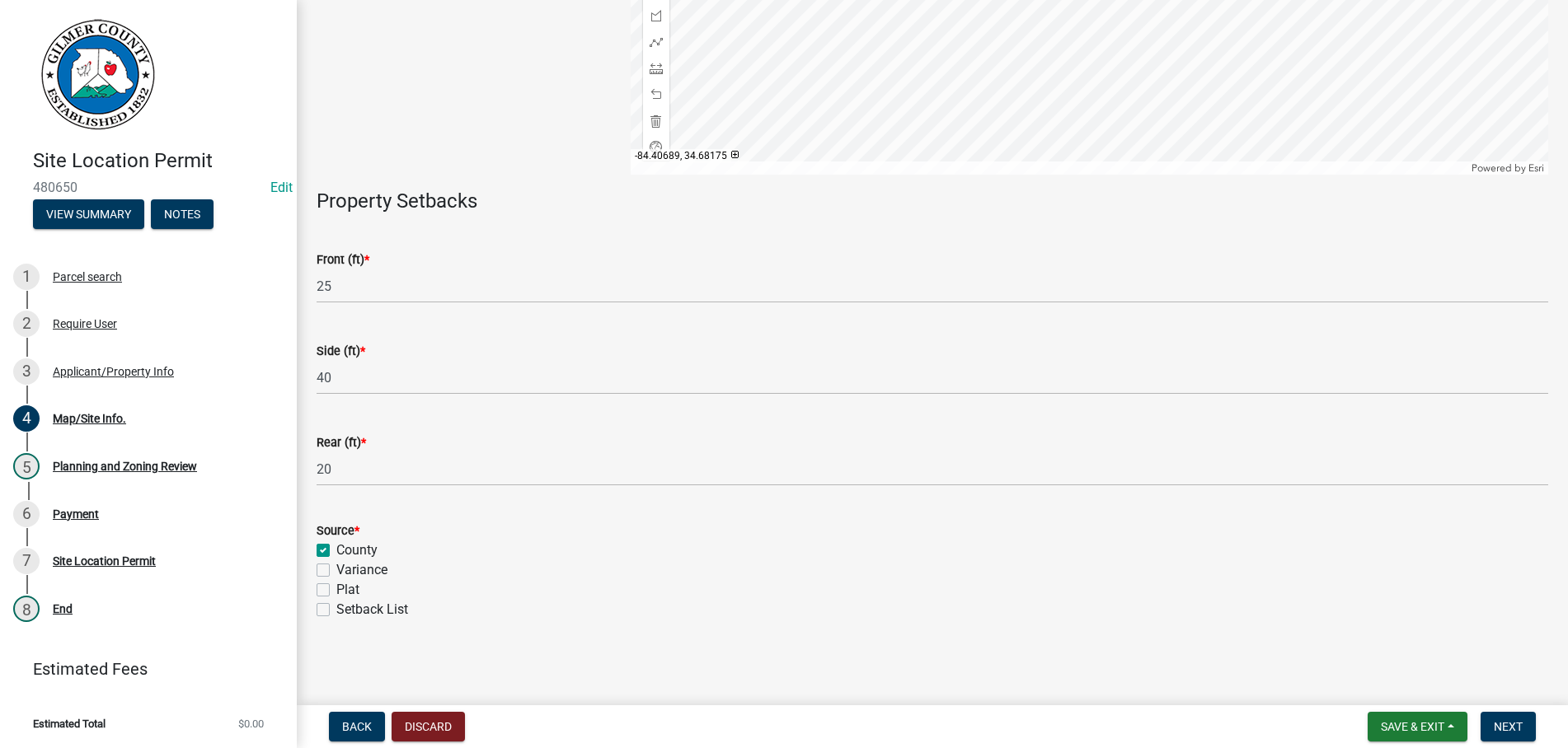
click at [336, 541] on input "County" at bounding box center [341, 546] width 11 height 11
checkbox input "false"
click at [336, 600] on input "Setback List" at bounding box center [341, 605] width 11 height 11
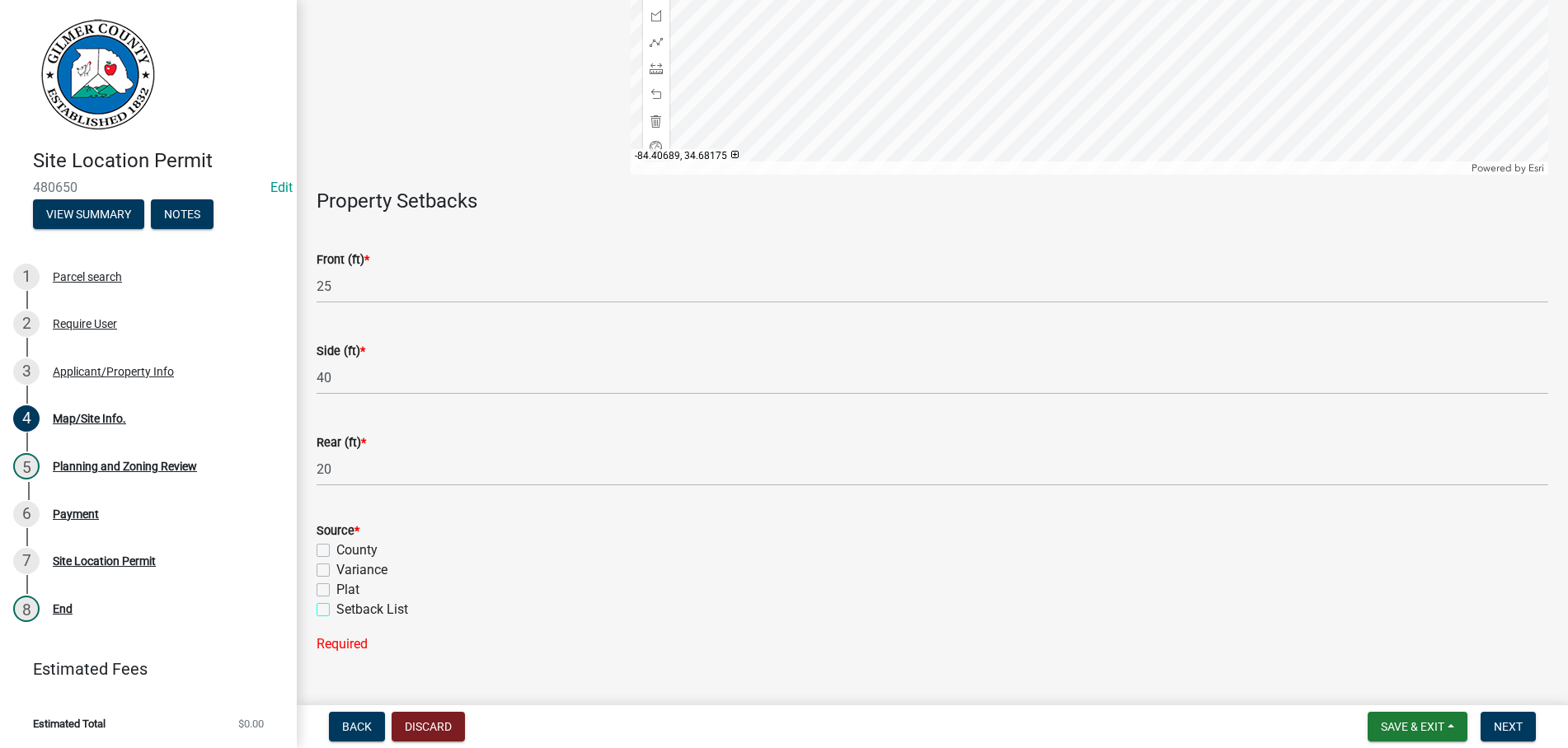
checkbox input "true"
checkbox input "false"
checkbox input "true"
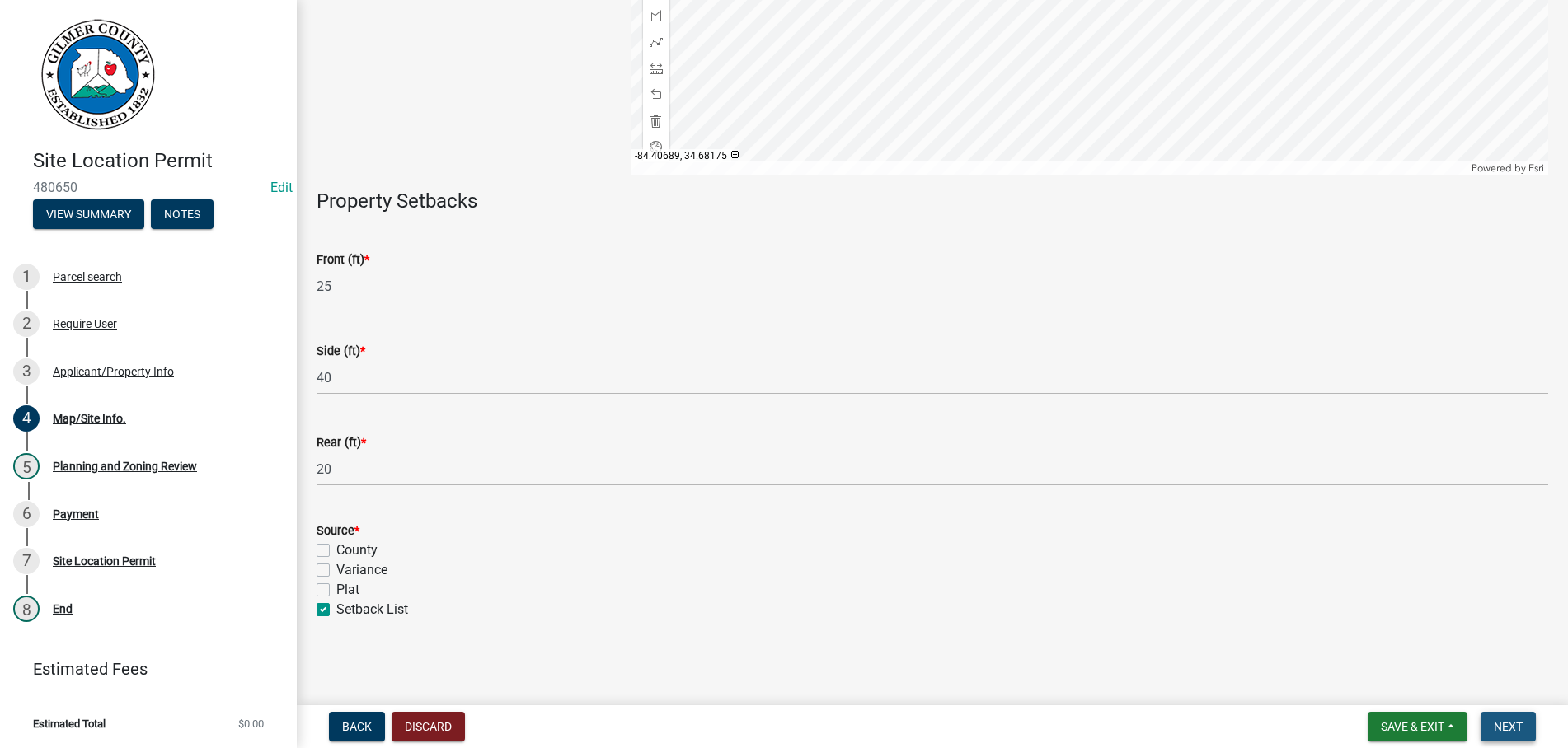
click at [1509, 718] on button "Next" at bounding box center [1508, 726] width 55 height 30
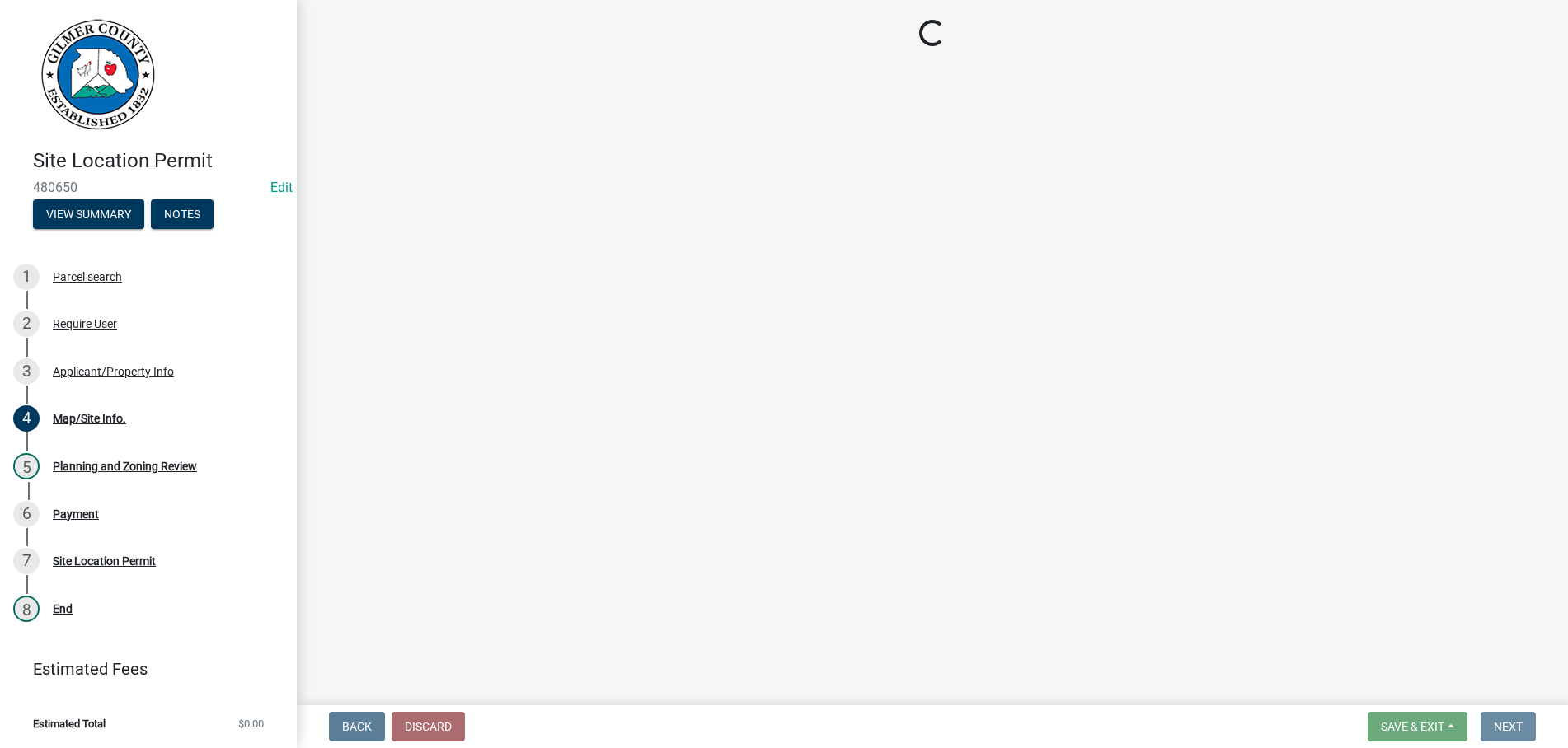
scroll to position [0, 0]
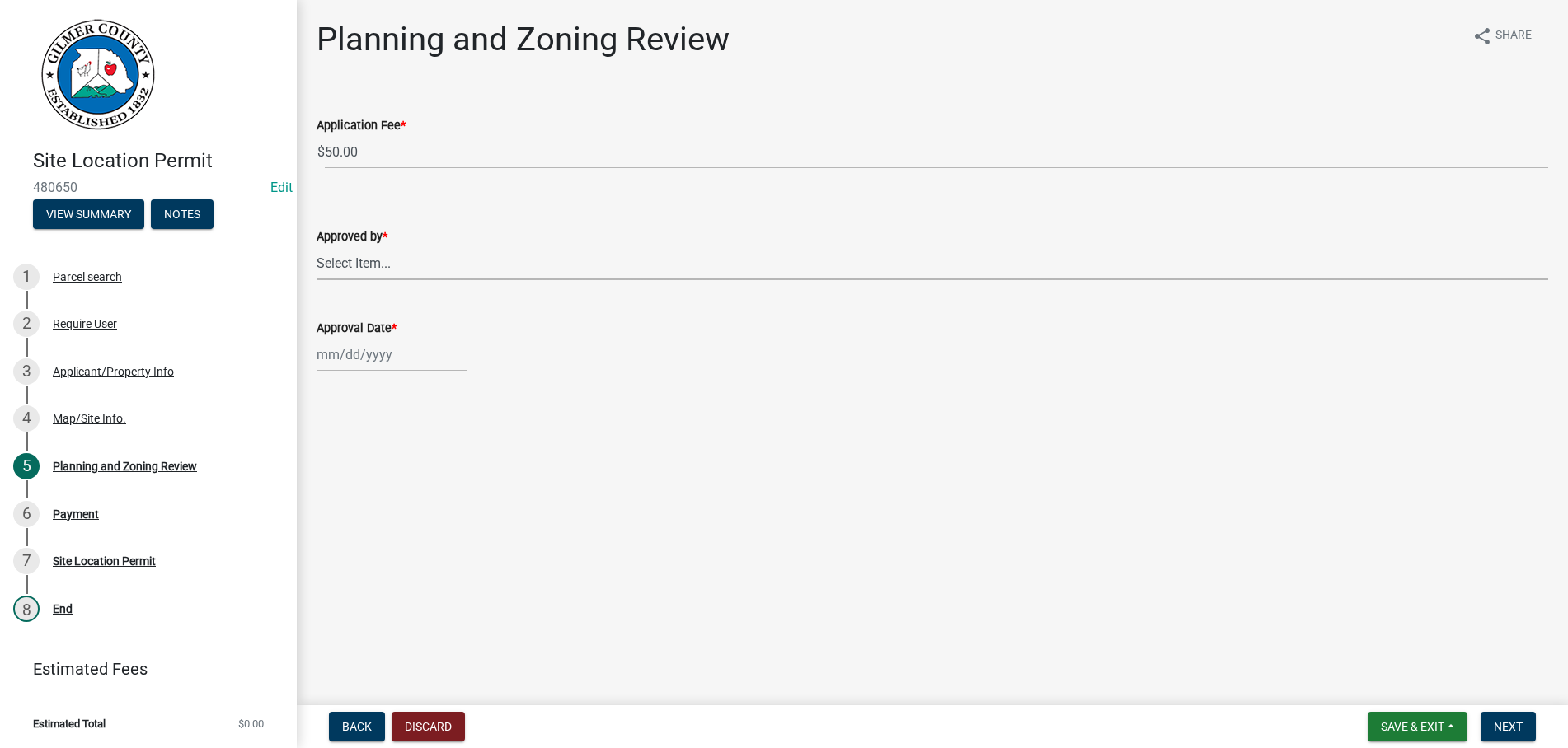
click at [316, 246] on select "Select Item... [PERSON_NAME] [PERSON_NAME] [PERSON_NAME] [PERSON_NAME] [PERSON_…" at bounding box center [932, 264] width 1231 height 34
click option "[PERSON_NAME]" at bounding box center [0, 0] width 0 height 0
select select "b44f7338-8171-40f4-83dd-b8ba3065c966"
select select "9"
select select "2025"
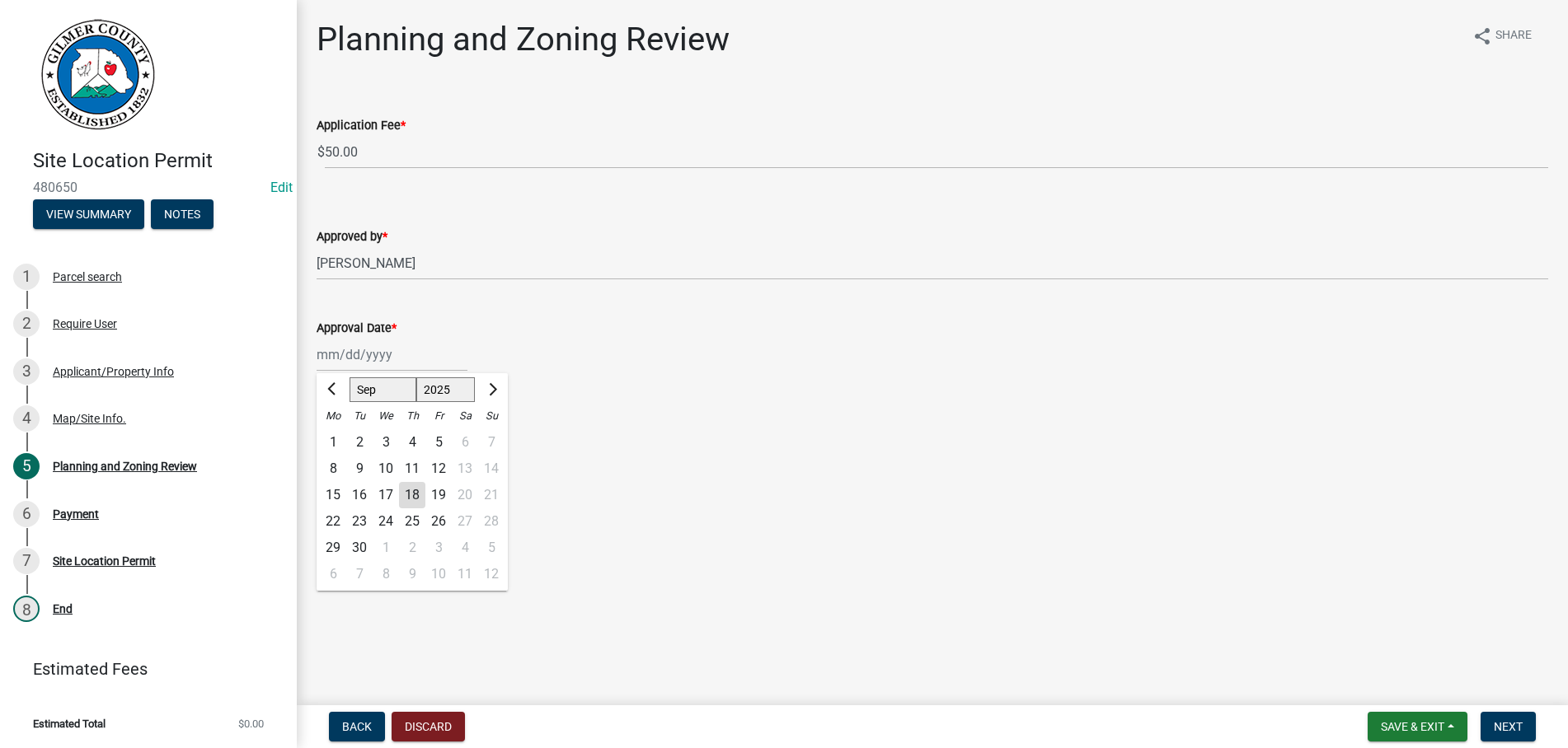
type input "[DATE]"
click at [1514, 708] on nav "Back Discard Save & Exit Save Save & Exit Next" at bounding box center [932, 727] width 1271 height 42
click at [1505, 728] on span "Next" at bounding box center [1508, 727] width 29 height 14
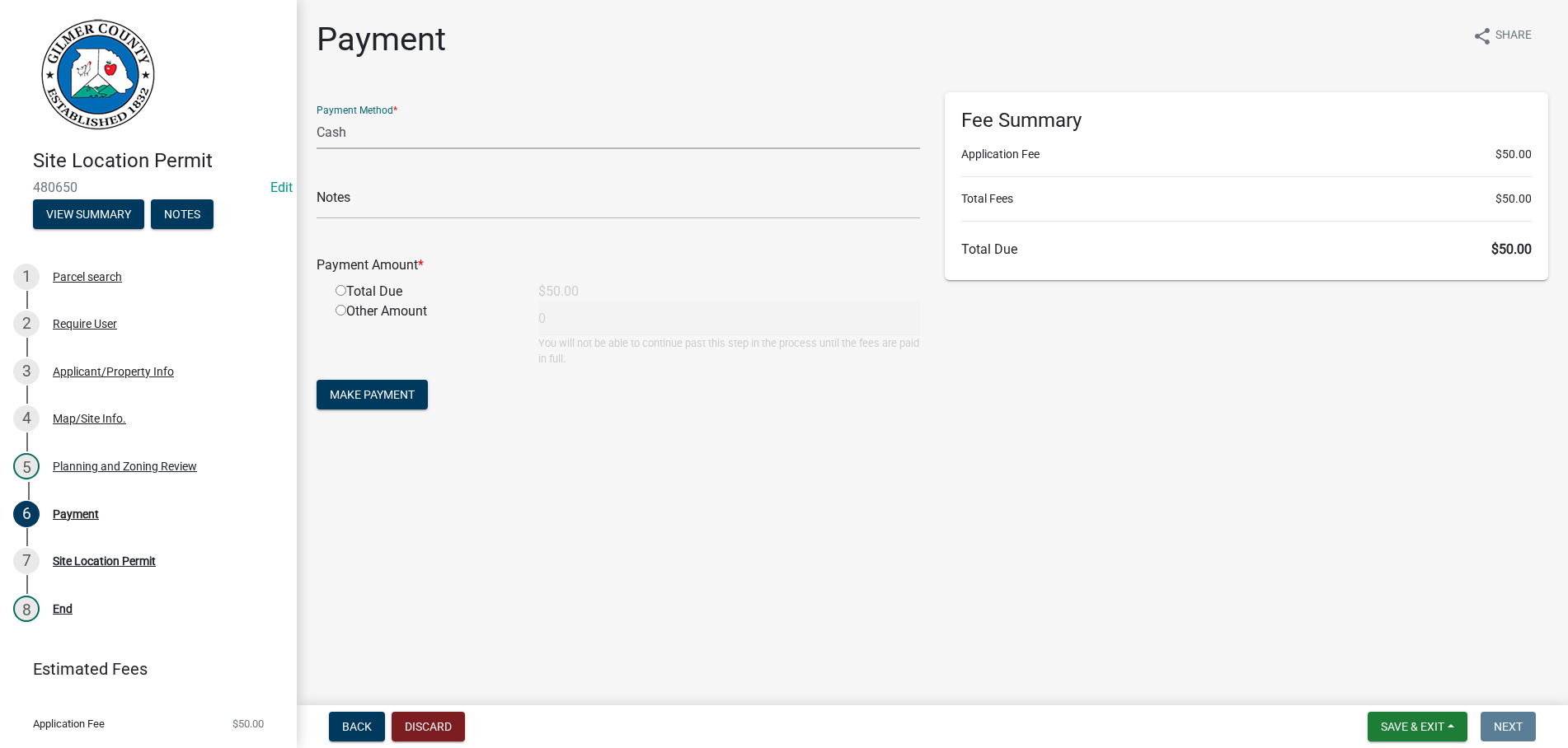
click at [316, 116] on select "Credit Card POS Check Cash" at bounding box center [618, 133] width 604 height 34
select select "1: 0"
click option "Check" at bounding box center [0, 0] width 0 height 0
click at [378, 199] on input "text" at bounding box center [618, 202] width 604 height 34
type input "0448"
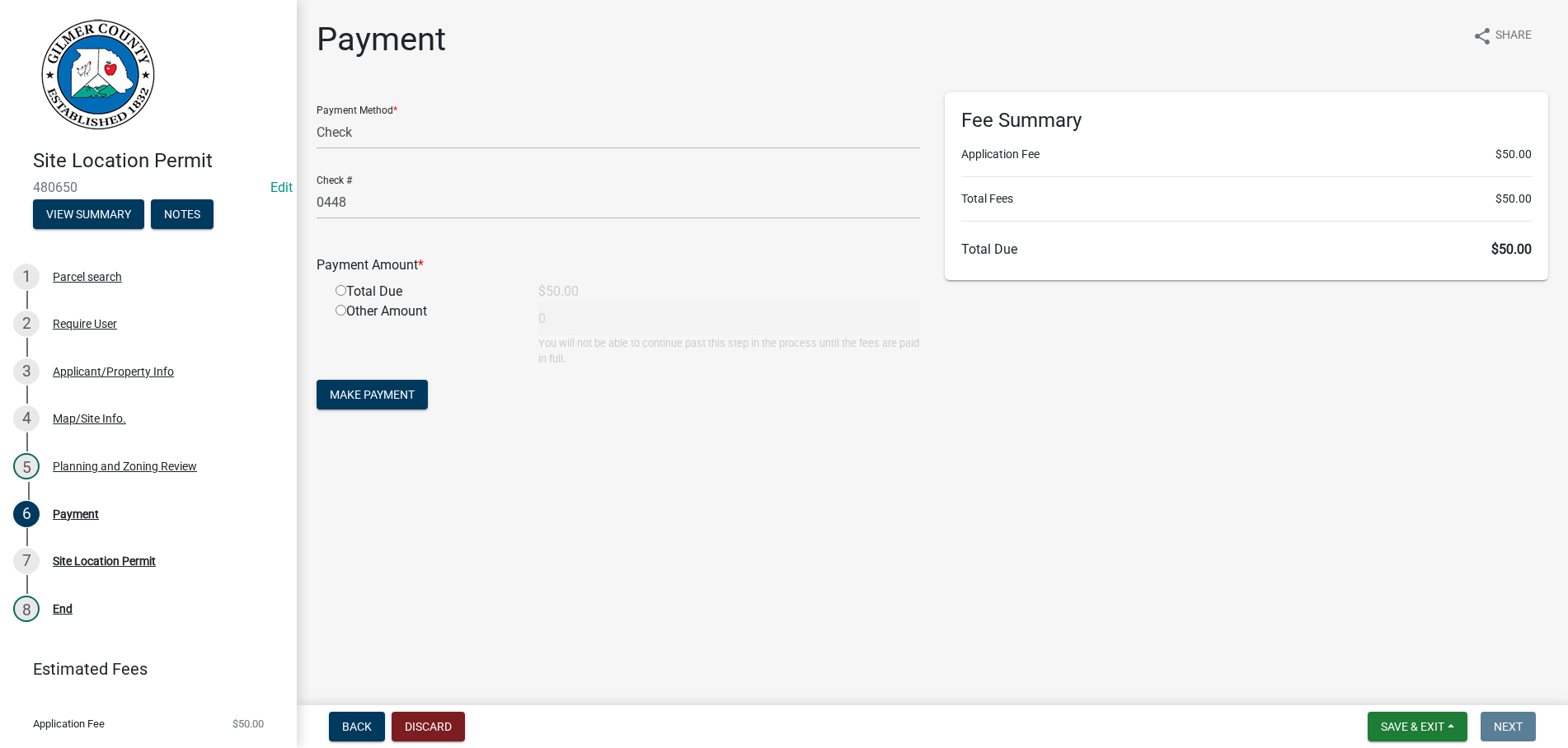
click at [336, 285] on input "radio" at bounding box center [341, 290] width 11 height 11
radio input "true"
type input "50"
click at [316, 380] on button "Make Payment" at bounding box center [372, 394] width 111 height 30
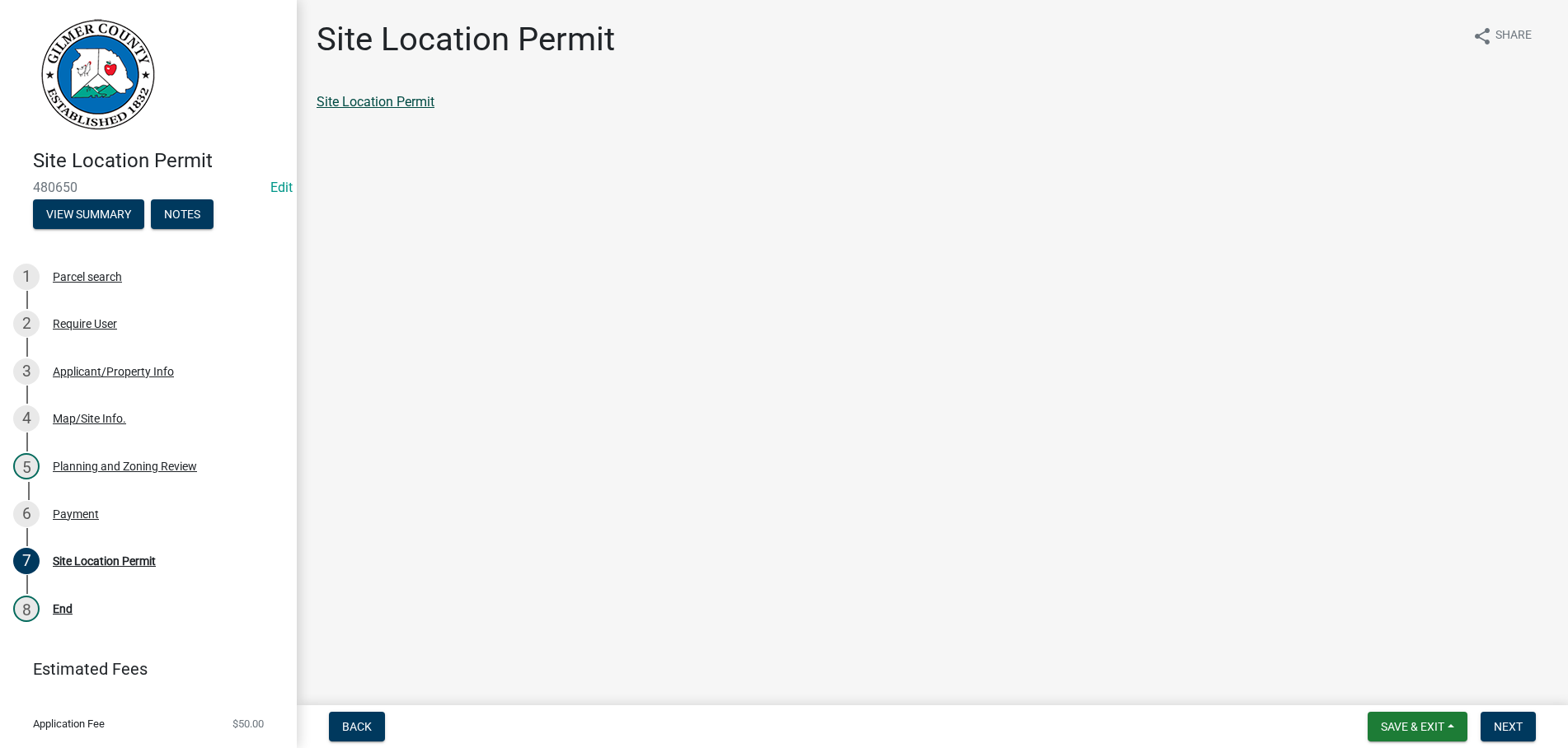
click at [380, 106] on link "Site Location Permit" at bounding box center [375, 102] width 118 height 15
click at [1518, 724] on span "Next" at bounding box center [1508, 727] width 29 height 14
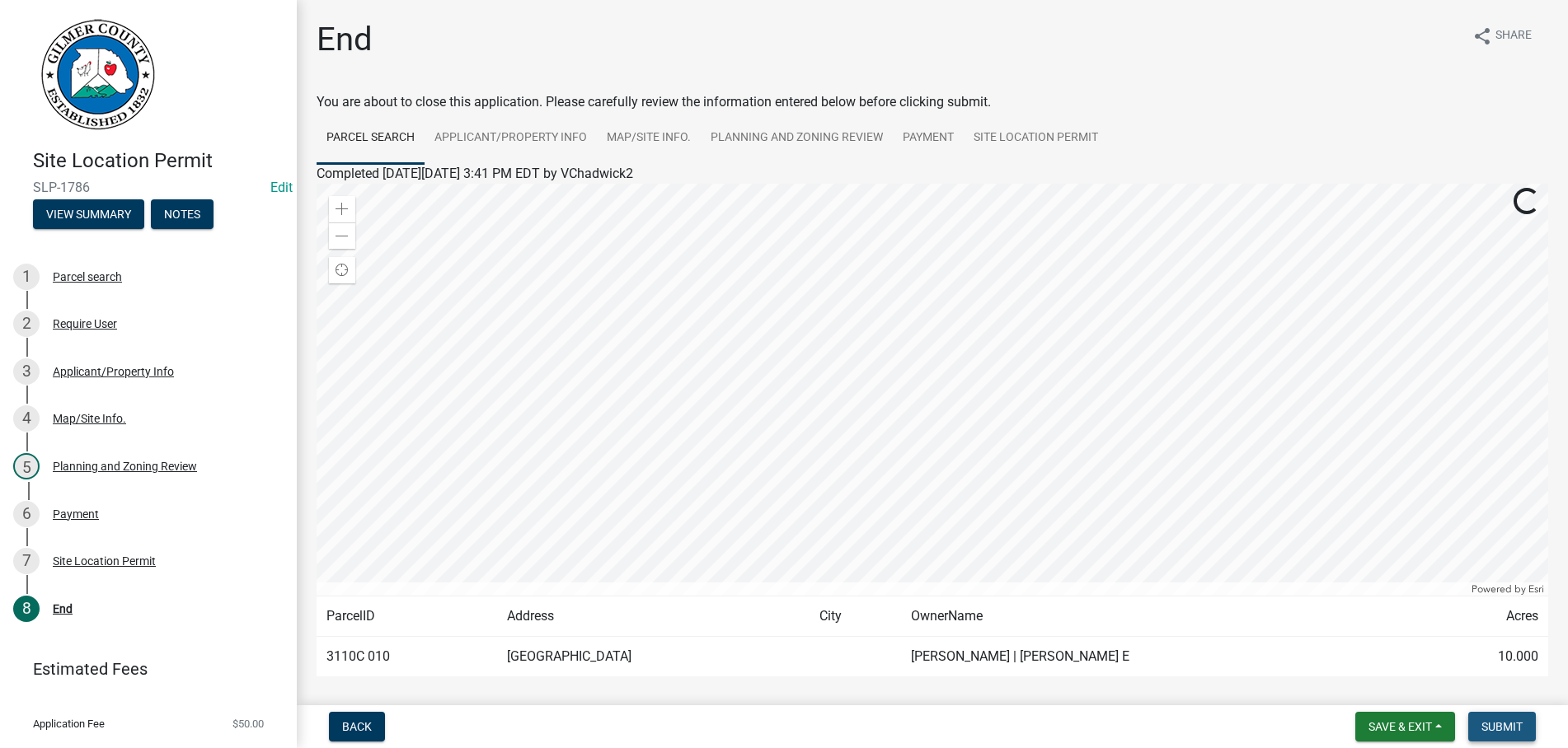
click at [1518, 724] on span "Submit" at bounding box center [1502, 727] width 41 height 14
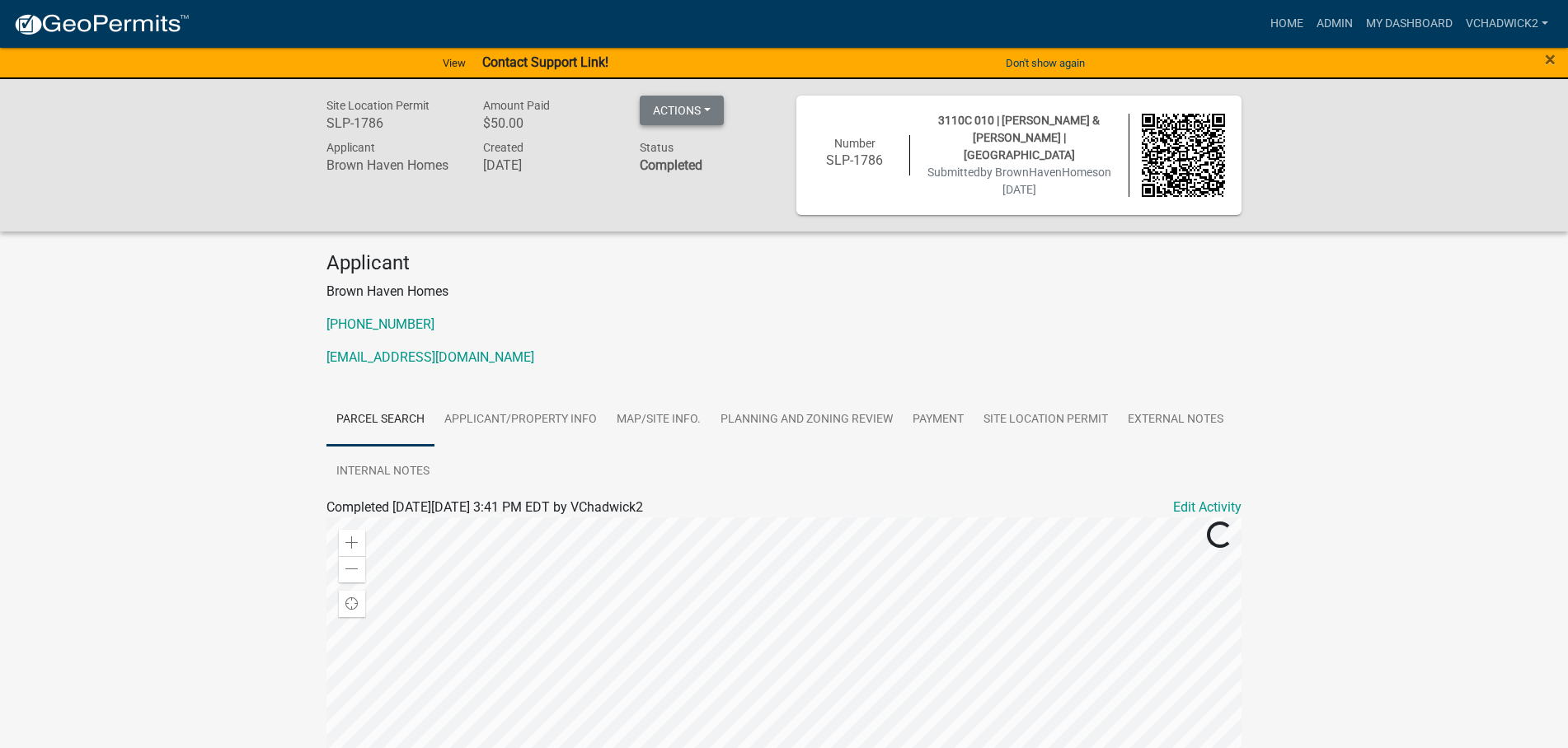
click at [698, 113] on button "Actions" at bounding box center [681, 110] width 84 height 30
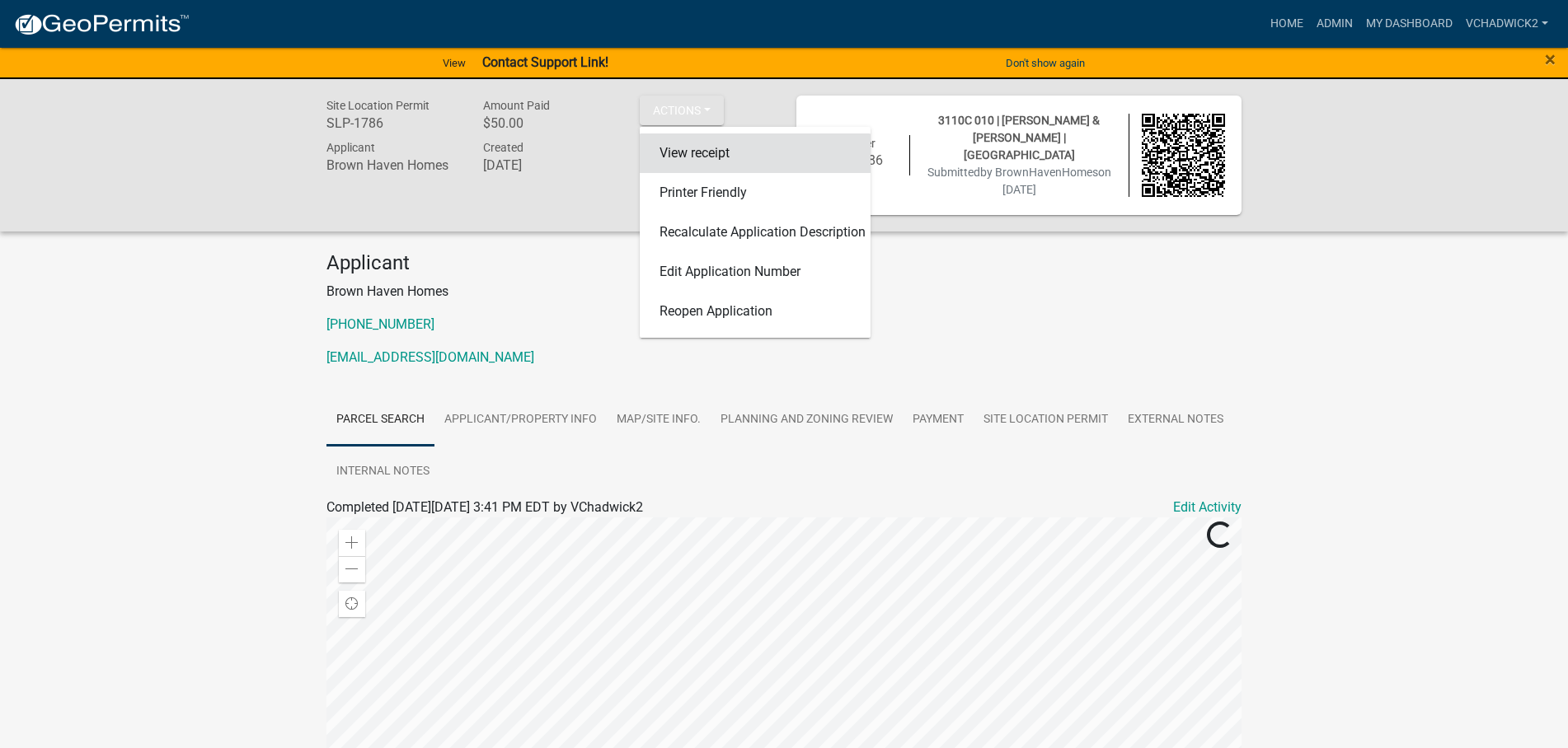
click at [702, 153] on link "View receipt" at bounding box center [754, 153] width 230 height 40
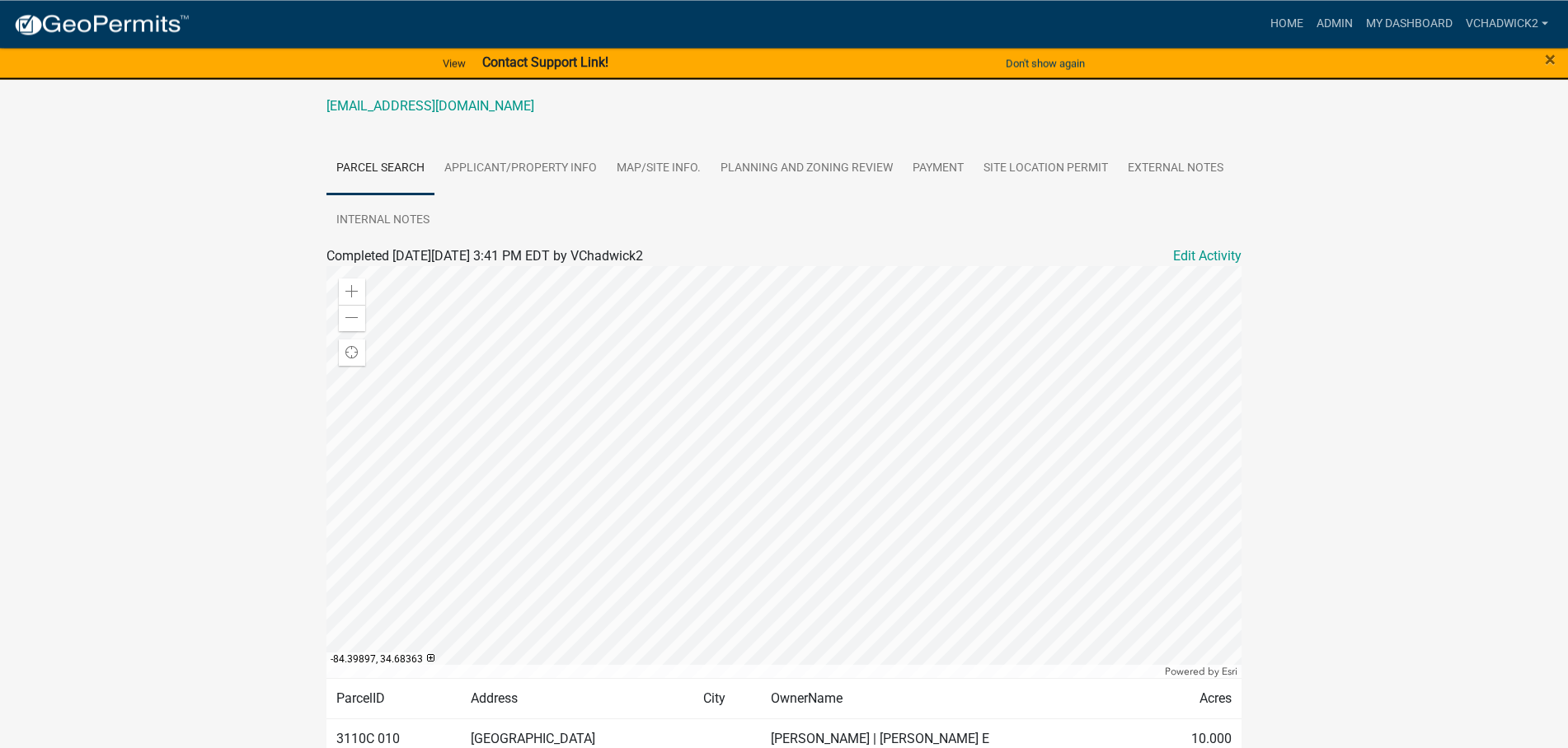
scroll to position [252, 0]
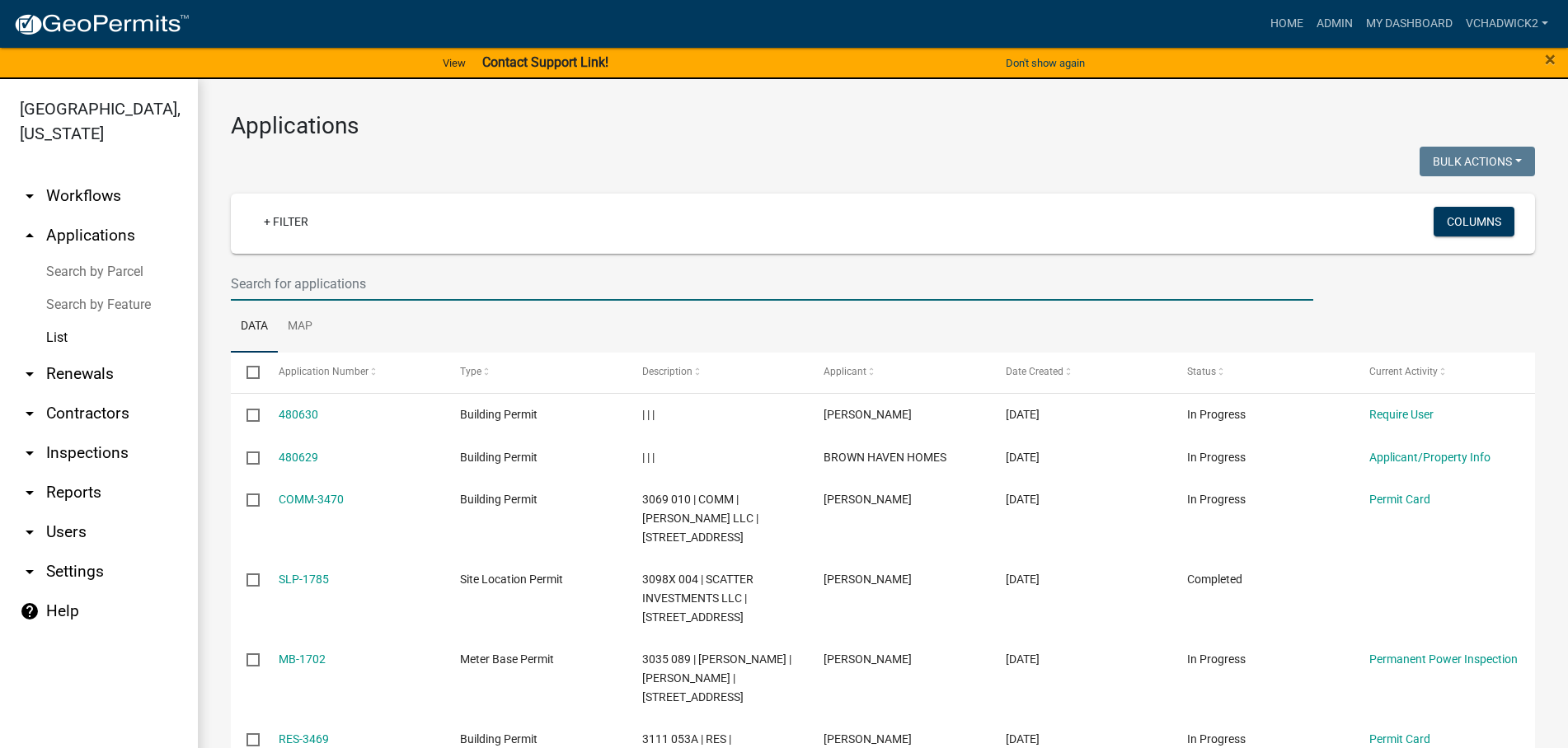
click at [448, 279] on input "text" at bounding box center [771, 284] width 1082 height 34
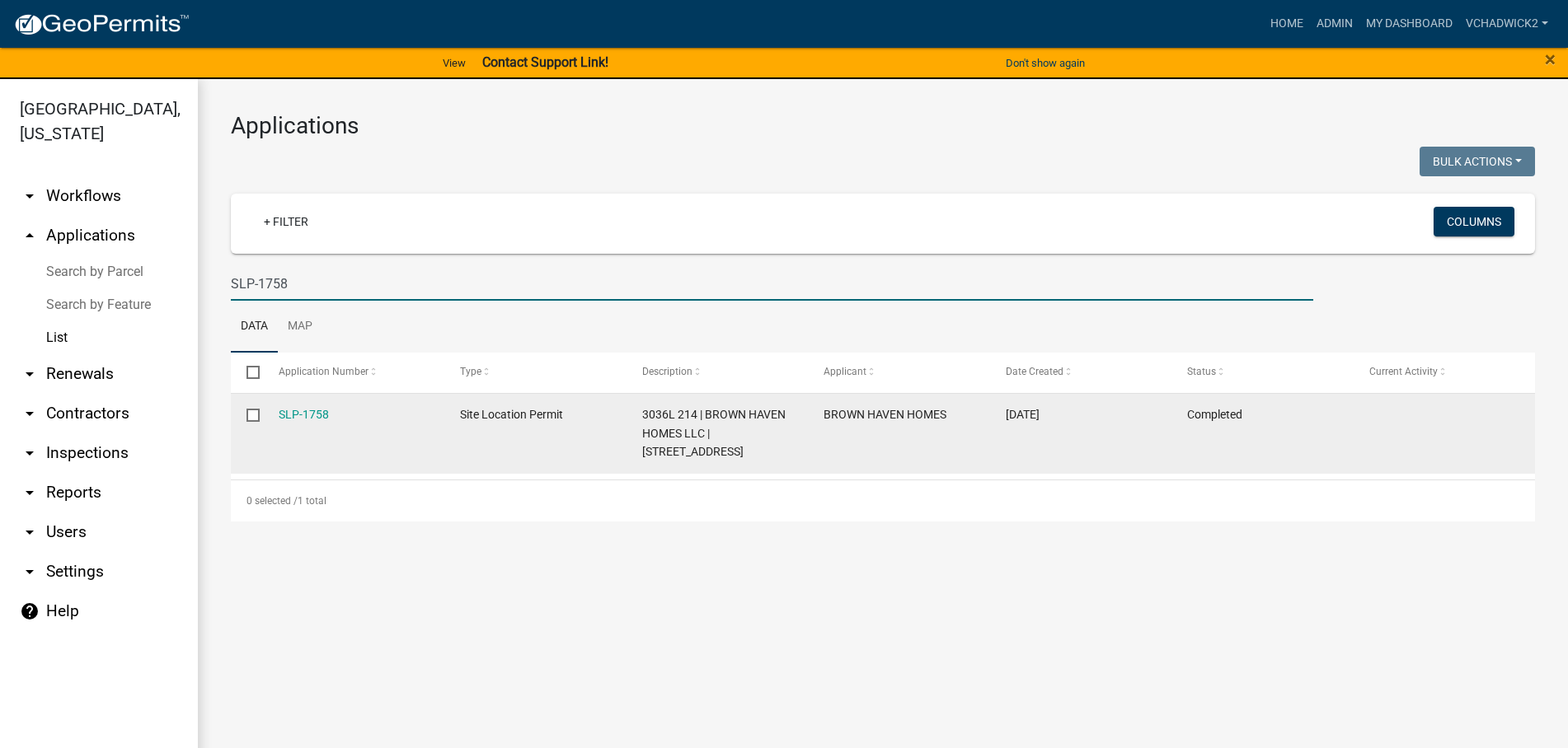
type input "SLP-1758"
click at [329, 417] on div "SLP-1758" at bounding box center [354, 415] width 150 height 19
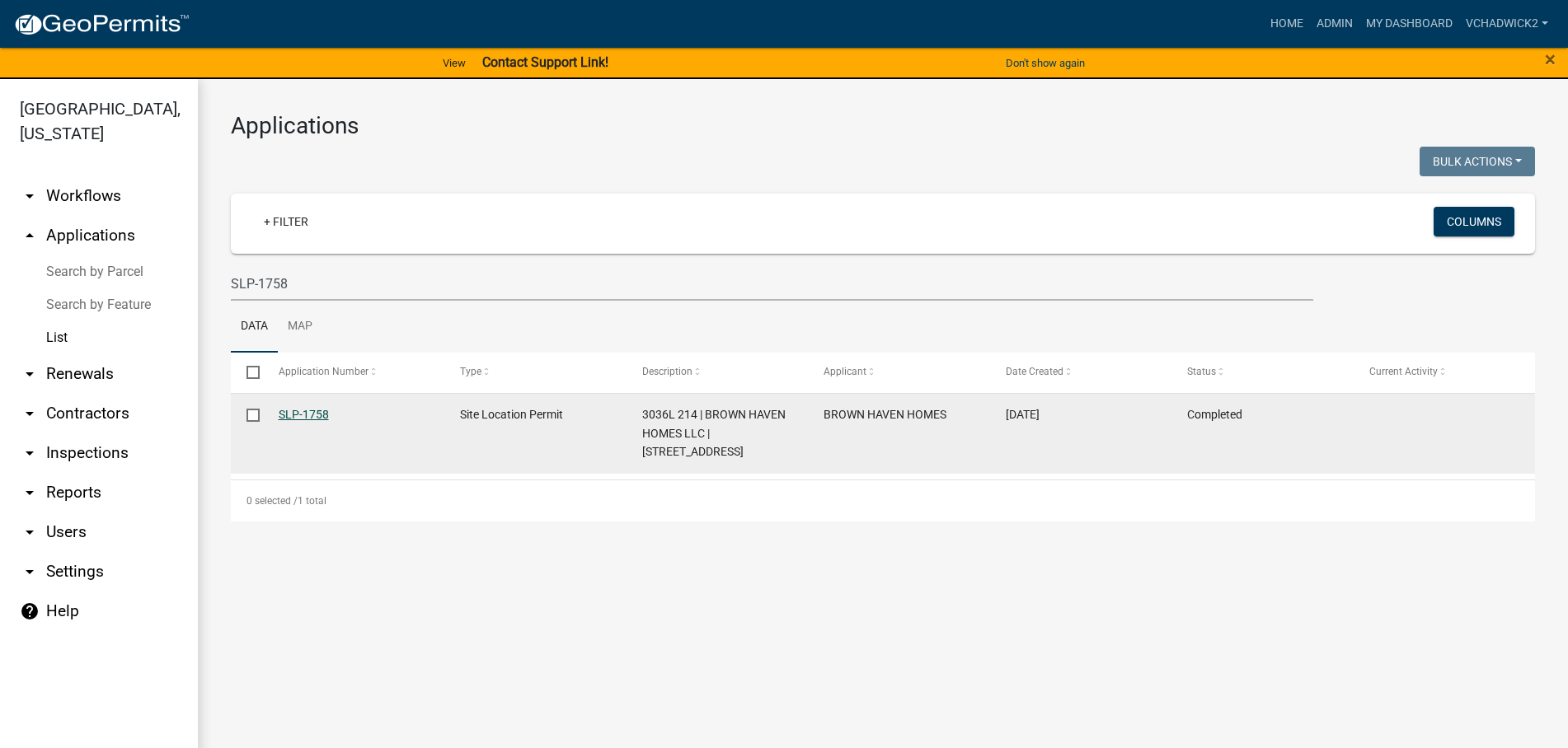
click at [303, 415] on link "SLP-1758" at bounding box center [304, 415] width 50 height 14
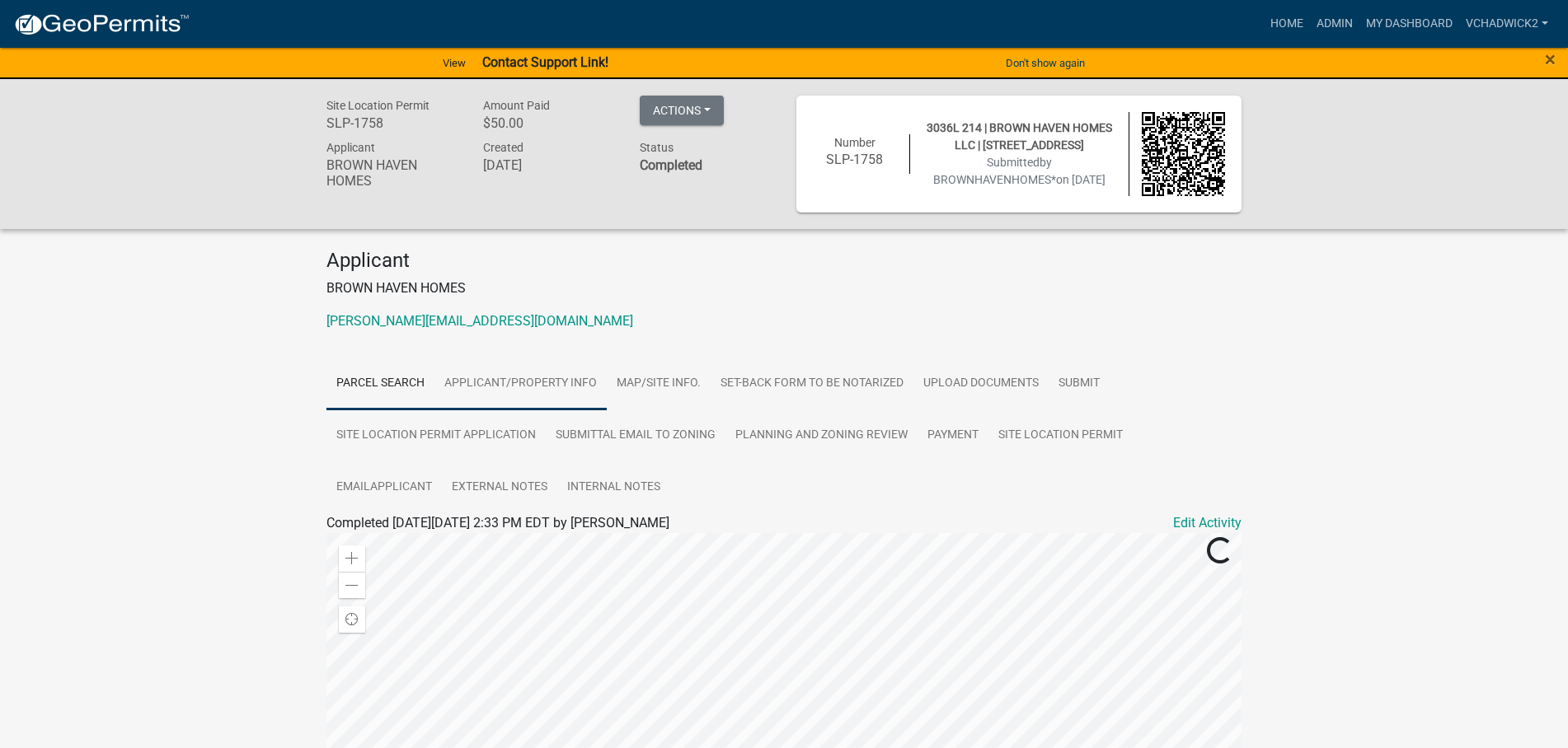
click at [554, 381] on link "Applicant/Property Info" at bounding box center [520, 384] width 173 height 53
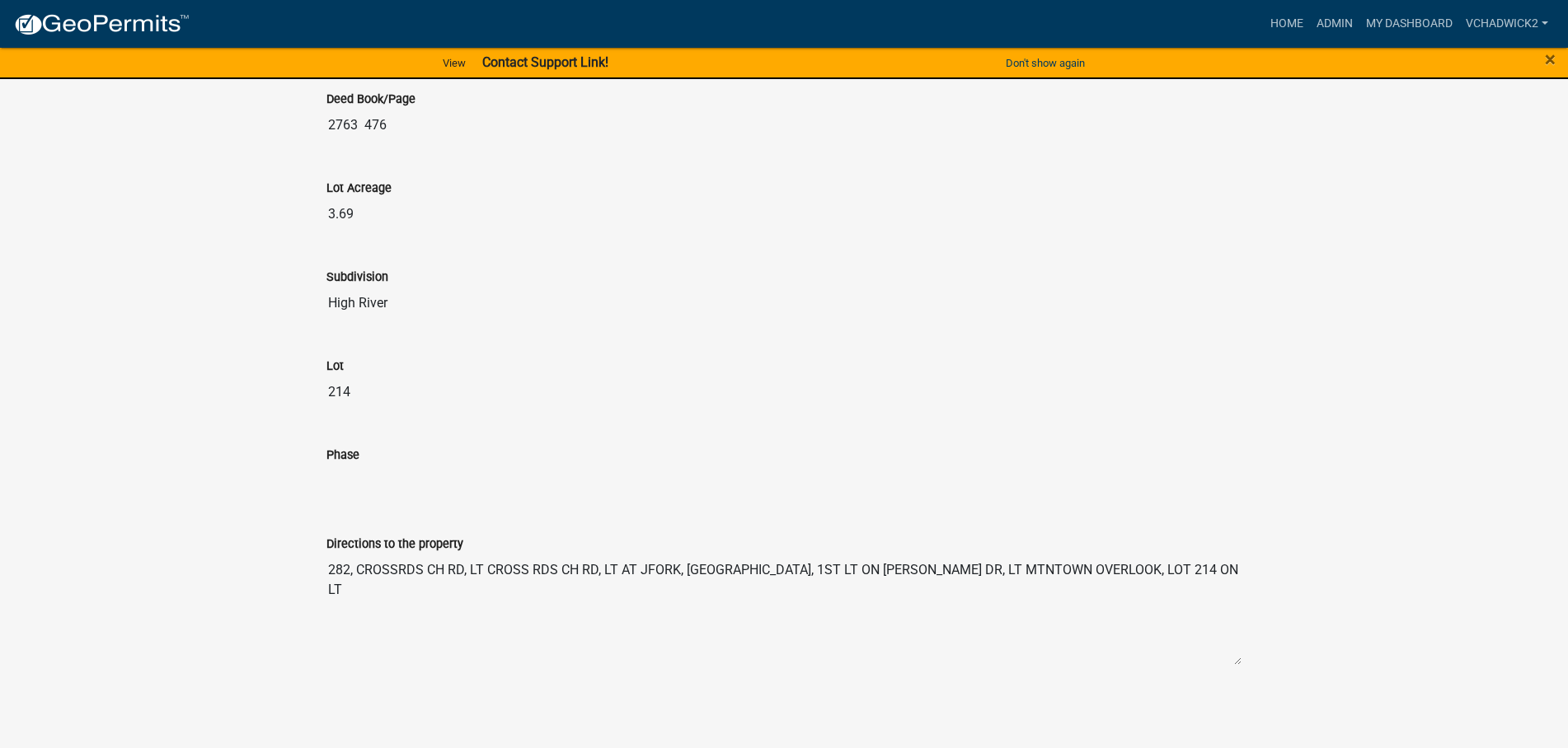
drag, startPoint x: 1175, startPoint y: 570, endPoint x: 104, endPoint y: 577, distance: 1071.0
click at [327, 577] on textarea "282, CROSSRDS CH RD, LT CROSS RDS CH RD, LT AT JFORK, [GEOGRAPHIC_DATA], 1ST LT…" at bounding box center [784, 609] width 915 height 112
